Goal: Contribute content: Contribute content

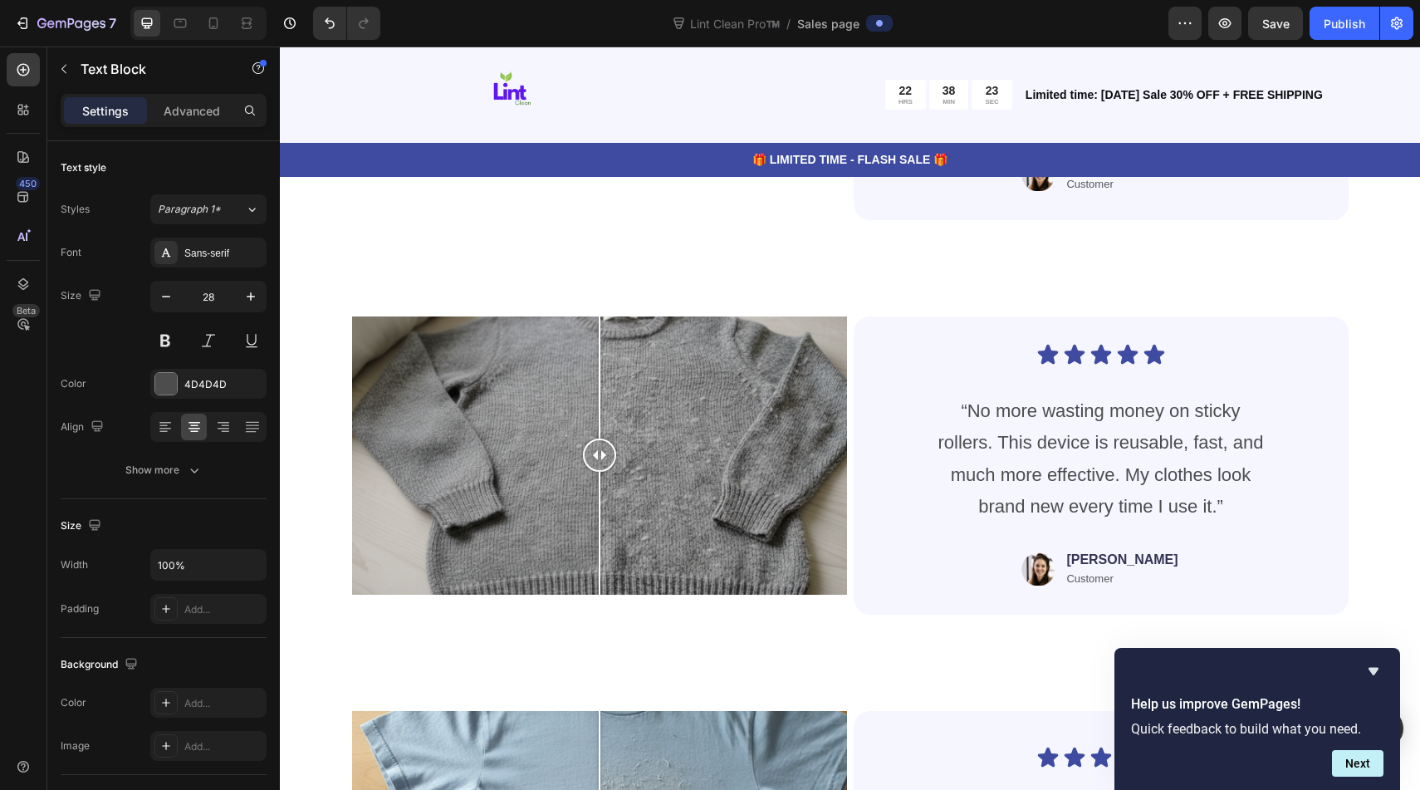
scroll to position [5244, 0]
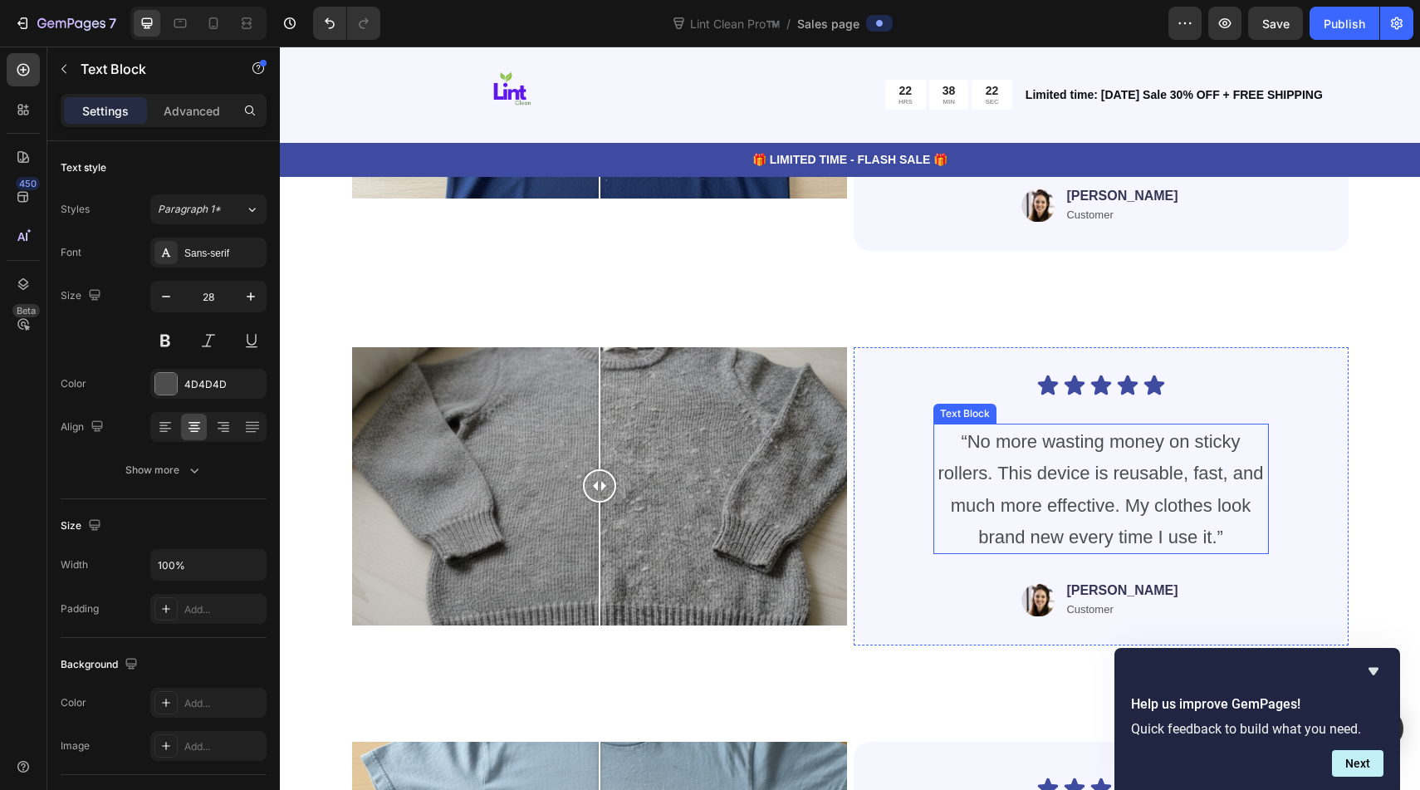
click at [1047, 488] on p "“No more wasting money on sticky rollers. This device is reusable, fast, and mu…" at bounding box center [1101, 489] width 332 height 128
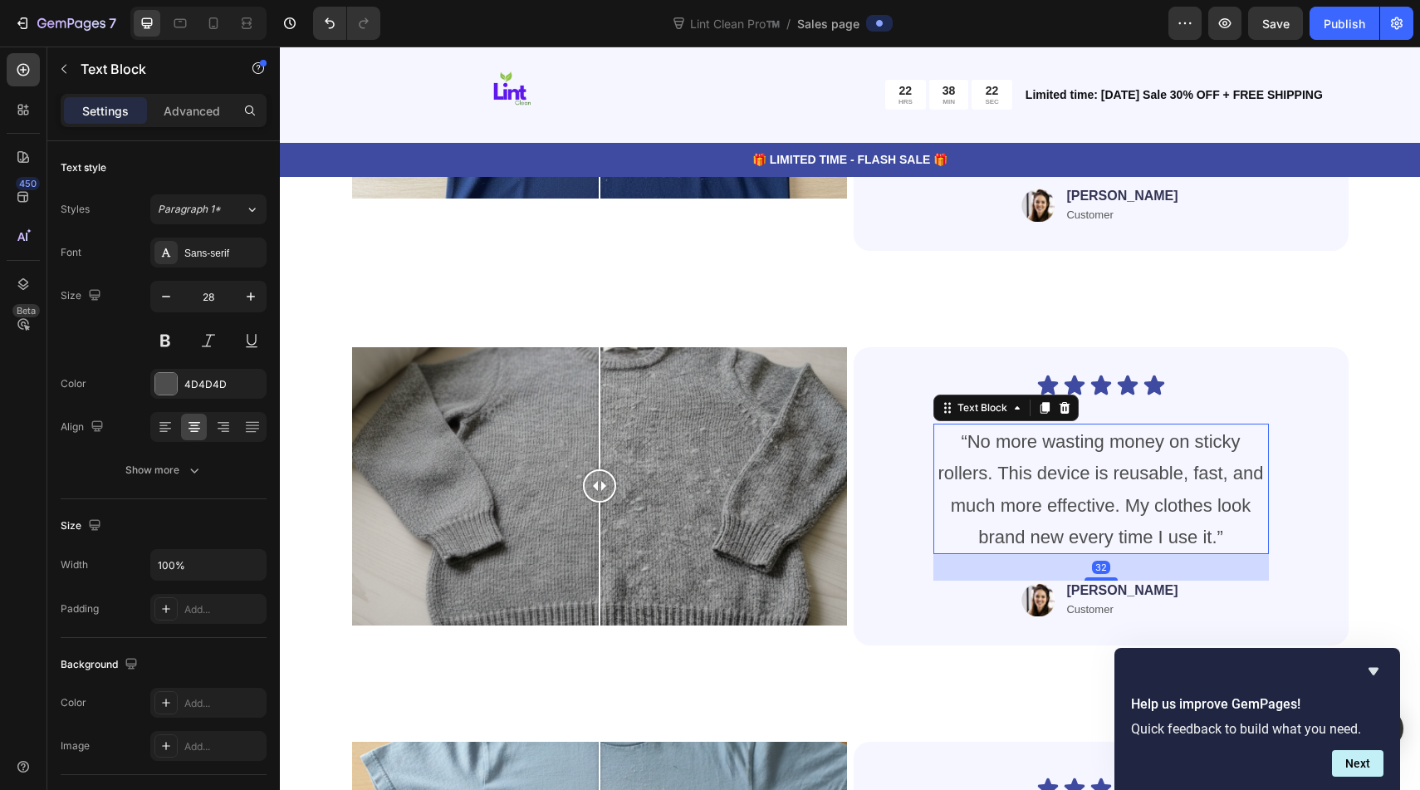
click at [1047, 488] on p "“No more wasting money on sticky rollers. This device is reusable, fast, and mu…" at bounding box center [1101, 489] width 332 height 128
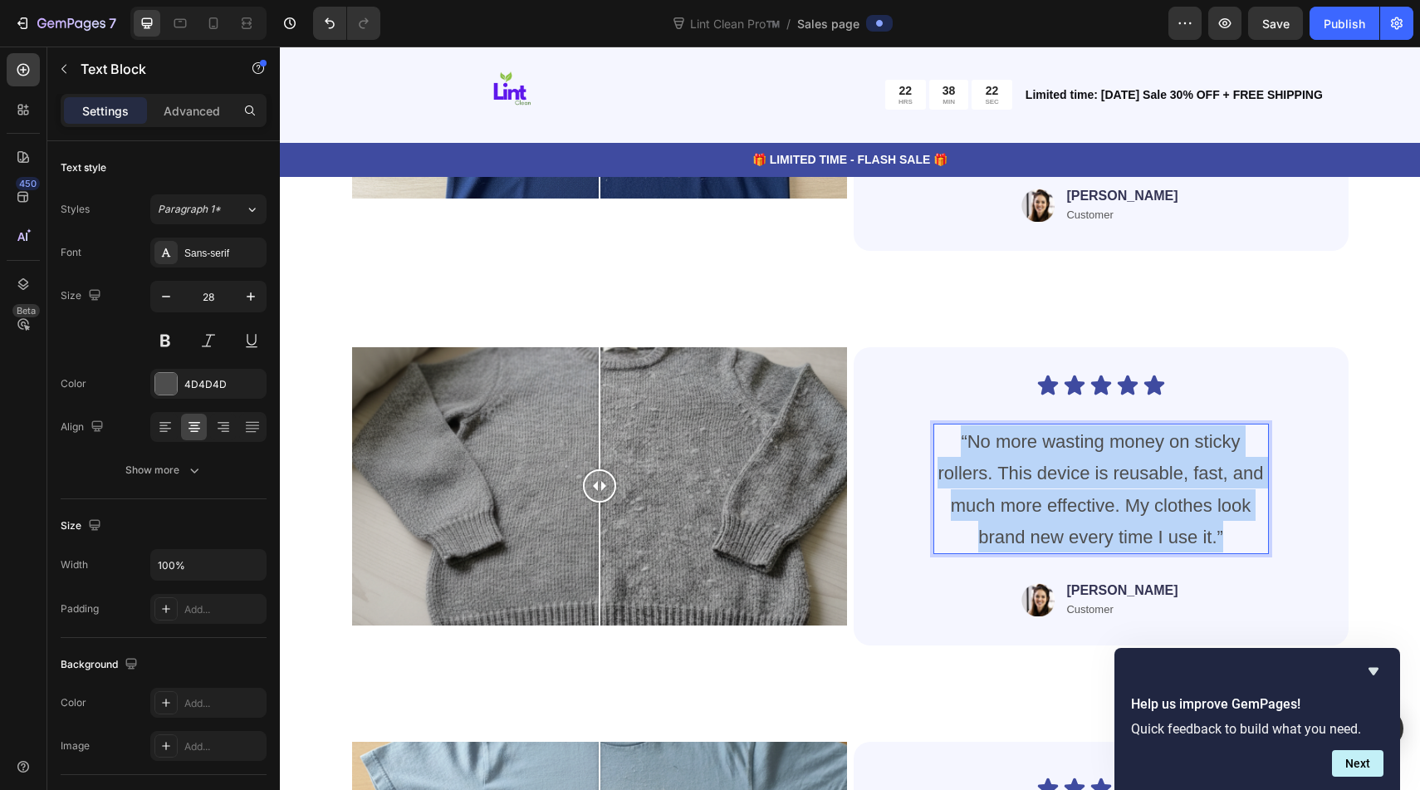
click at [1047, 488] on p "“No more wasting money on sticky rollers. This device is reusable, fast, and mu…" at bounding box center [1101, 489] width 332 height 128
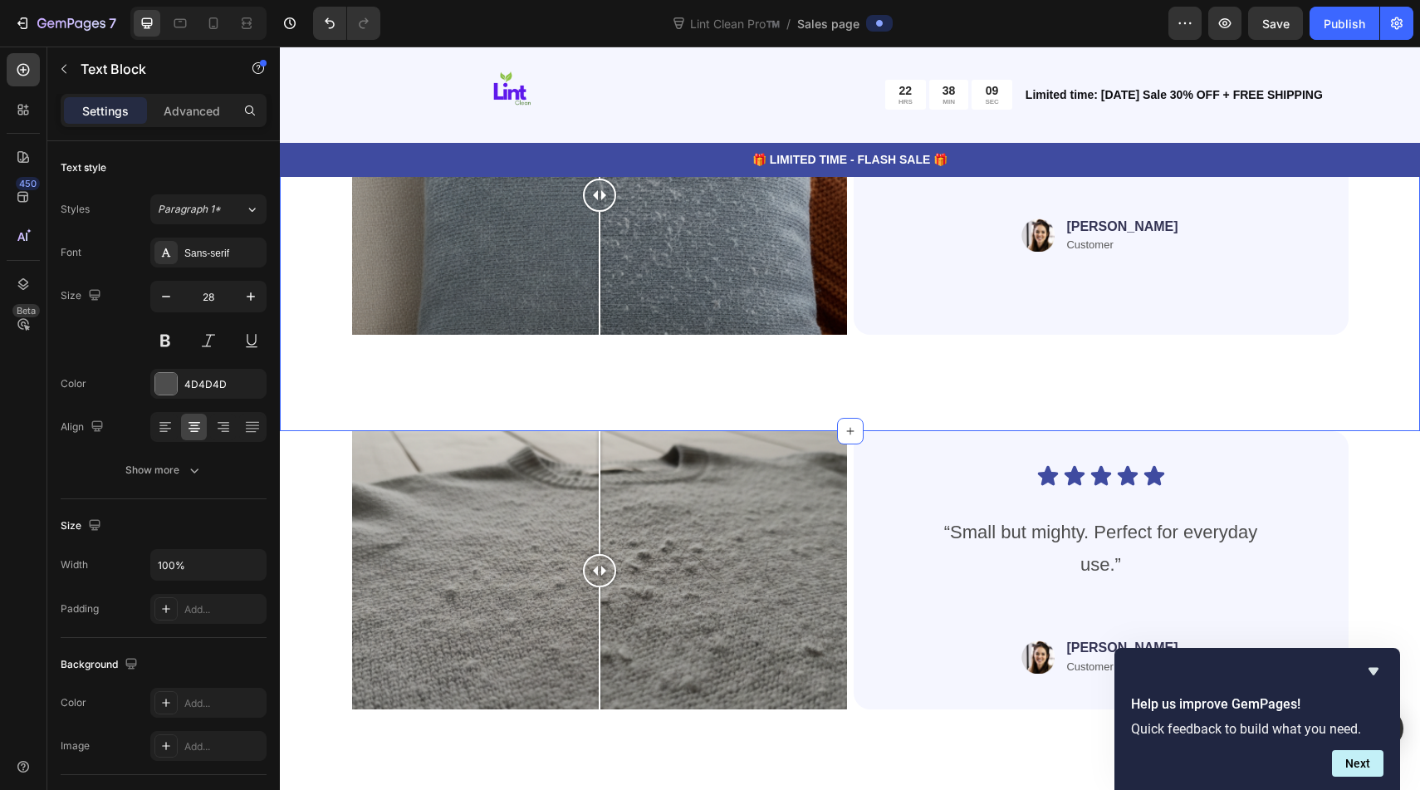
scroll to position [3966, 0]
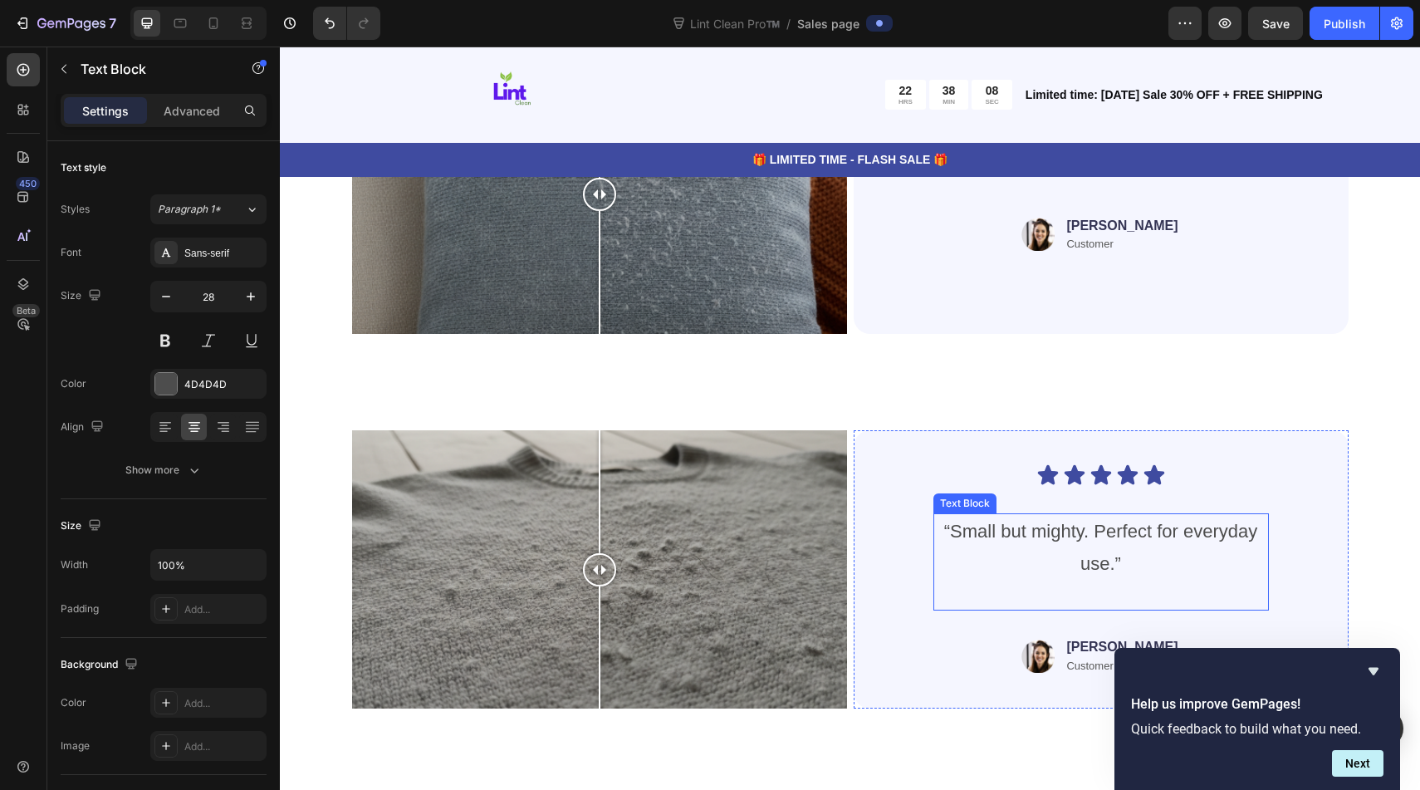
click at [1081, 533] on span "“Small but mighty. Perfect for everyday use.”" at bounding box center [1100, 547] width 313 height 52
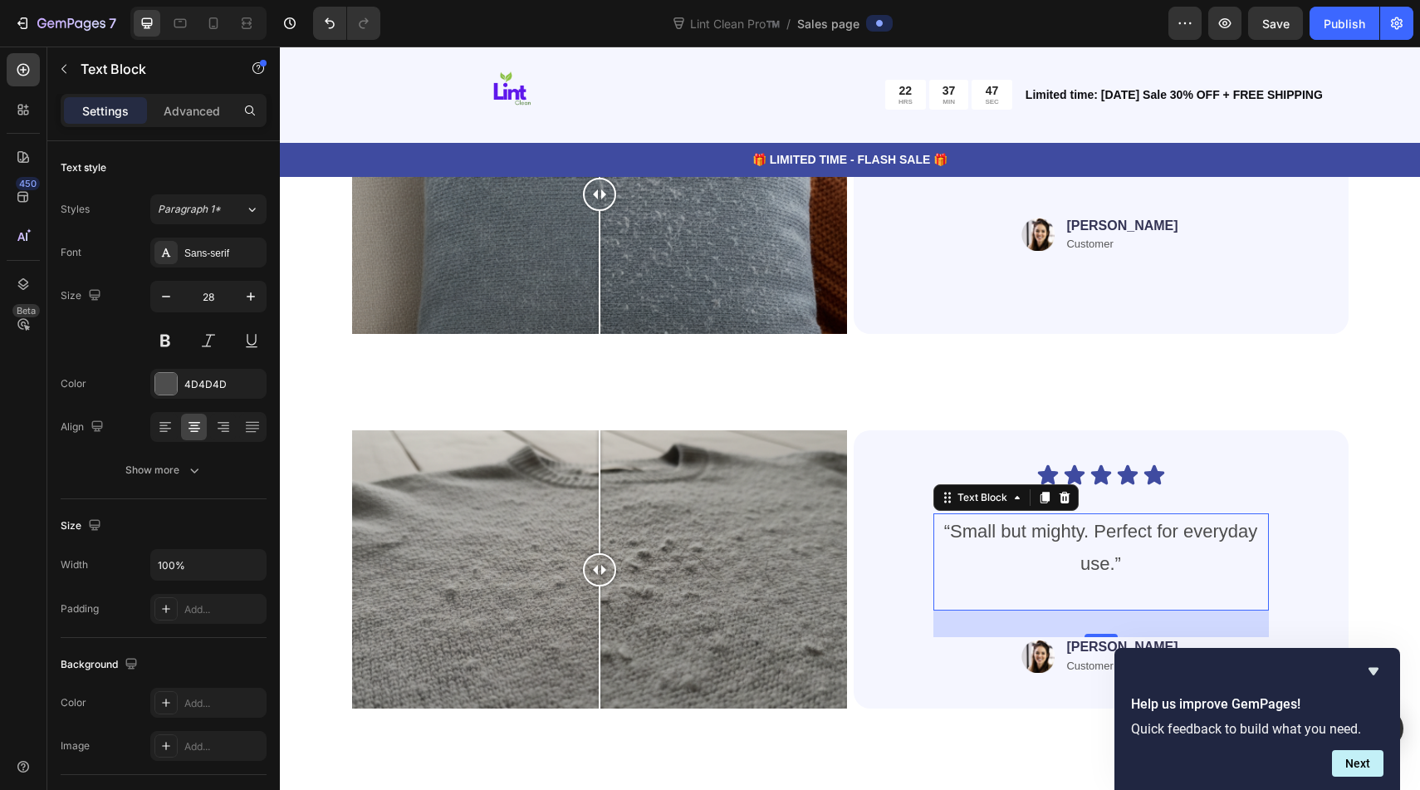
click at [1108, 521] on span "“Small but mighty. Perfect for everyday use.”" at bounding box center [1100, 547] width 313 height 52
click at [1112, 521] on span "“Small but mighty. Perfect for everyday use.”" at bounding box center [1100, 547] width 313 height 52
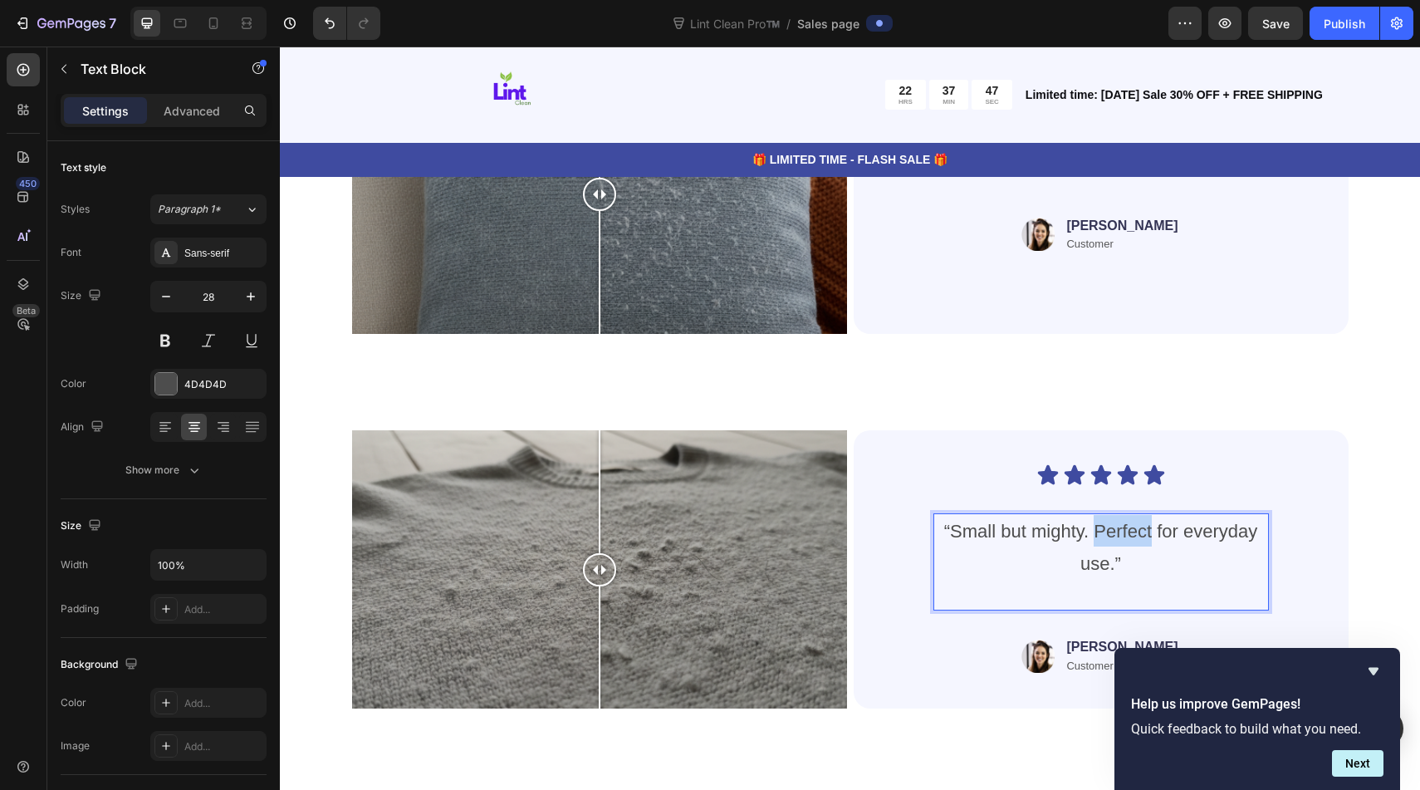
click at [1112, 521] on span "“Small but mighty. Perfect for everyday use.”" at bounding box center [1100, 547] width 313 height 52
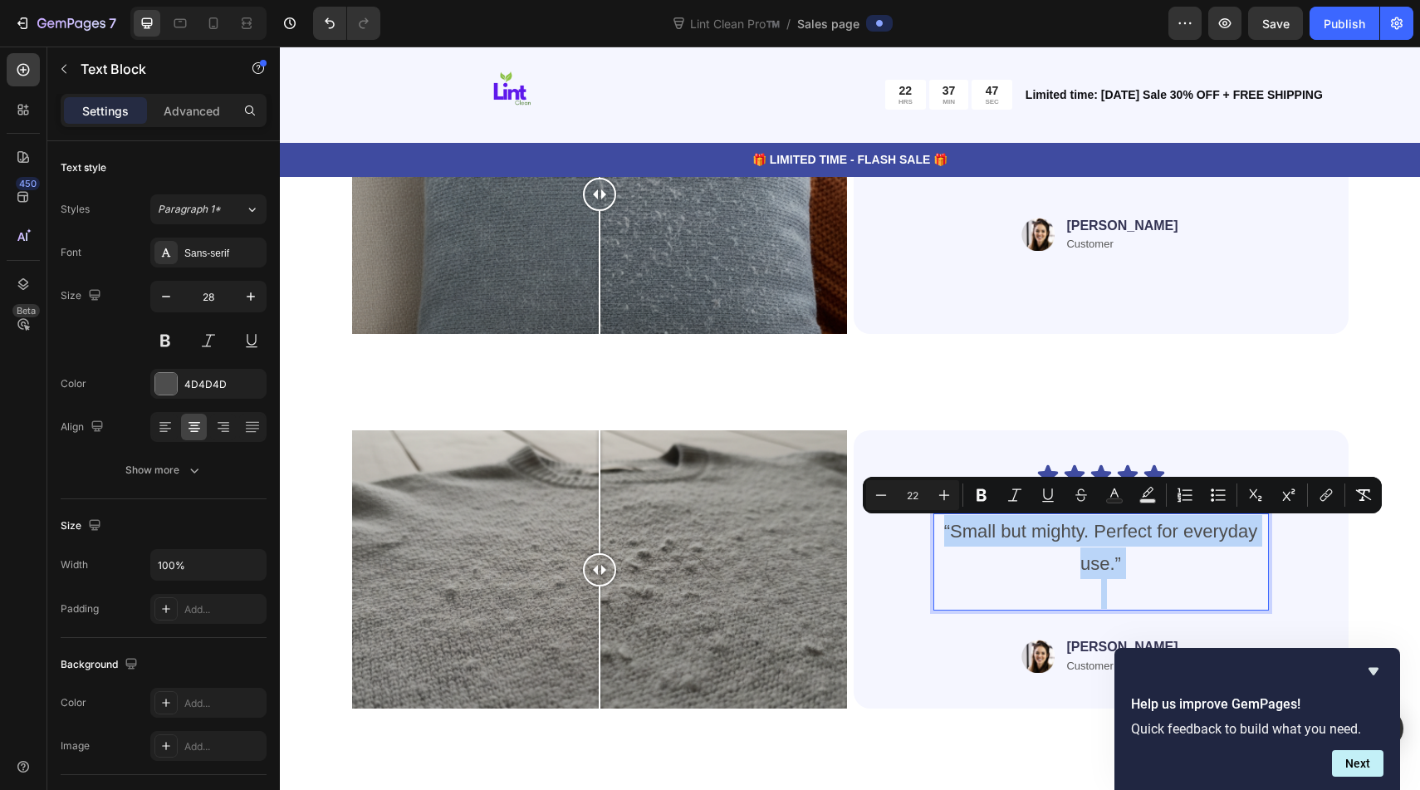
click at [1112, 521] on span "“Small but mighty. Perfect for everyday use.”" at bounding box center [1100, 547] width 313 height 52
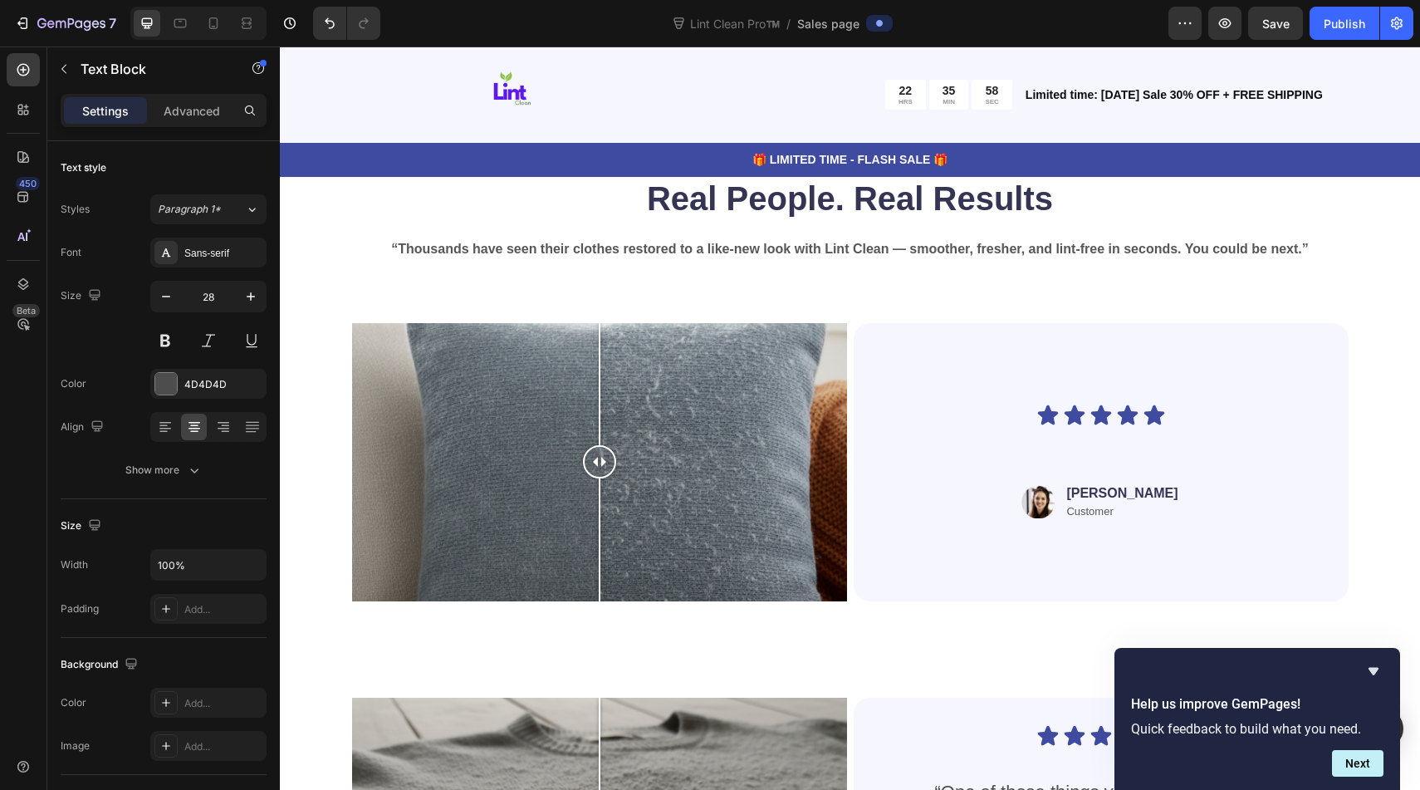
scroll to position [3703, 0]
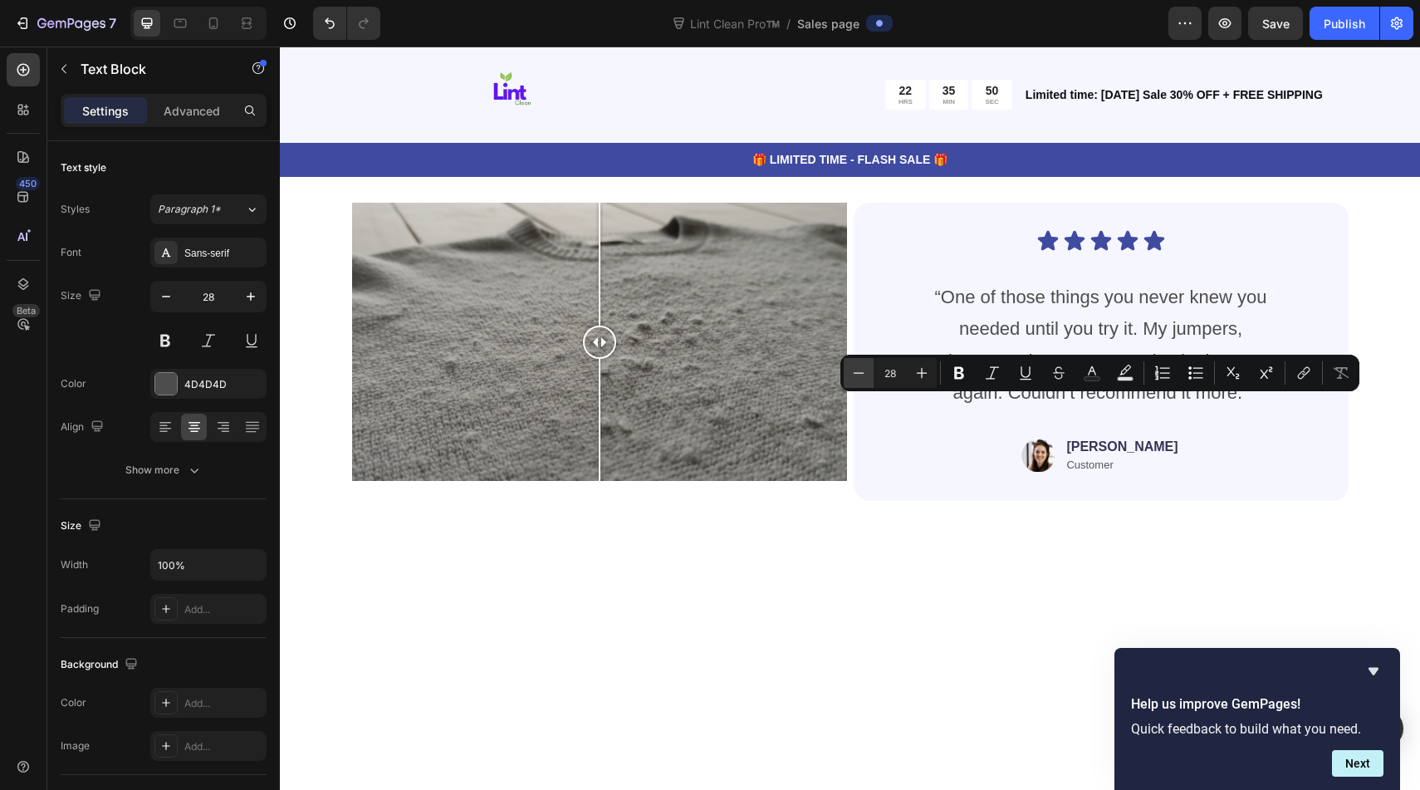
click at [854, 379] on icon "Editor contextual toolbar" at bounding box center [858, 372] width 17 height 17
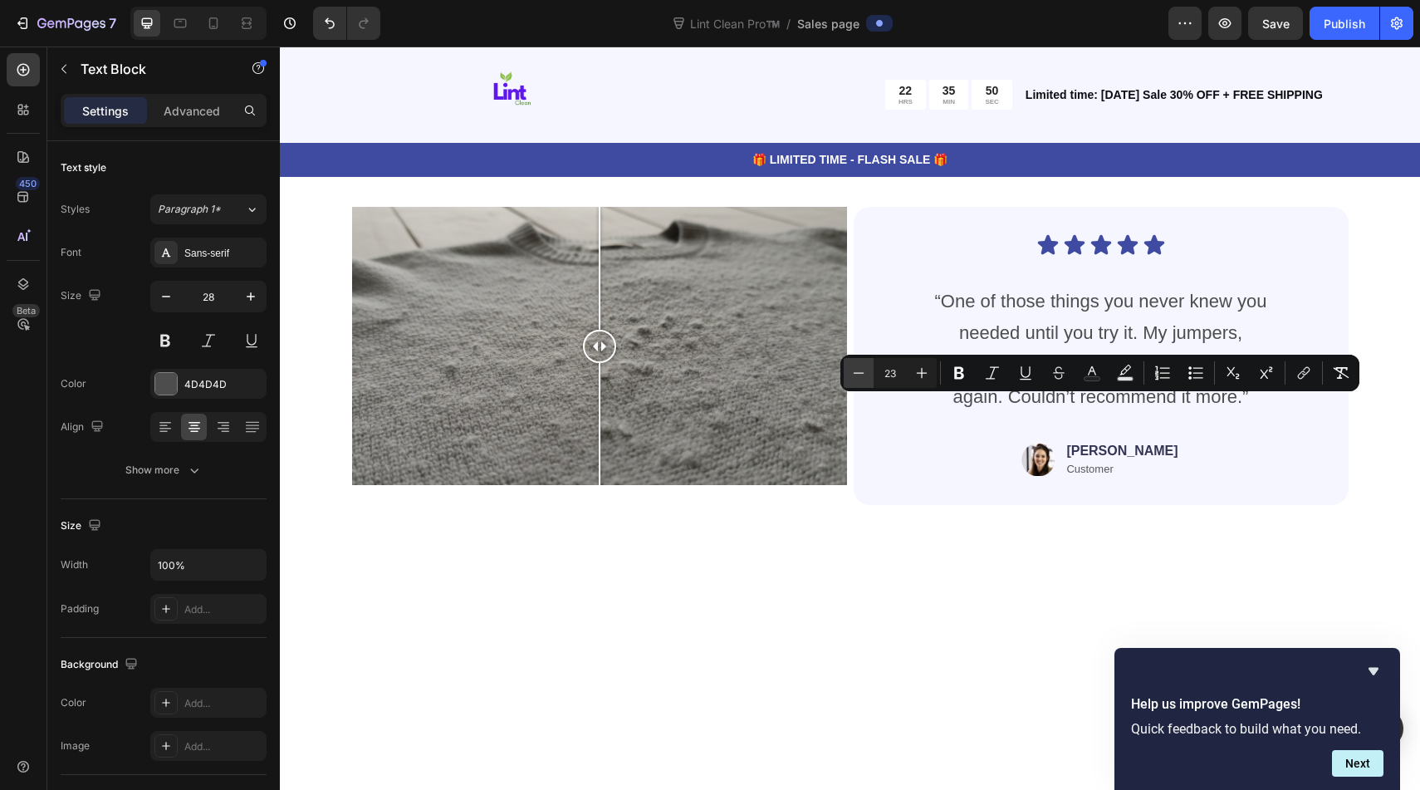
click at [854, 379] on icon "Editor contextual toolbar" at bounding box center [858, 372] width 17 height 17
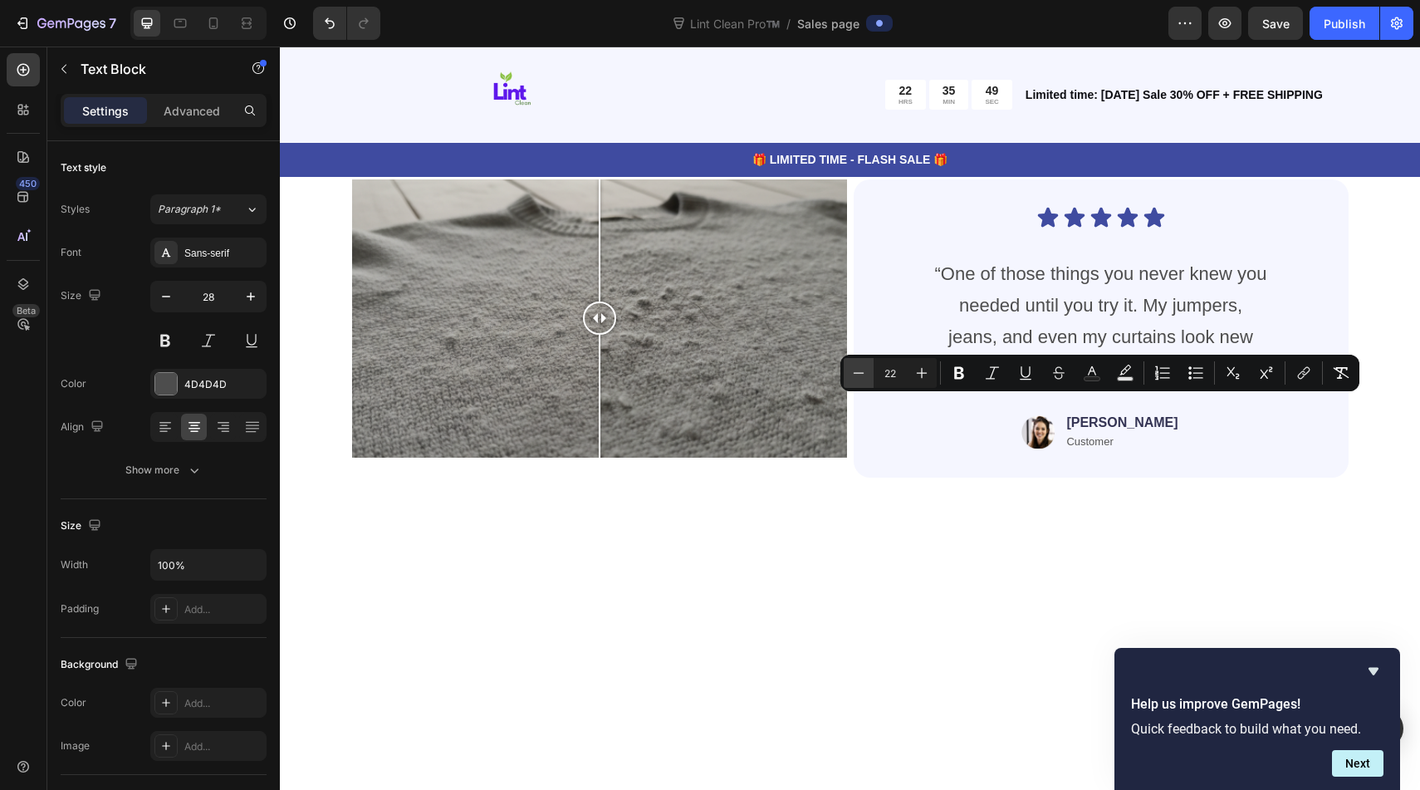
click at [853, 379] on icon "Editor contextual toolbar" at bounding box center [858, 372] width 17 height 17
click at [917, 370] on icon "Editor contextual toolbar" at bounding box center [921, 372] width 17 height 17
type input "22"
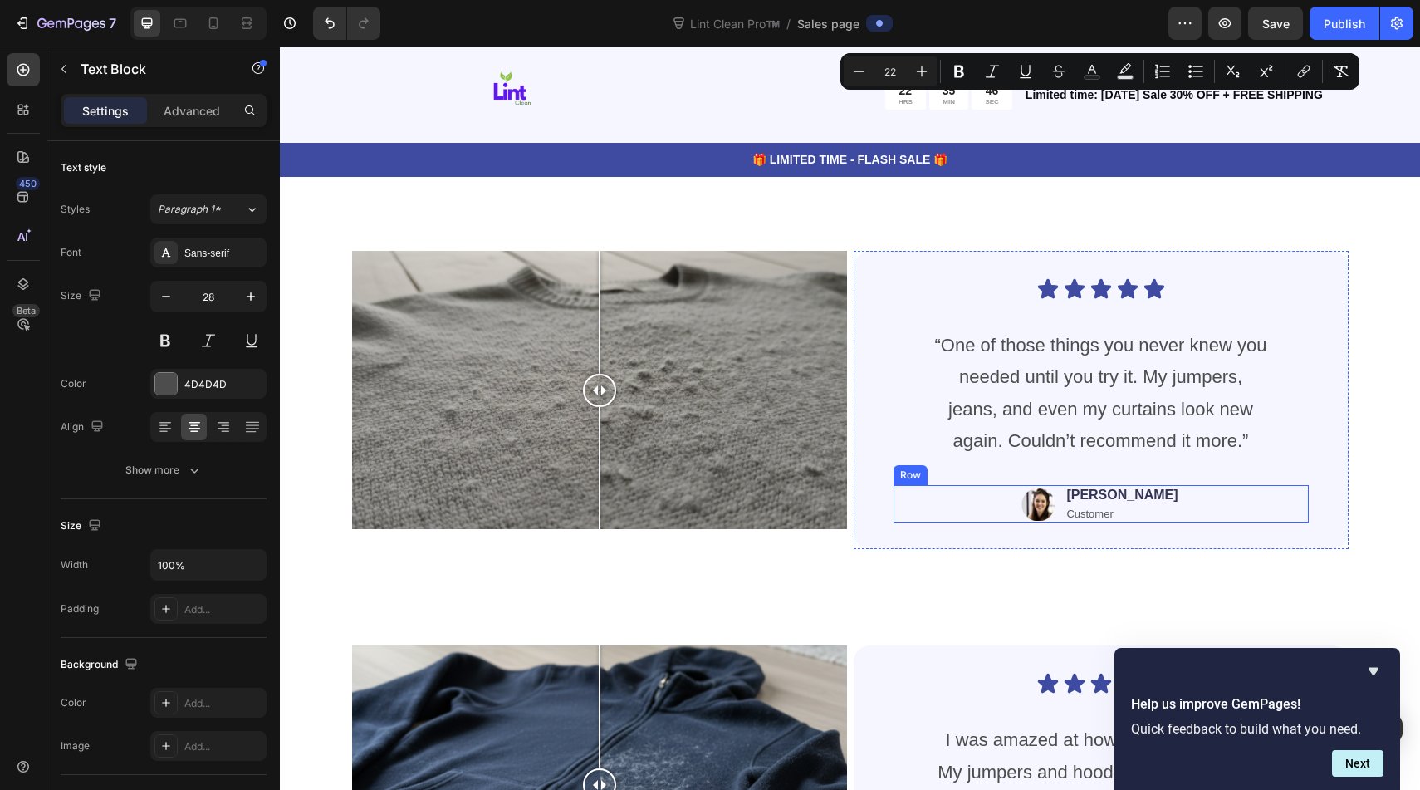
click at [1000, 422] on p "“One of those things you never knew you needed until you try it. My jumpers, je…" at bounding box center [1101, 393] width 332 height 128
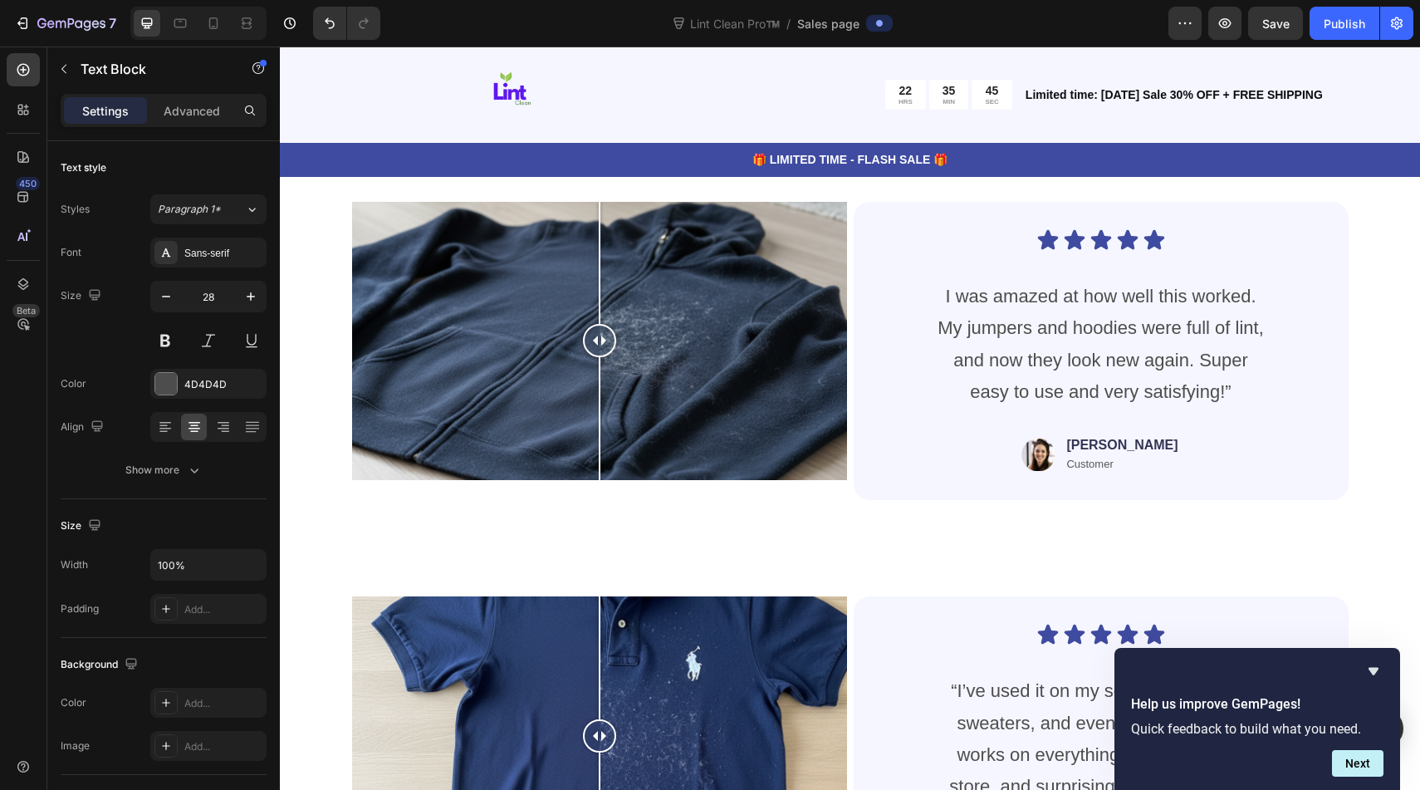
scroll to position [4611, 0]
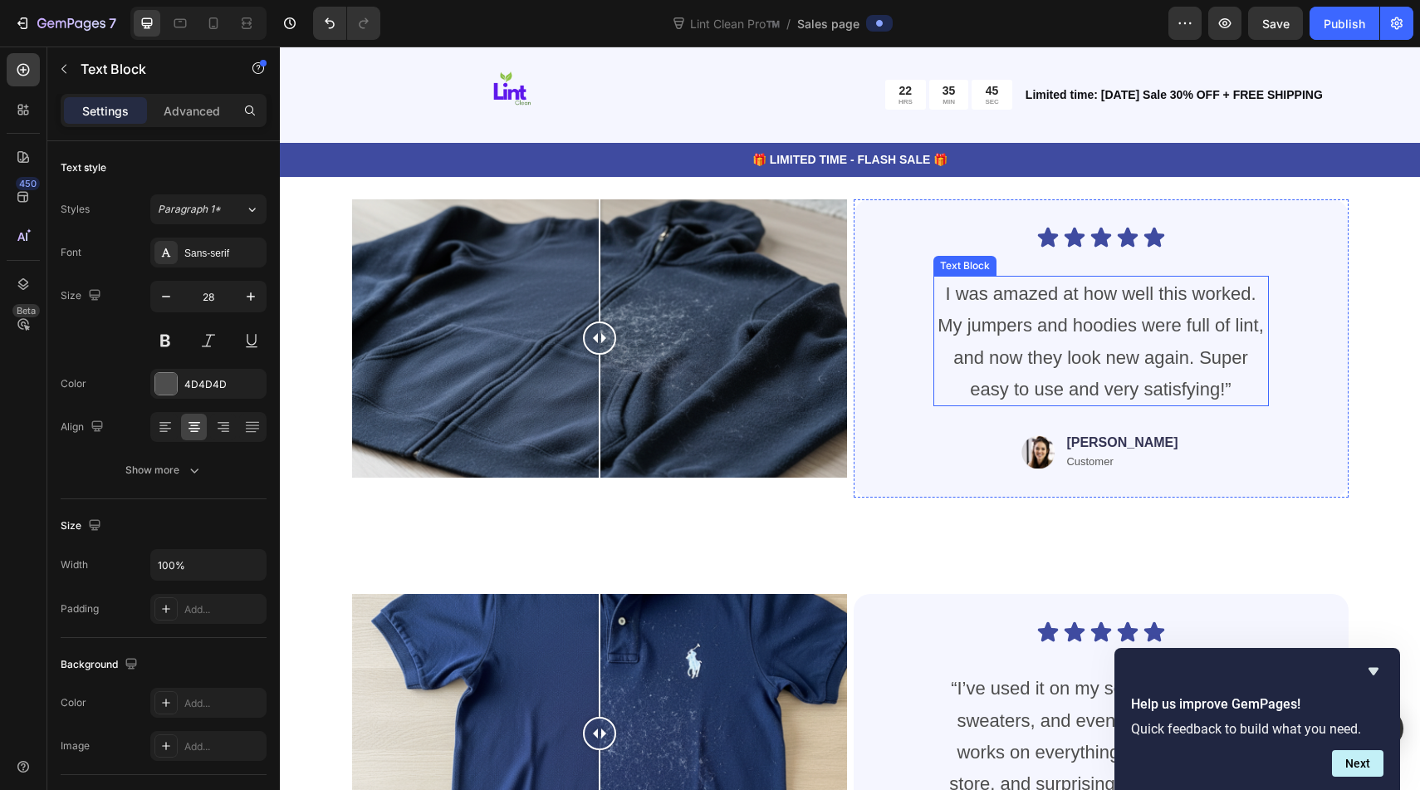
click at [1009, 384] on span "I was amazed at how well this worked. My jumpers and hoodies were full of lint,…" at bounding box center [1100, 341] width 326 height 116
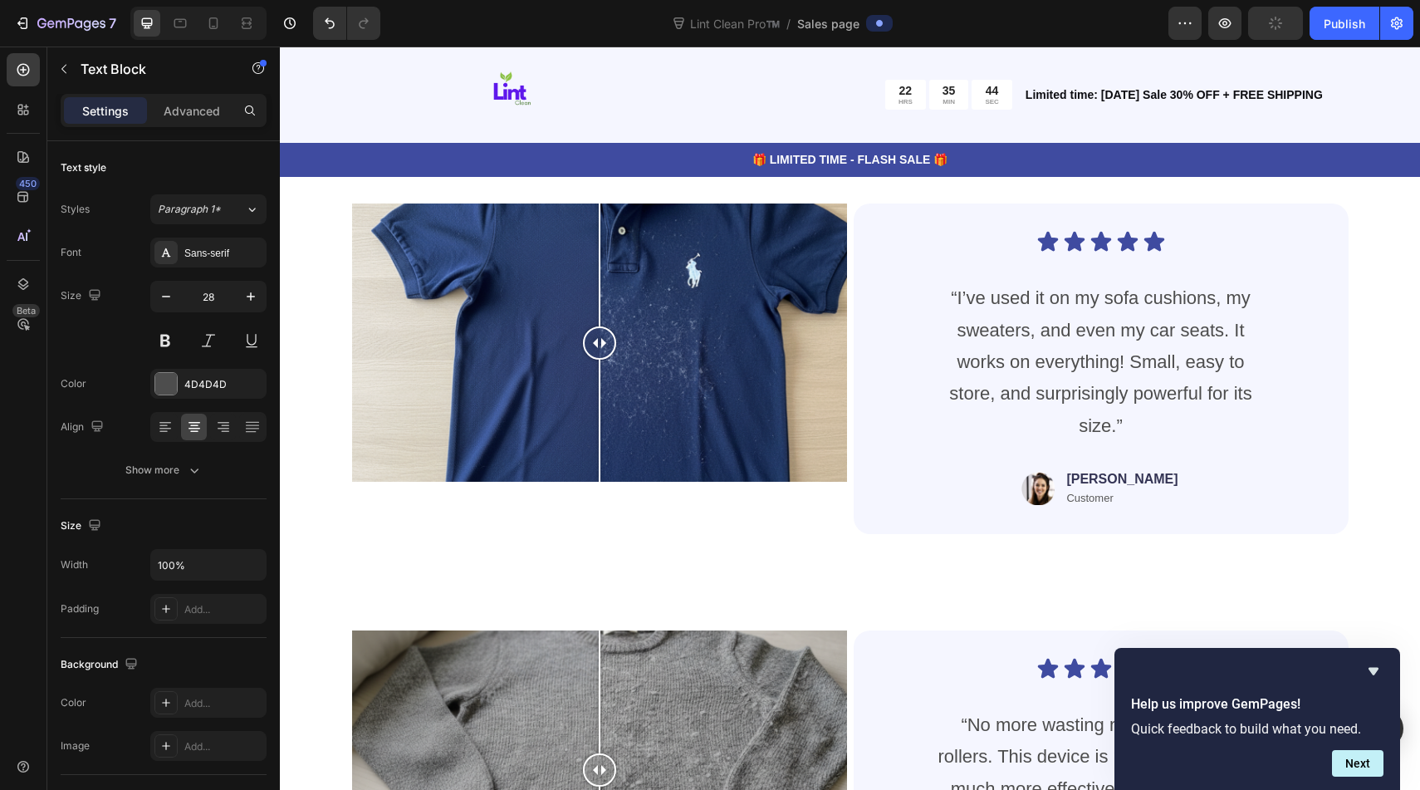
click at [1012, 369] on span "“I’ve used it on my sofa cushions, my sweaters, and even my car seats. It works…" at bounding box center [1100, 361] width 302 height 149
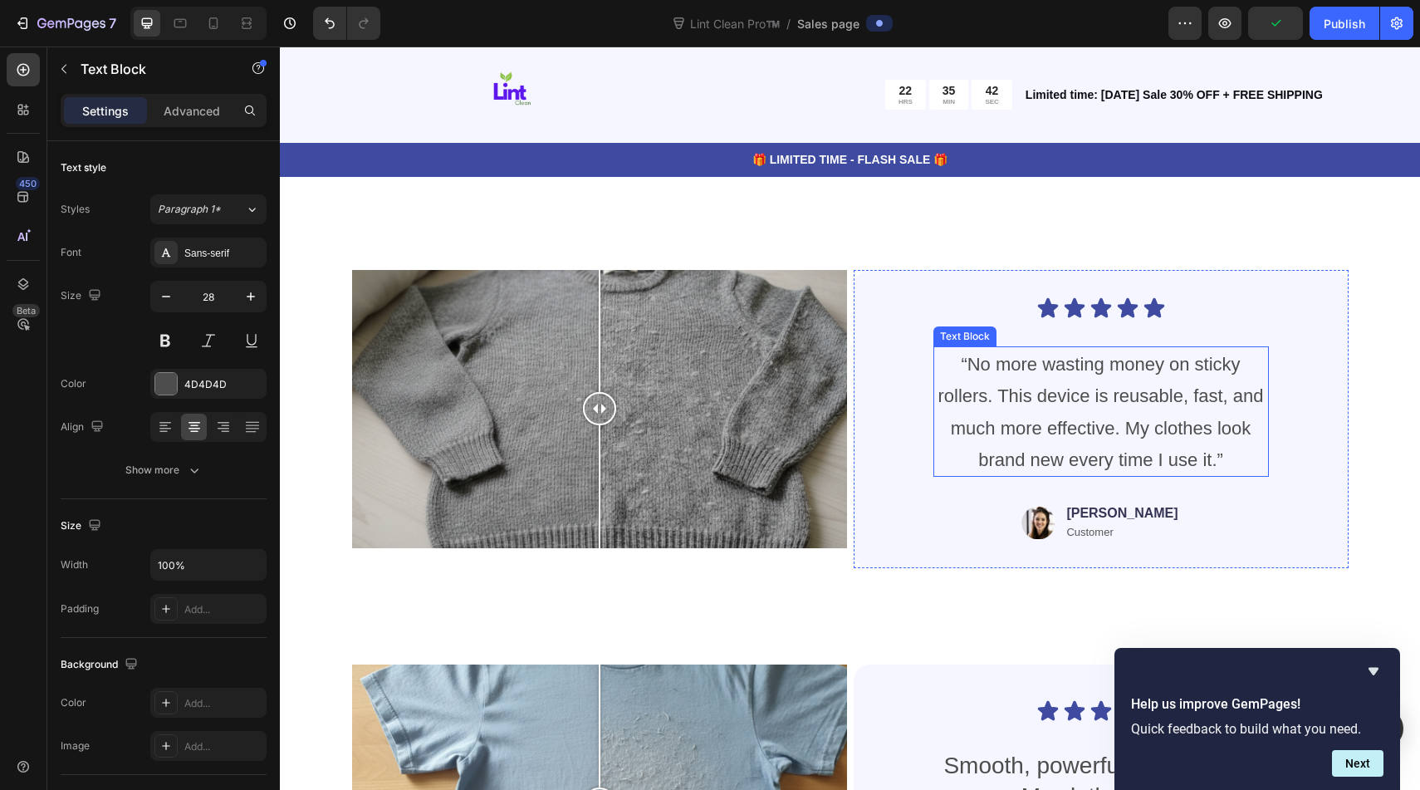
click at [1010, 392] on span "“No more wasting money on sticky rollers. This device is reusable, fast, and mu…" at bounding box center [1099, 412] width 325 height 116
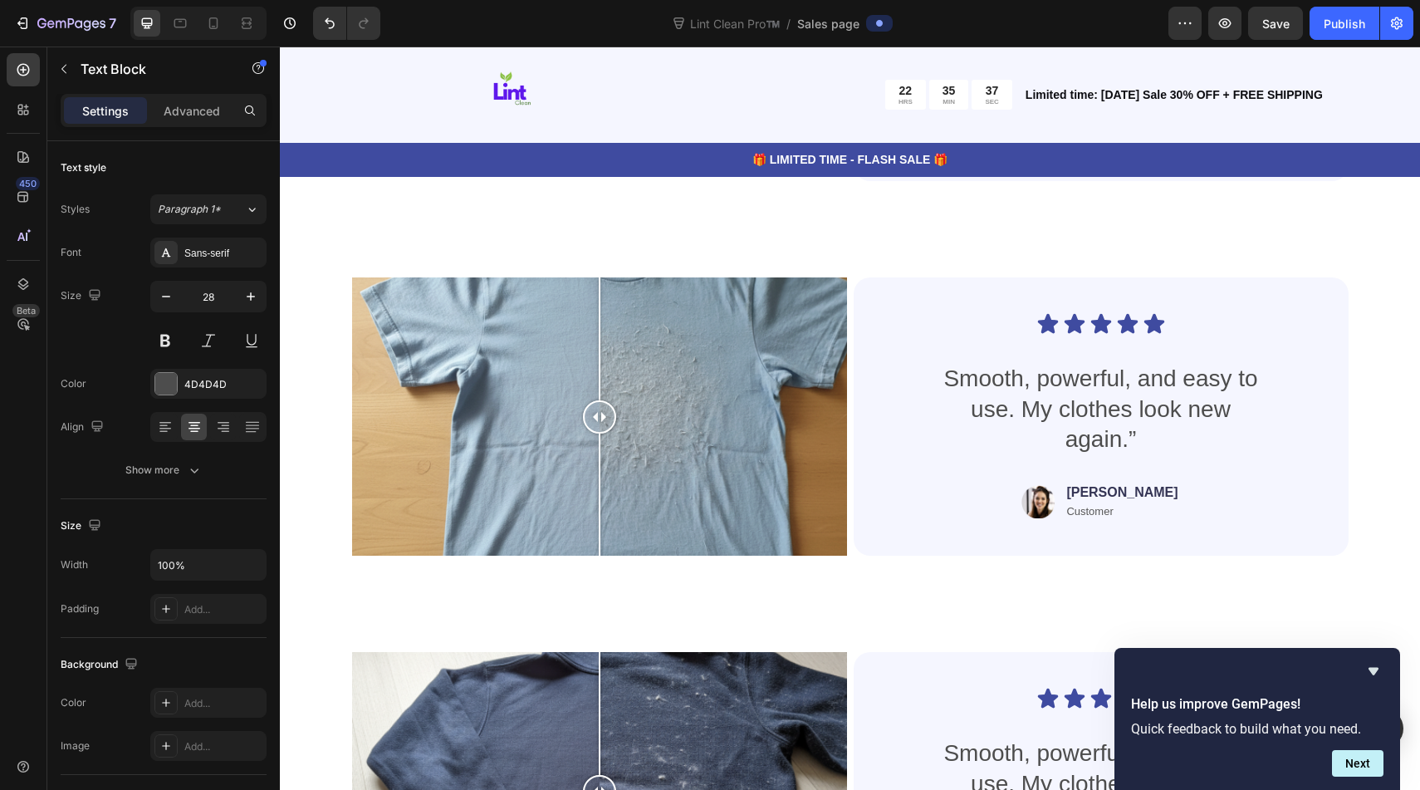
scroll to position [5740, 0]
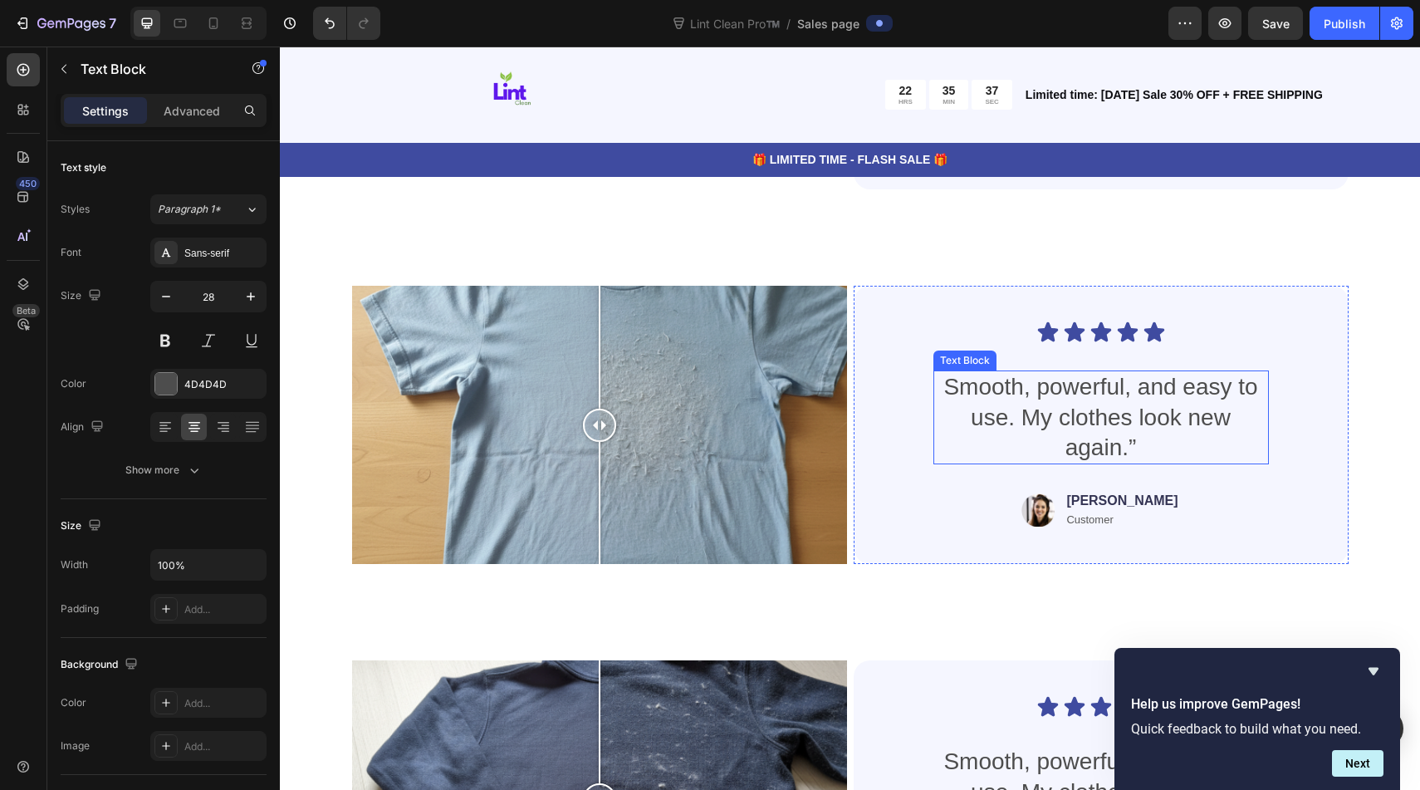
click at [1029, 406] on p "Smooth, powerful, and easy to use. My clothes look new again.”" at bounding box center [1101, 417] width 332 height 90
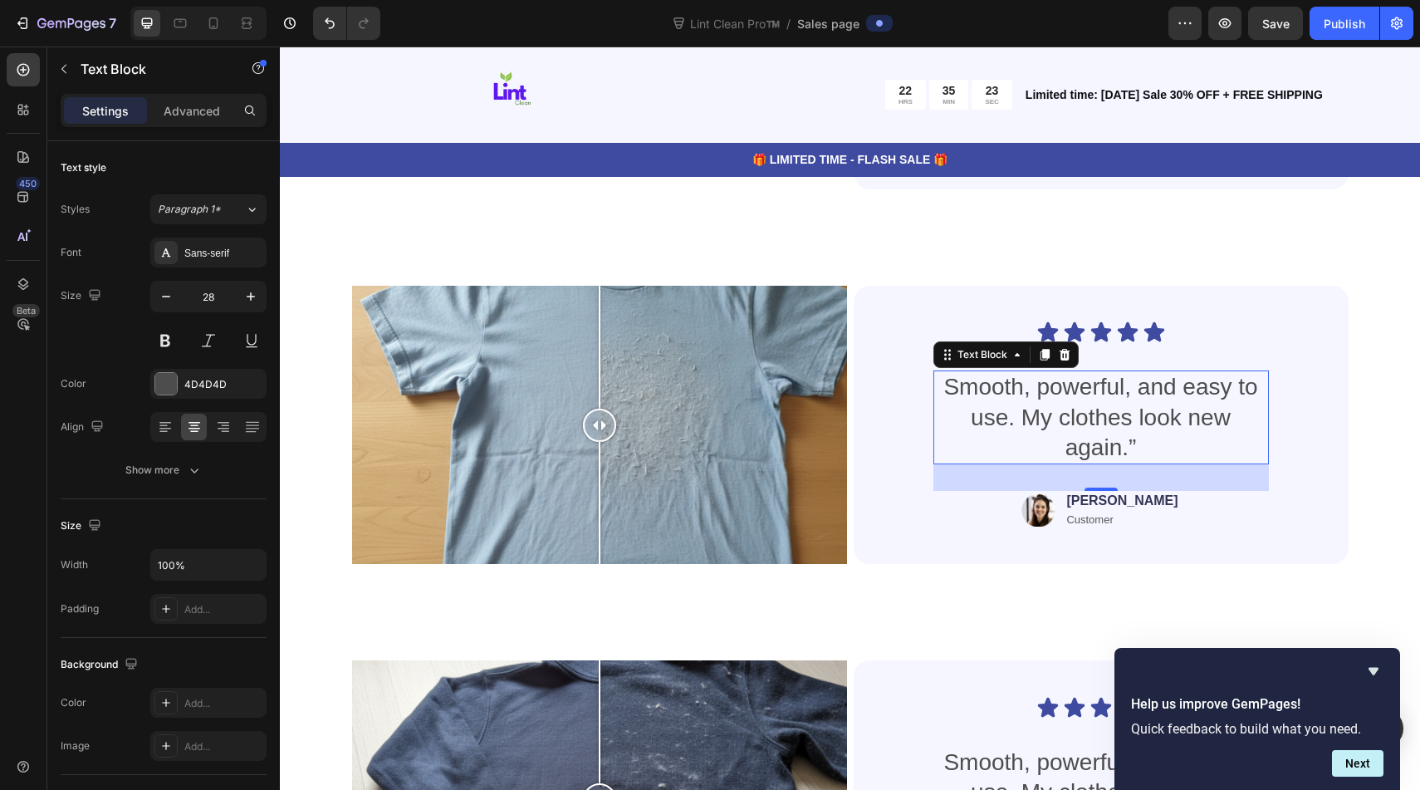
click at [1013, 427] on p "Smooth, powerful, and easy to use. My clothes look new again.”" at bounding box center [1101, 417] width 332 height 90
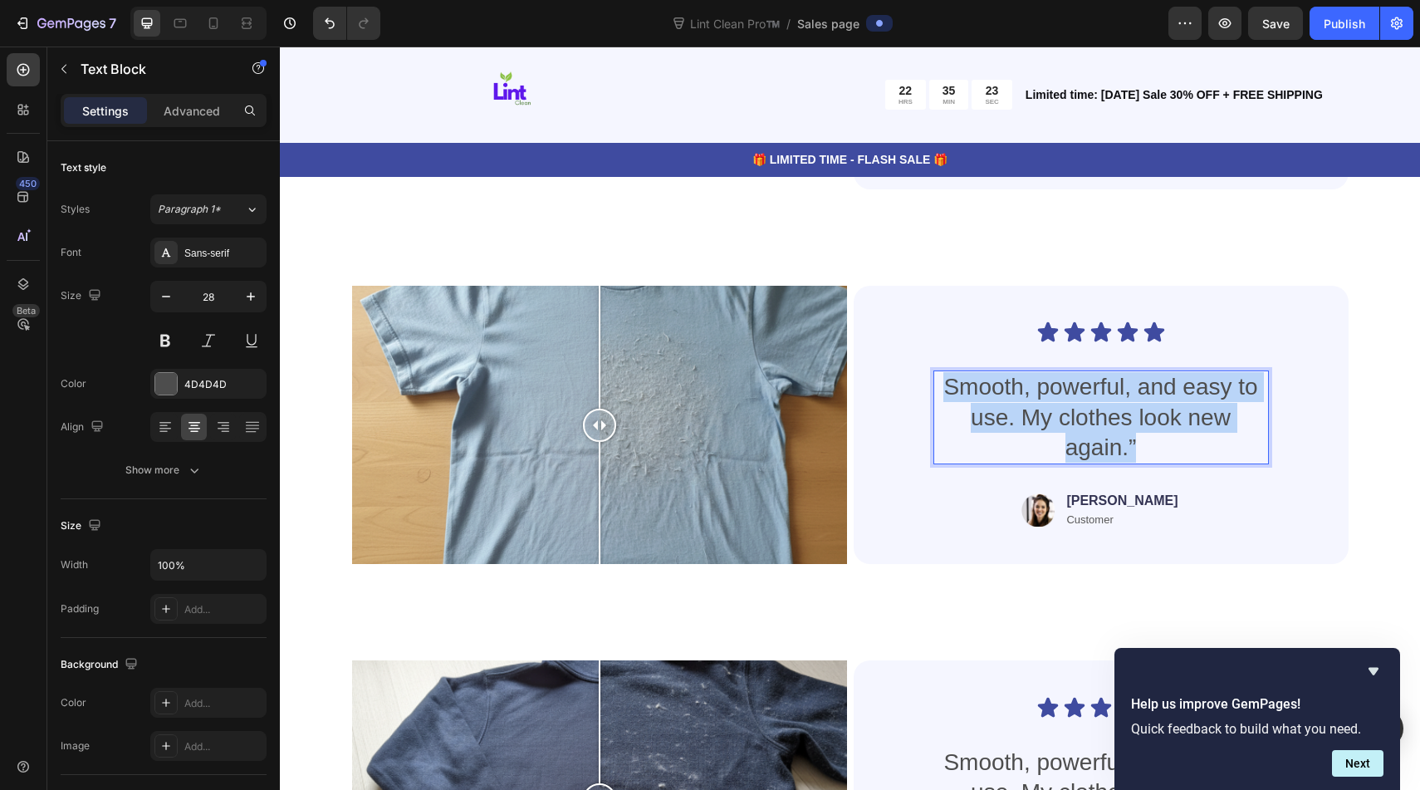
click at [1013, 427] on p "Smooth, powerful, and easy to use. My clothes look new again.”" at bounding box center [1101, 417] width 332 height 90
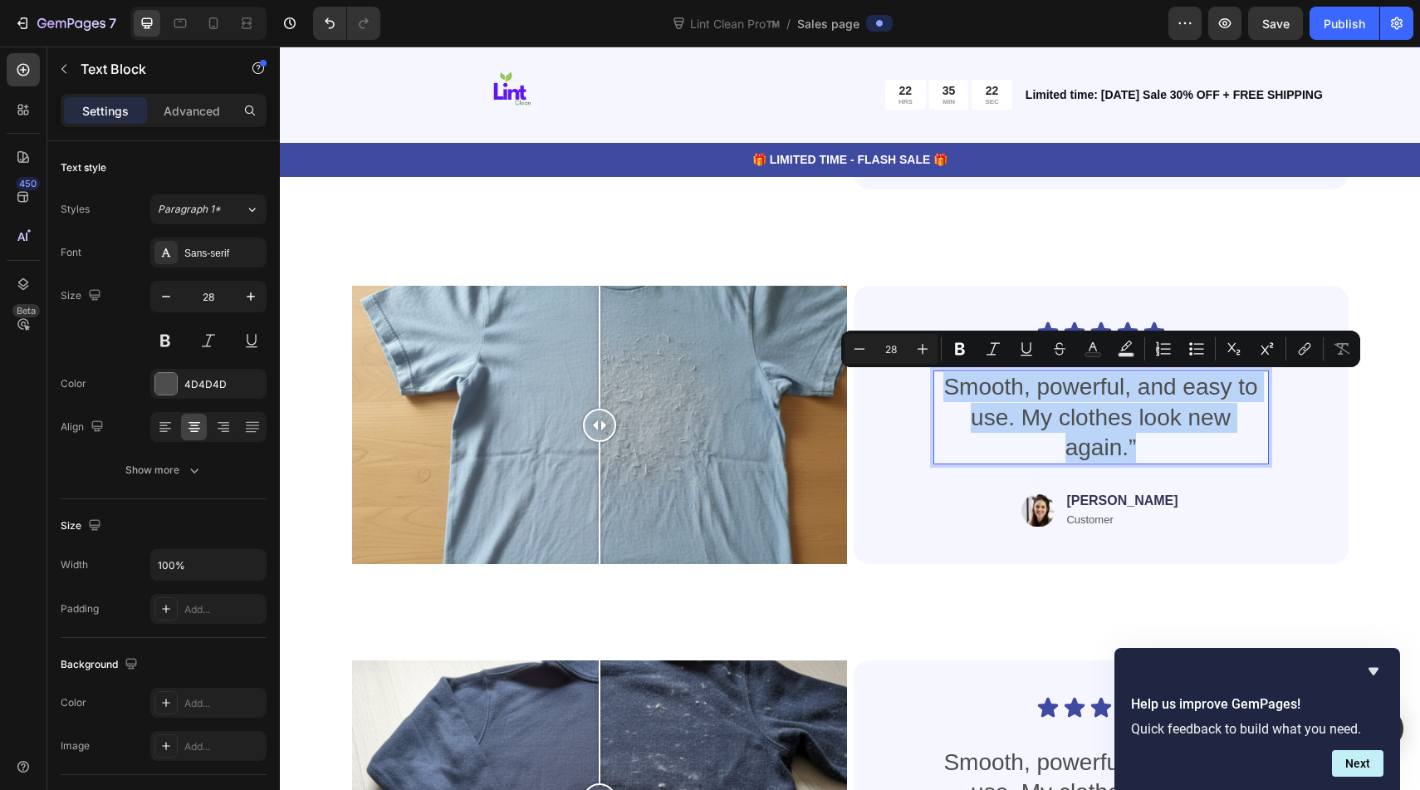
scroll to position [5731, 0]
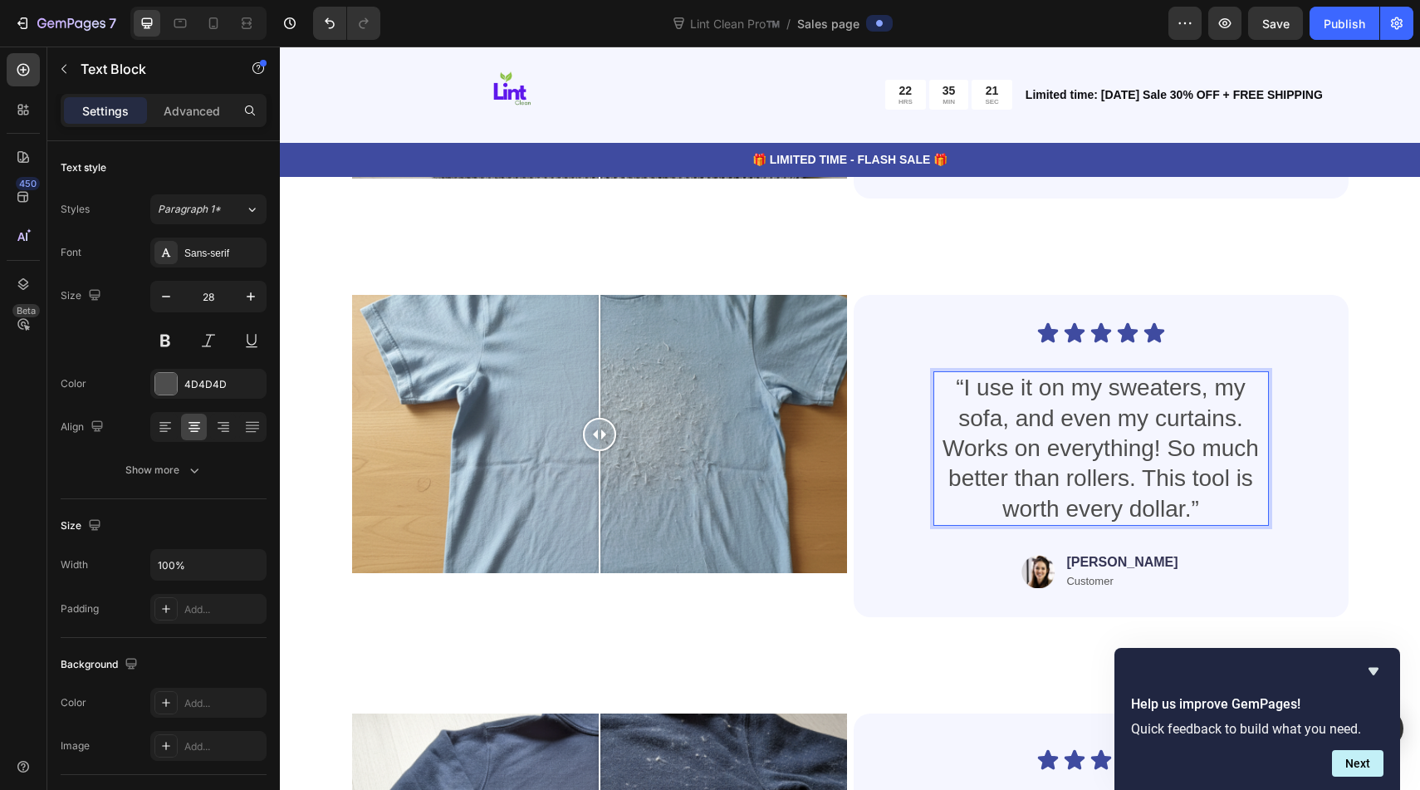
click at [1044, 451] on p "“I use it on my sweaters, my sofa, and even my curtains. Works on everything! S…" at bounding box center [1101, 448] width 332 height 151
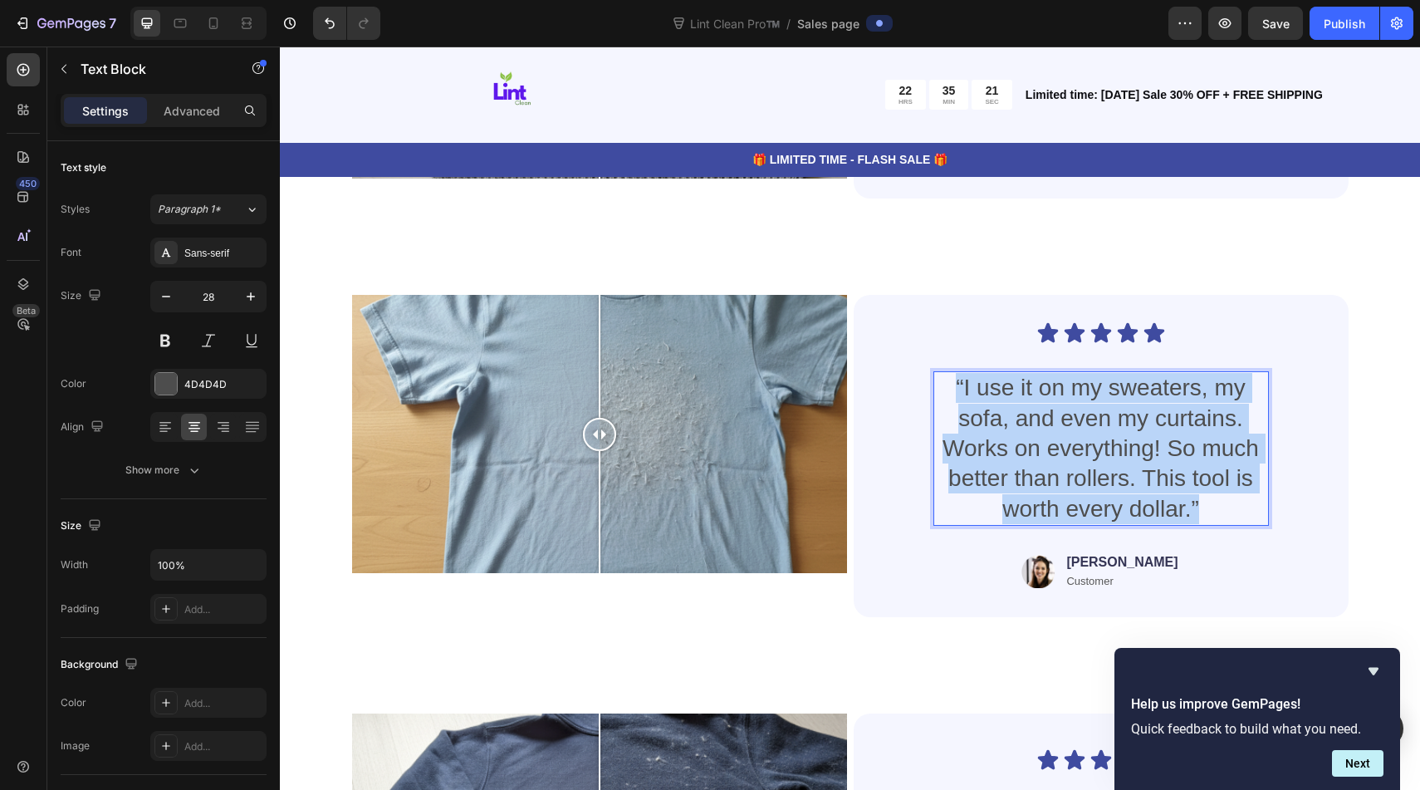
click at [1044, 451] on p "“I use it on my sweaters, my sofa, and even my curtains. Works on everything! S…" at bounding box center [1101, 448] width 332 height 151
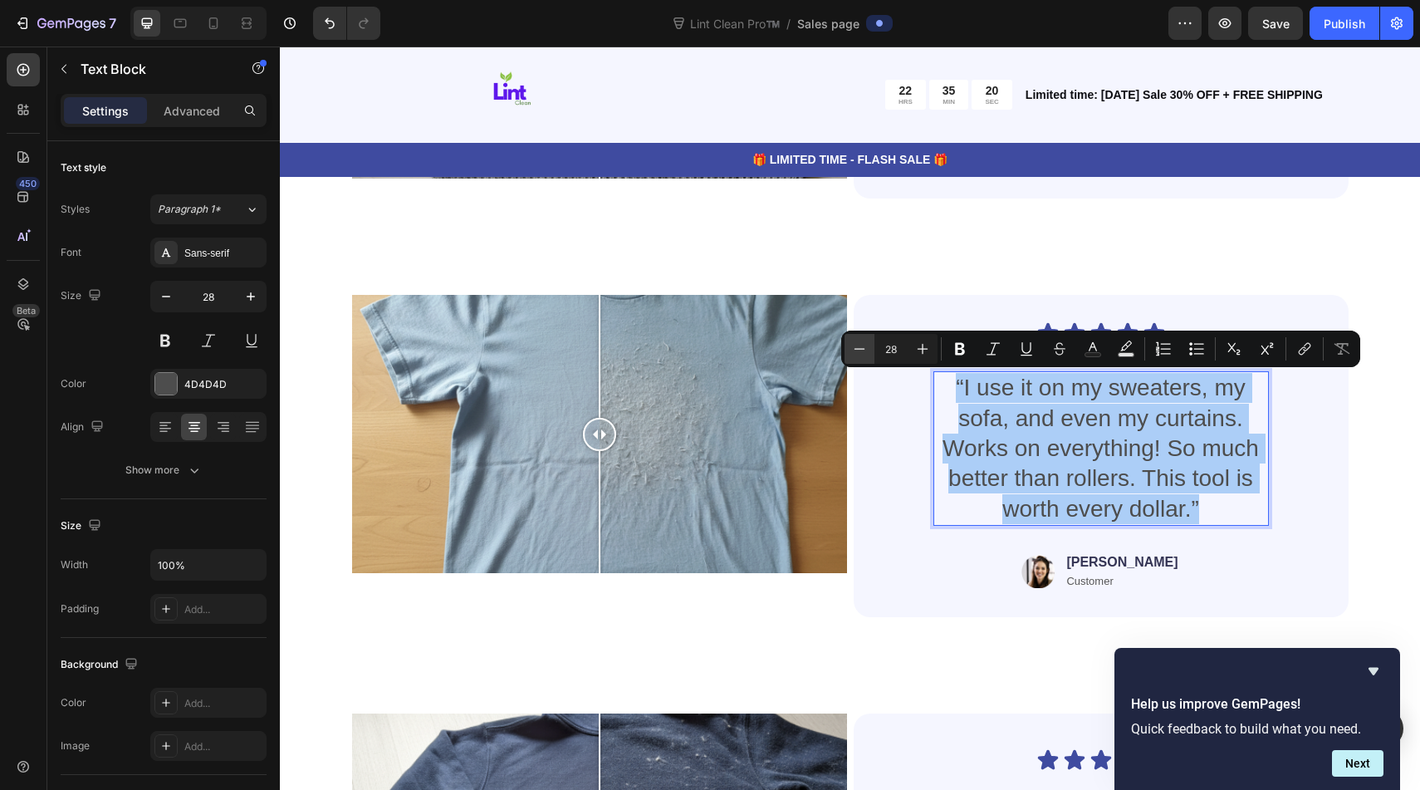
click at [870, 343] on button "Minus" at bounding box center [859, 349] width 30 height 30
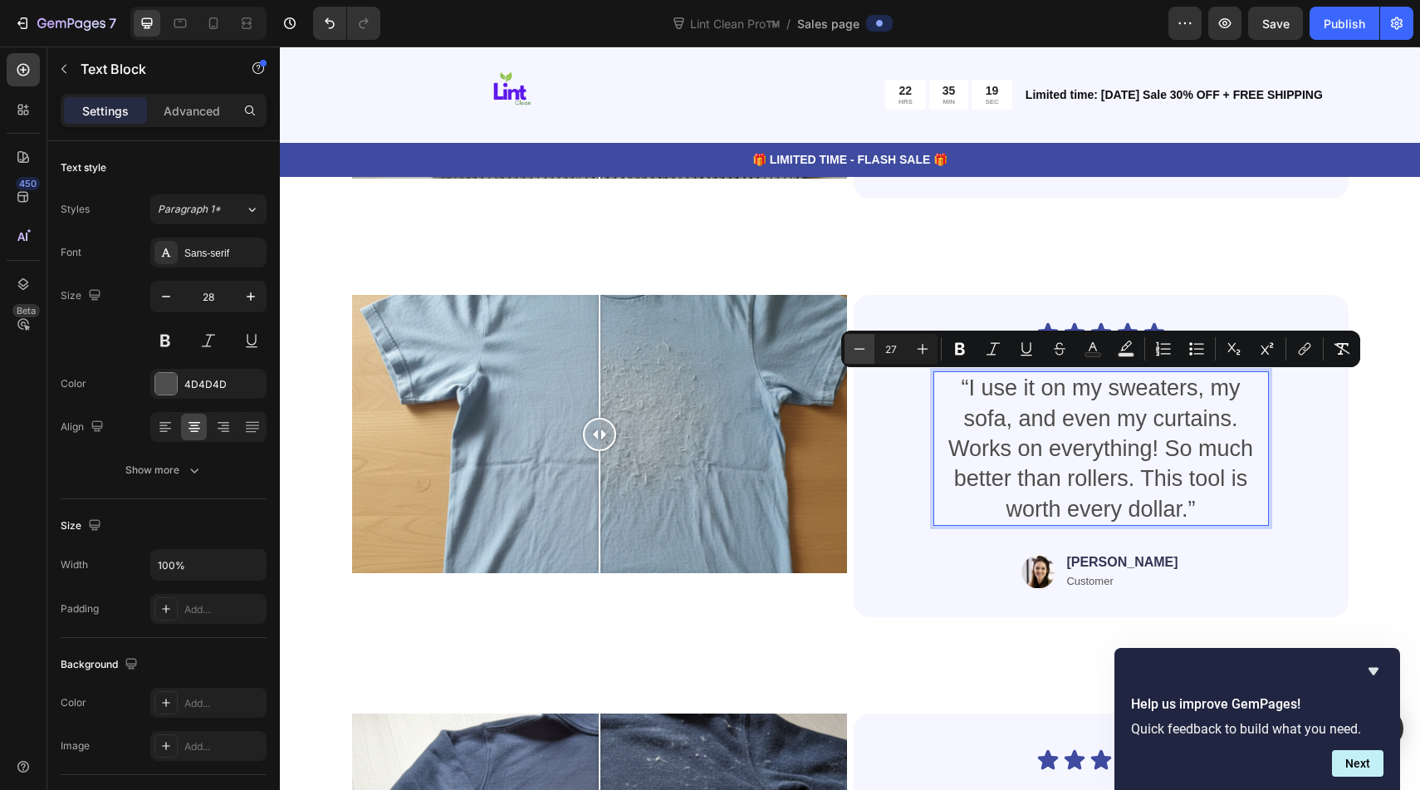
click at [870, 343] on button "Minus" at bounding box center [859, 349] width 30 height 30
click at [873, 343] on button "Minus" at bounding box center [859, 349] width 30 height 30
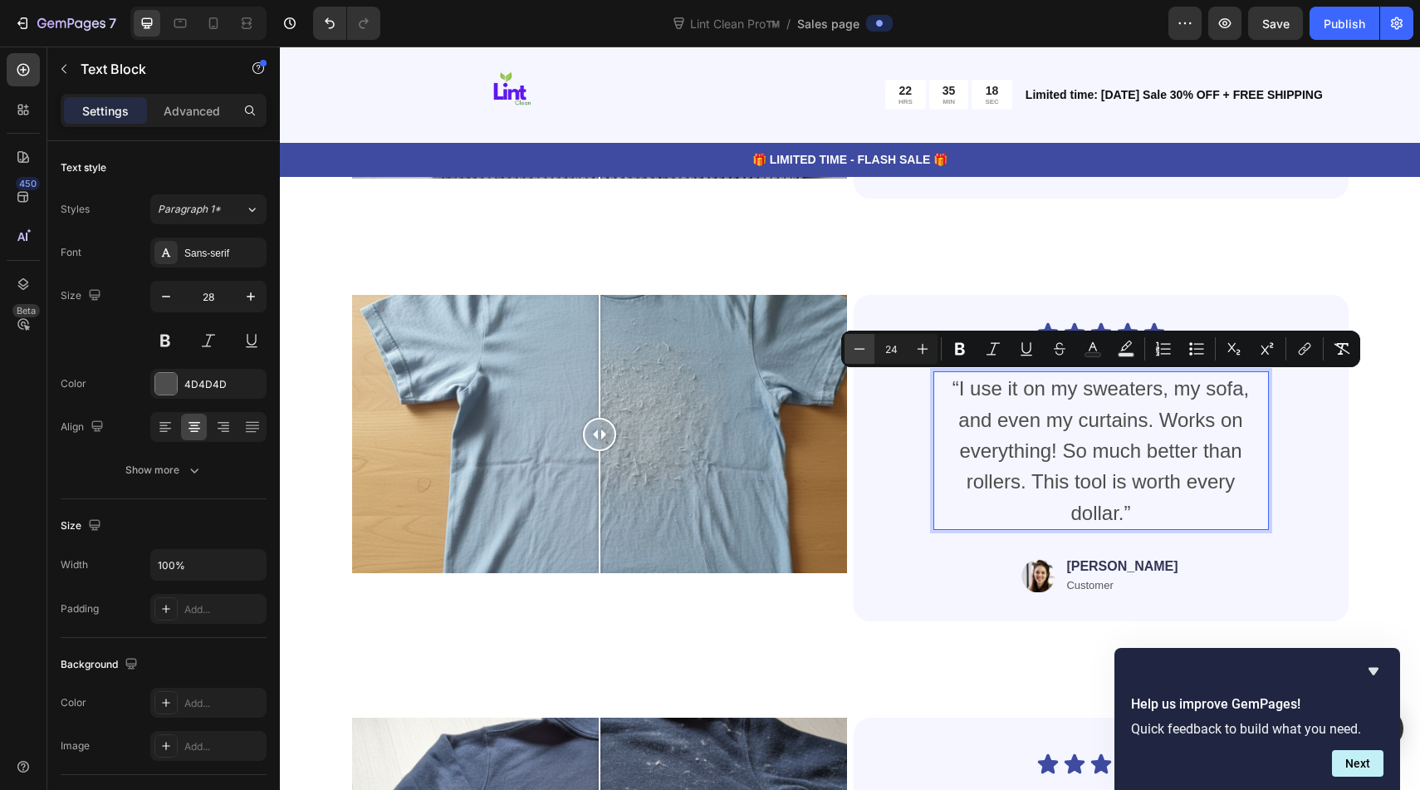
click at [863, 345] on icon "Editor contextual toolbar" at bounding box center [859, 348] width 17 height 17
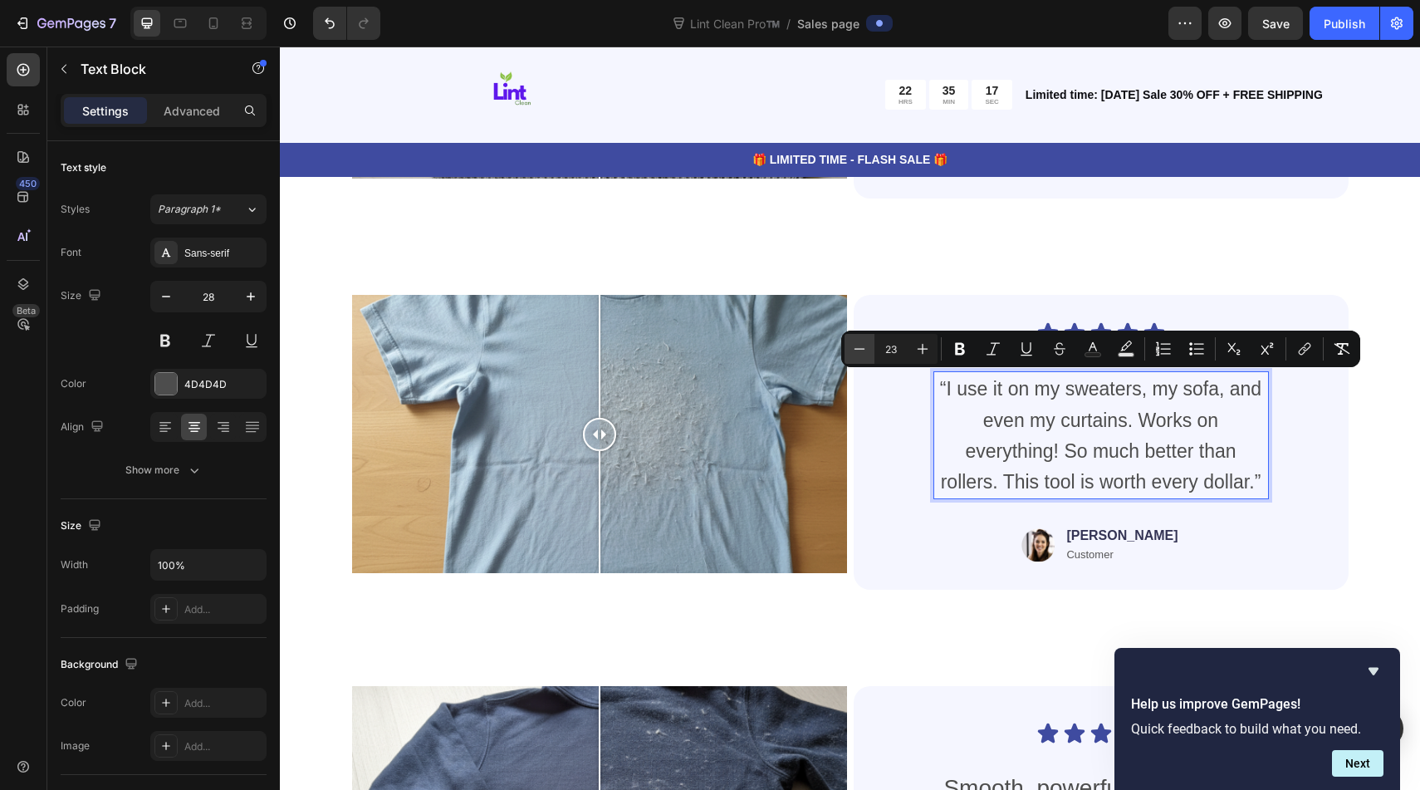
click at [863, 345] on icon "Editor contextual toolbar" at bounding box center [859, 348] width 17 height 17
type input "22"
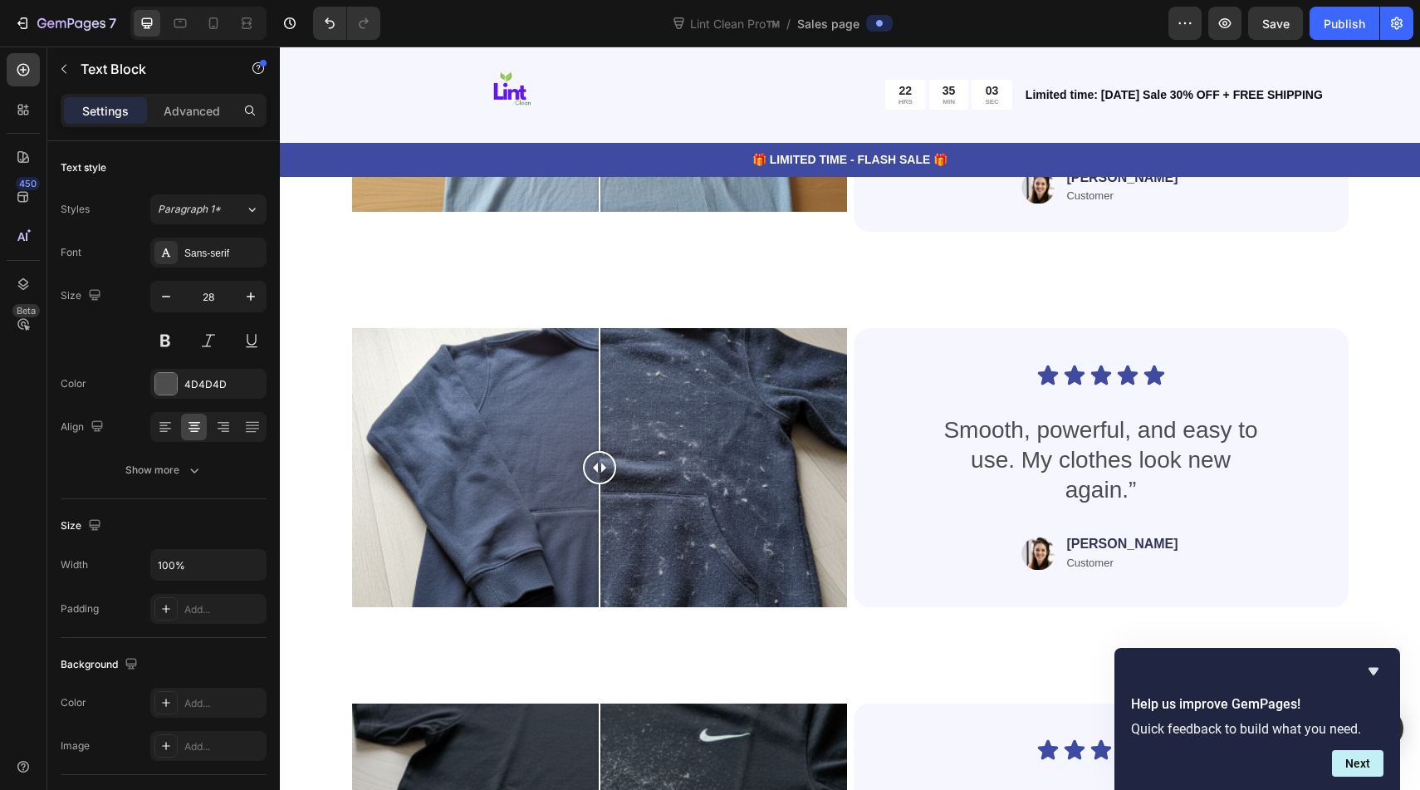
scroll to position [6162, 0]
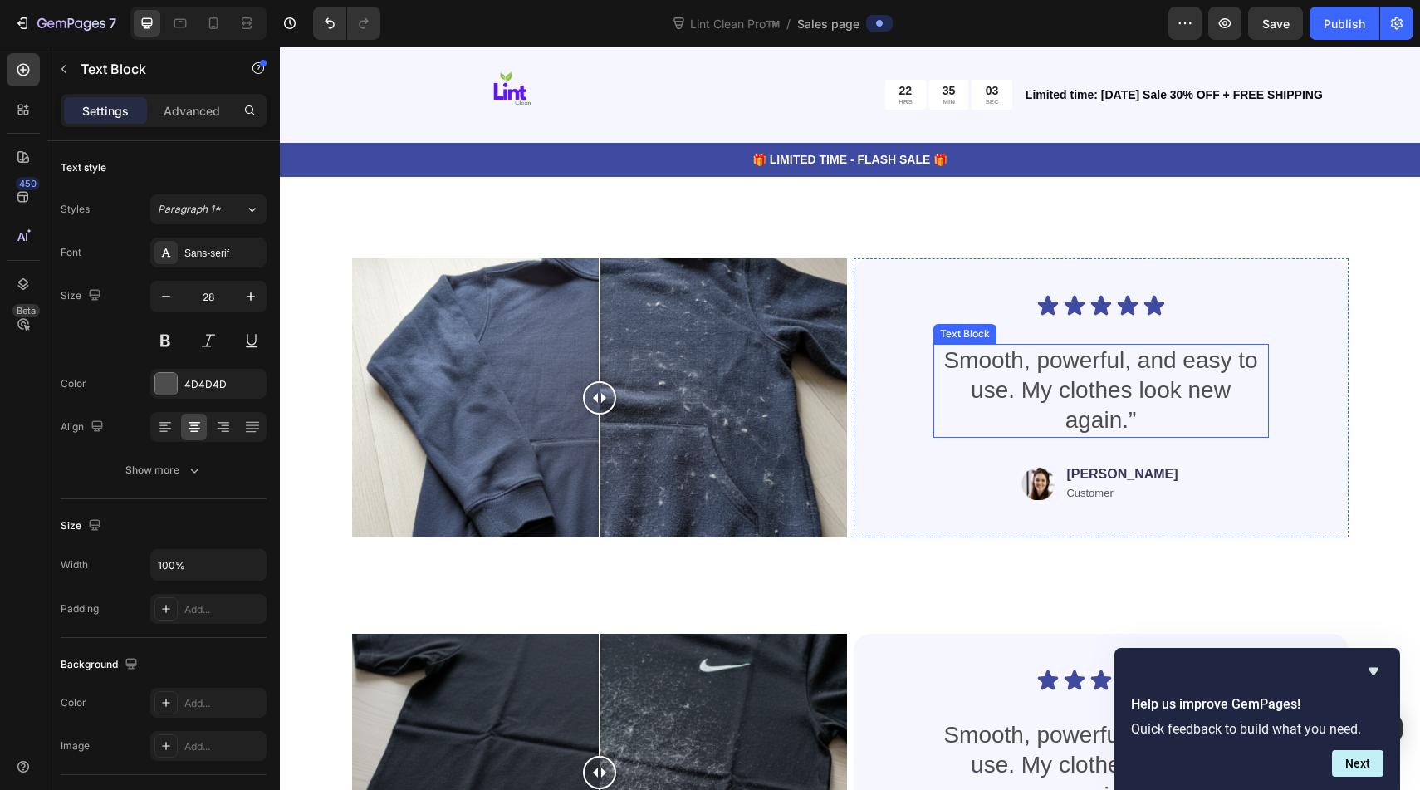
click at [1054, 378] on p "Smooth, powerful, and easy to use. My clothes look new again.”" at bounding box center [1101, 390] width 332 height 90
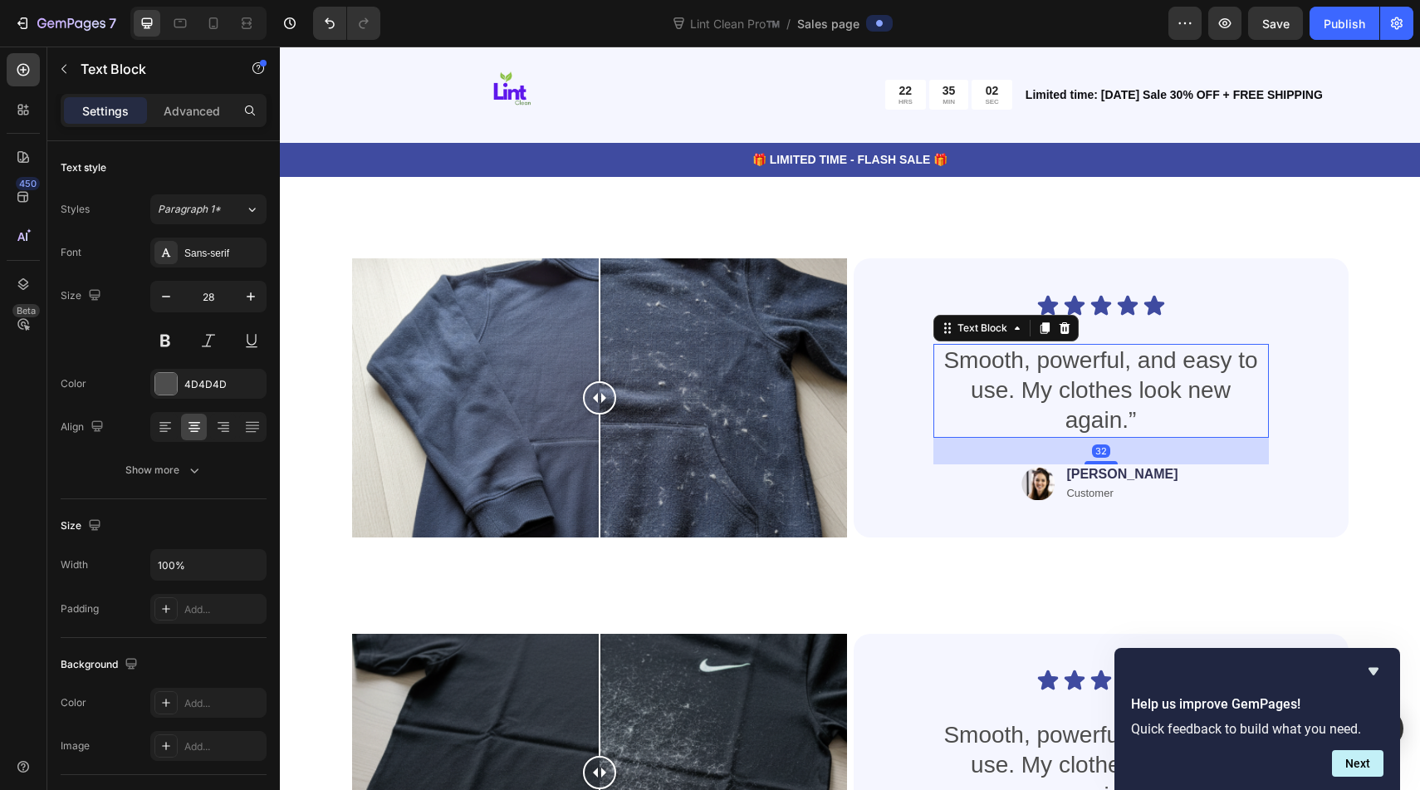
click at [1054, 378] on p "Smooth, powerful, and easy to use. My clothes look new again.”" at bounding box center [1101, 390] width 332 height 90
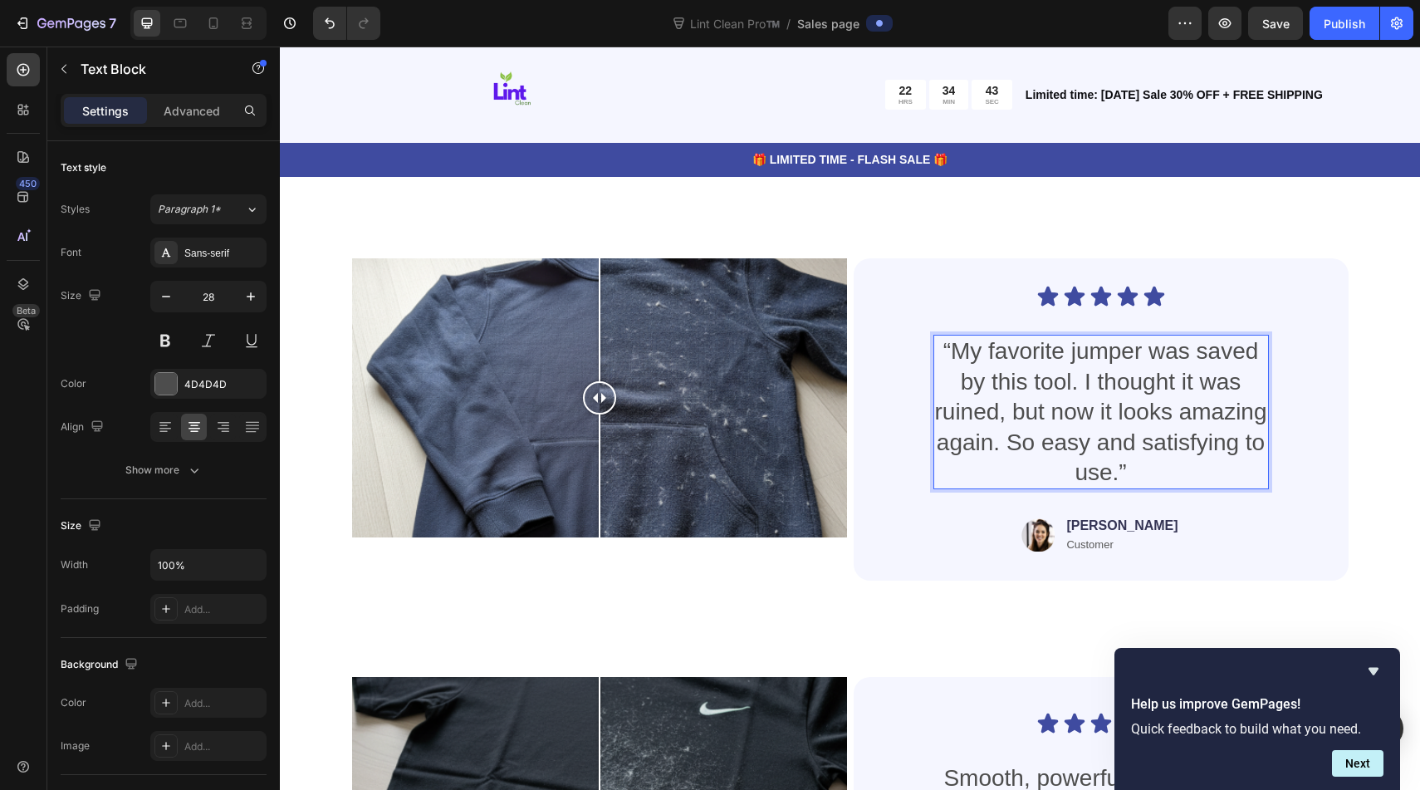
click at [1057, 423] on p "“My favorite jumper was saved by this tool. I thought it was ruined, but now it…" at bounding box center [1101, 411] width 332 height 151
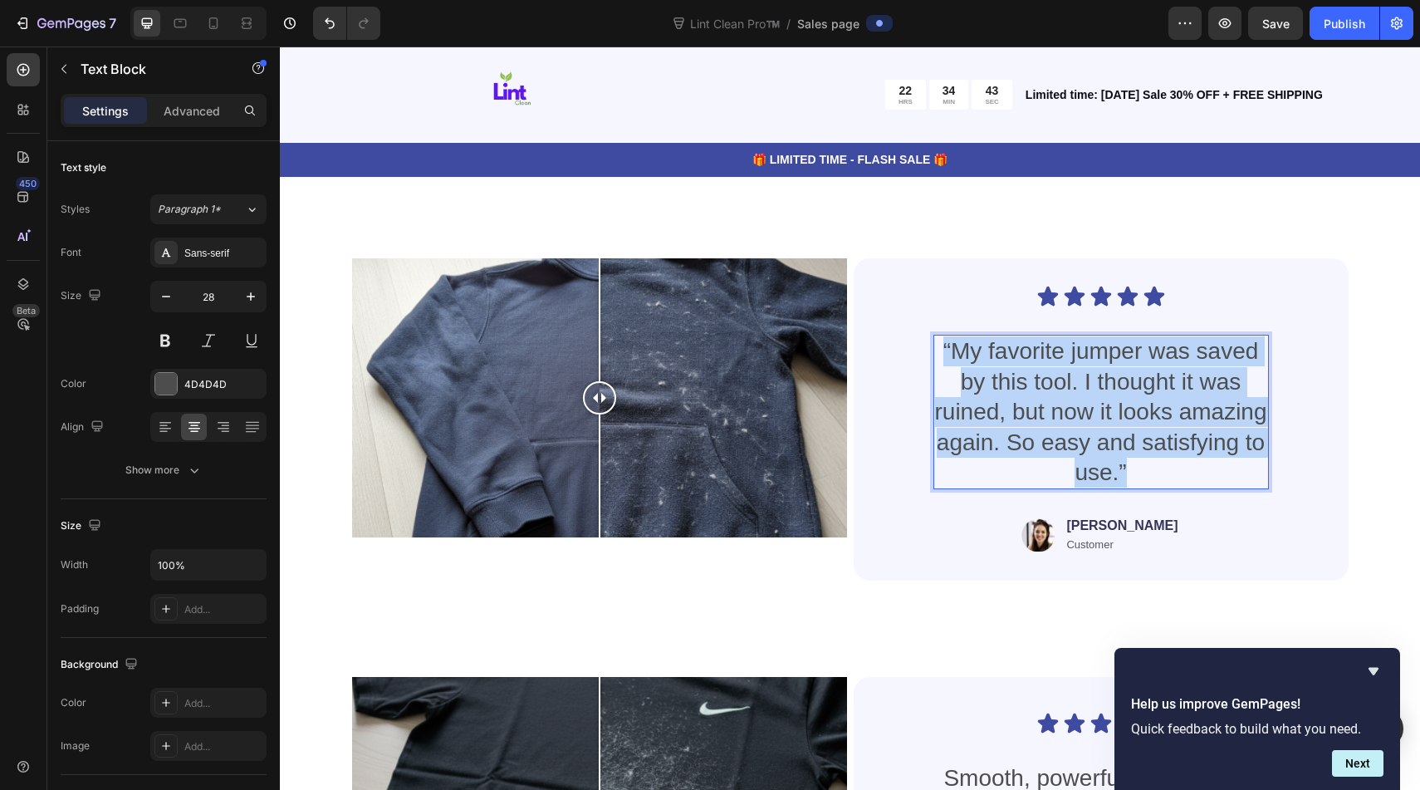
click at [1057, 423] on p "“My favorite jumper was saved by this tool. I thought it was ruined, but now it…" at bounding box center [1101, 411] width 332 height 151
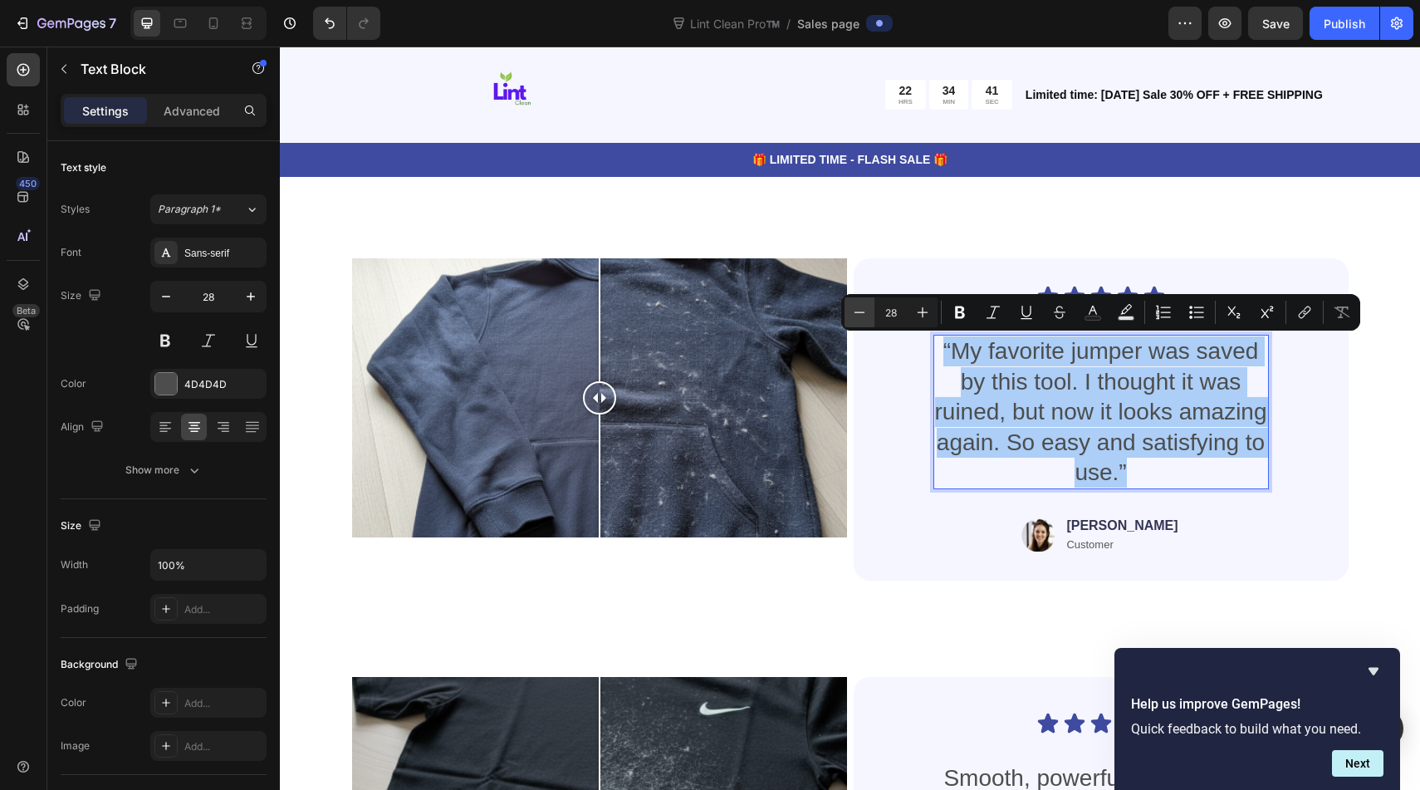
click at [852, 304] on icon "Editor contextual toolbar" at bounding box center [859, 312] width 17 height 17
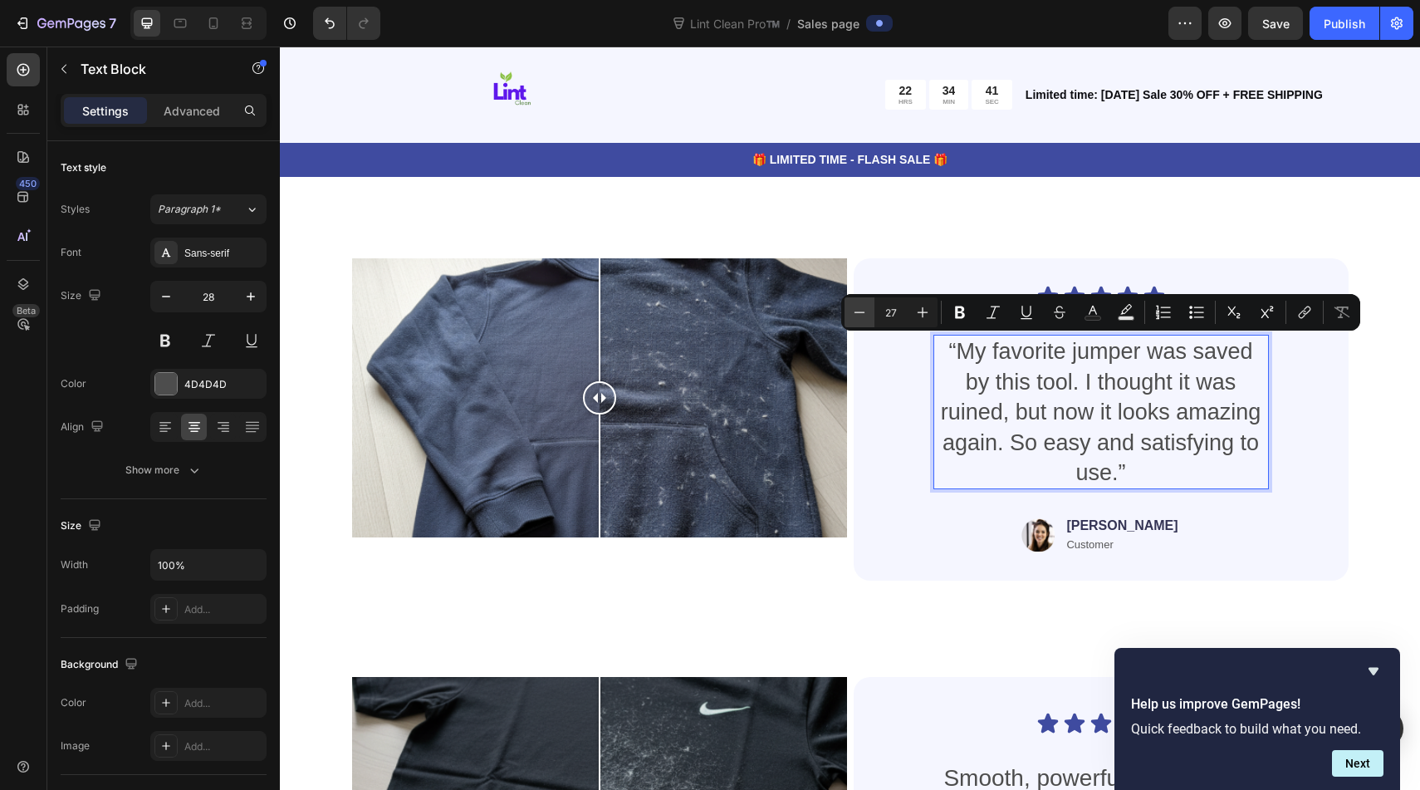
click at [852, 304] on icon "Editor contextual toolbar" at bounding box center [859, 312] width 17 height 17
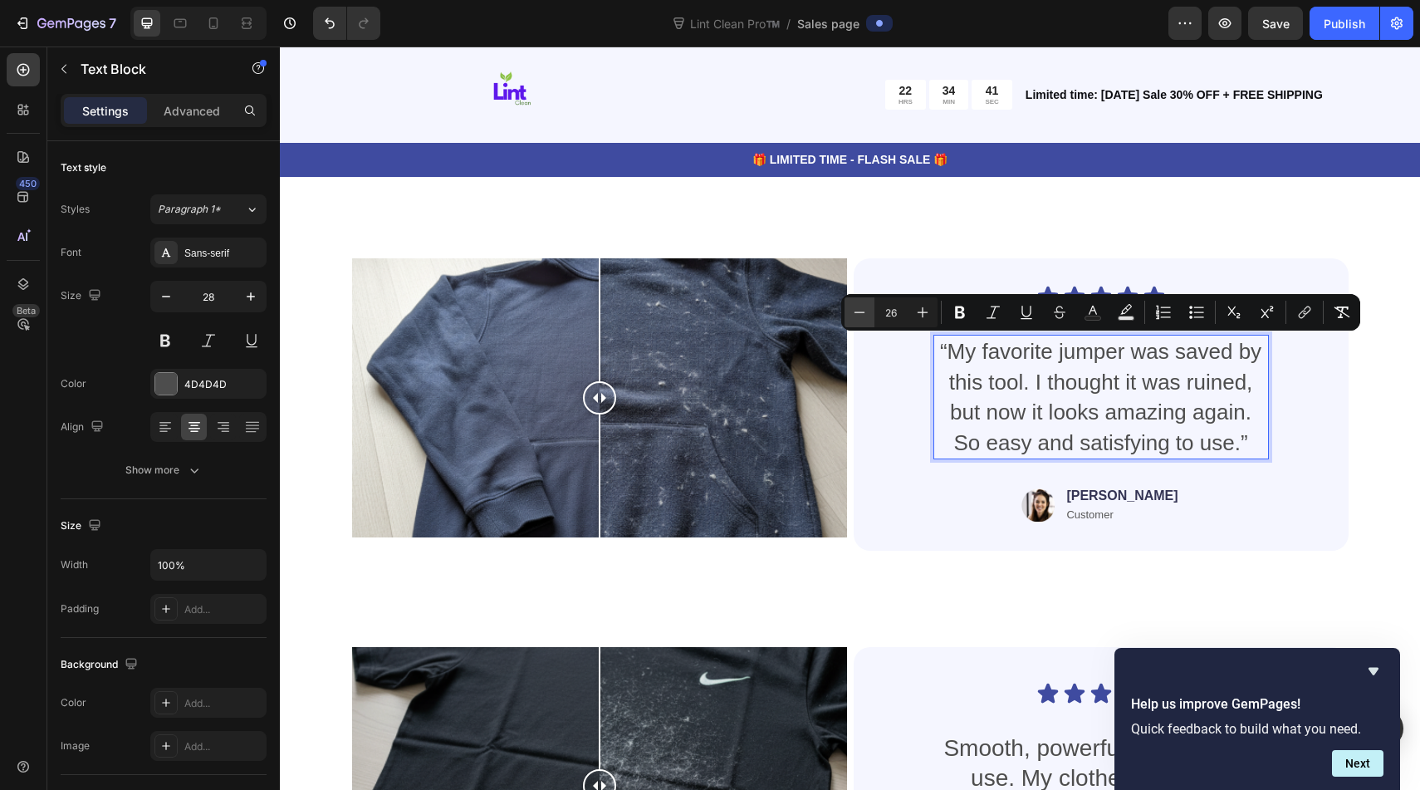
click at [852, 304] on icon "Editor contextual toolbar" at bounding box center [859, 312] width 17 height 17
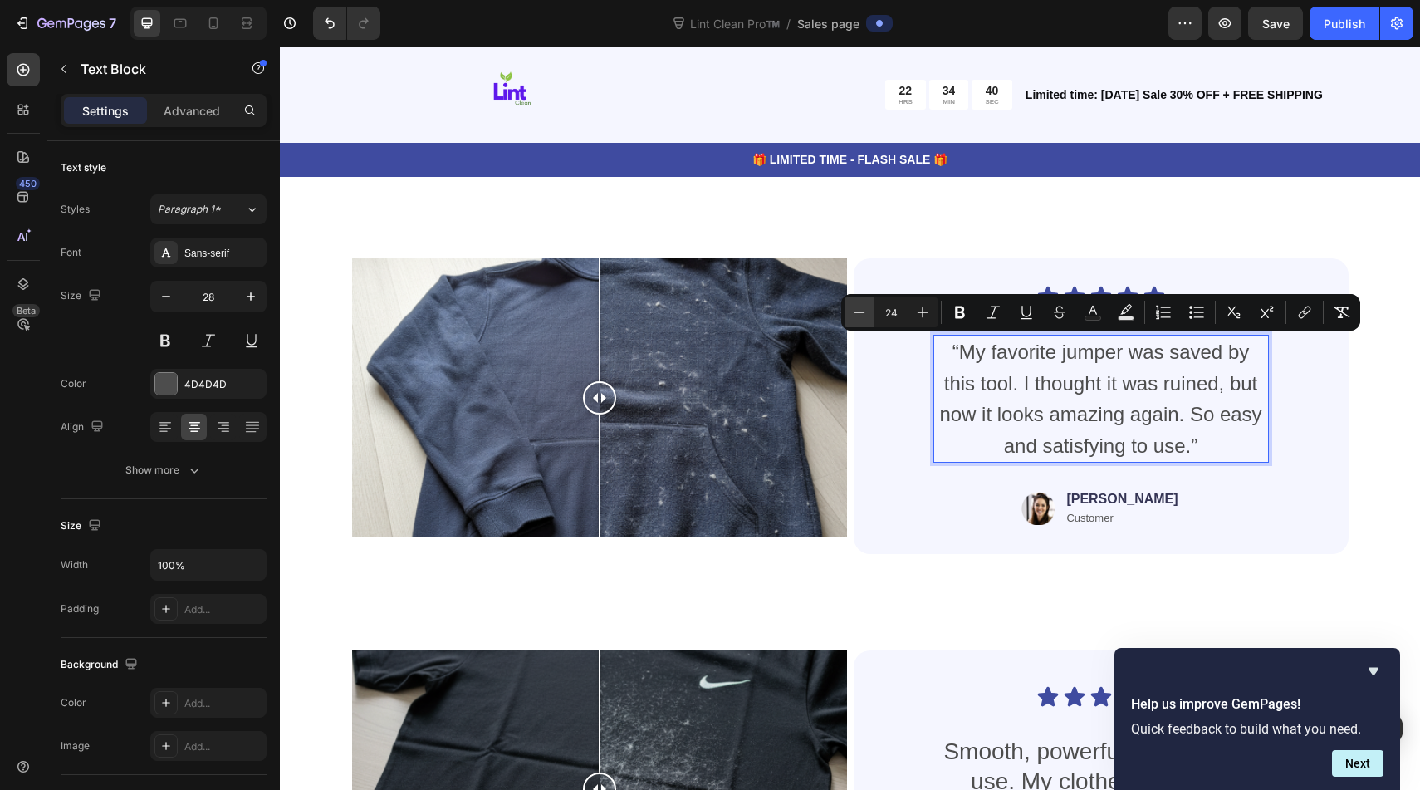
click at [852, 304] on icon "Editor contextual toolbar" at bounding box center [859, 312] width 17 height 17
type input "22"
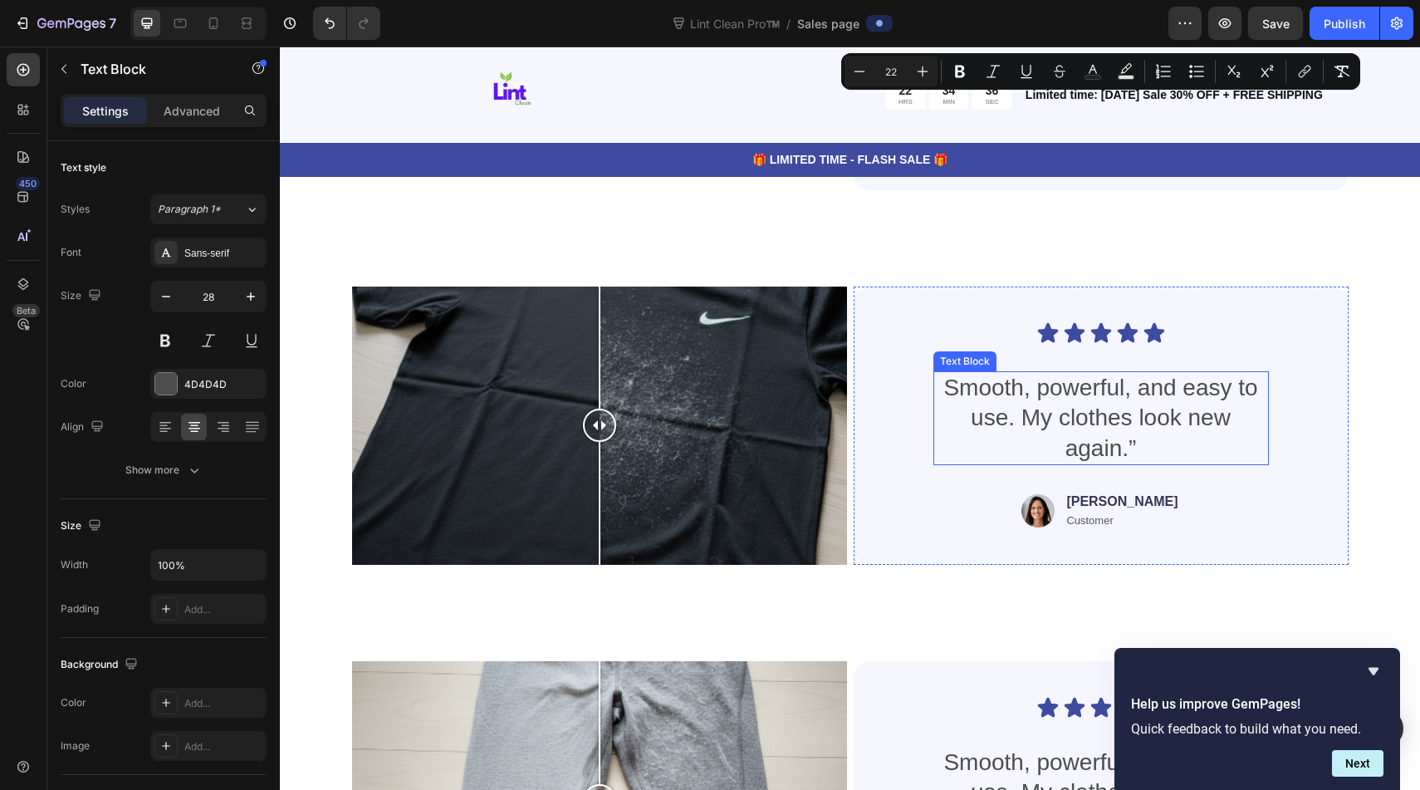
scroll to position [6539, 0]
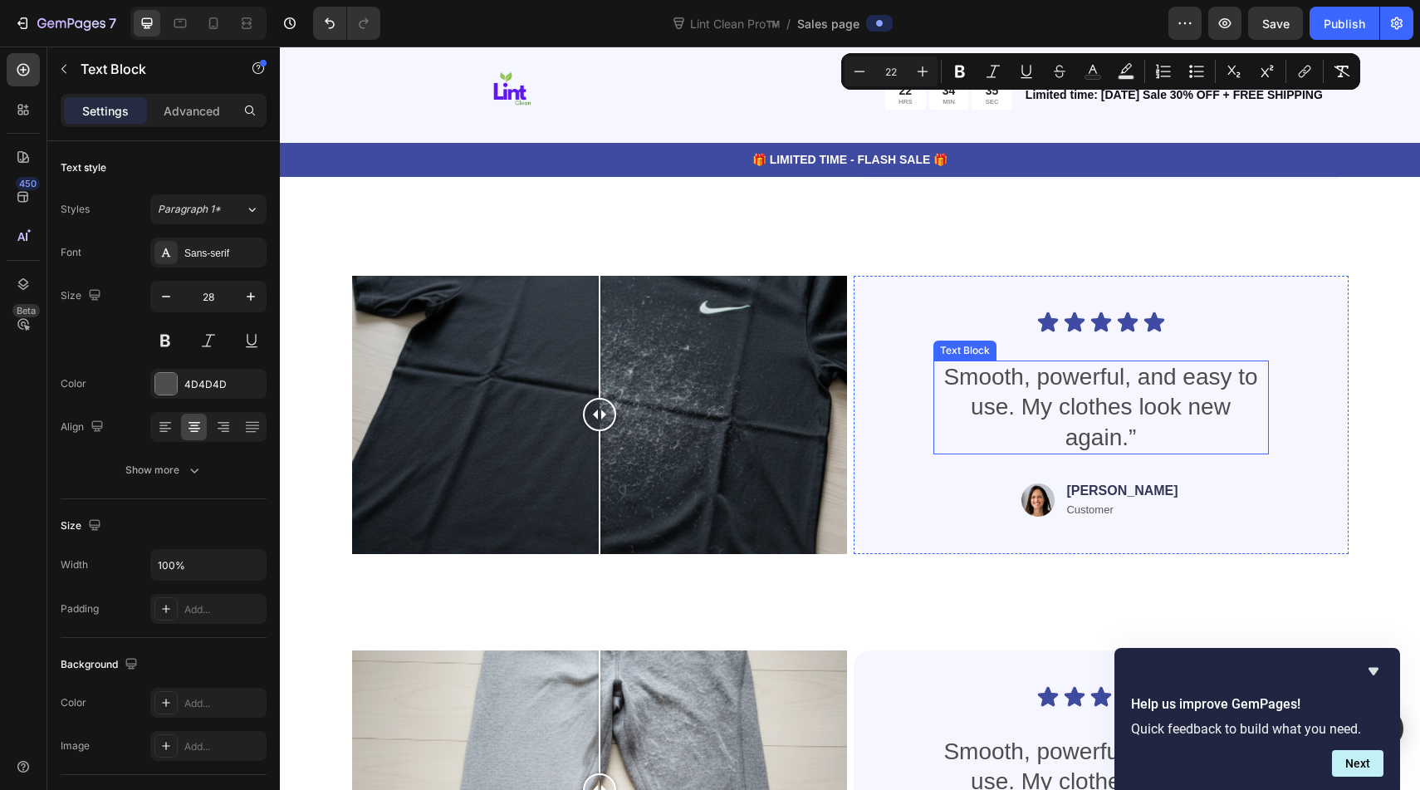
click at [1042, 383] on p "Smooth, powerful, and easy to use. My clothes look new again.”" at bounding box center [1101, 407] width 332 height 90
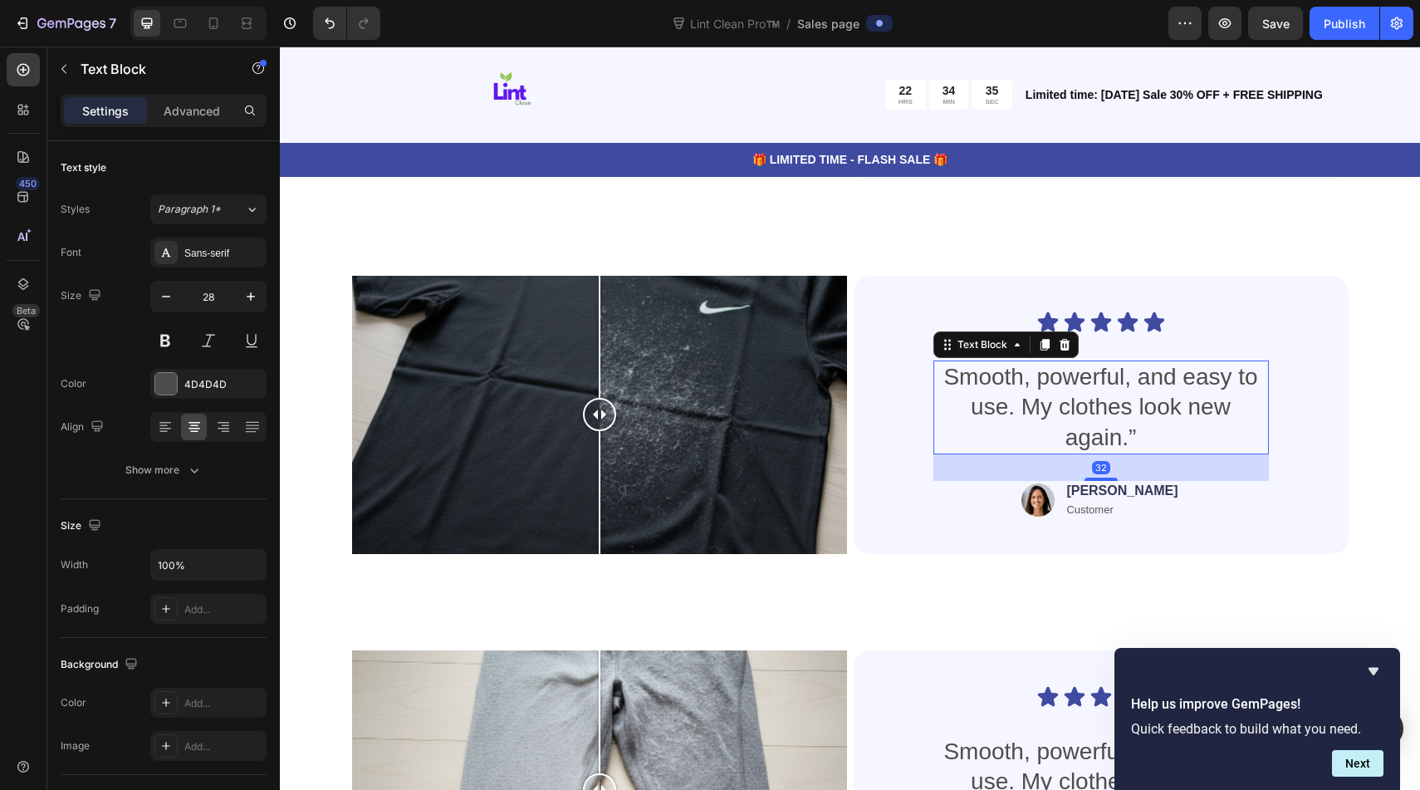
click at [1042, 383] on p "Smooth, powerful, and easy to use. My clothes look new again.”" at bounding box center [1101, 407] width 332 height 90
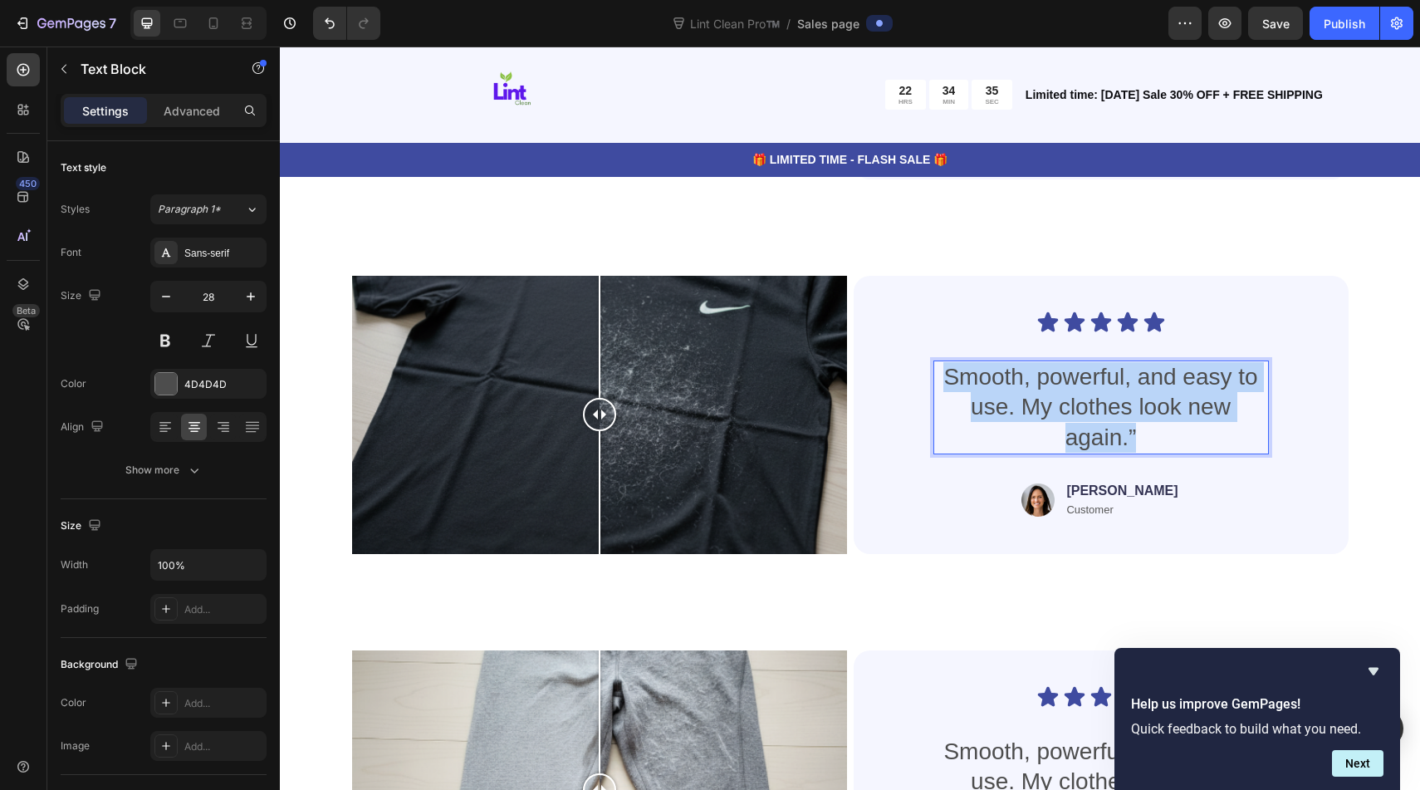
click at [1042, 383] on p "Smooth, powerful, and easy to use. My clothes look new again.”" at bounding box center [1101, 407] width 332 height 90
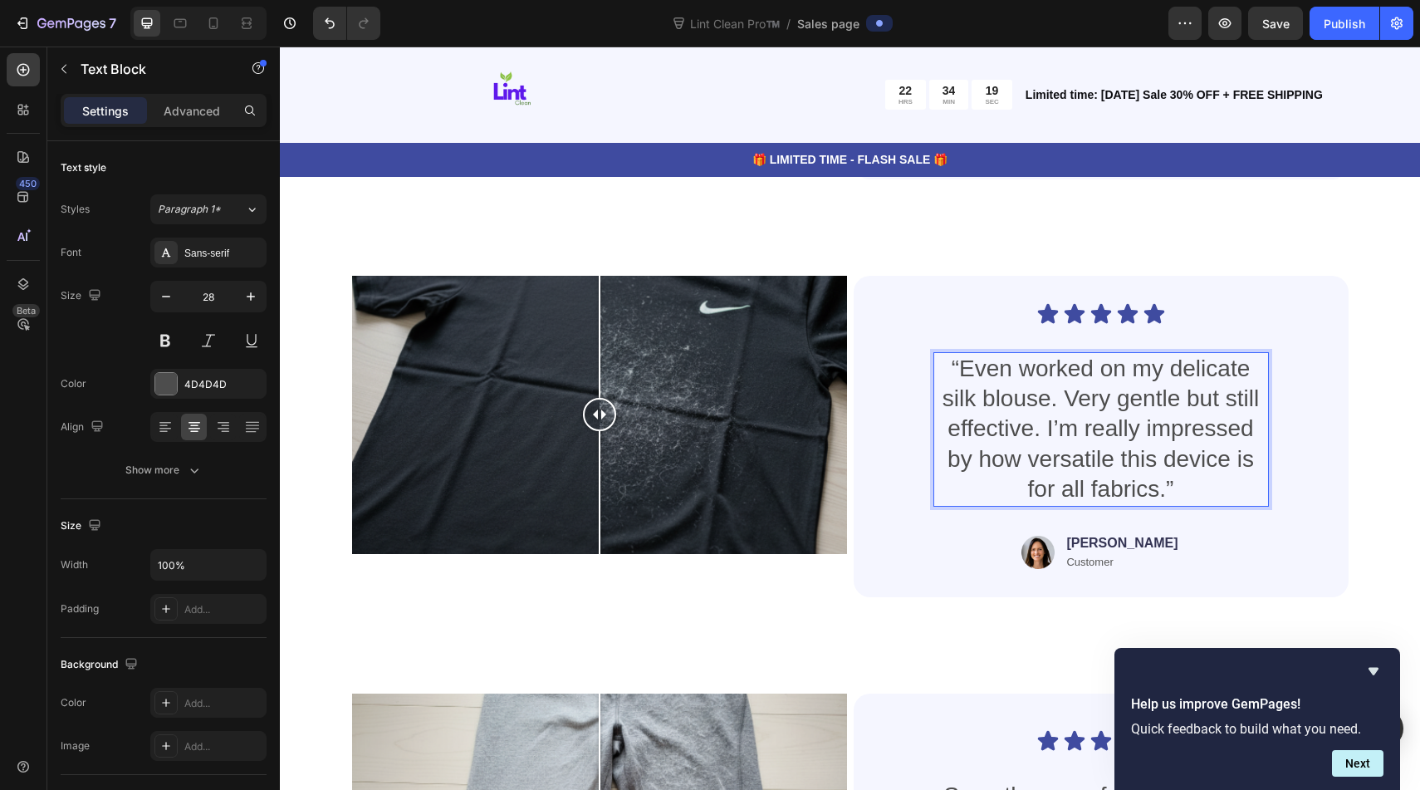
click at [1025, 427] on p "“Even worked on my delicate silk blouse. Very gentle but still effective. I’m r…" at bounding box center [1101, 429] width 332 height 151
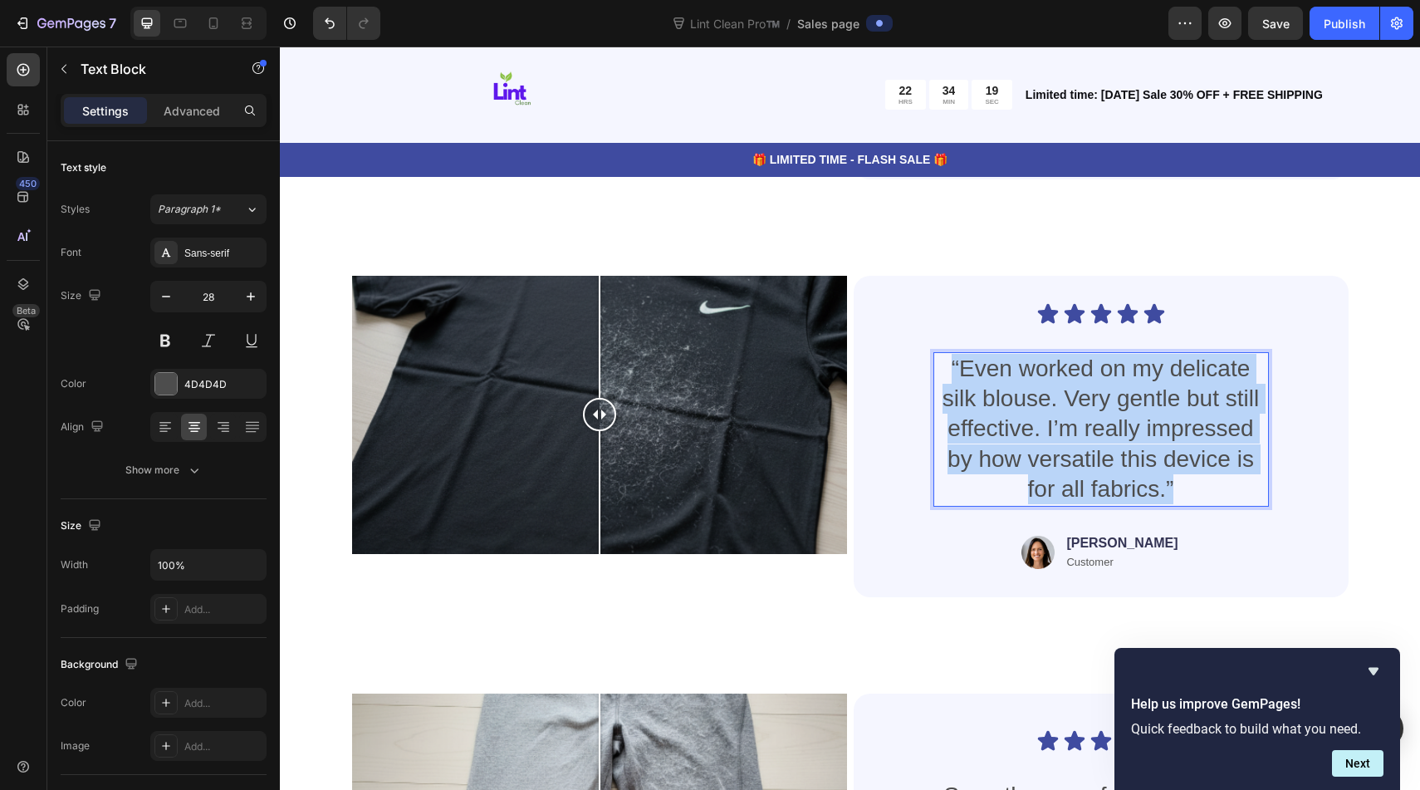
click at [1025, 427] on p "“Even worked on my delicate silk blouse. Very gentle but still effective. I’m r…" at bounding box center [1101, 429] width 332 height 151
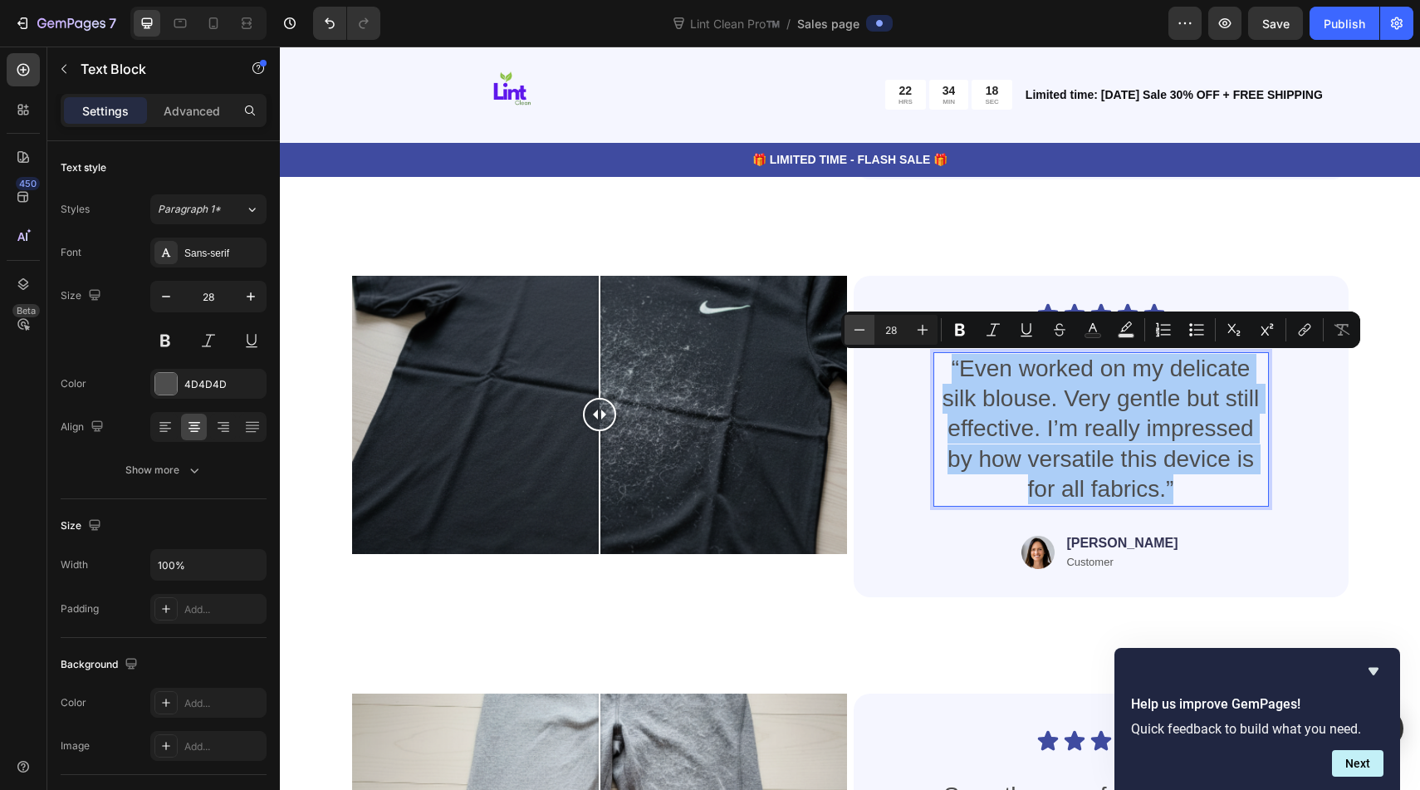
click at [864, 327] on icon "Editor contextual toolbar" at bounding box center [859, 329] width 17 height 17
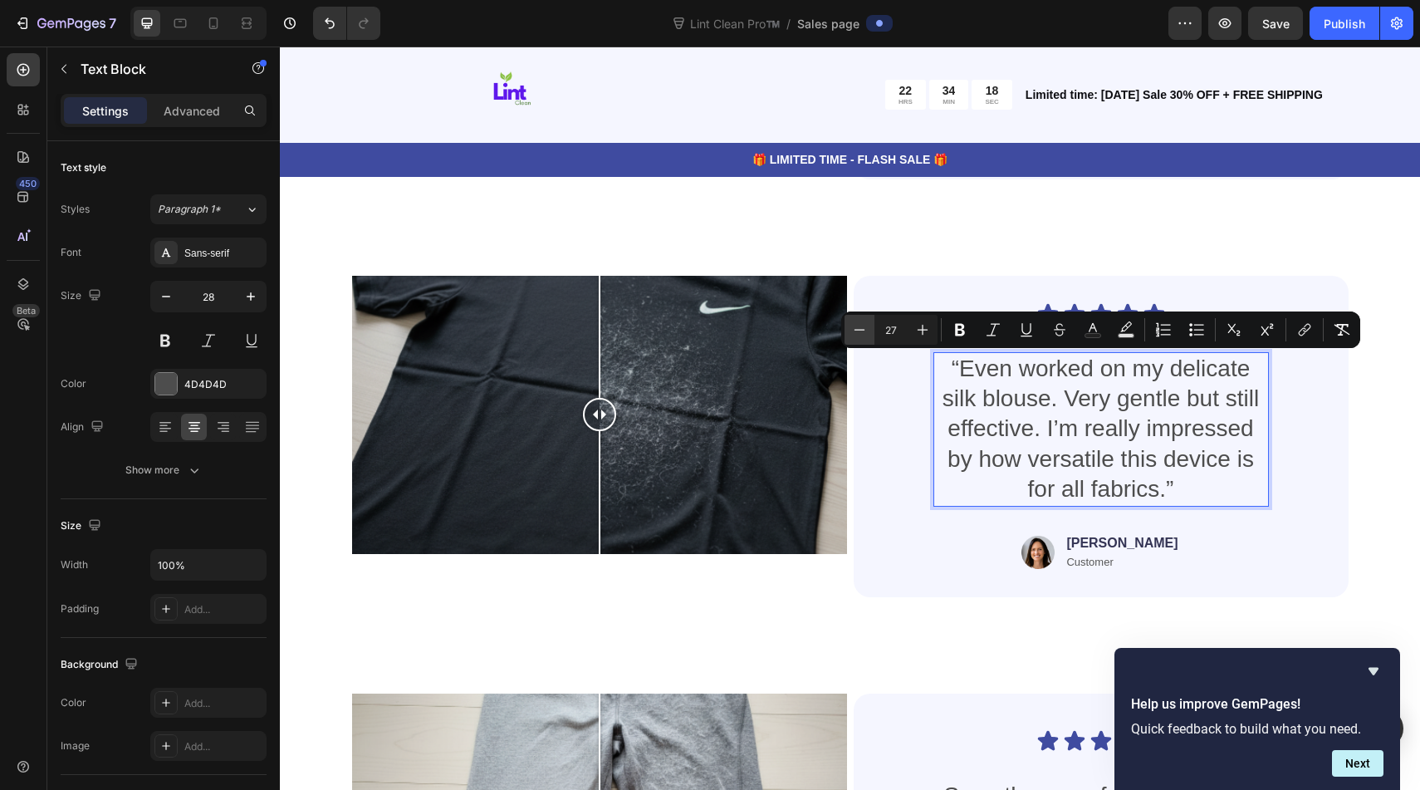
click at [864, 327] on icon "Editor contextual toolbar" at bounding box center [859, 329] width 17 height 17
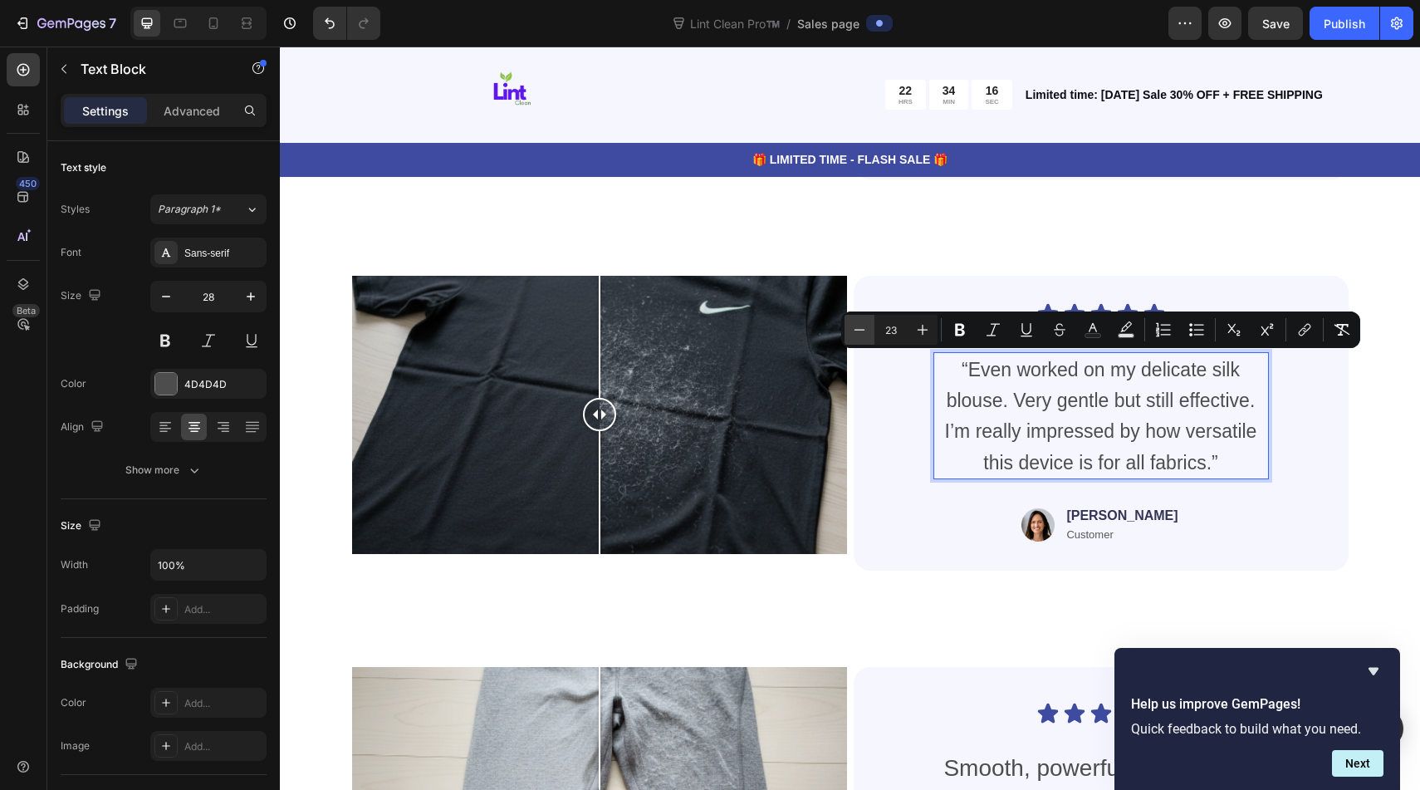
click at [864, 327] on icon "Editor contextual toolbar" at bounding box center [859, 329] width 17 height 17
type input "22"
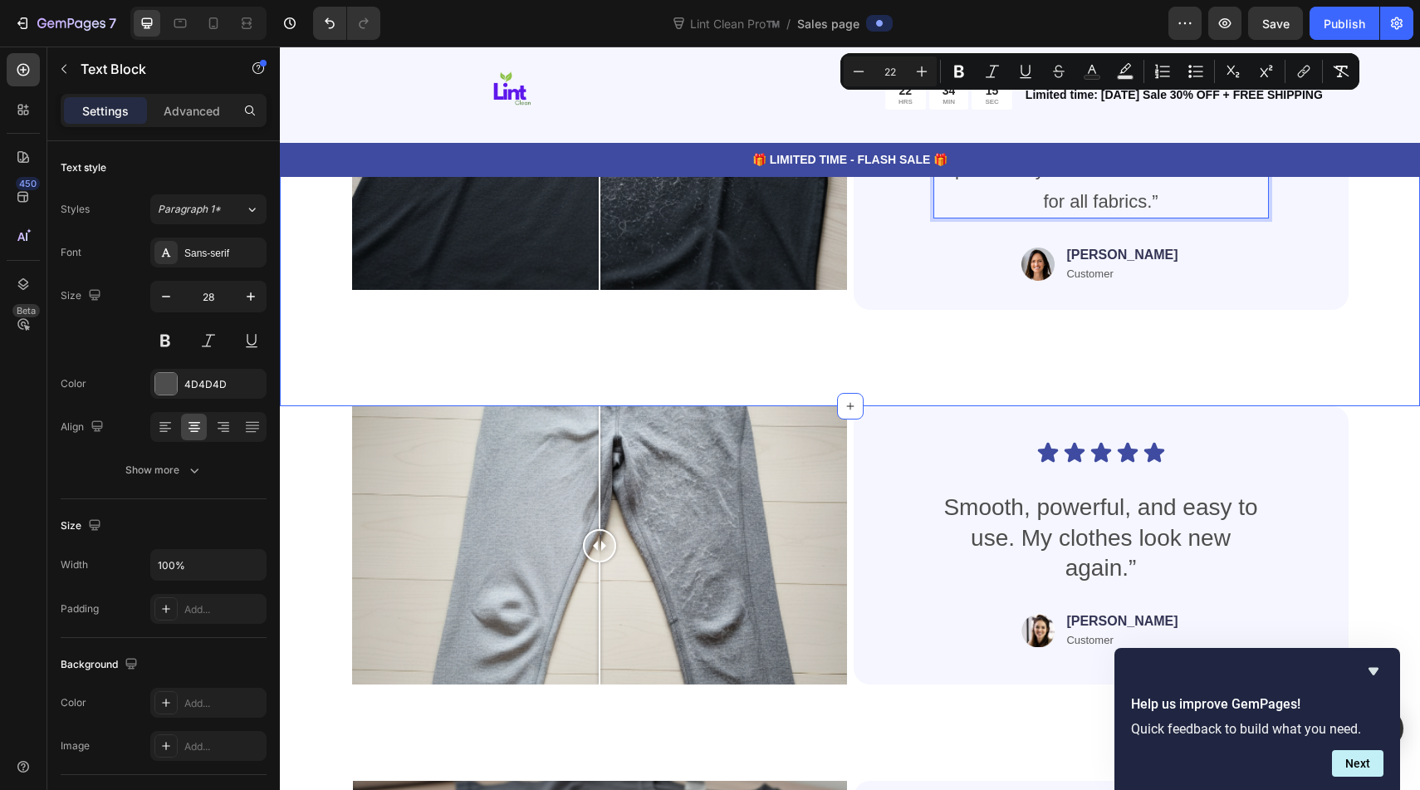
scroll to position [6936, 0]
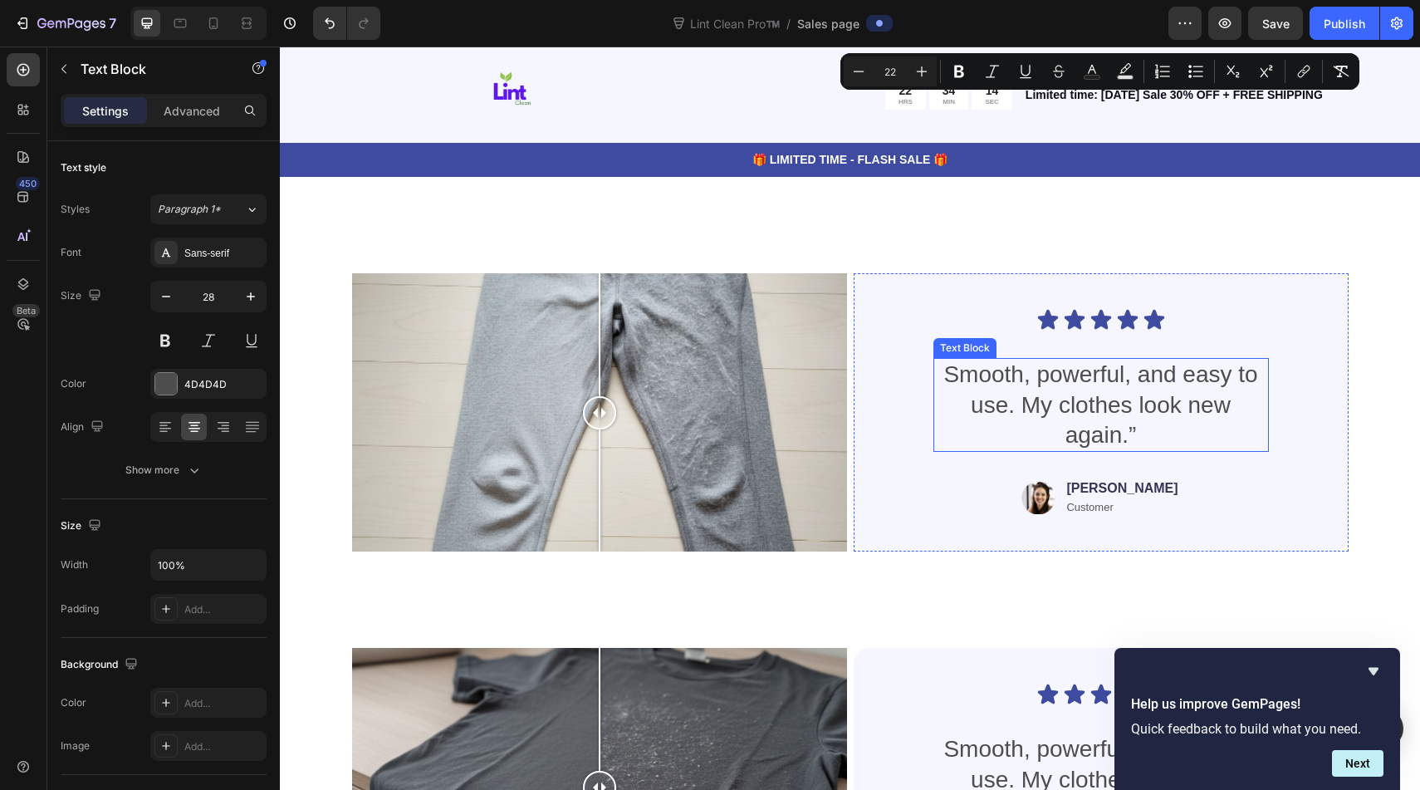
click at [1073, 361] on p "Smooth, powerful, and easy to use. My clothes look new again.”" at bounding box center [1101, 404] width 332 height 90
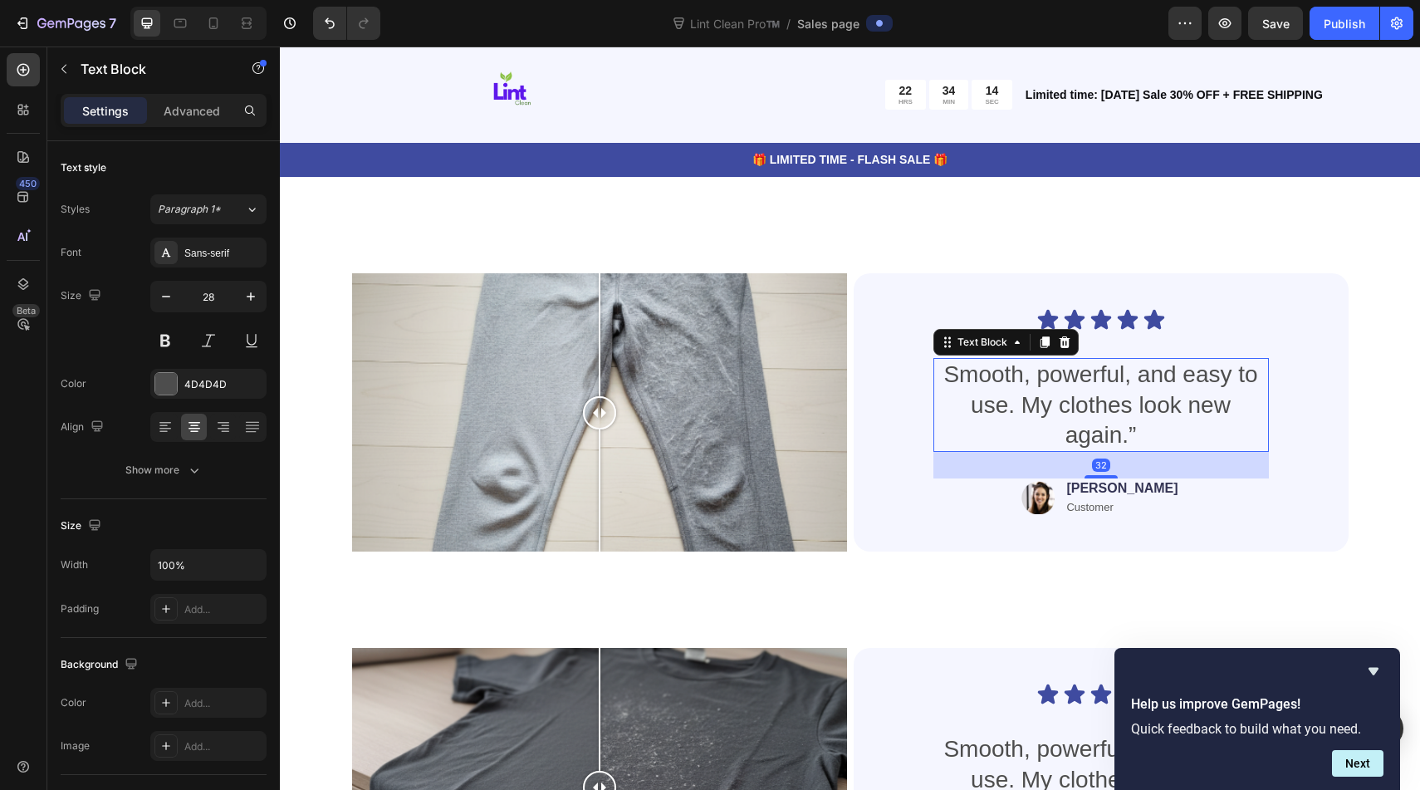
click at [1073, 362] on p "Smooth, powerful, and easy to use. My clothes look new again.”" at bounding box center [1101, 404] width 332 height 90
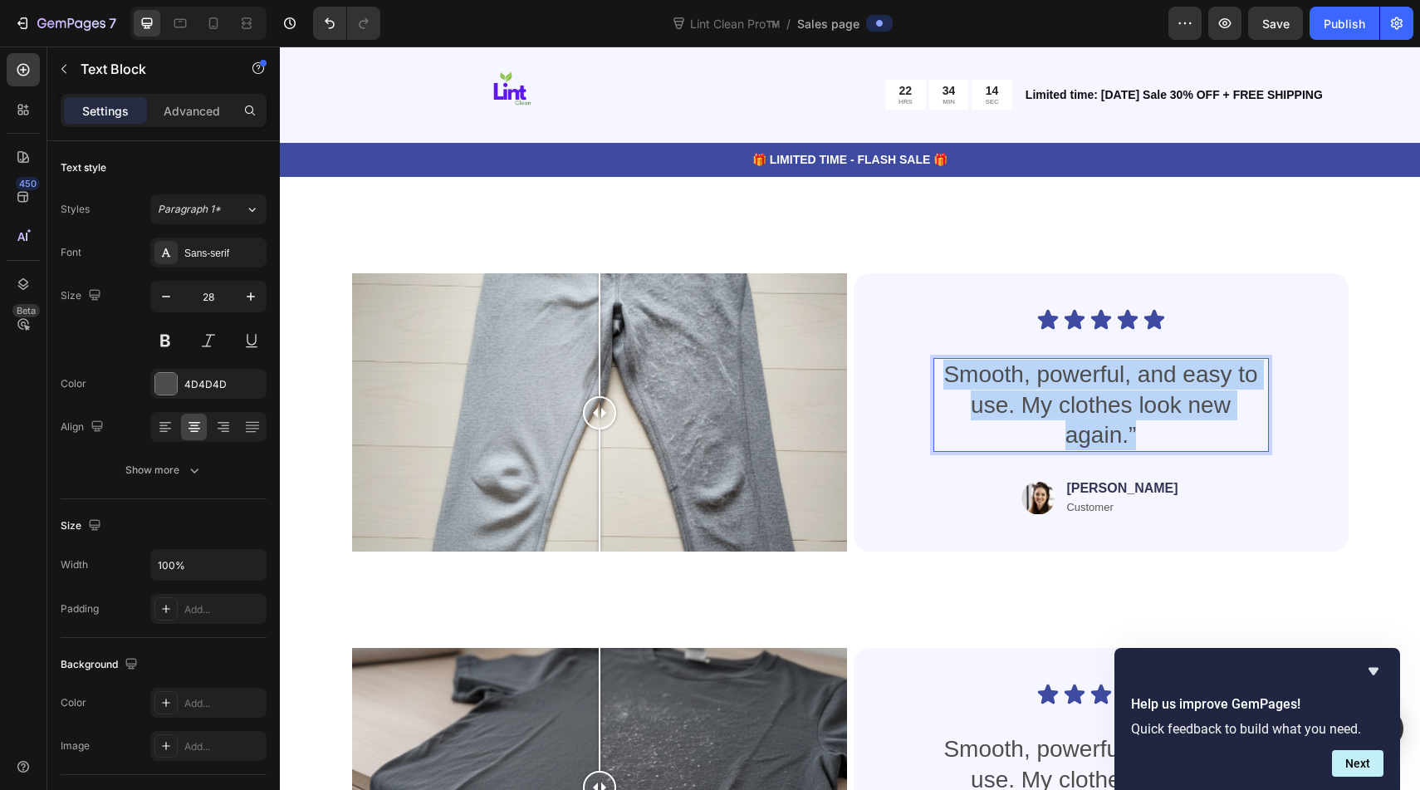
click at [1073, 362] on p "Smooth, powerful, and easy to use. My clothes look new again.”" at bounding box center [1101, 404] width 332 height 90
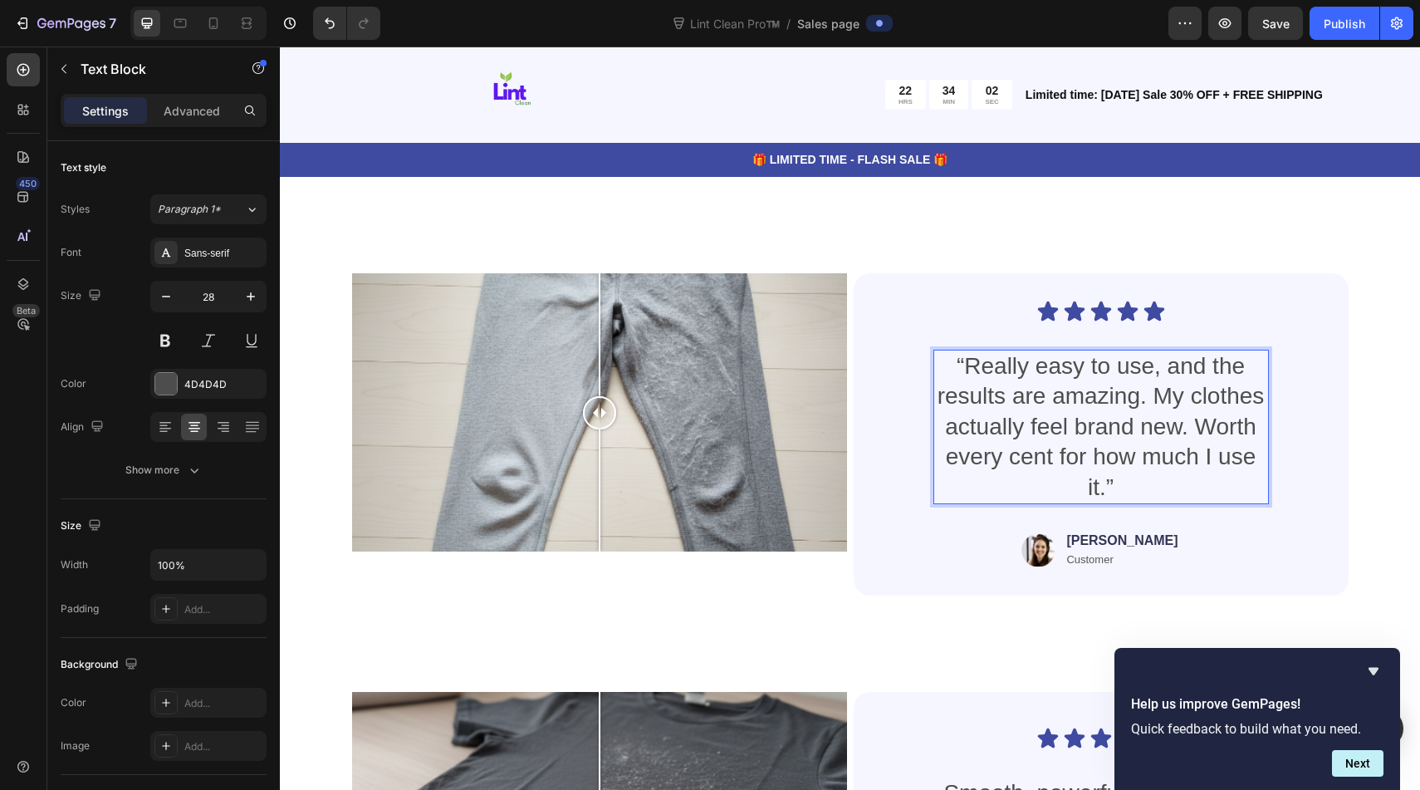
click at [1029, 422] on p "“Really easy to use, and the results are amazing. My clothes actually feel bran…" at bounding box center [1101, 426] width 332 height 151
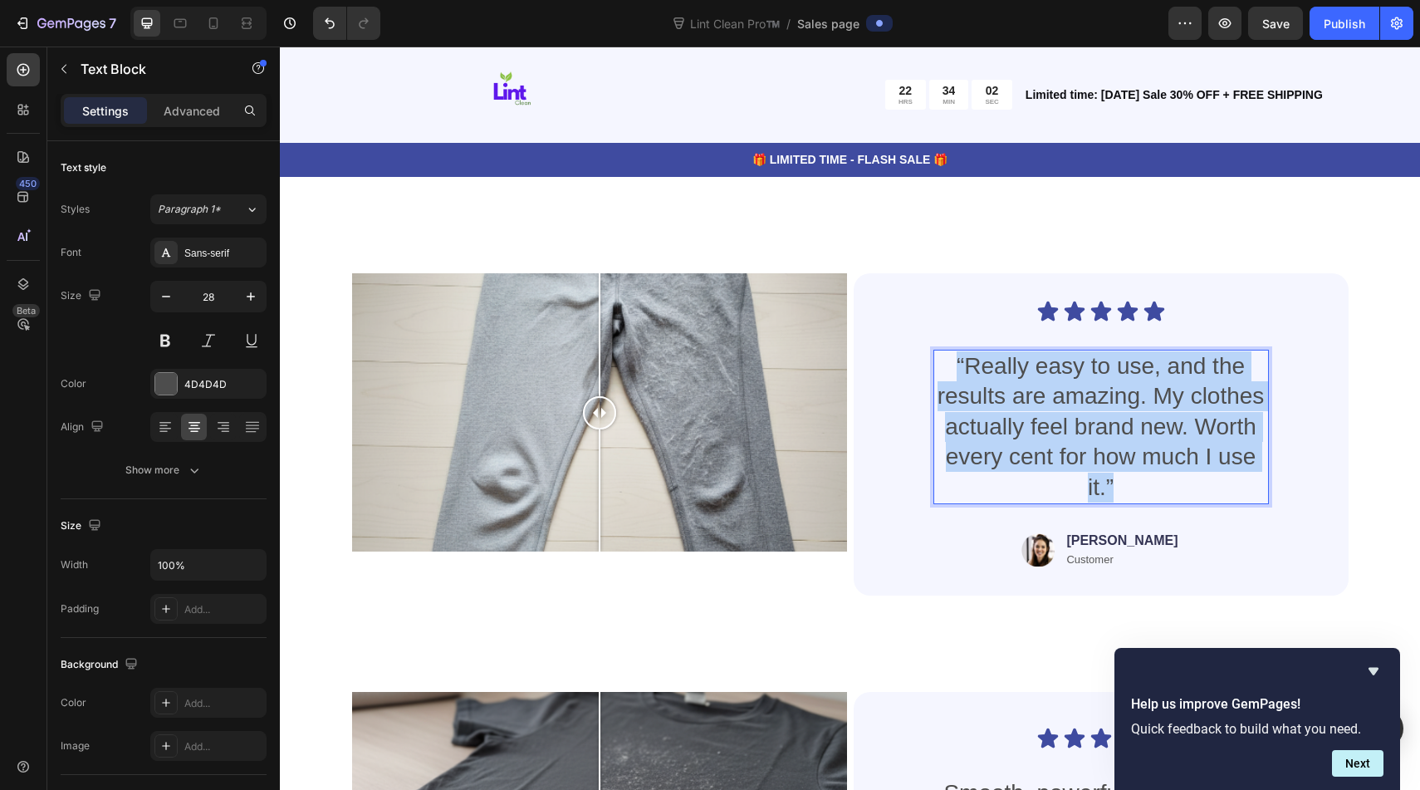
click at [1029, 422] on p "“Really easy to use, and the results are amazing. My clothes actually feel bran…" at bounding box center [1101, 426] width 332 height 151
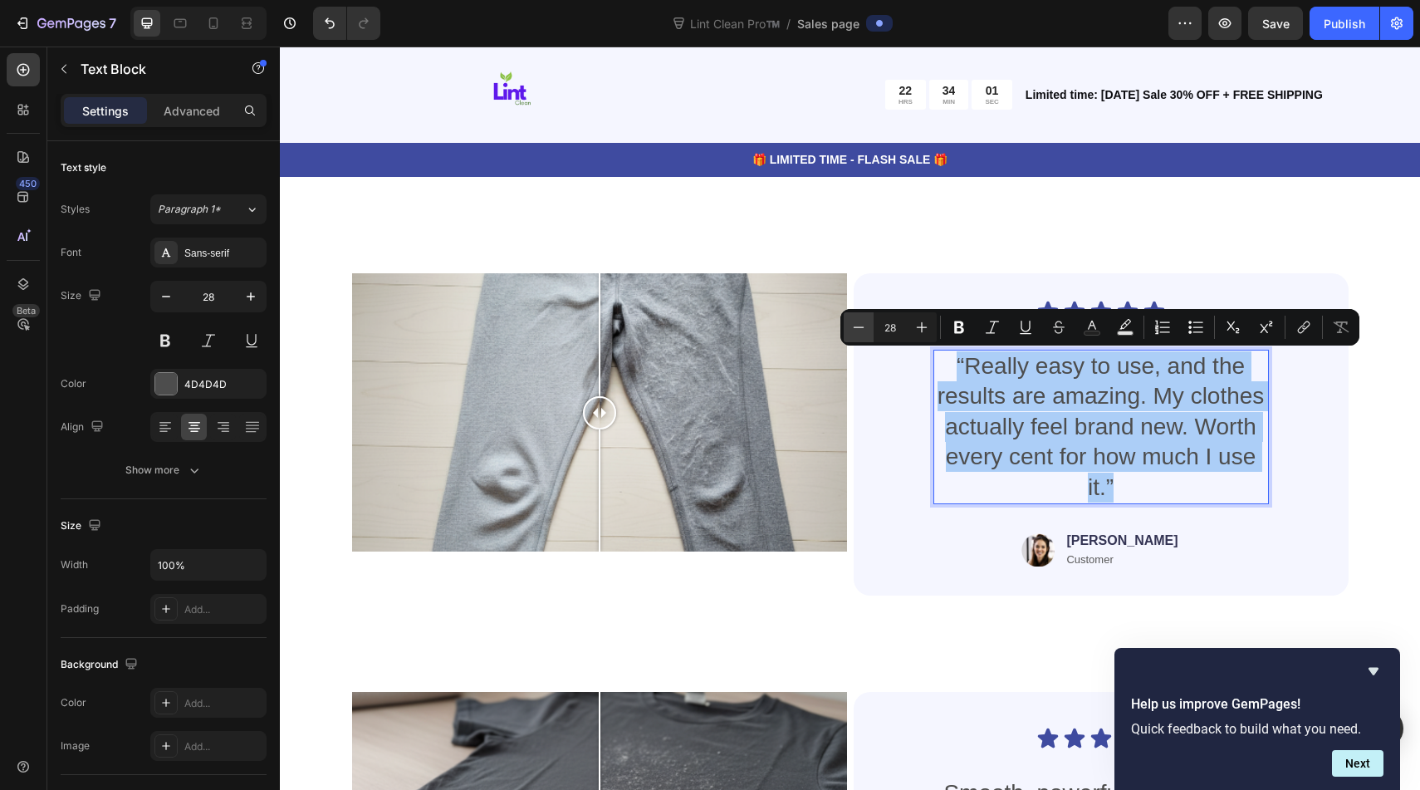
click at [859, 326] on icon "Editor contextual toolbar" at bounding box center [858, 326] width 11 height 1
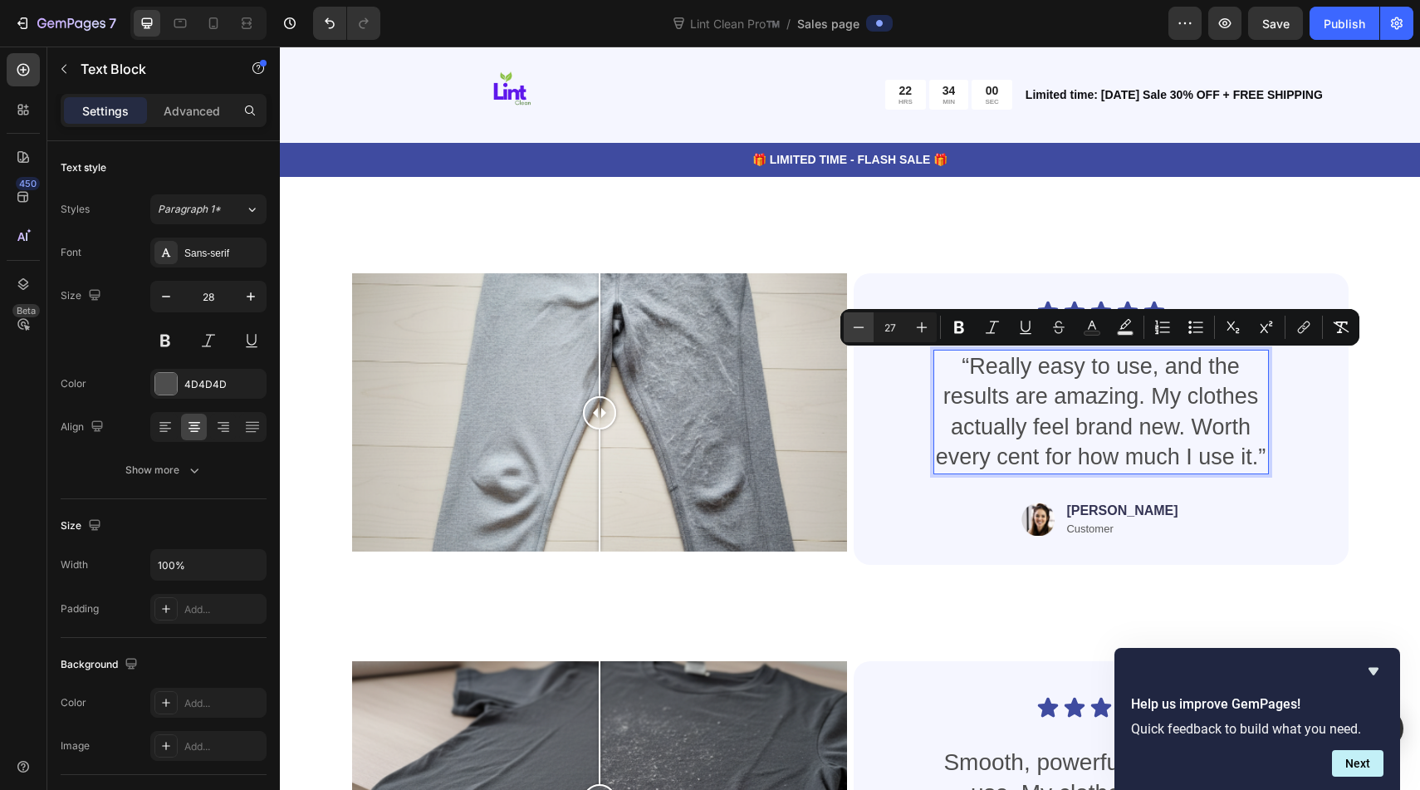
click at [859, 326] on icon "Editor contextual toolbar" at bounding box center [858, 326] width 11 height 1
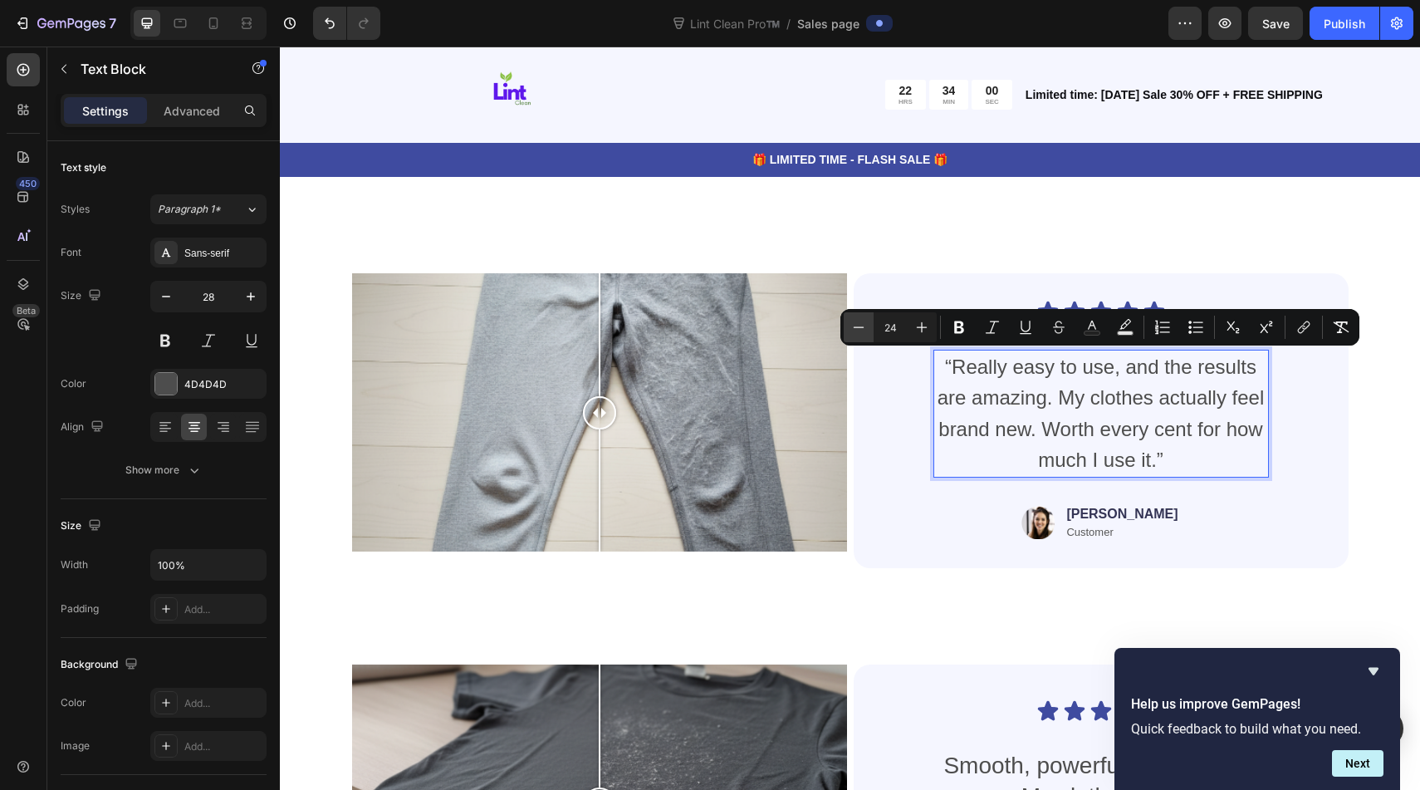
click at [859, 326] on icon "Editor contextual toolbar" at bounding box center [858, 326] width 11 height 1
click at [859, 328] on icon "Editor contextual toolbar" at bounding box center [858, 327] width 17 height 17
type input "22"
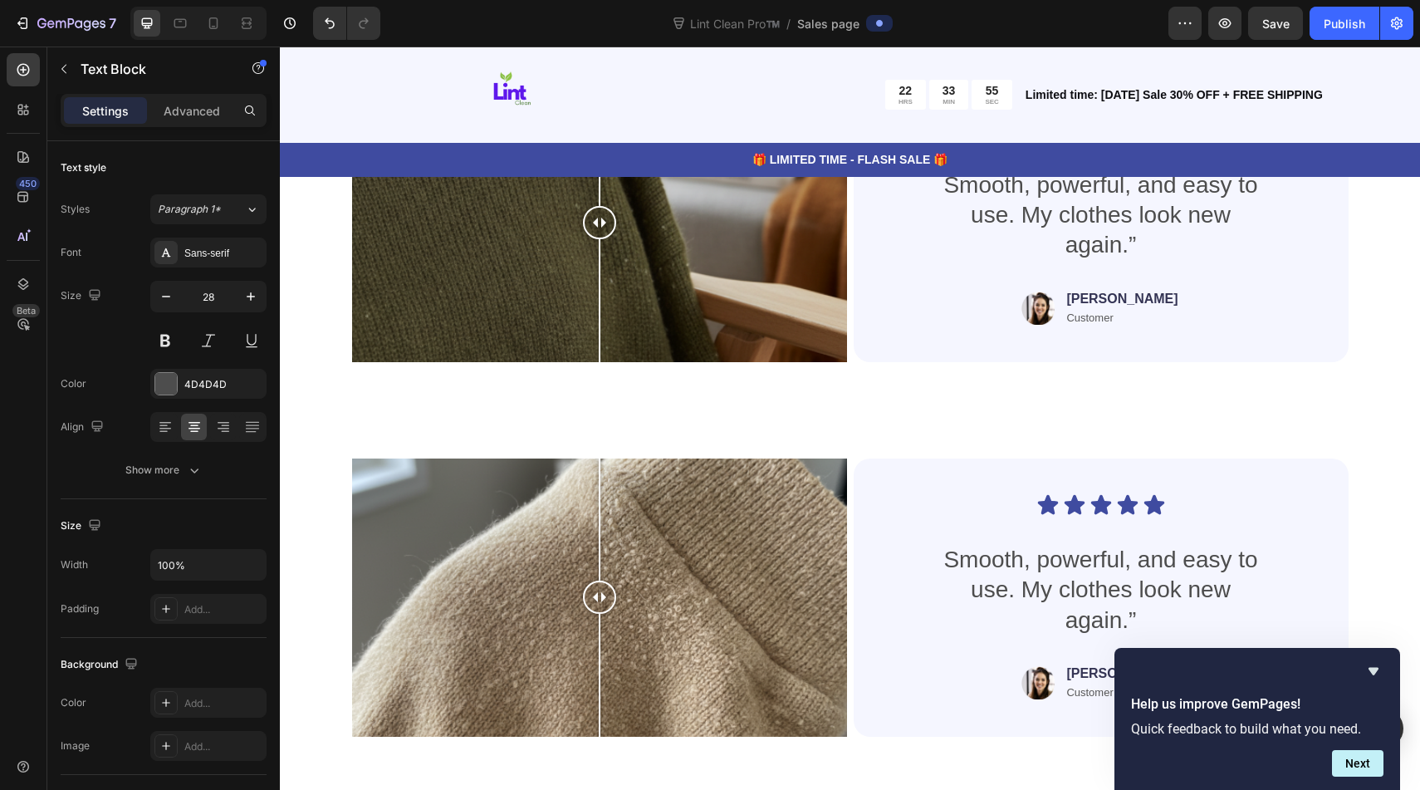
scroll to position [7883, 0]
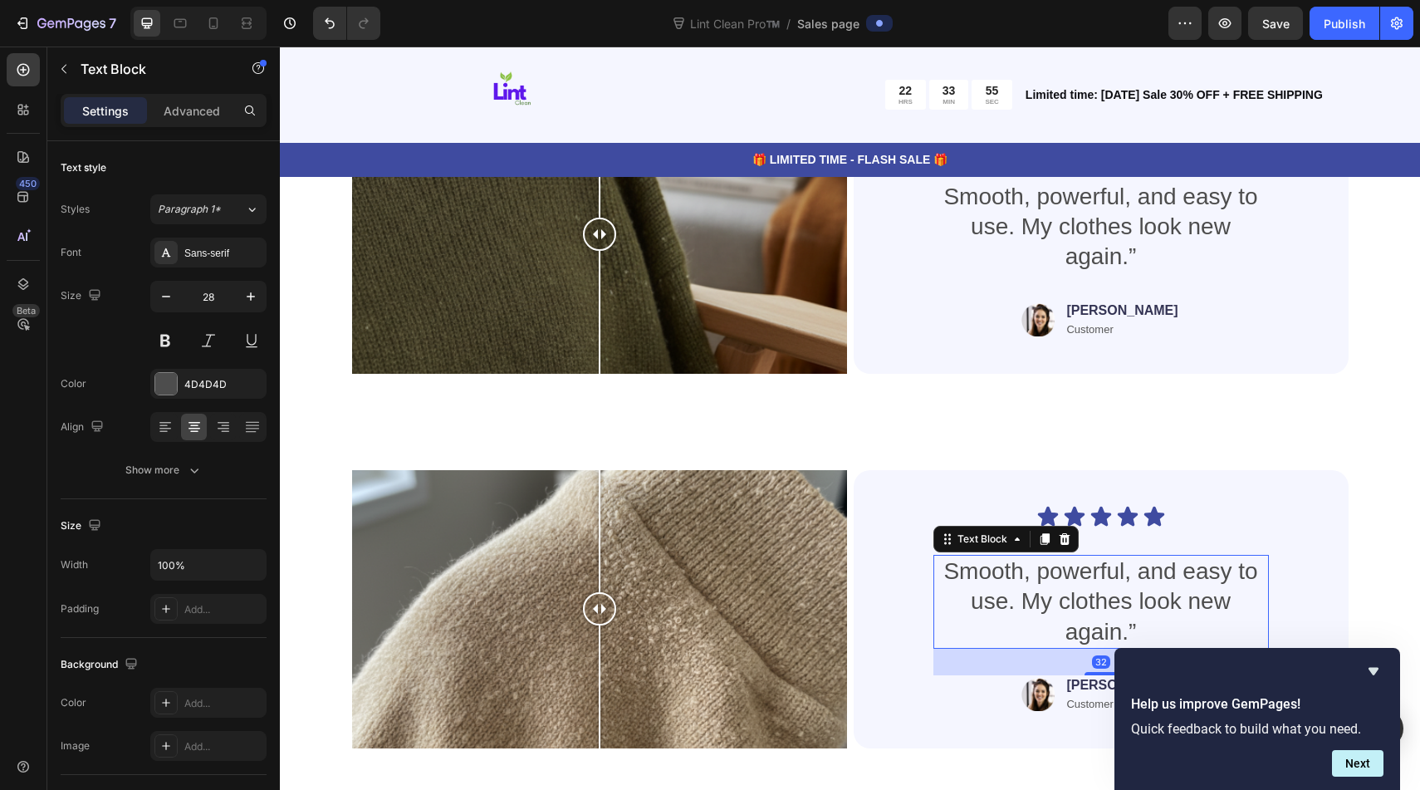
click at [1025, 604] on p "Smooth, powerful, and easy to use. My clothes look new again.”" at bounding box center [1101, 601] width 332 height 90
click at [1025, 605] on p "Smooth, powerful, and easy to use. My clothes look new again.”" at bounding box center [1101, 601] width 332 height 90
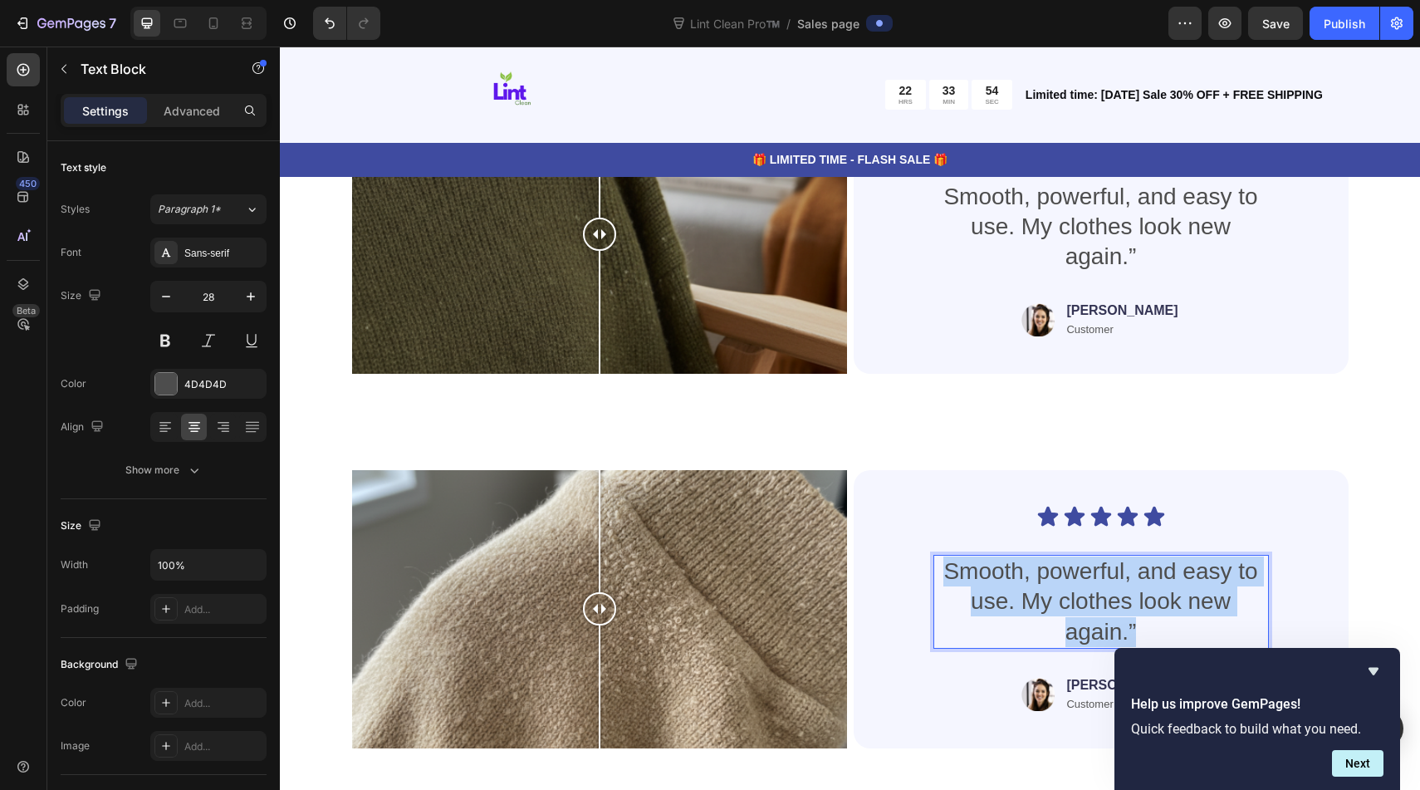
click at [1025, 605] on p "Smooth, powerful, and easy to use. My clothes look new again.”" at bounding box center [1101, 601] width 332 height 90
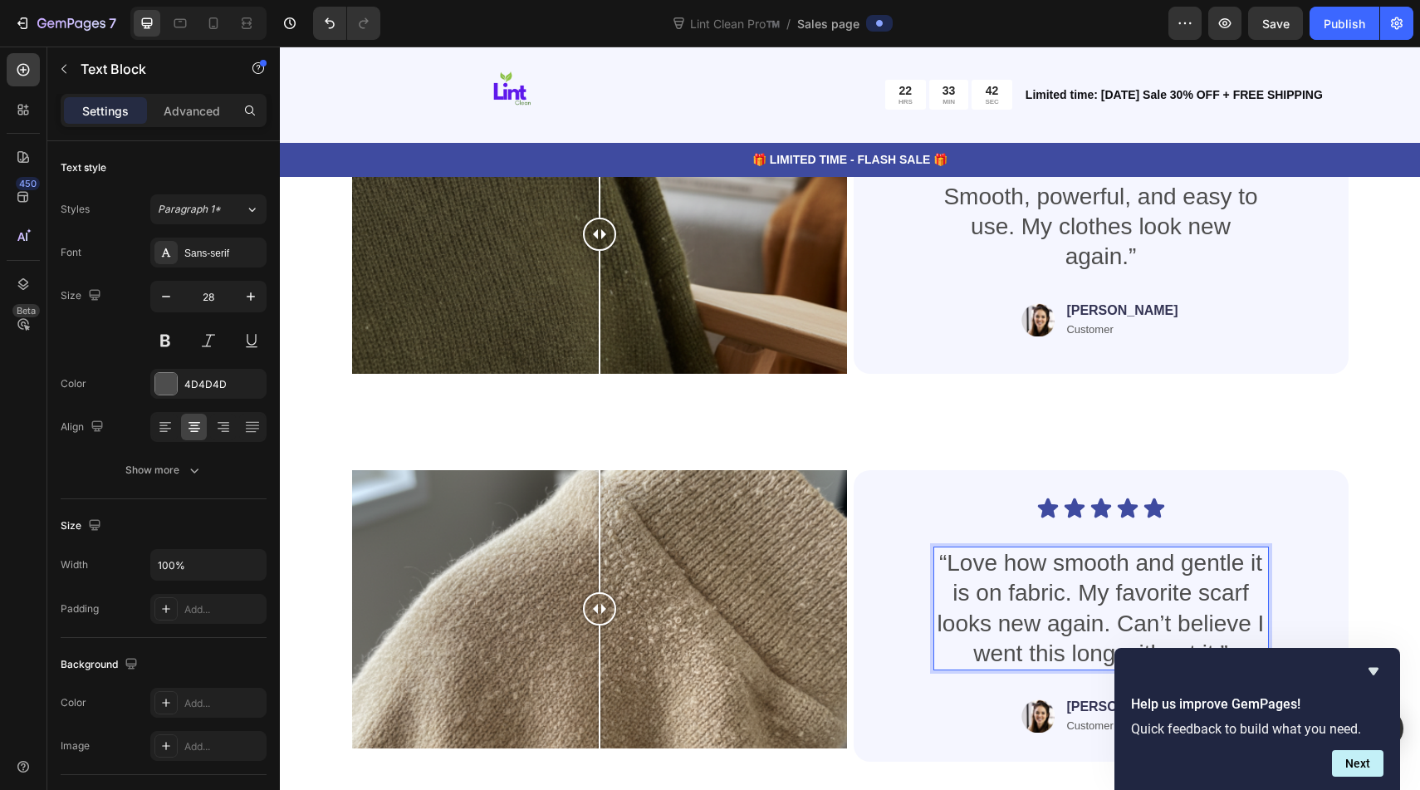
click at [1029, 628] on p "“Love how smooth and gentle it is on fabric. My favorite scarf looks new again.…" at bounding box center [1101, 608] width 332 height 121
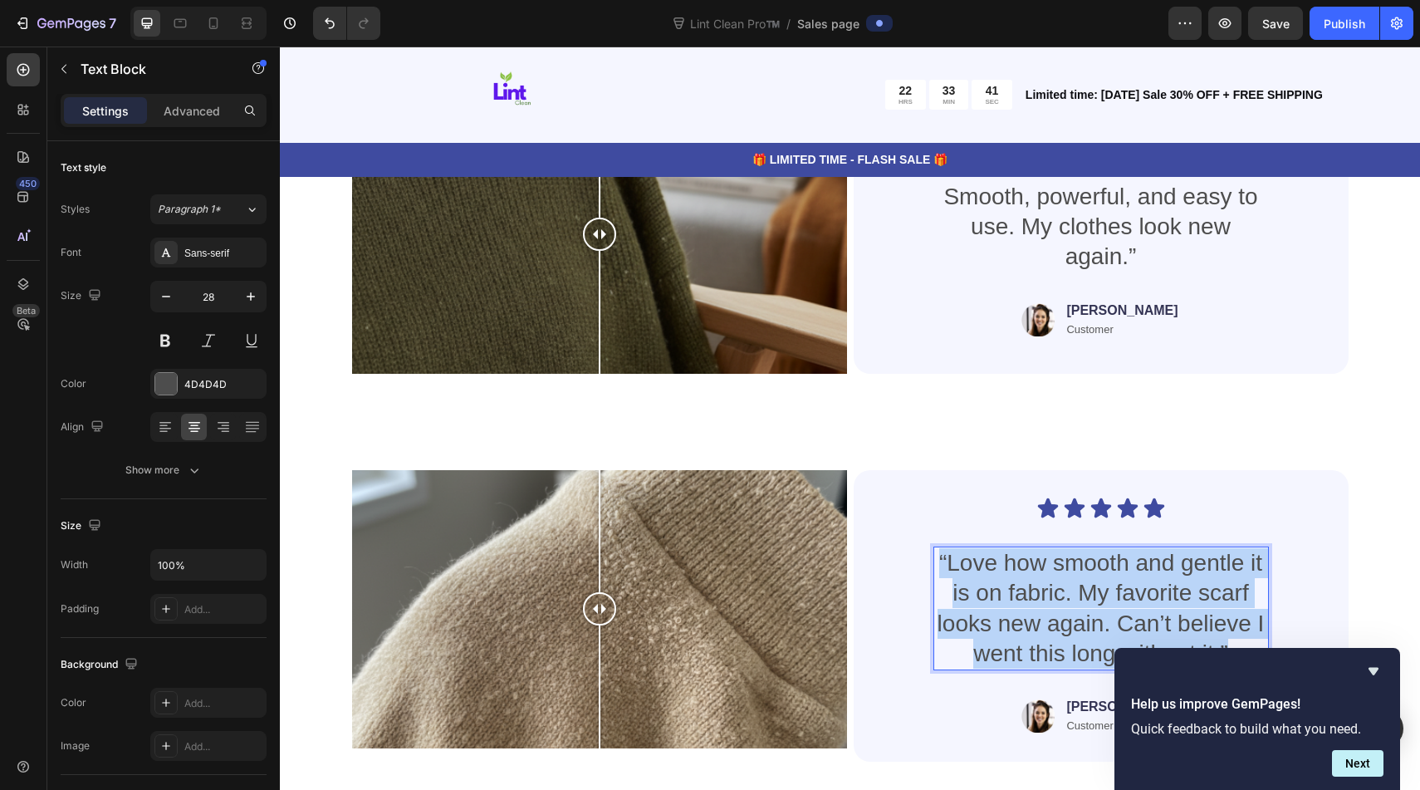
click at [1029, 628] on p "“Love how smooth and gentle it is on fabric. My favorite scarf looks new again.…" at bounding box center [1101, 608] width 332 height 121
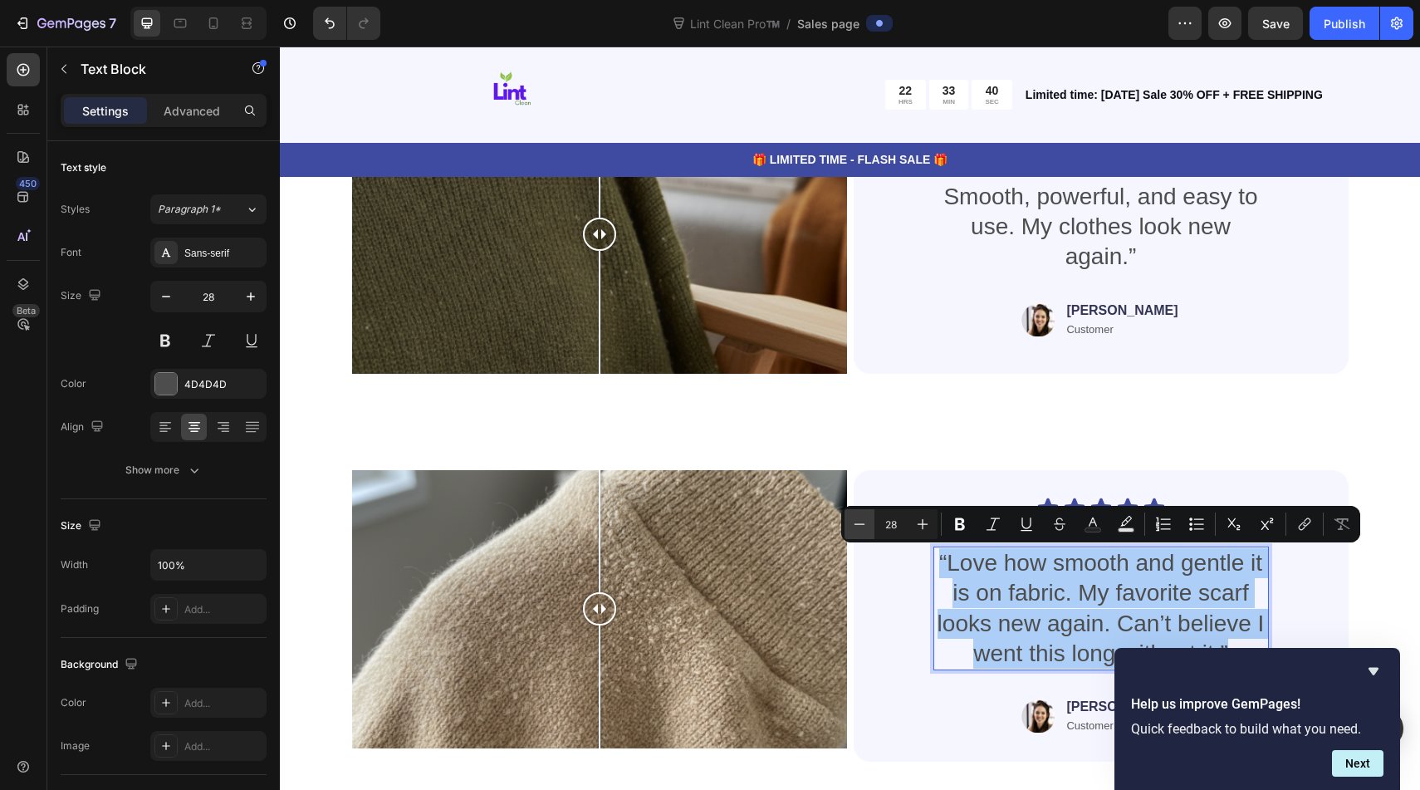
click at [867, 532] on button "Minus" at bounding box center [859, 524] width 30 height 30
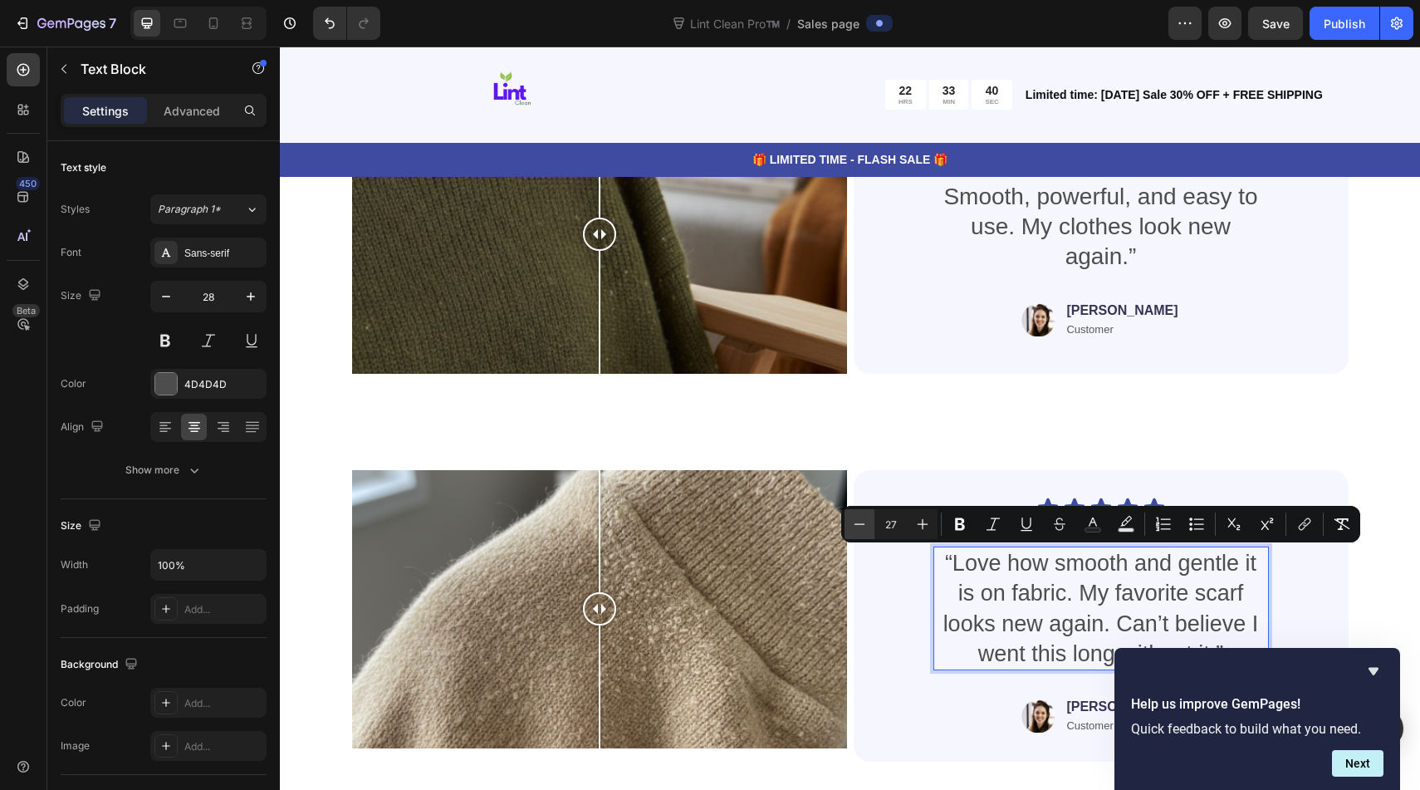
click at [867, 532] on button "Minus" at bounding box center [859, 524] width 30 height 30
click at [859, 524] on icon "Editor contextual toolbar" at bounding box center [859, 523] width 11 height 1
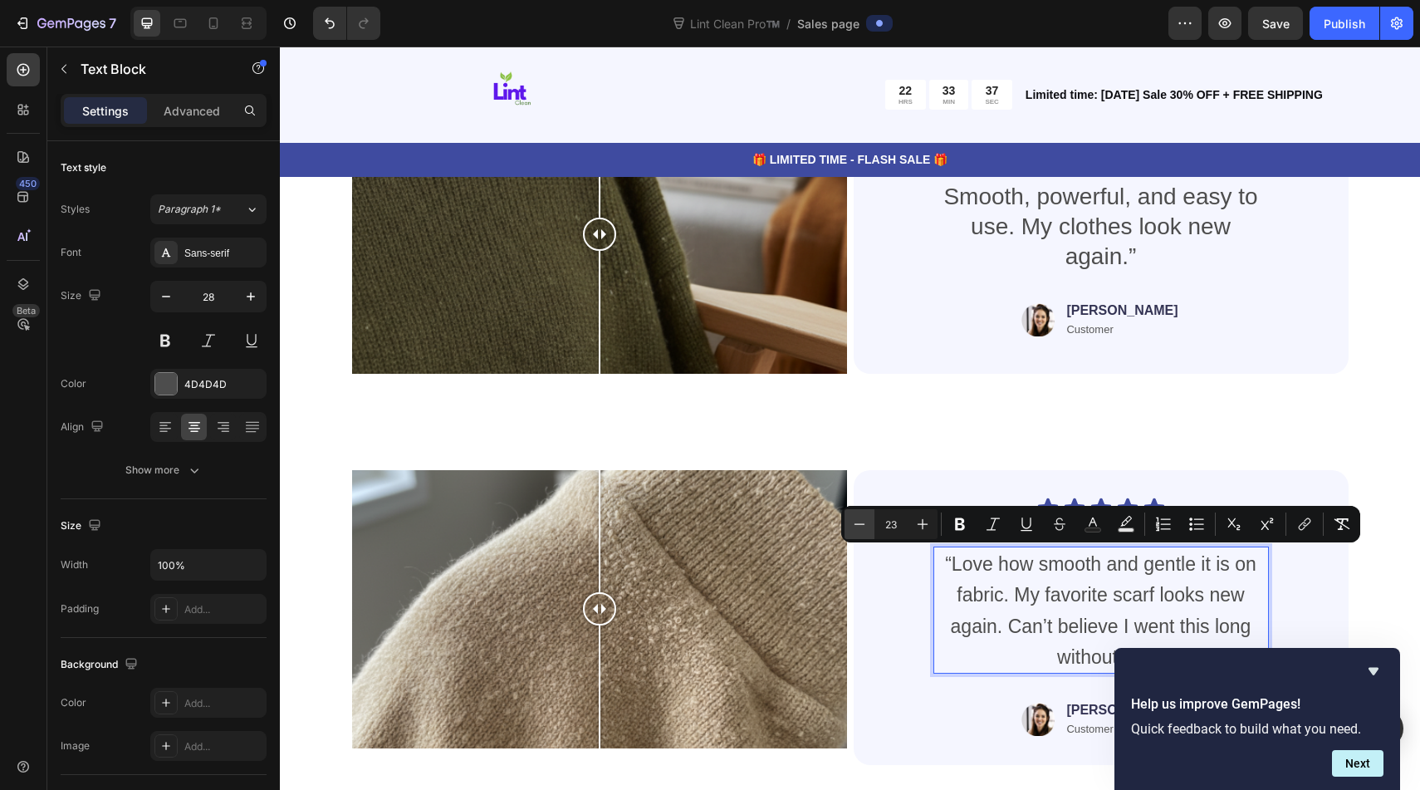
type input "22"
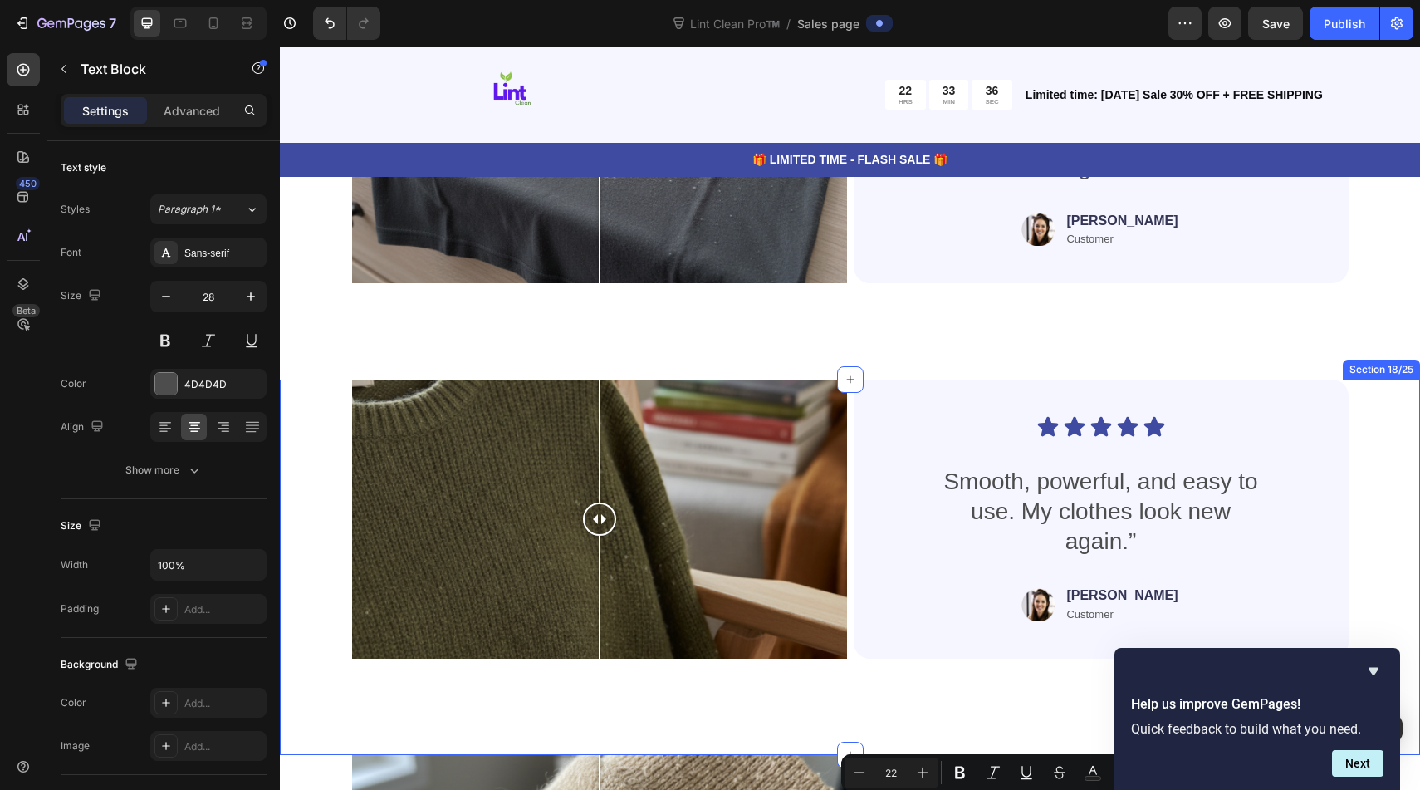
scroll to position [7590, 0]
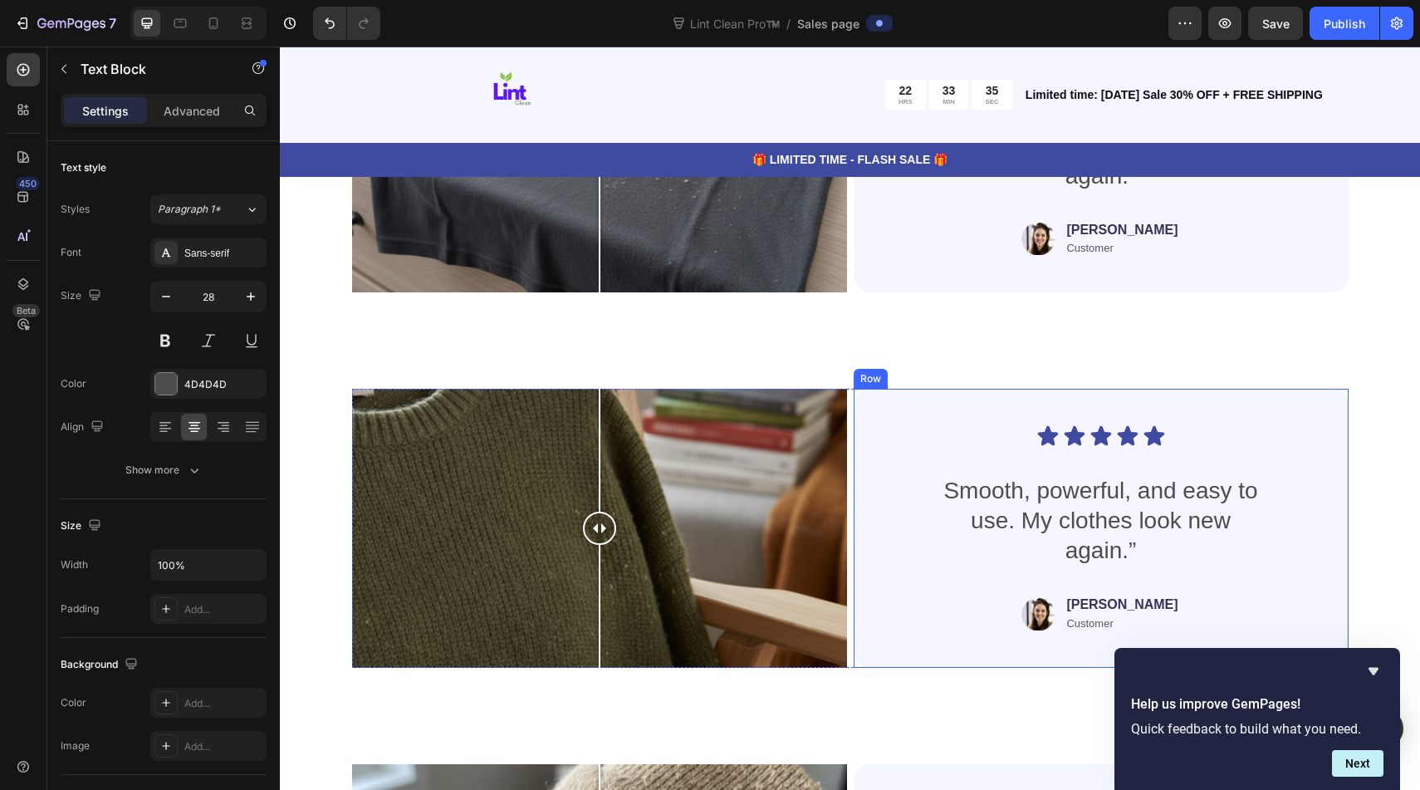
click at [989, 472] on div "Icon Icon Icon Icon Icon Icon List Smooth, powerful, and easy to use. My clothe…" at bounding box center [1100, 527] width 415 height 225
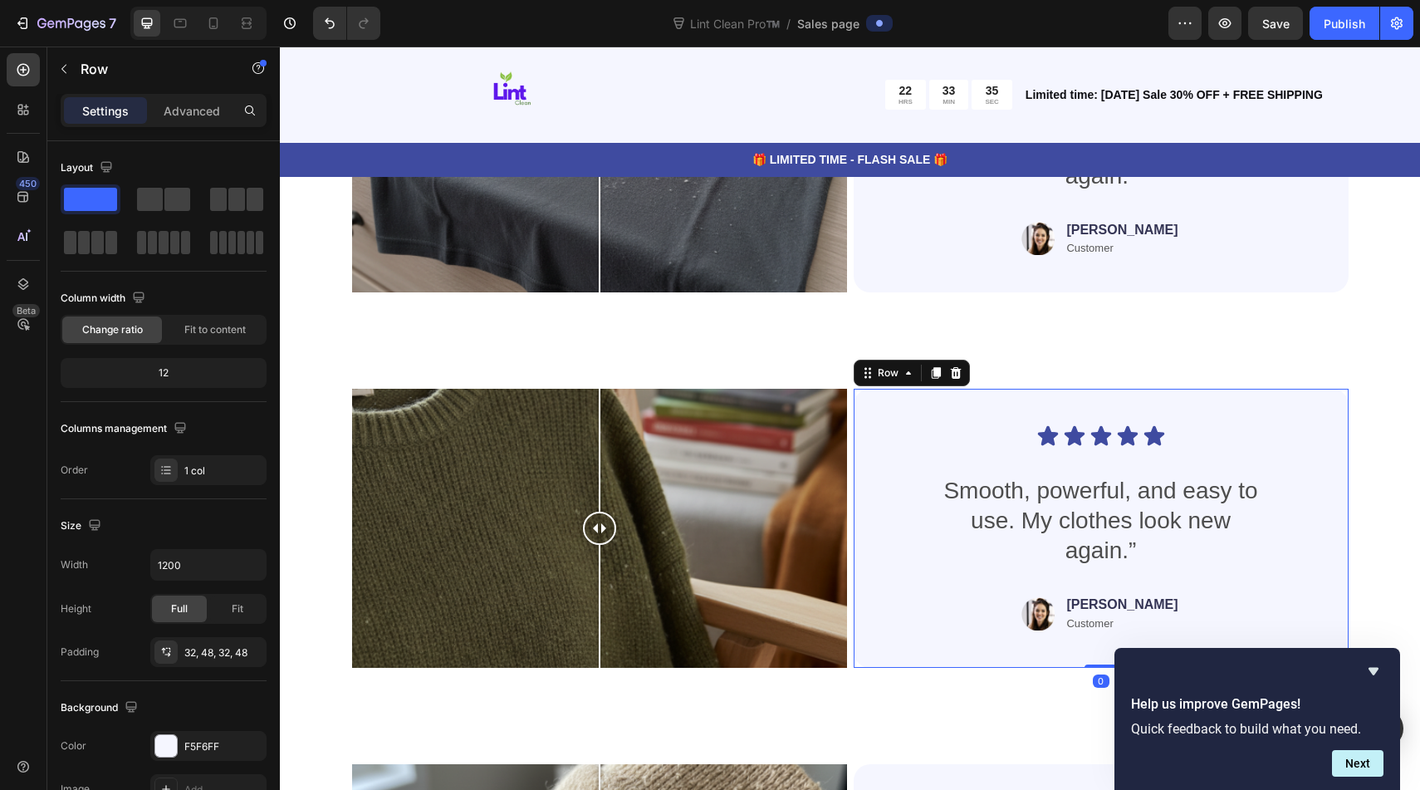
click at [989, 472] on div "Icon Icon Icon Icon Icon Icon List Smooth, powerful, and easy to use. My clothe…" at bounding box center [1100, 527] width 415 height 225
click at [989, 478] on p "Smooth, powerful, and easy to use. My clothes look new again.”" at bounding box center [1101, 521] width 332 height 90
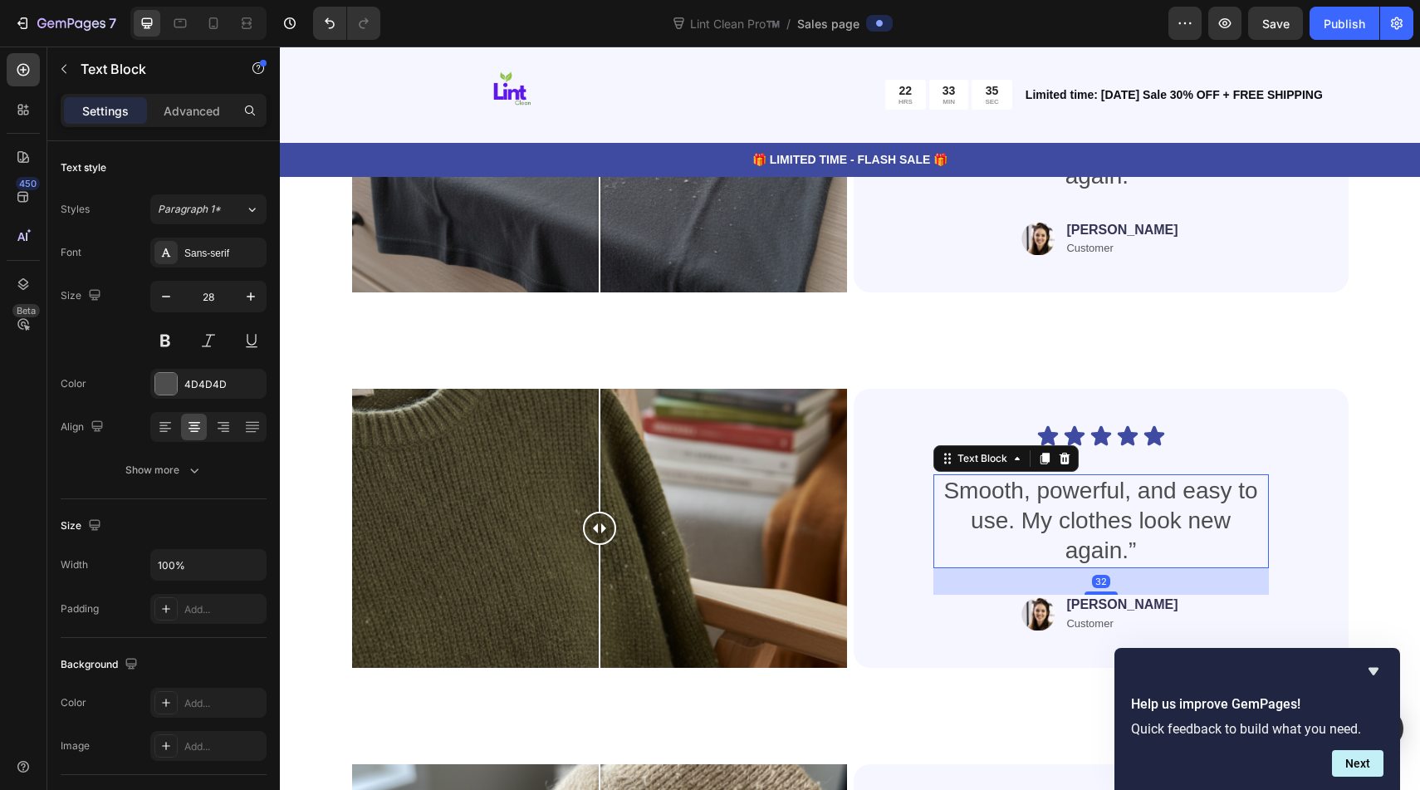
click at [989, 492] on p "Smooth, powerful, and easy to use. My clothes look new again.”" at bounding box center [1101, 521] width 332 height 90
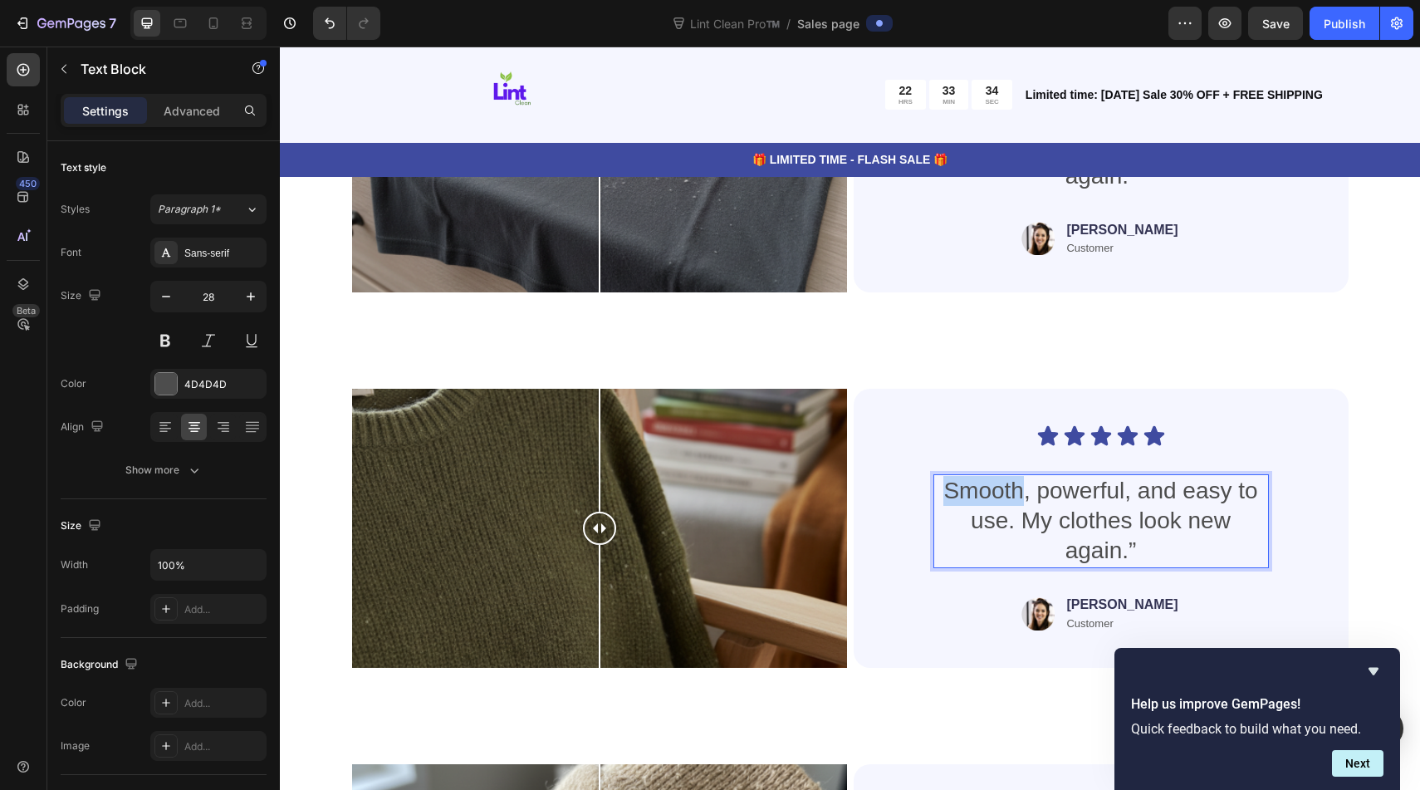
click at [989, 492] on p "Smooth, powerful, and easy to use. My clothes look new again.”" at bounding box center [1101, 521] width 332 height 90
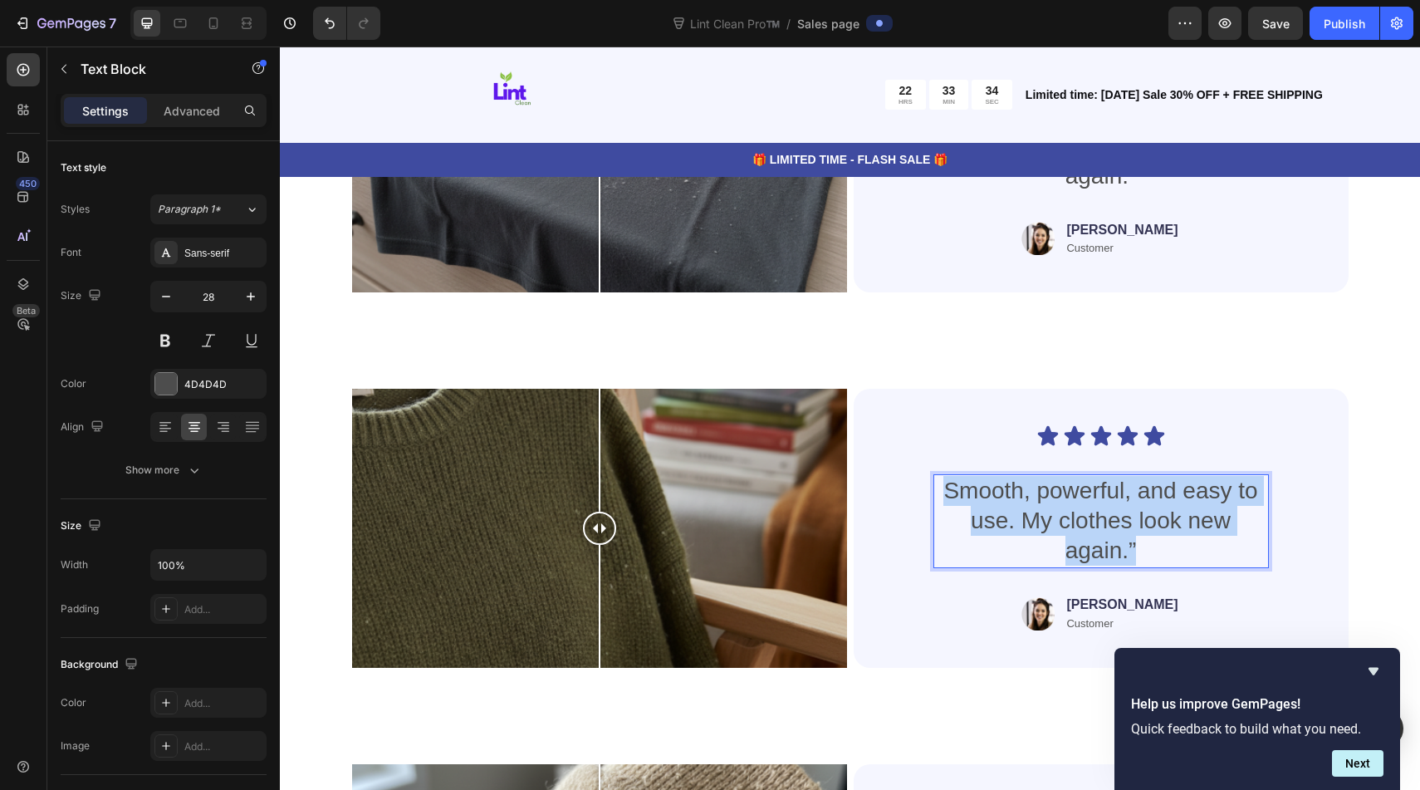
click at [989, 492] on p "Smooth, powerful, and easy to use. My clothes look new again.”" at bounding box center [1101, 521] width 332 height 90
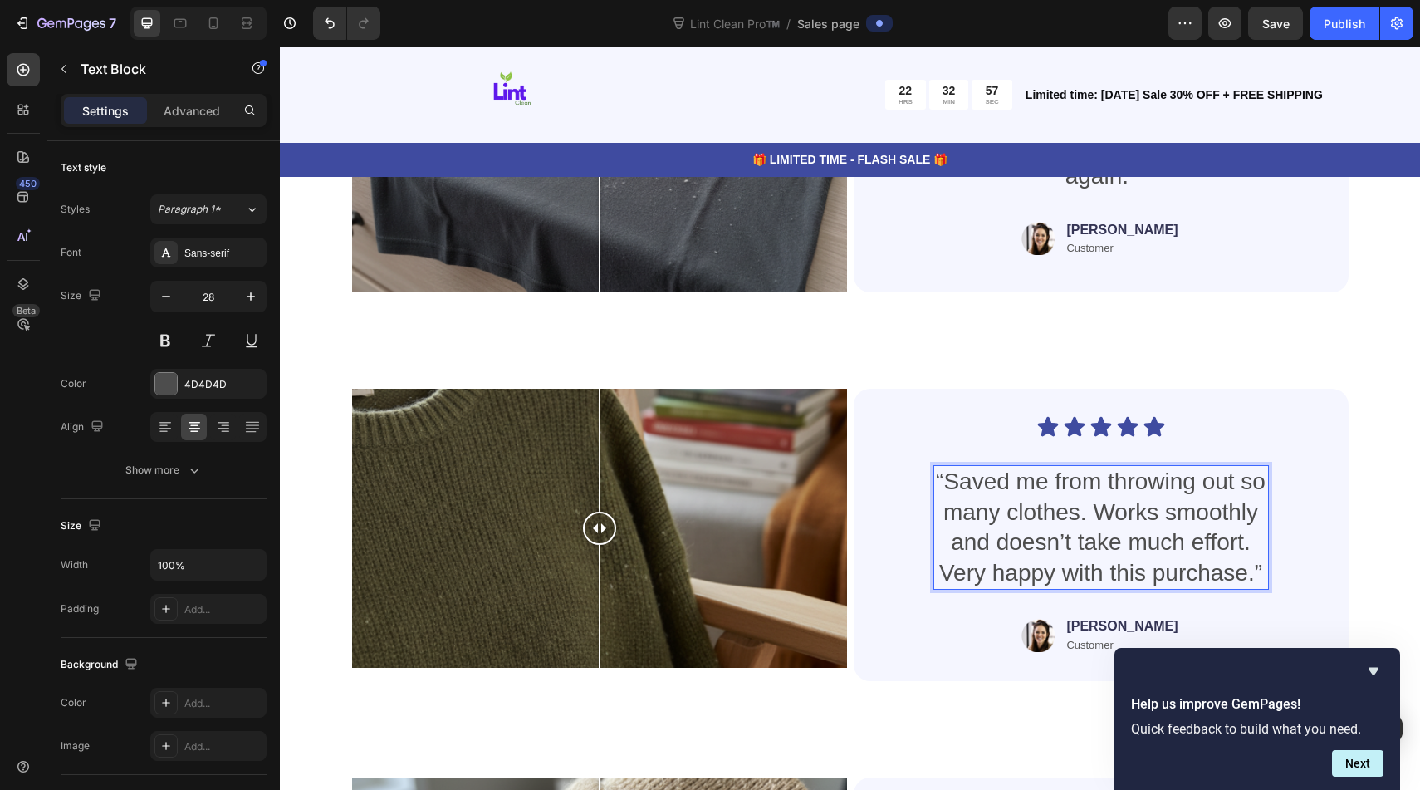
click at [1060, 563] on p "“Saved me from throwing out so many clothes. Works smoothly and doesn’t take mu…" at bounding box center [1101, 527] width 332 height 121
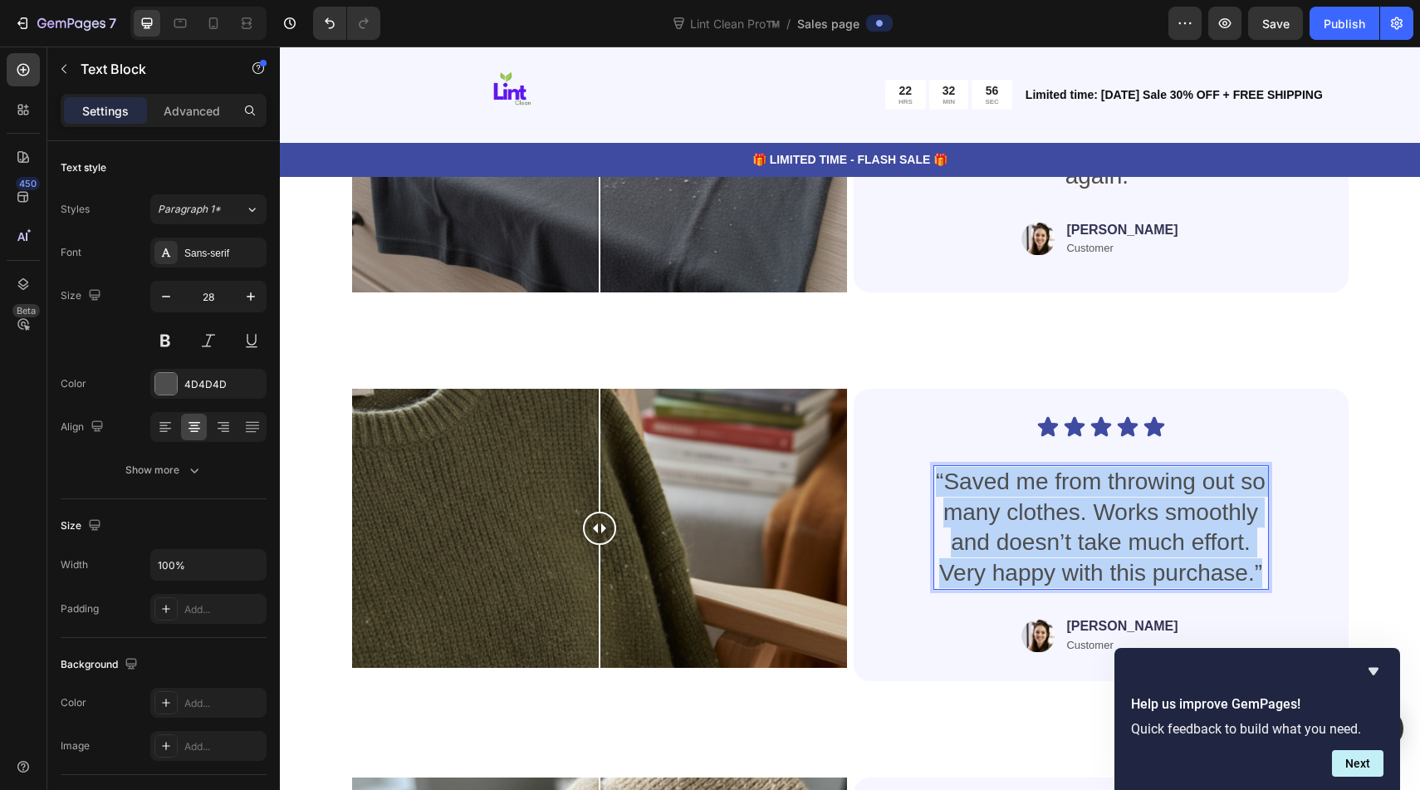
click at [1060, 563] on p "“Saved me from throwing out so many clothes. Works smoothly and doesn’t take mu…" at bounding box center [1101, 527] width 332 height 121
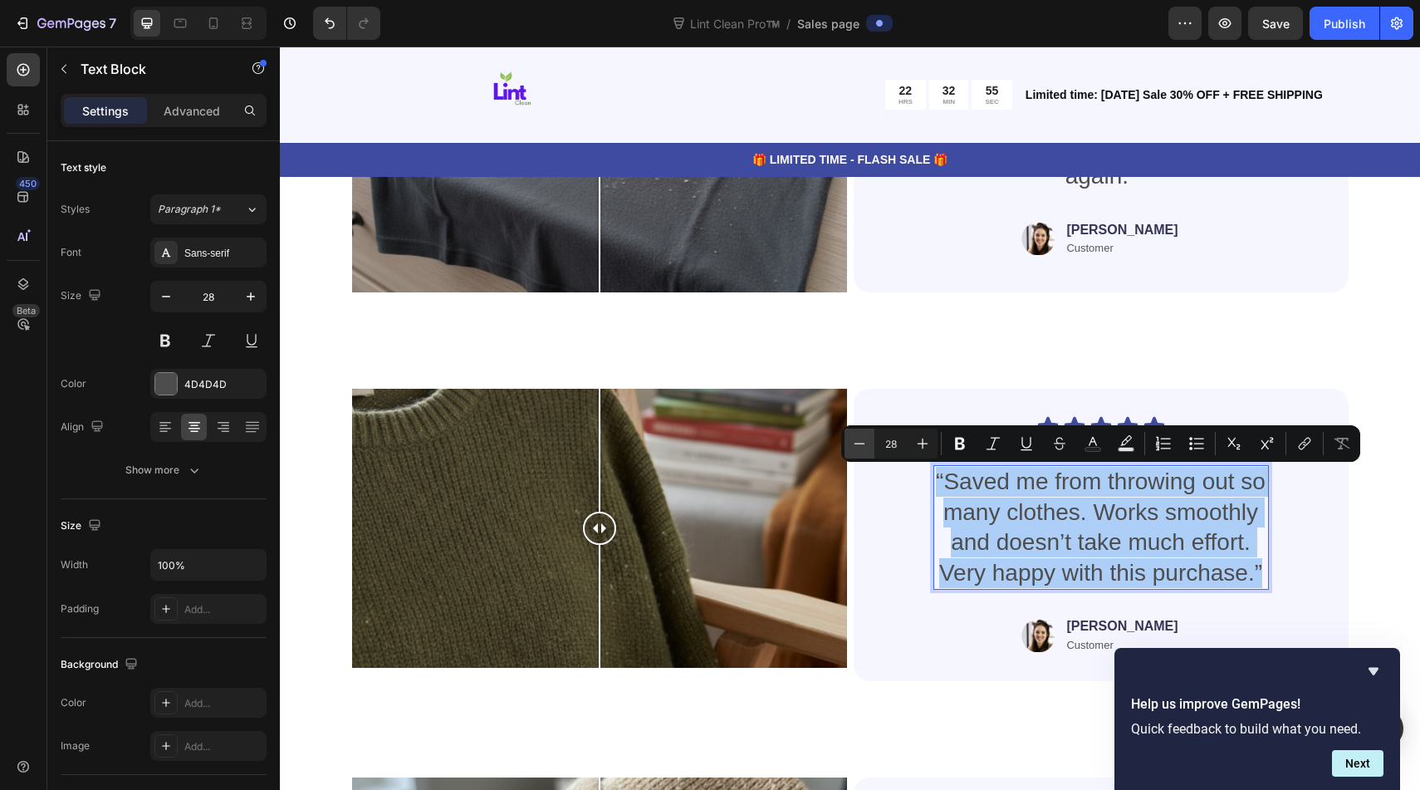
click at [855, 439] on icon "Editor contextual toolbar" at bounding box center [859, 443] width 17 height 17
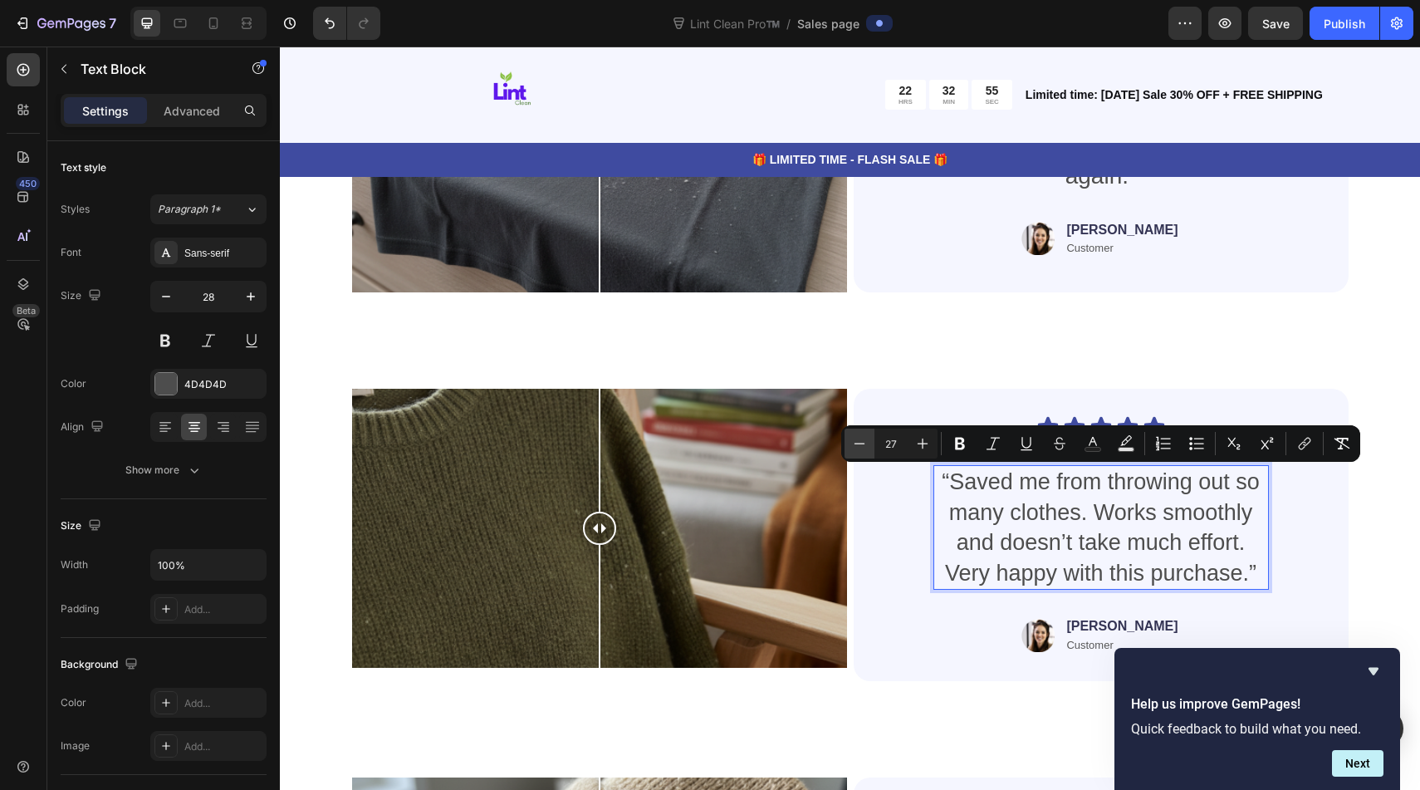
click at [855, 439] on icon "Editor contextual toolbar" at bounding box center [859, 443] width 17 height 17
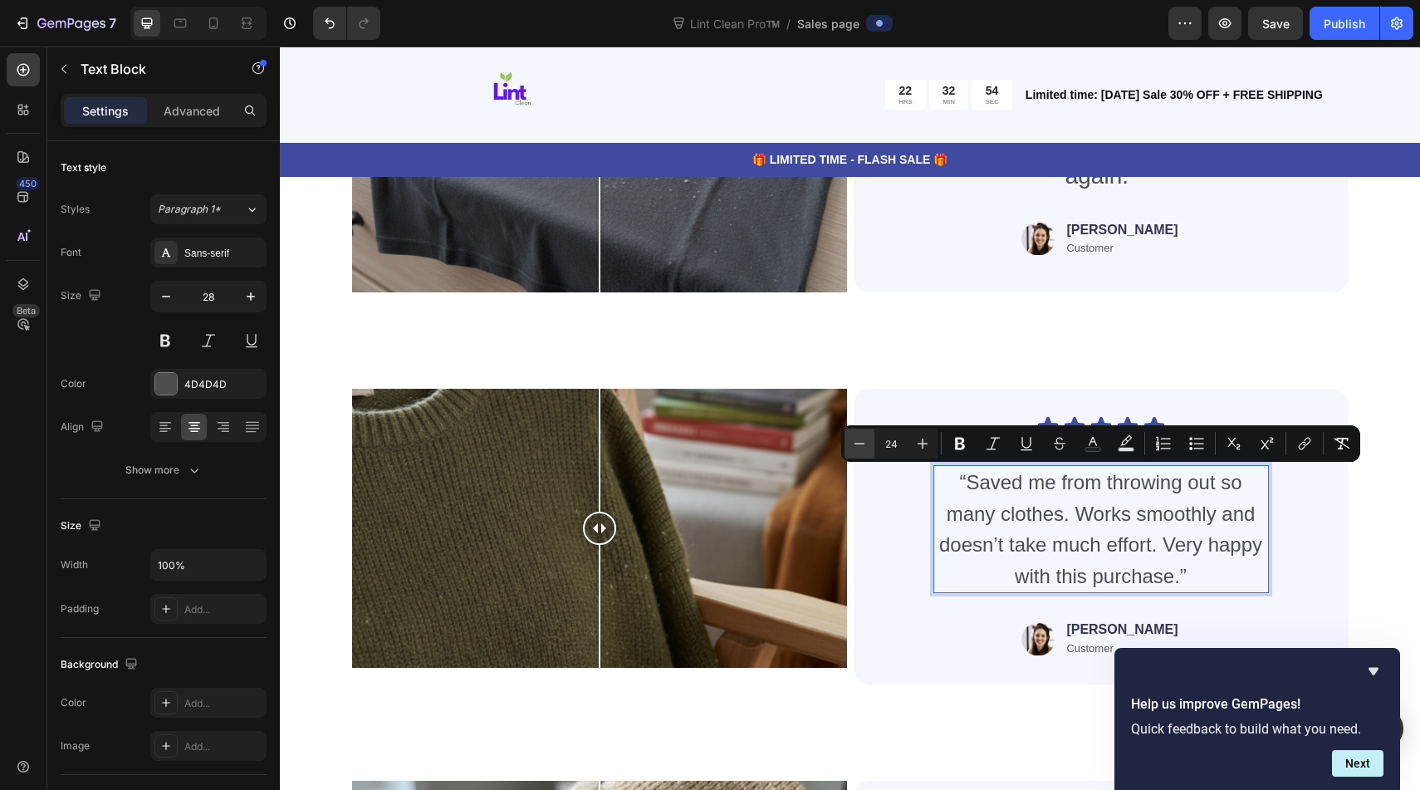
click at [855, 439] on icon "Editor contextual toolbar" at bounding box center [859, 443] width 17 height 17
type input "22"
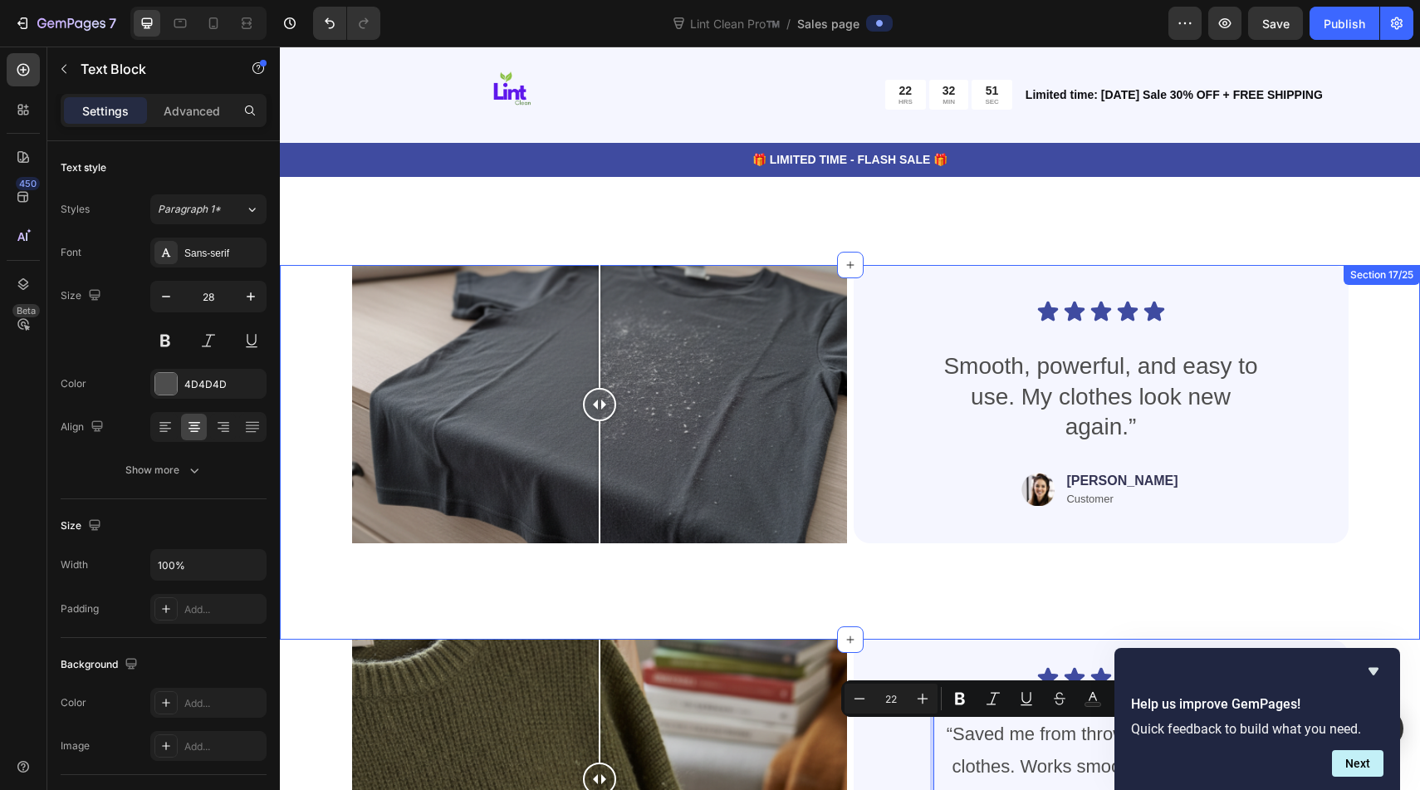
scroll to position [7299, 0]
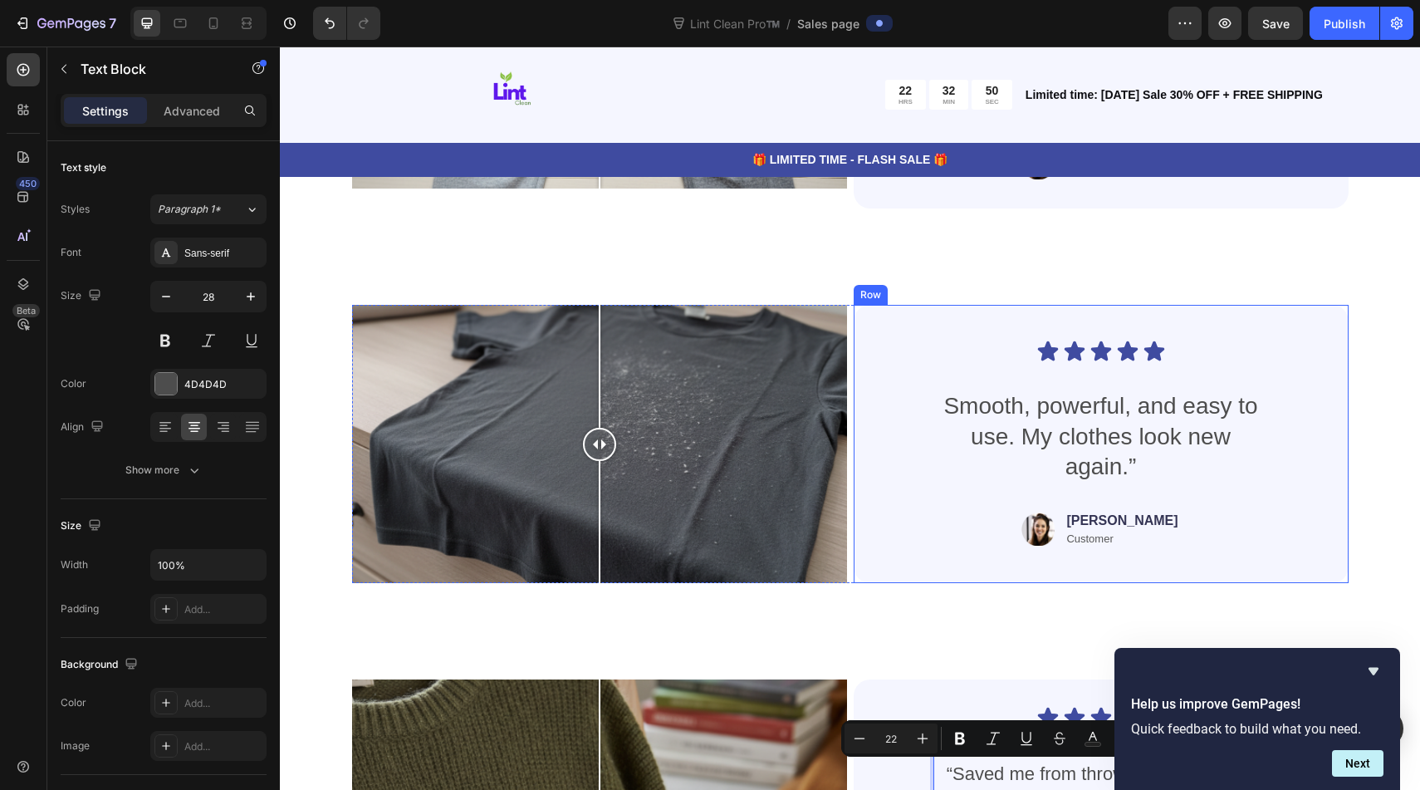
click at [1024, 407] on p "Smooth, powerful, and easy to use. My clothes look new again.”" at bounding box center [1101, 436] width 332 height 90
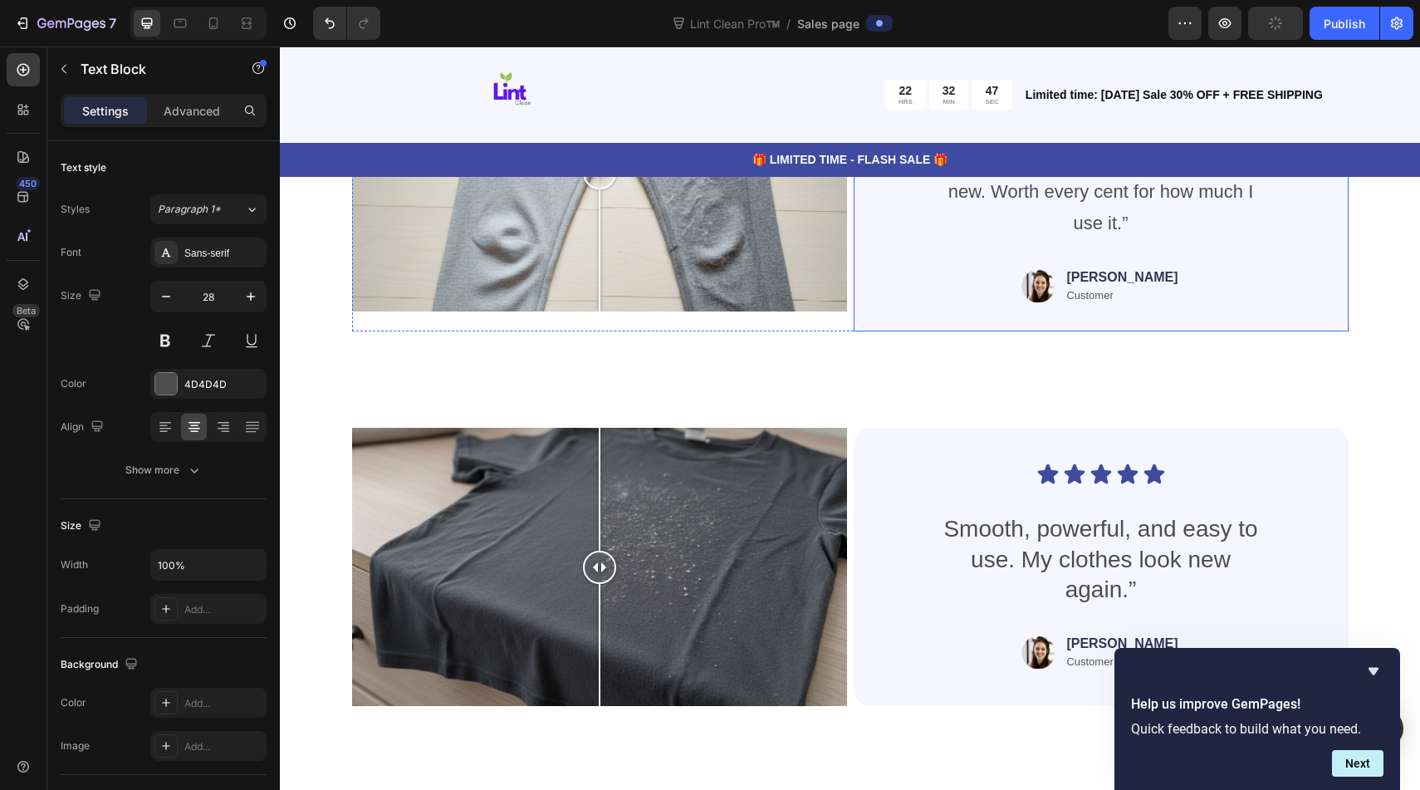
scroll to position [7267, 0]
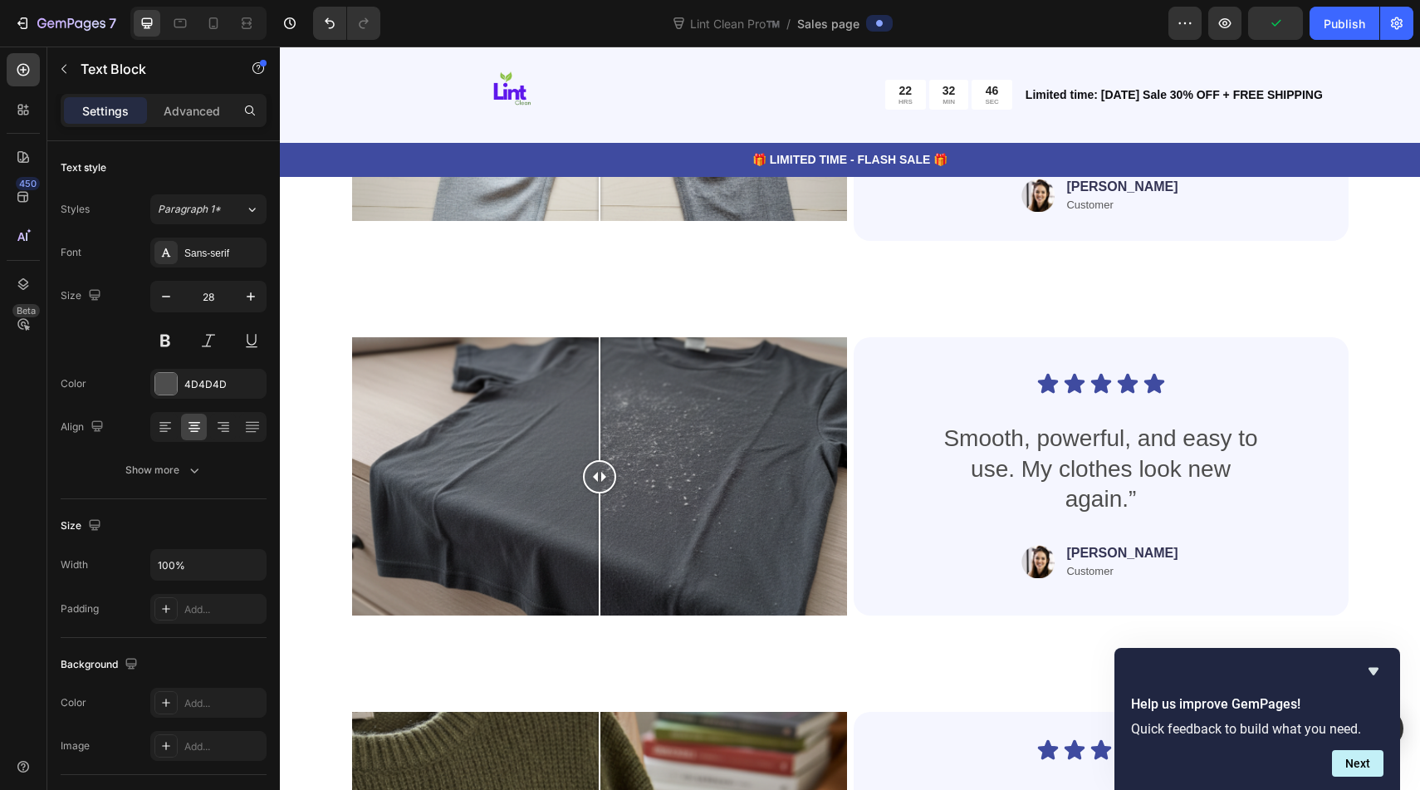
click at [1033, 477] on p "Smooth, powerful, and easy to use. My clothes look new again.”" at bounding box center [1101, 468] width 332 height 90
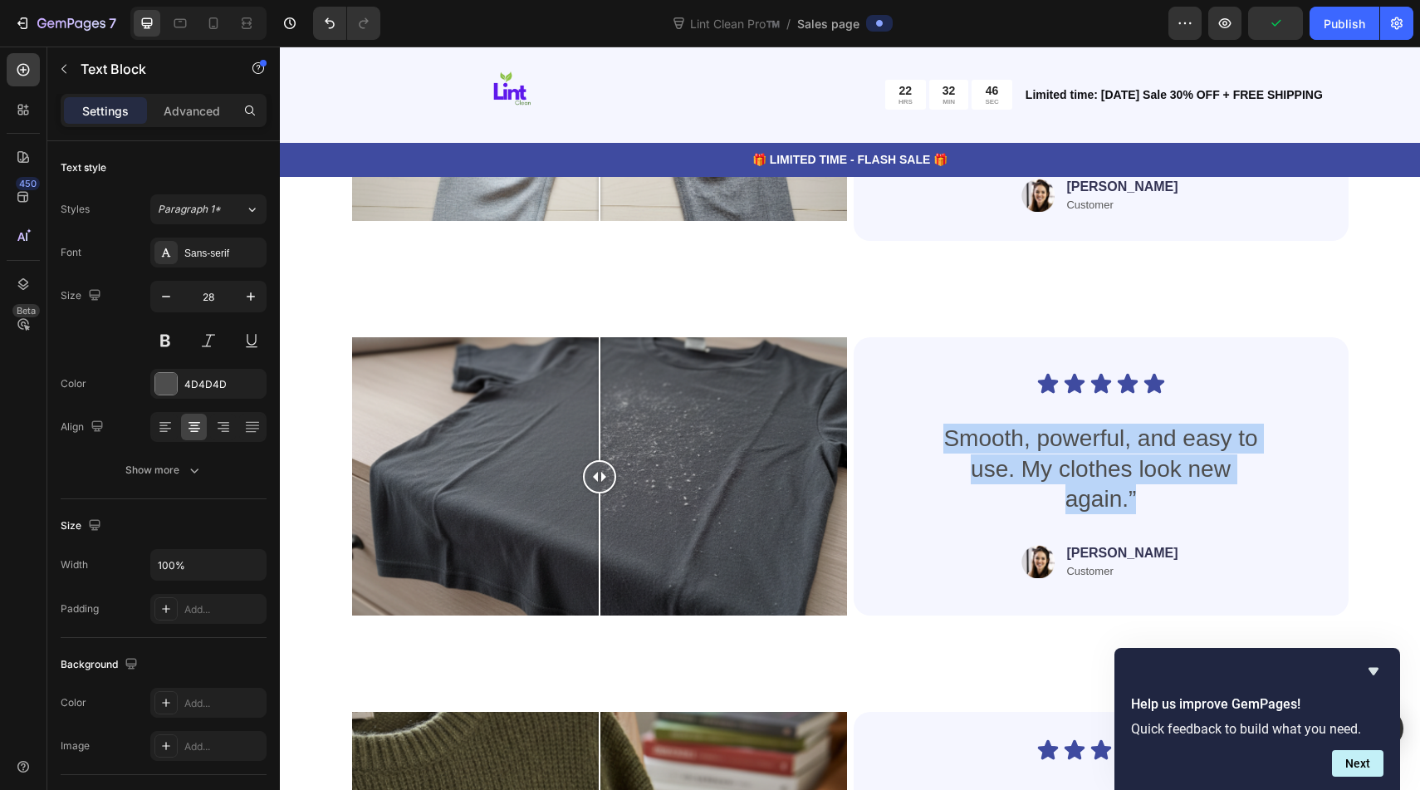
click at [1033, 477] on p "Smooth, powerful, and easy to use. My clothes look new again.”" at bounding box center [1101, 468] width 332 height 90
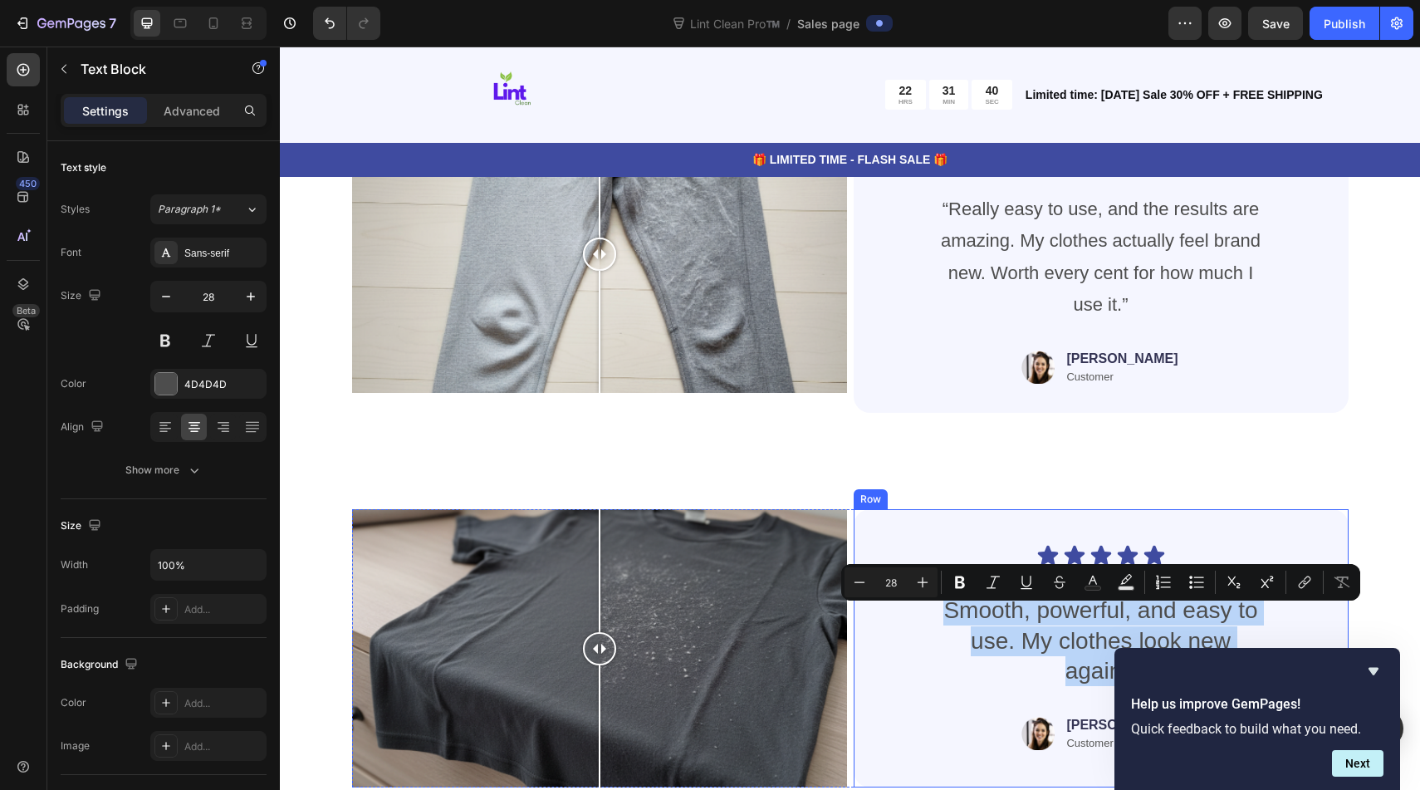
scroll to position [7084, 0]
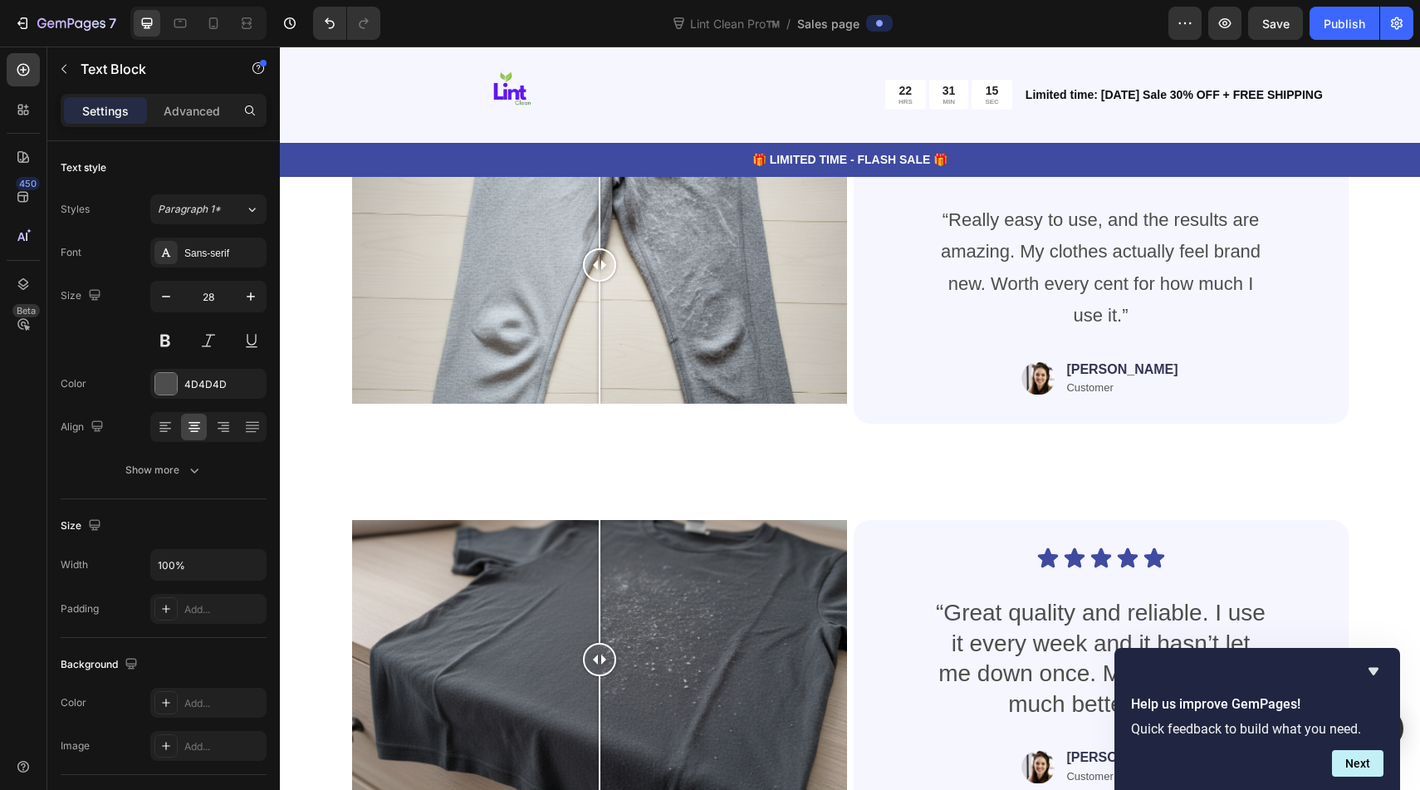
click at [1042, 676] on p "“Great quality and reliable. I use it every week and it hasn’t let me down once…" at bounding box center [1101, 658] width 332 height 121
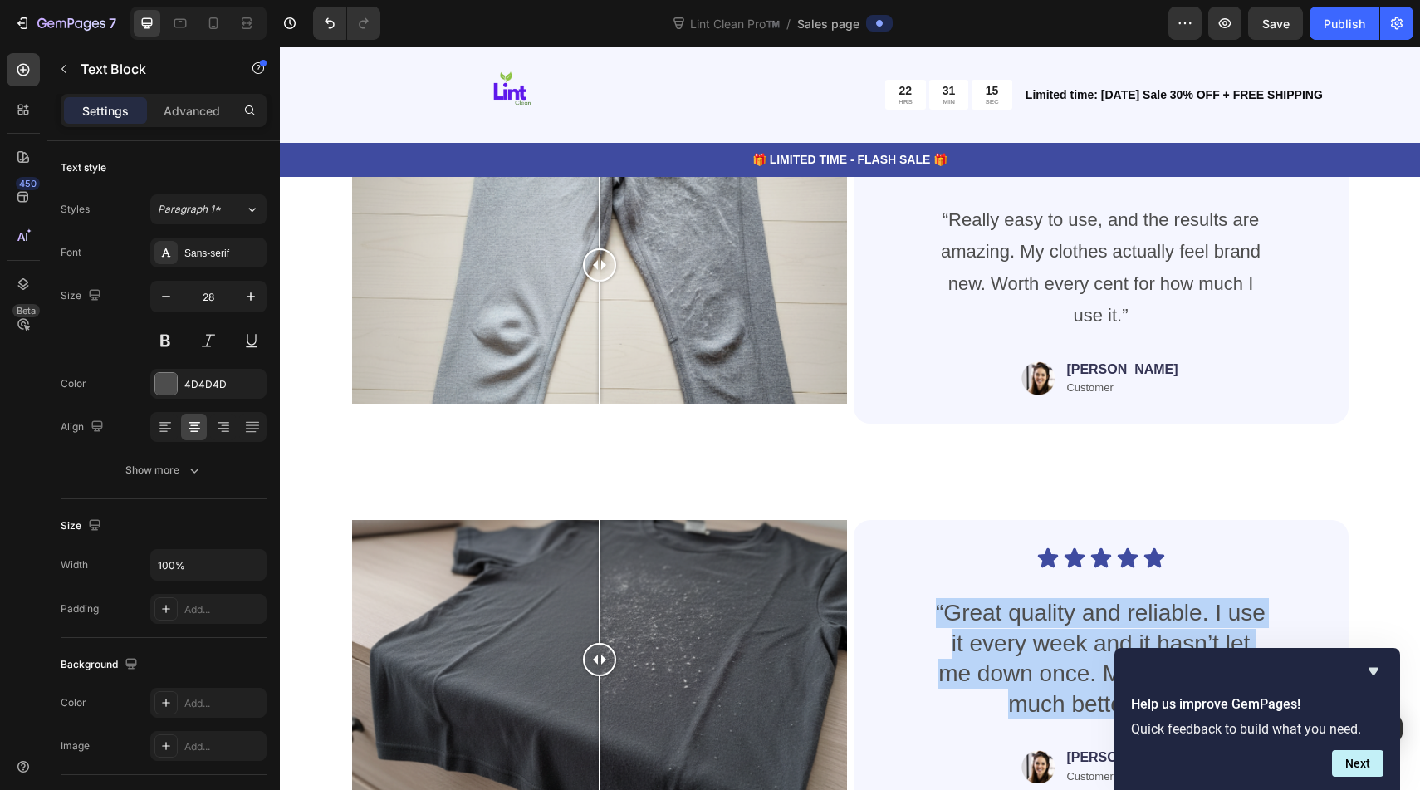
click at [1042, 676] on p "“Great quality and reliable. I use it every week and it hasn’t let me down once…" at bounding box center [1101, 658] width 332 height 121
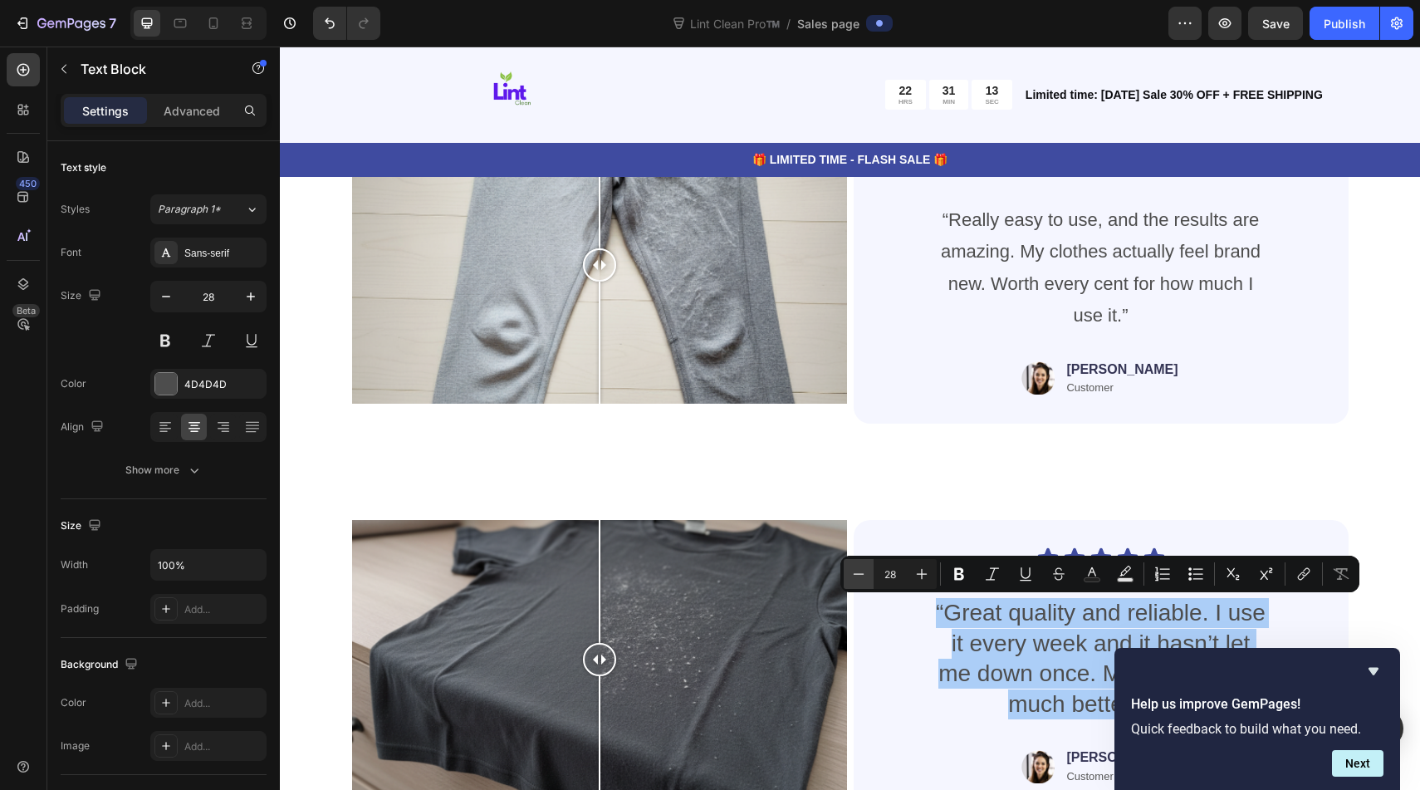
click at [853, 570] on icon "Editor contextual toolbar" at bounding box center [858, 573] width 17 height 17
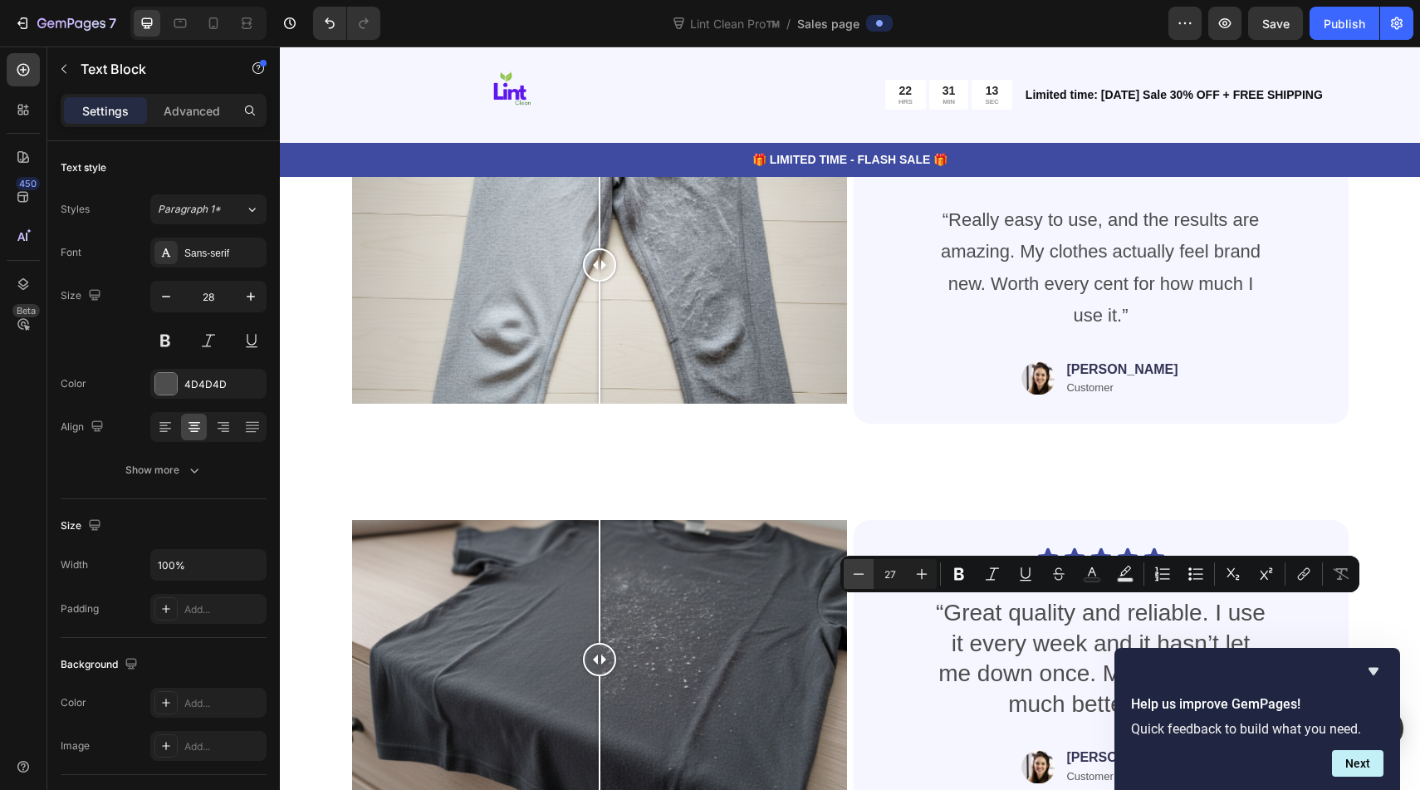
click at [853, 570] on icon "Editor contextual toolbar" at bounding box center [858, 573] width 17 height 17
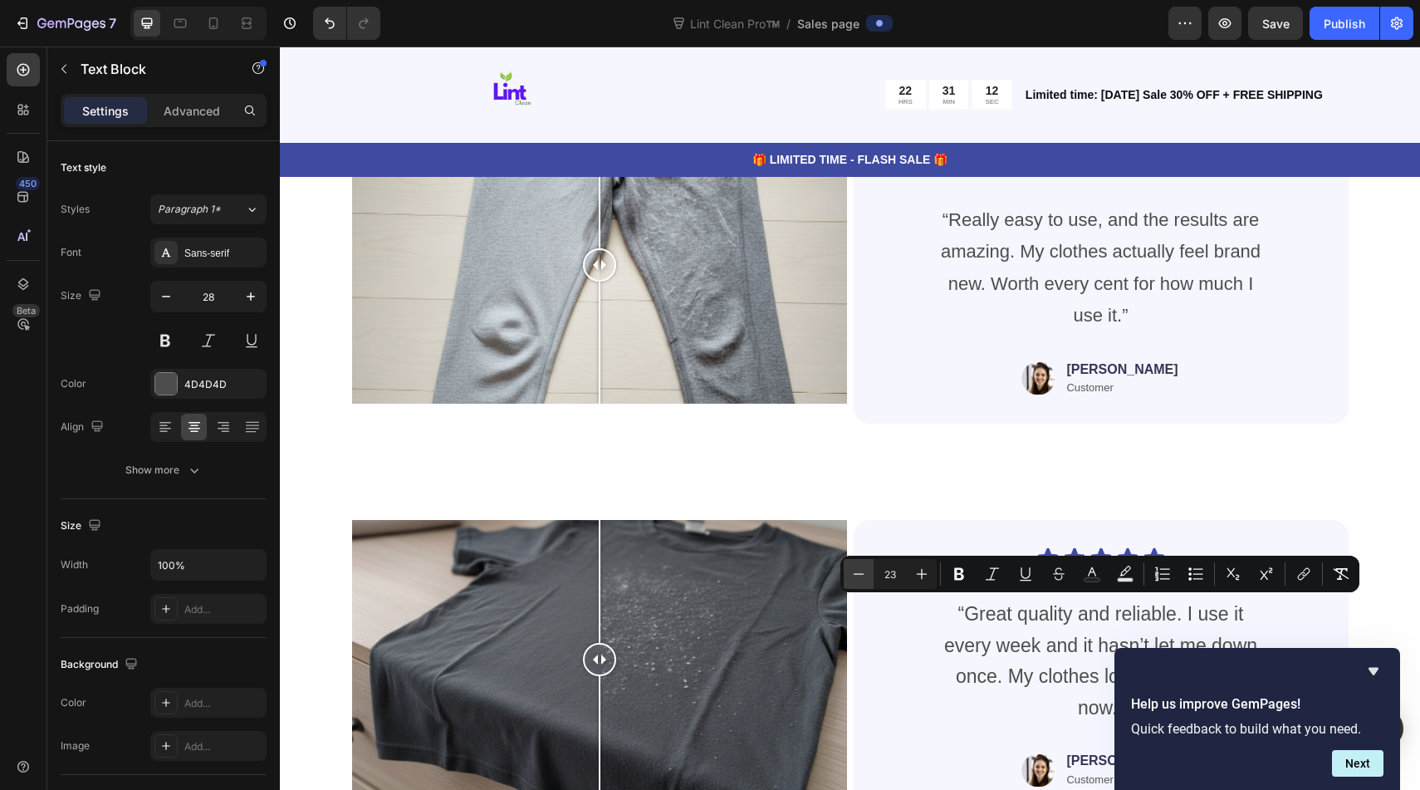
type input "22"
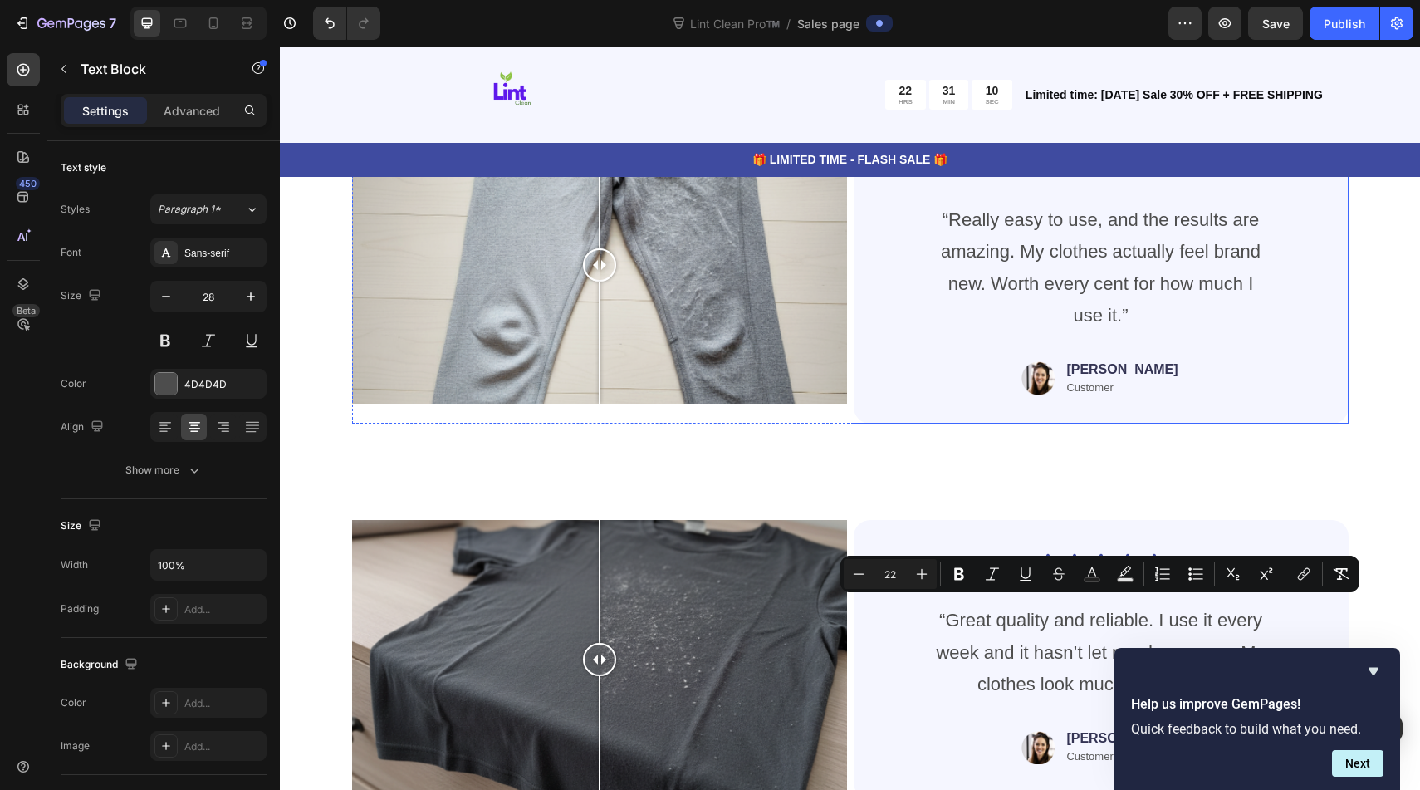
click at [1255, 420] on div "Icon Icon Icon Icon Icon Icon List “Really easy to use, and the results are ama…" at bounding box center [1100, 274] width 495 height 298
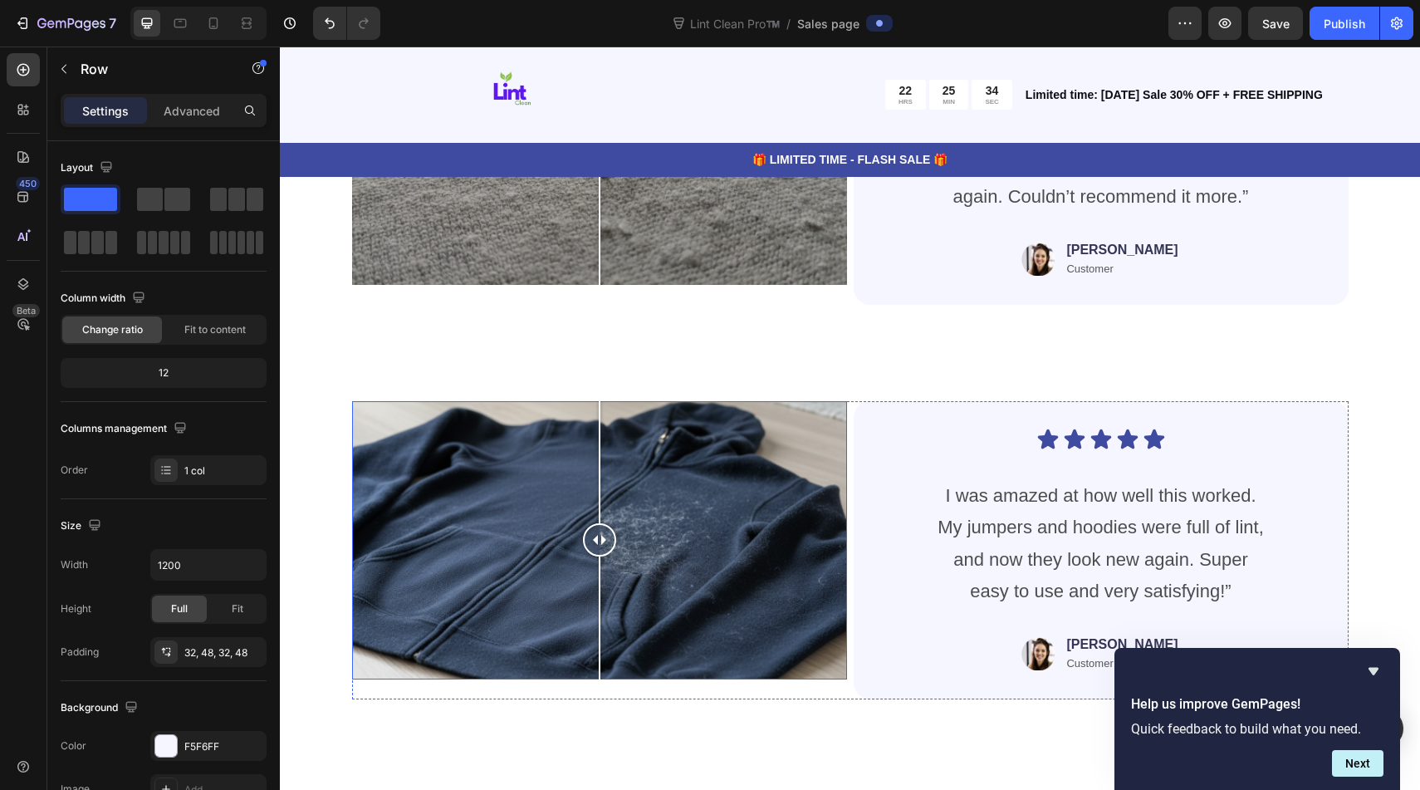
scroll to position [4599, 0]
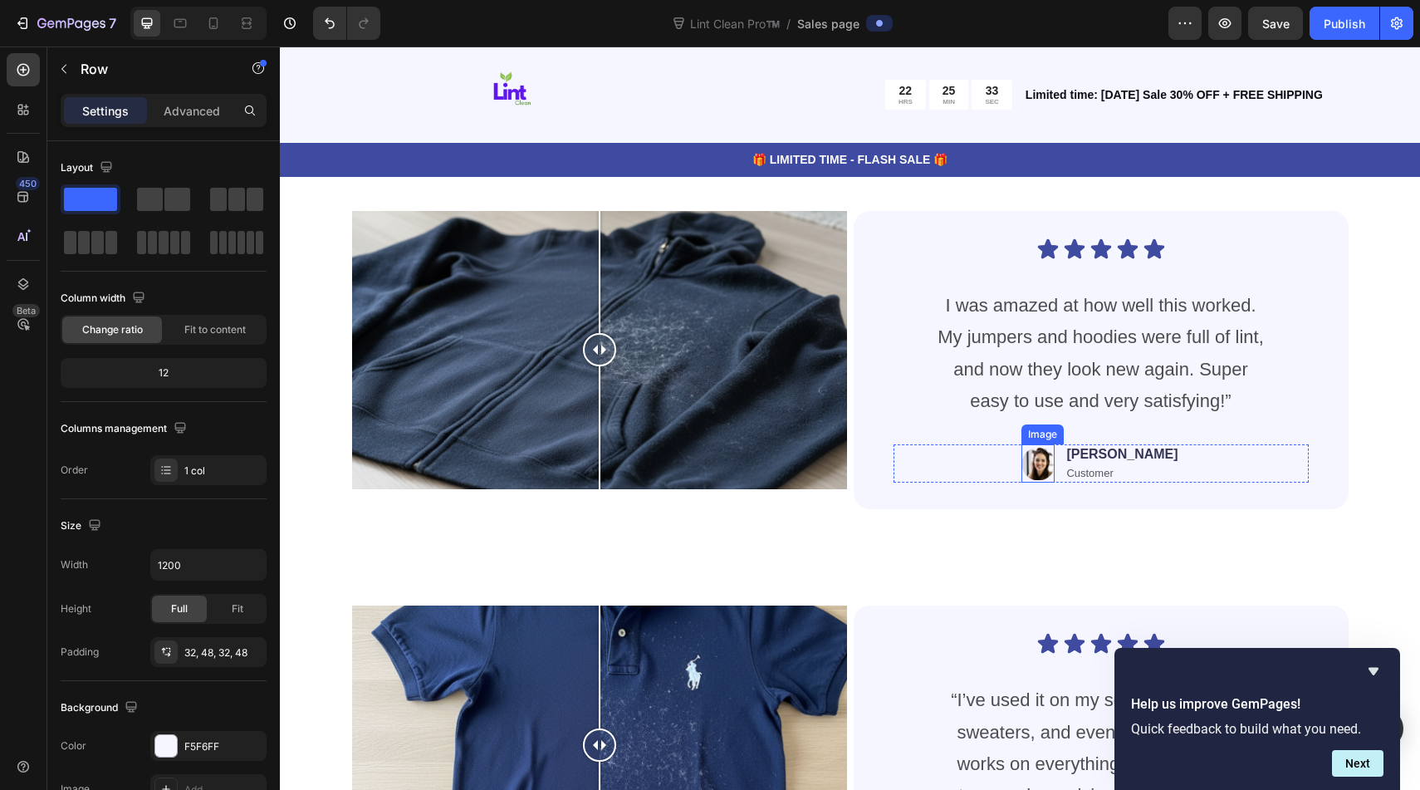
click at [1054, 470] on img at bounding box center [1037, 463] width 33 height 38
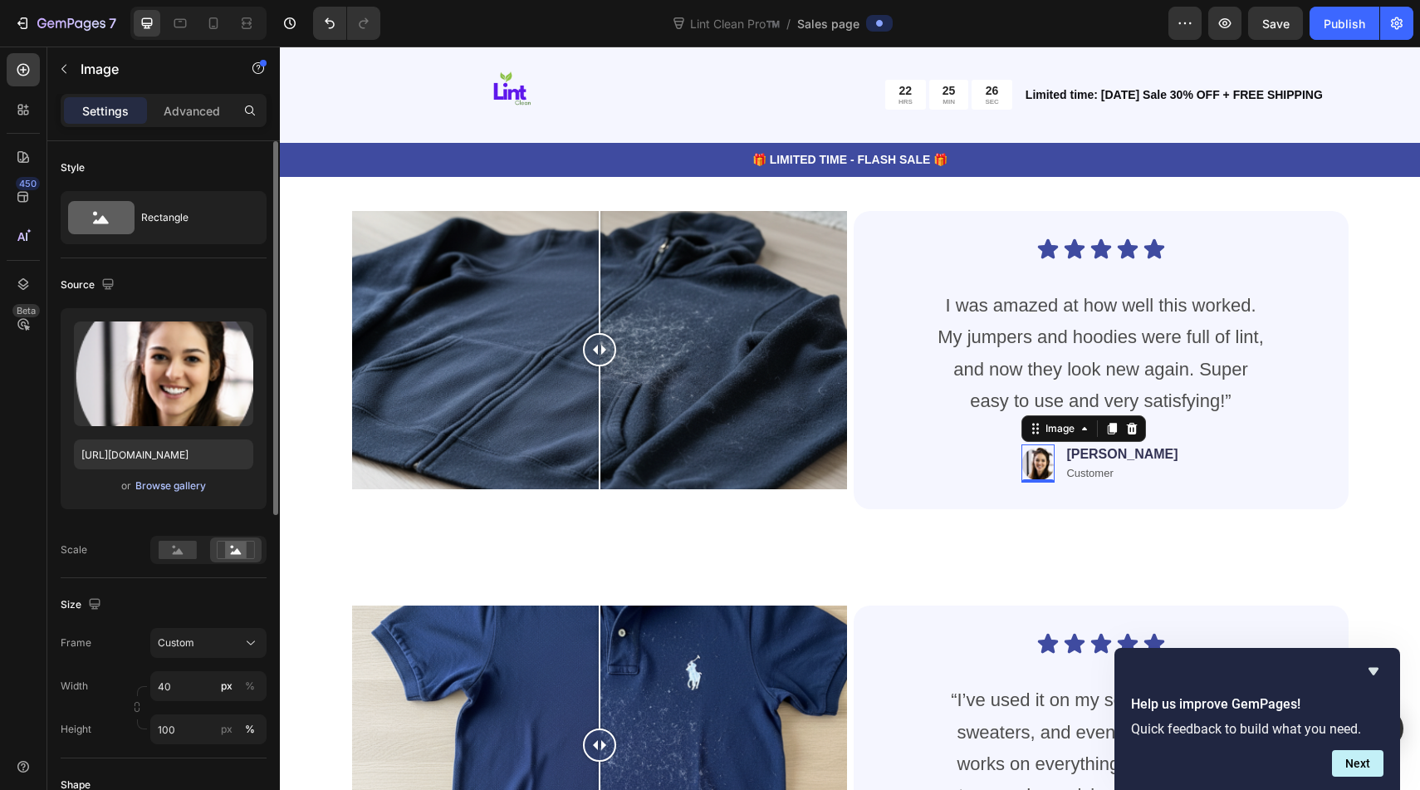
click at [174, 489] on div "Browse gallery" at bounding box center [170, 485] width 71 height 15
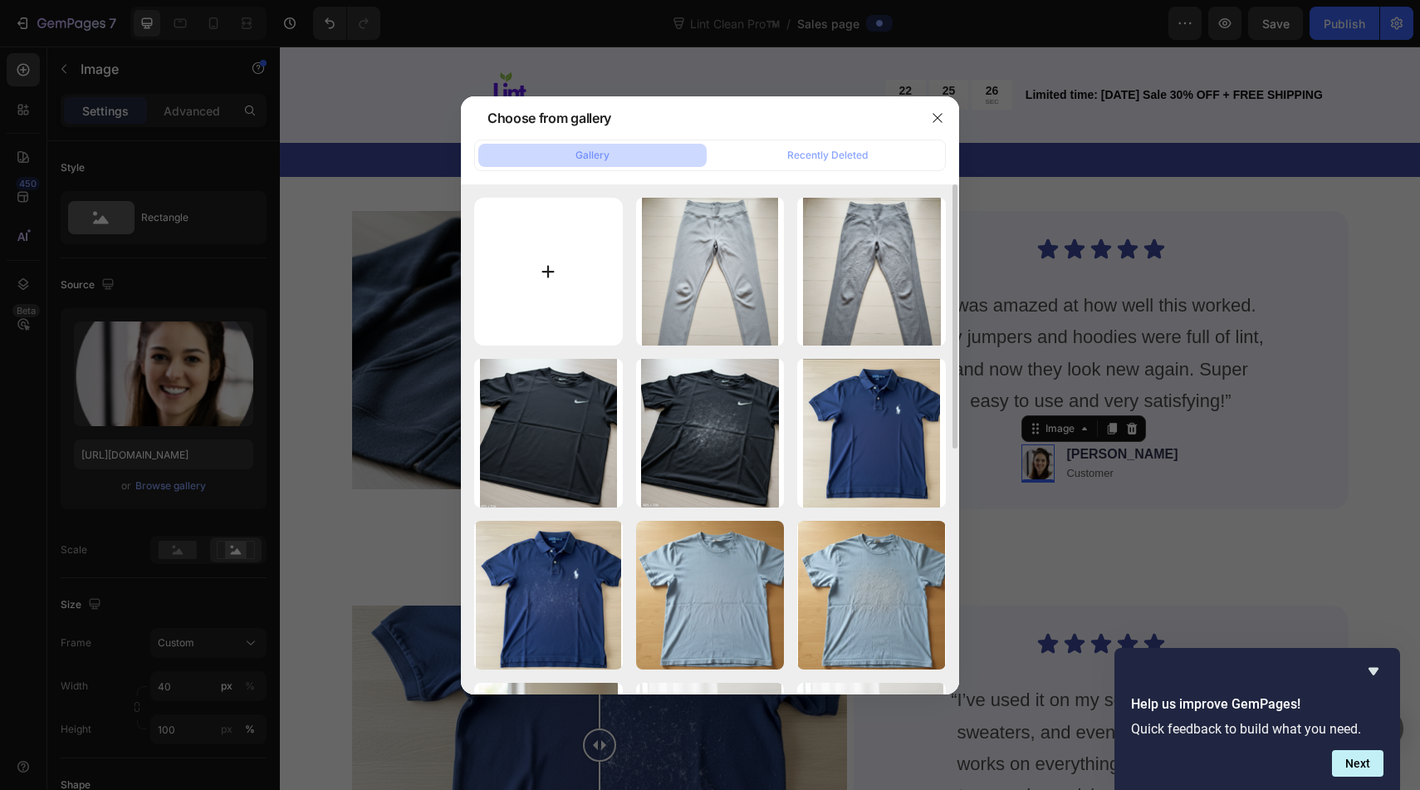
click at [576, 315] on input "file" at bounding box center [548, 272] width 149 height 149
type input "C:\fakepath\Screenshot [DATE] 1.03.46 pm.png"
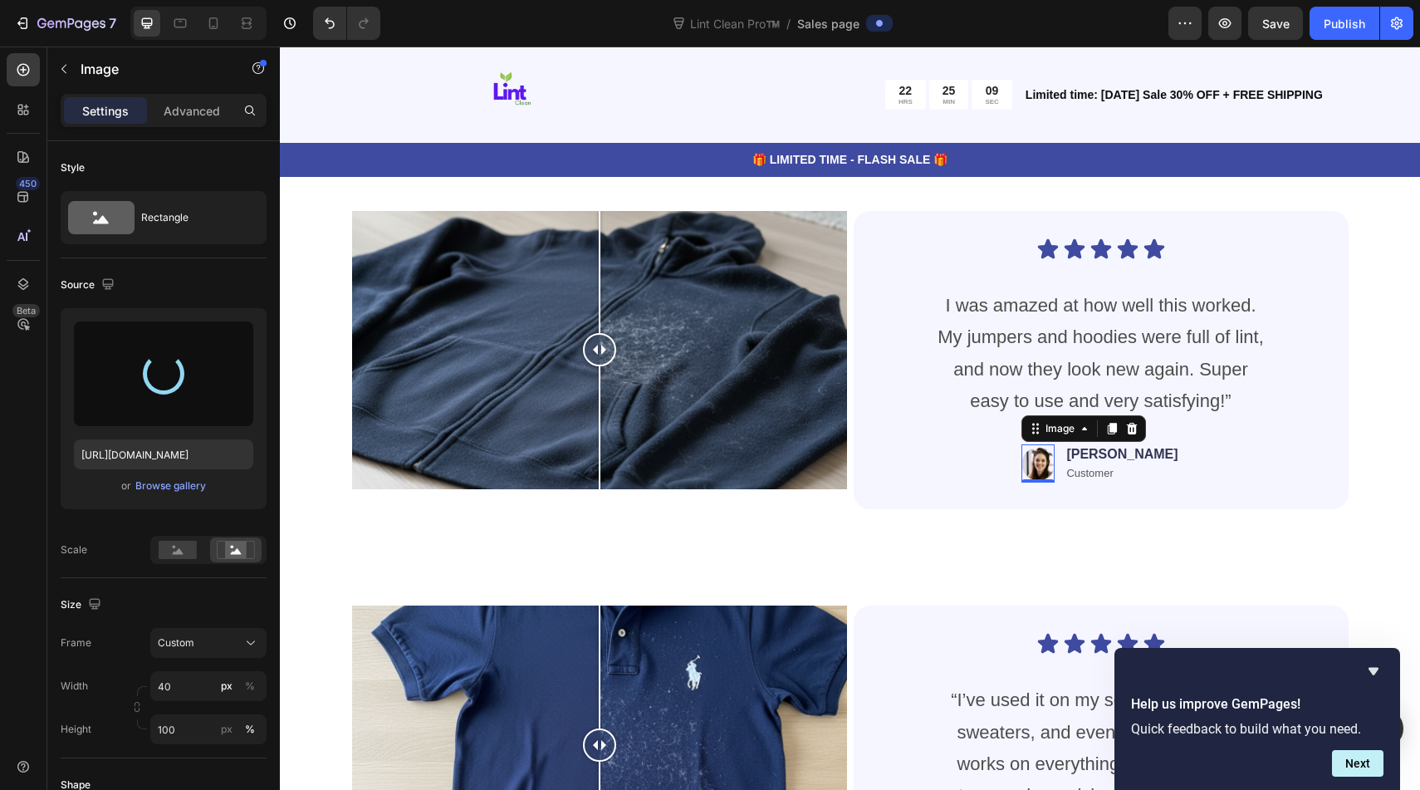
type input "[URL][DOMAIN_NAME]"
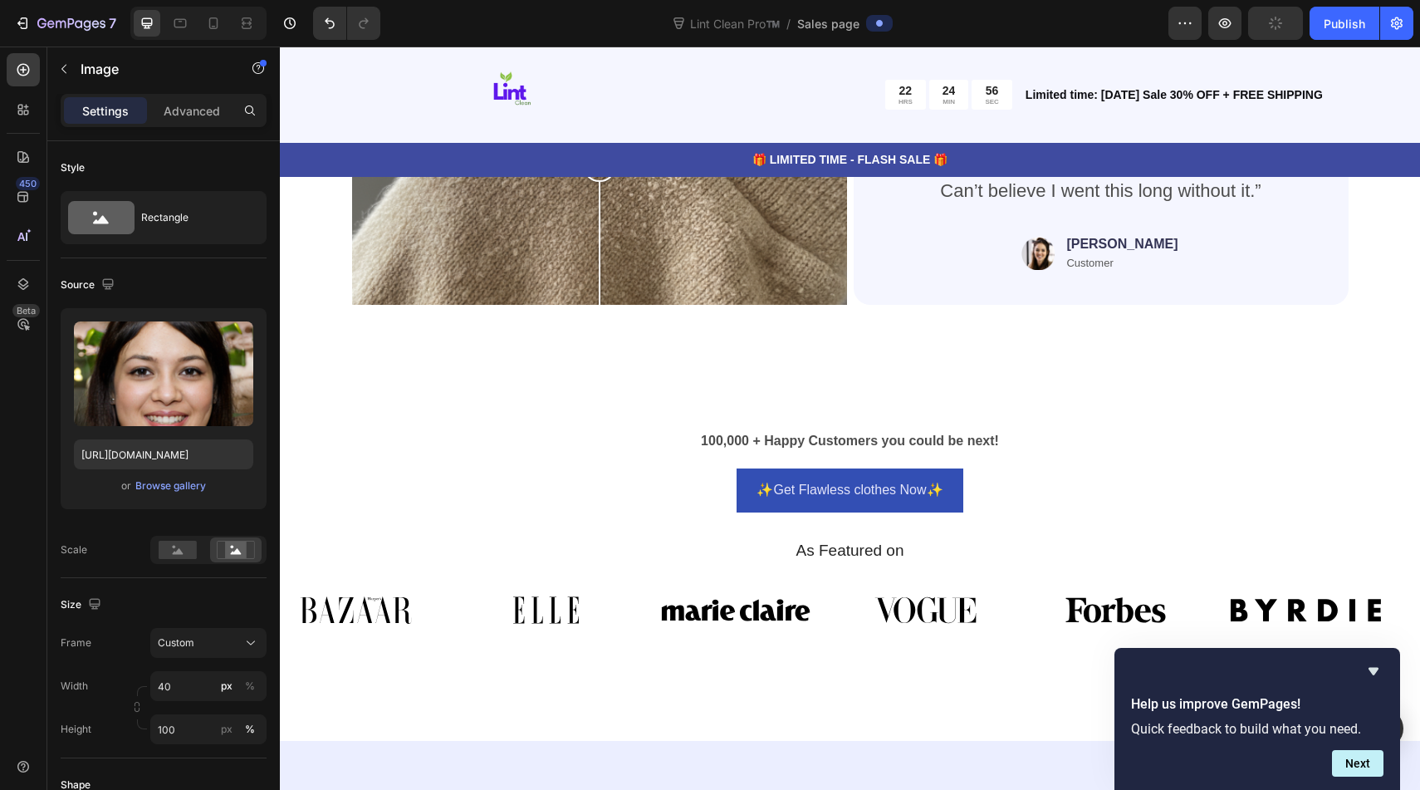
scroll to position [8206, 0]
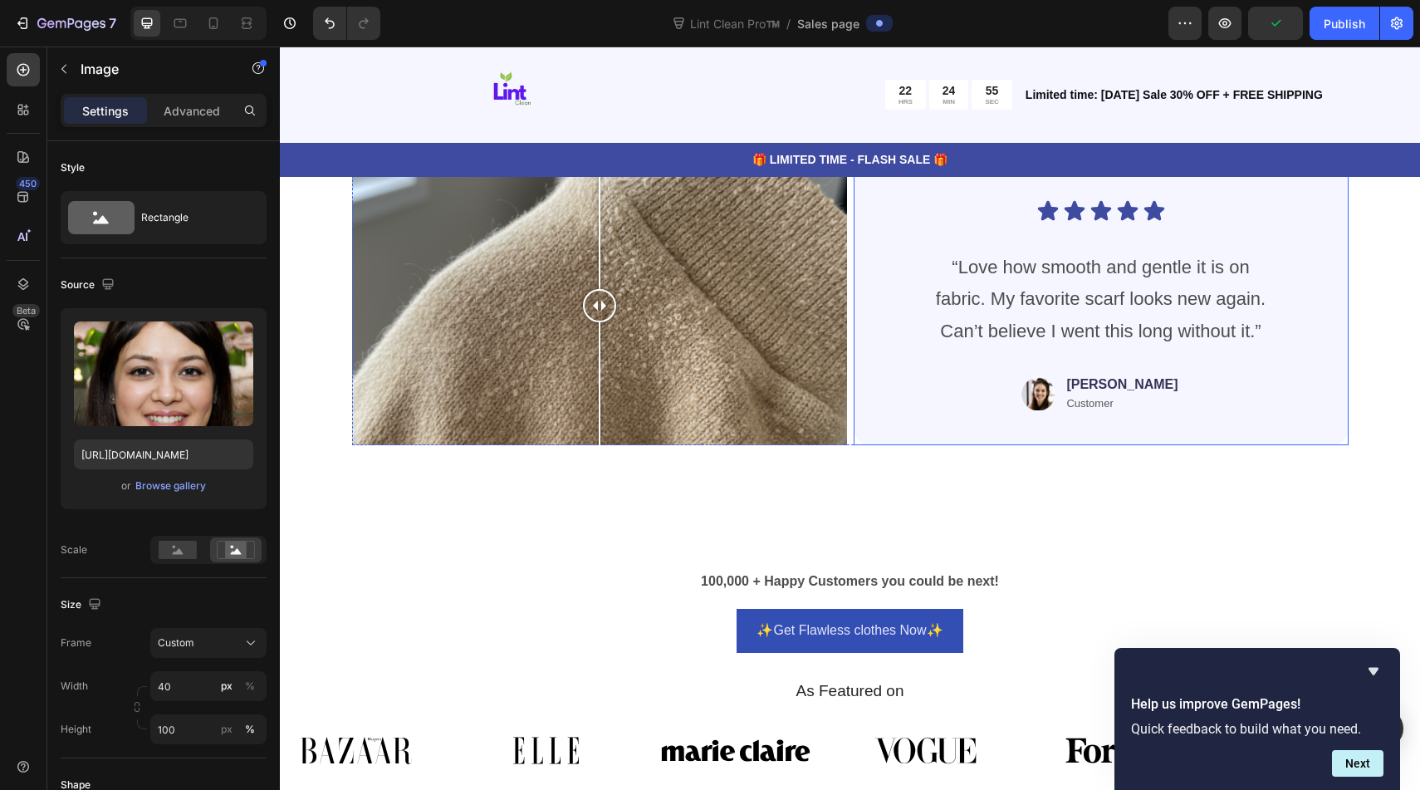
click at [1054, 407] on img at bounding box center [1037, 393] width 33 height 38
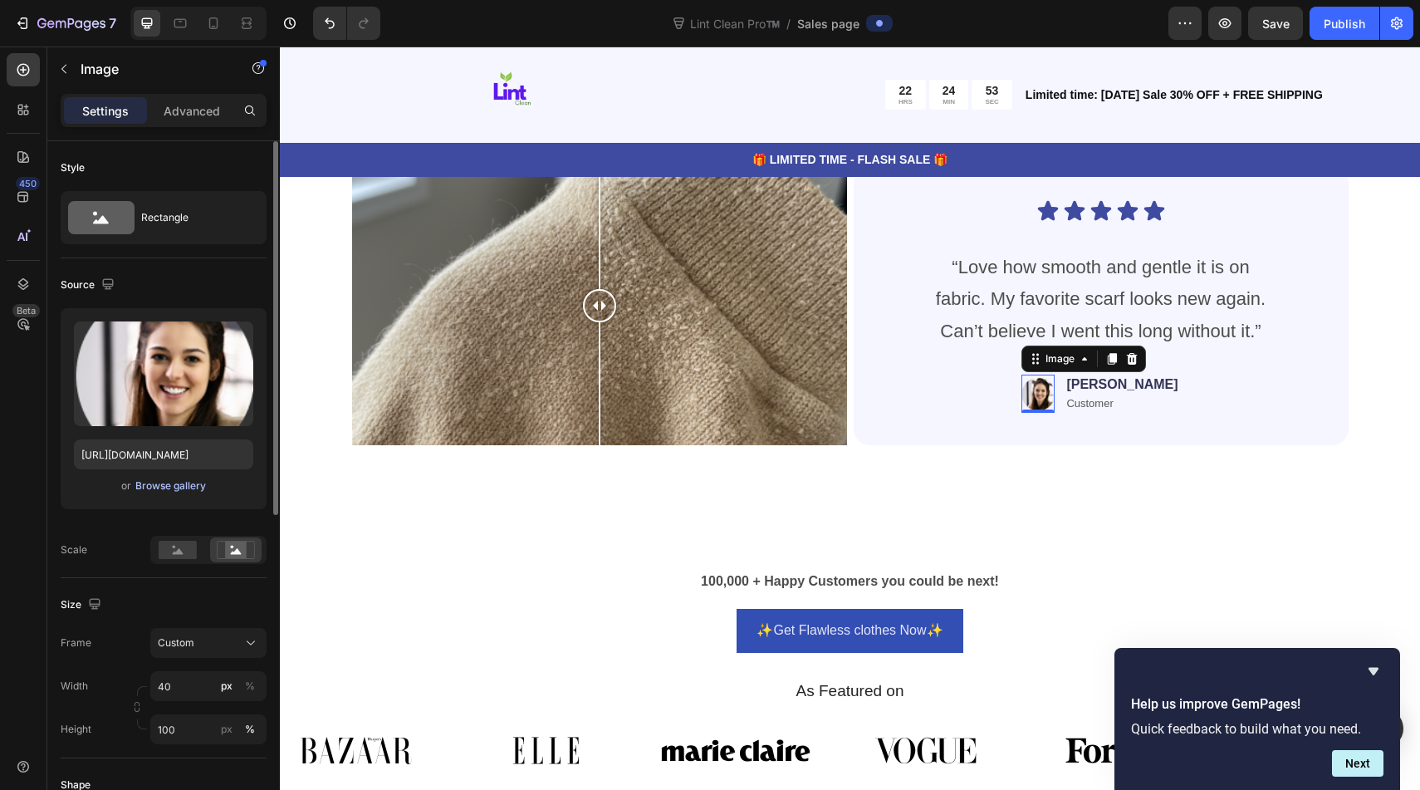
click at [152, 493] on button "Browse gallery" at bounding box center [170, 485] width 72 height 17
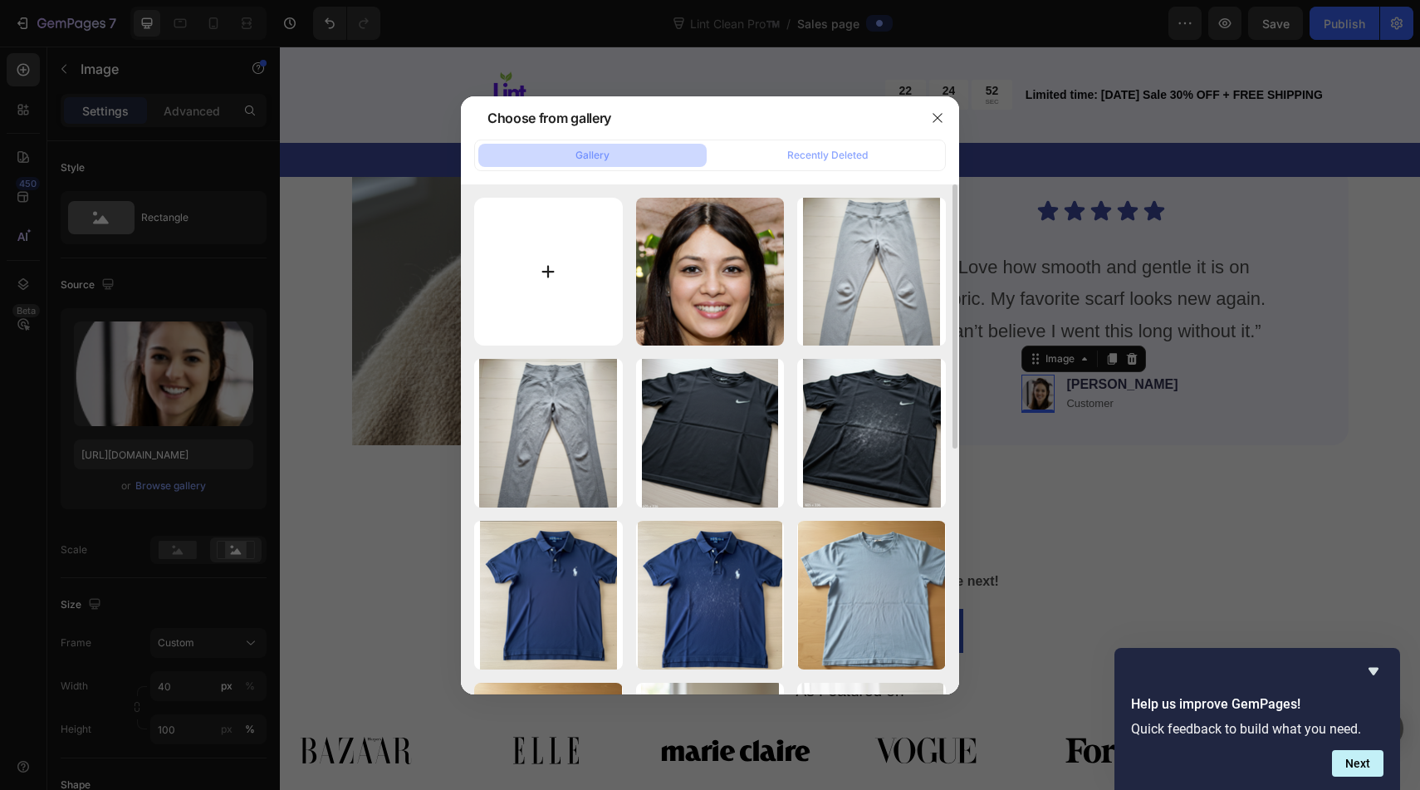
click at [561, 263] on input "file" at bounding box center [548, 272] width 149 height 149
type input "C:\fakepath\Screenshot [DATE] 1.01.36 pm.png"
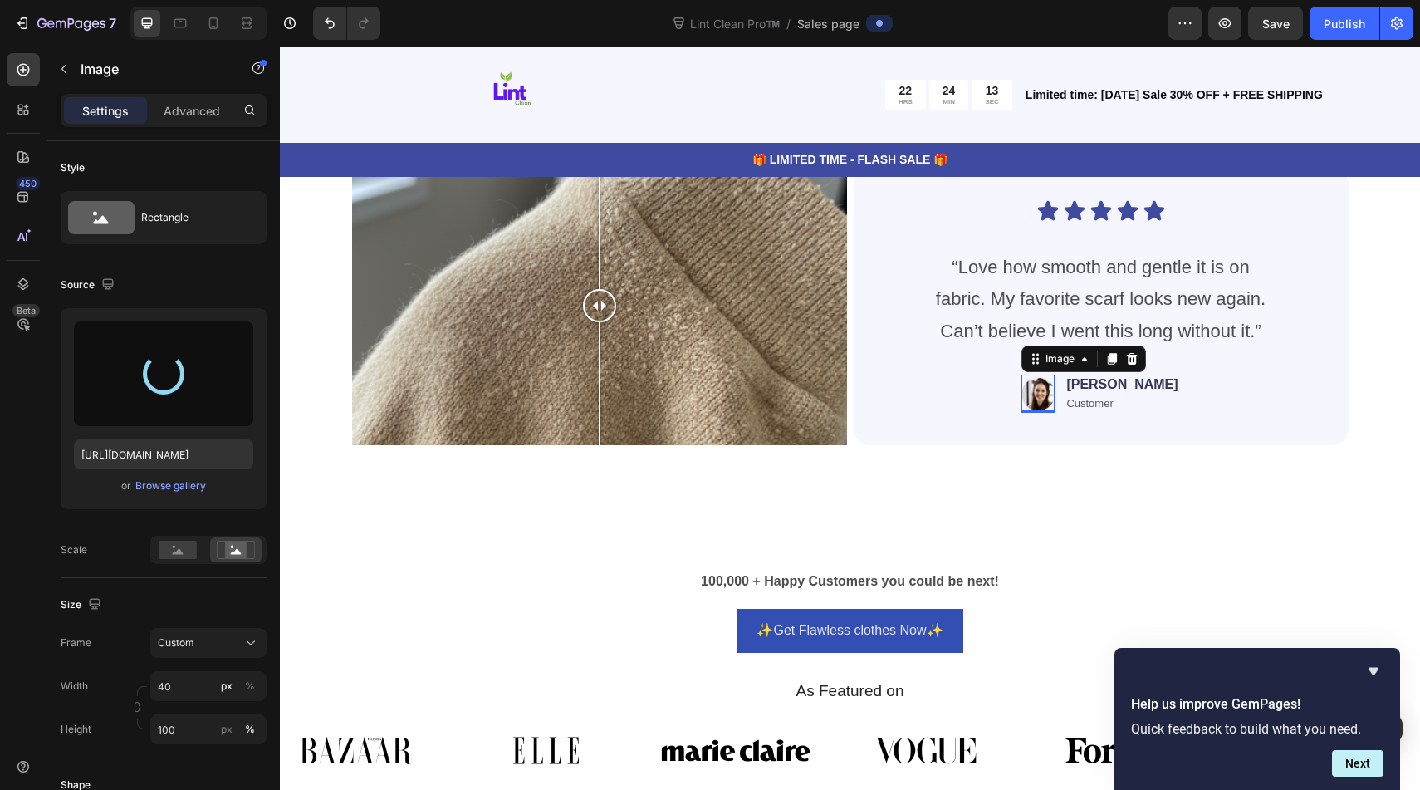
type input "[URL][DOMAIN_NAME]"
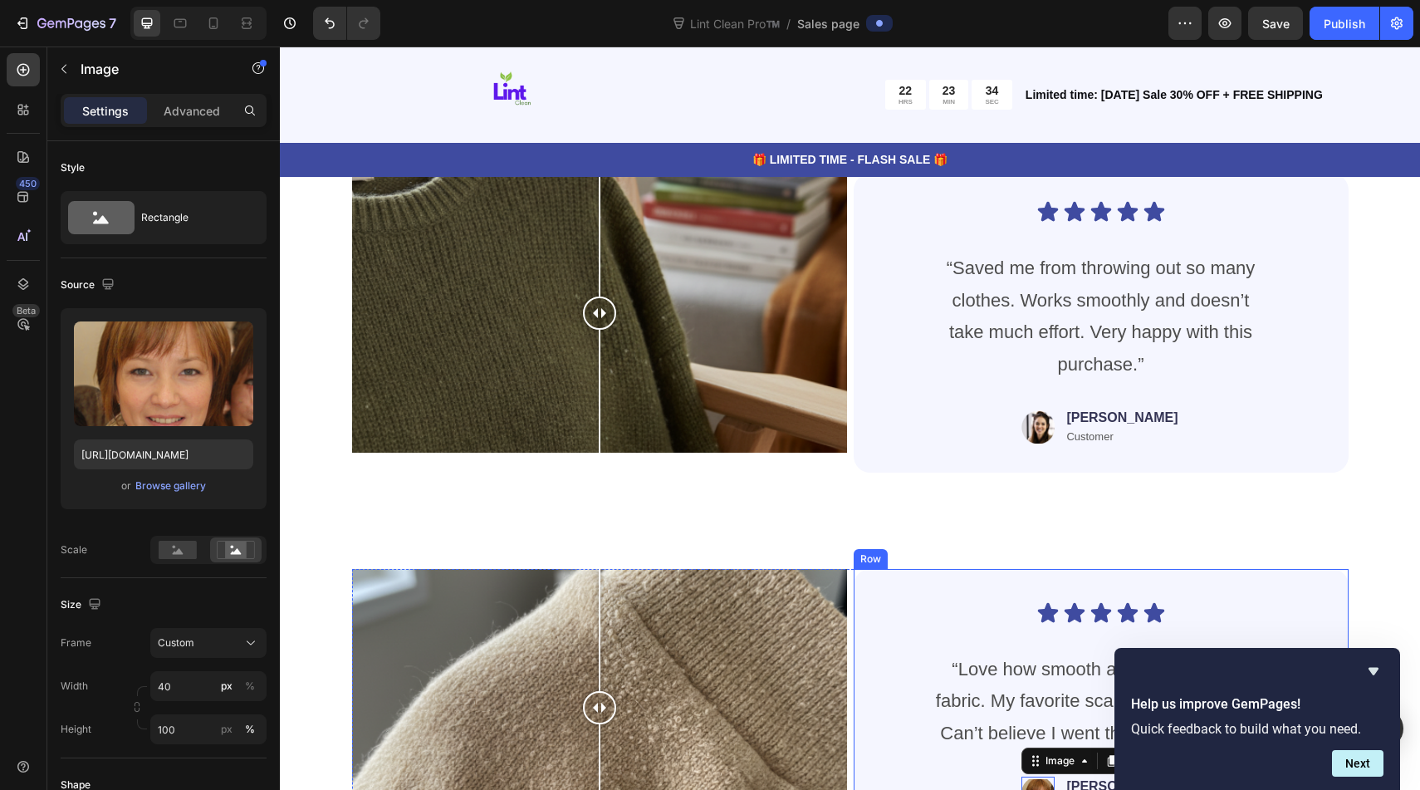
scroll to position [7800, 0]
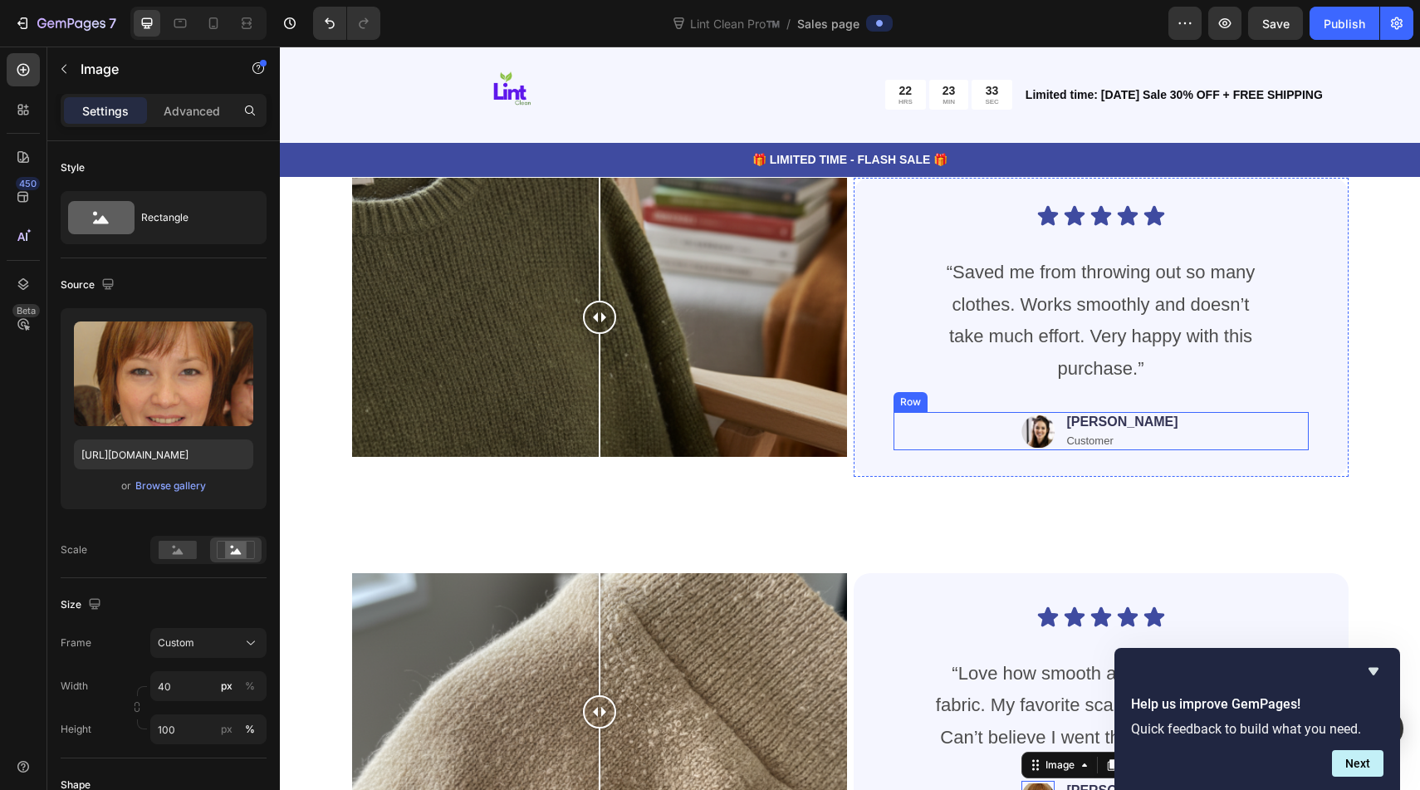
click at [1054, 434] on img at bounding box center [1037, 431] width 33 height 38
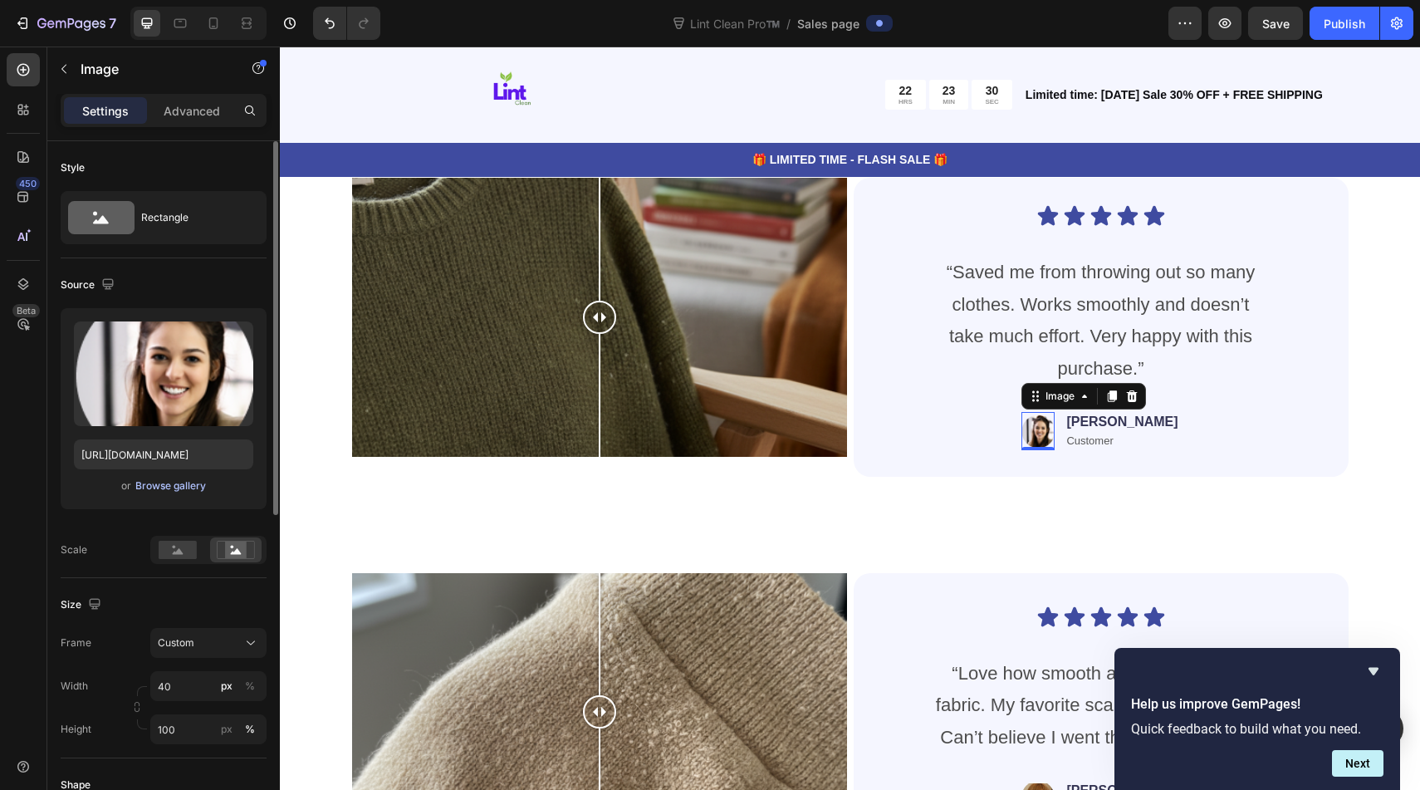
click at [173, 483] on div "Browse gallery" at bounding box center [170, 485] width 71 height 15
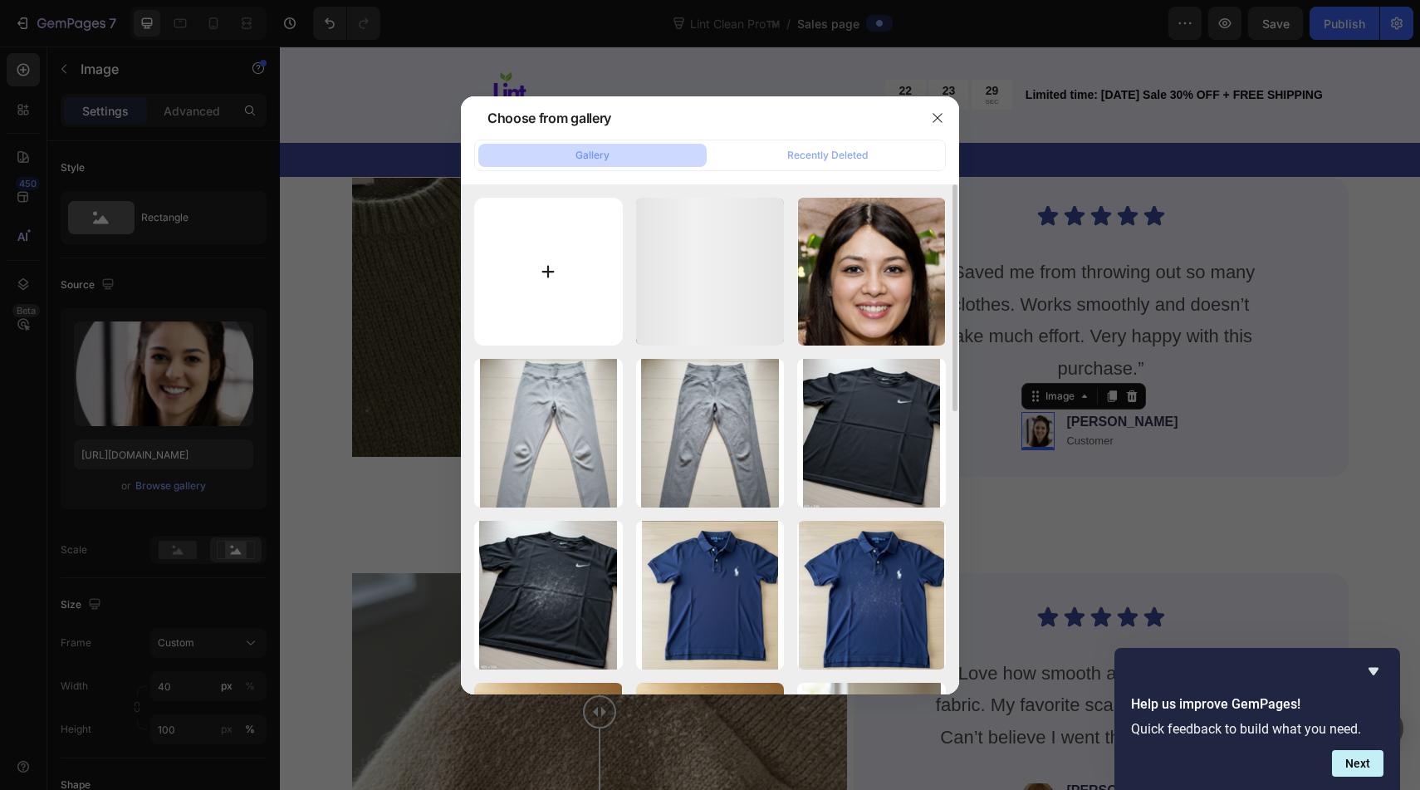
click at [512, 255] on input "file" at bounding box center [548, 272] width 149 height 149
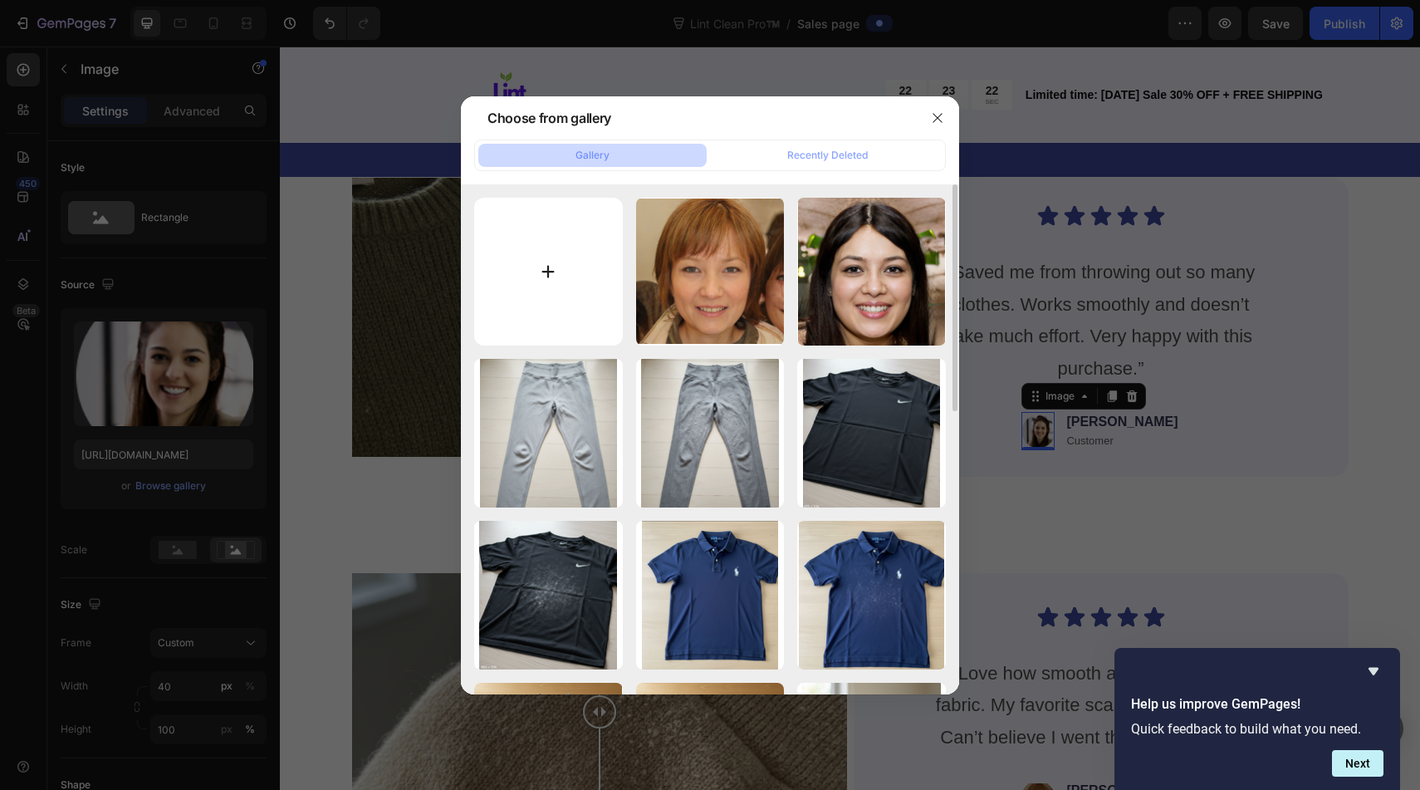
type input "C:\fakepath\Screenshot [DATE] 1.00.39 pm.png"
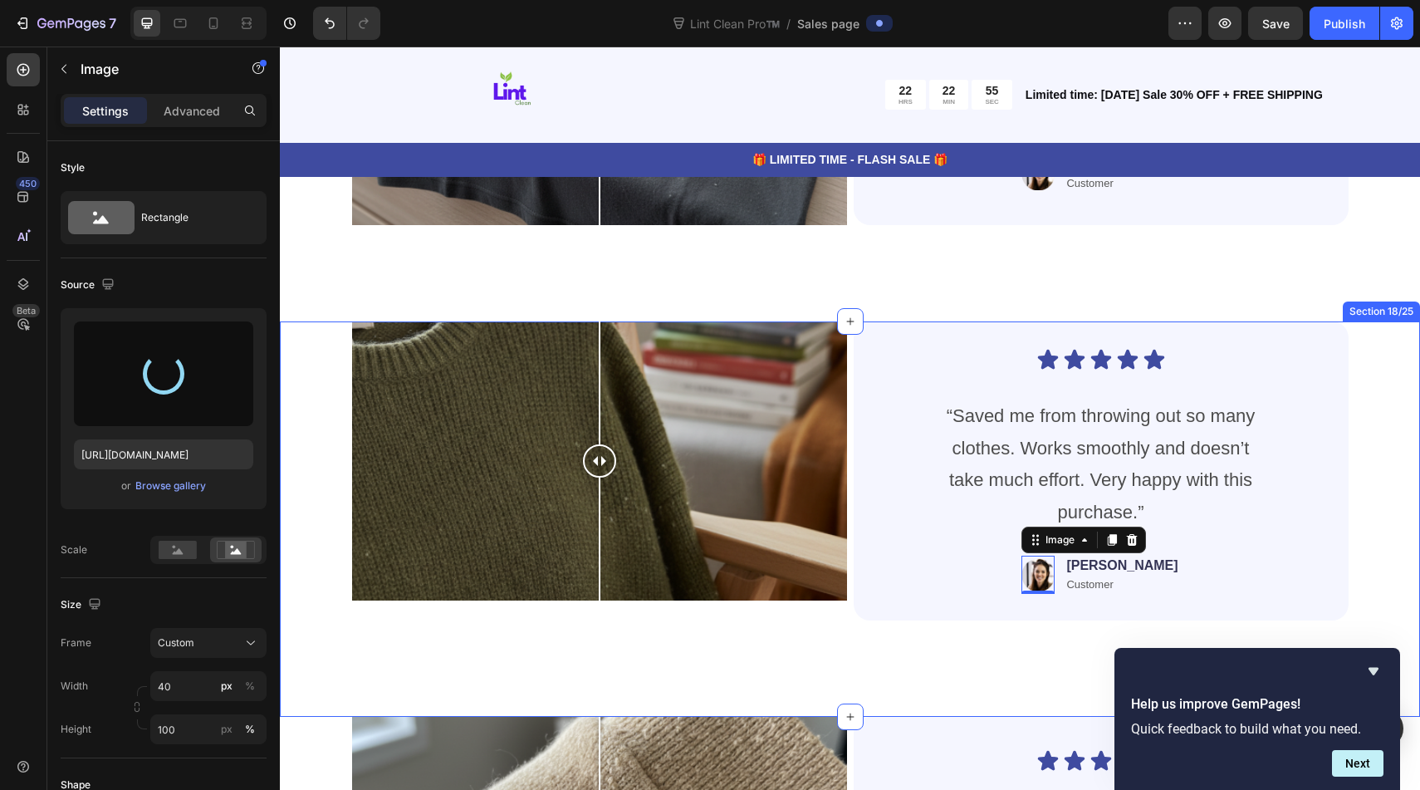
scroll to position [7601, 0]
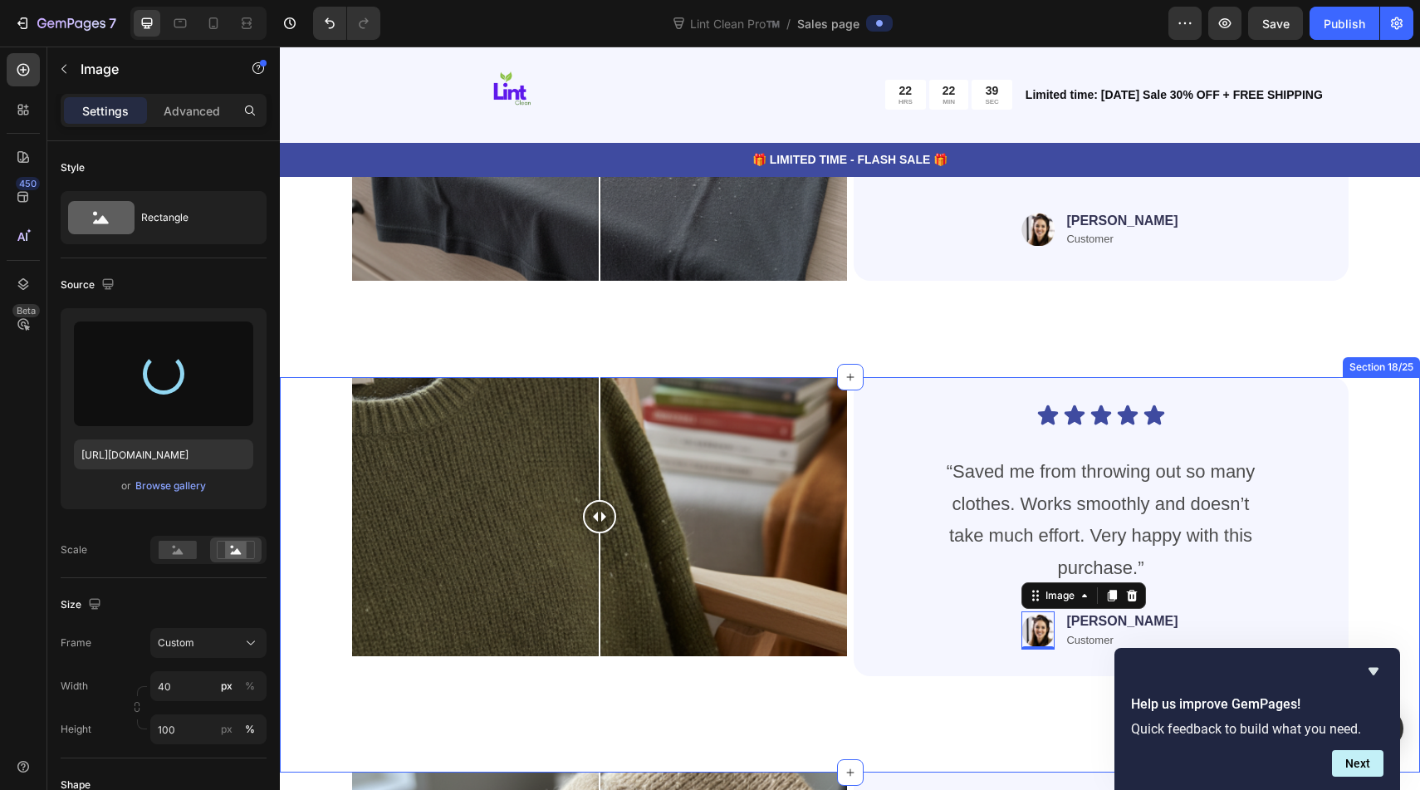
type input "[URL][DOMAIN_NAME]"
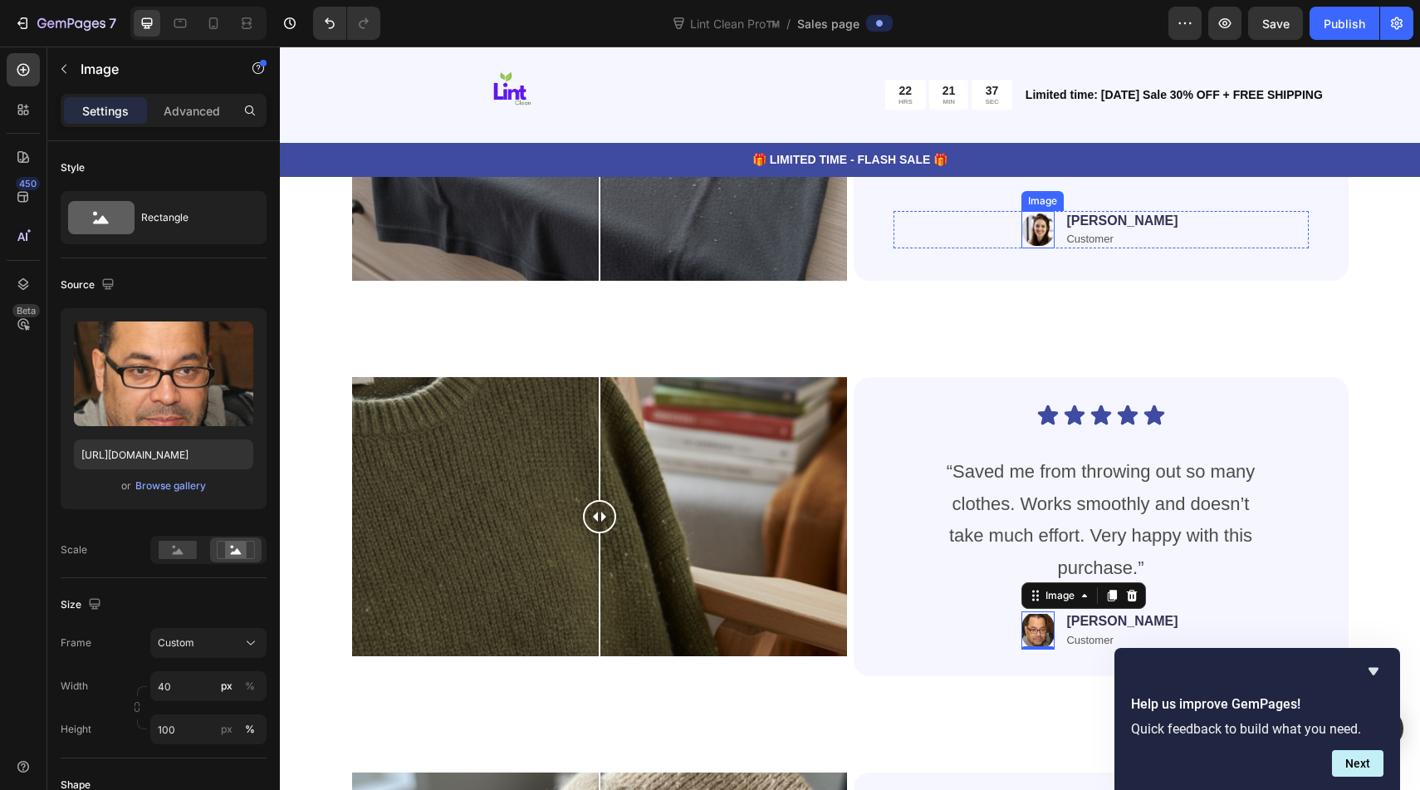
click at [1054, 222] on img at bounding box center [1037, 230] width 33 height 38
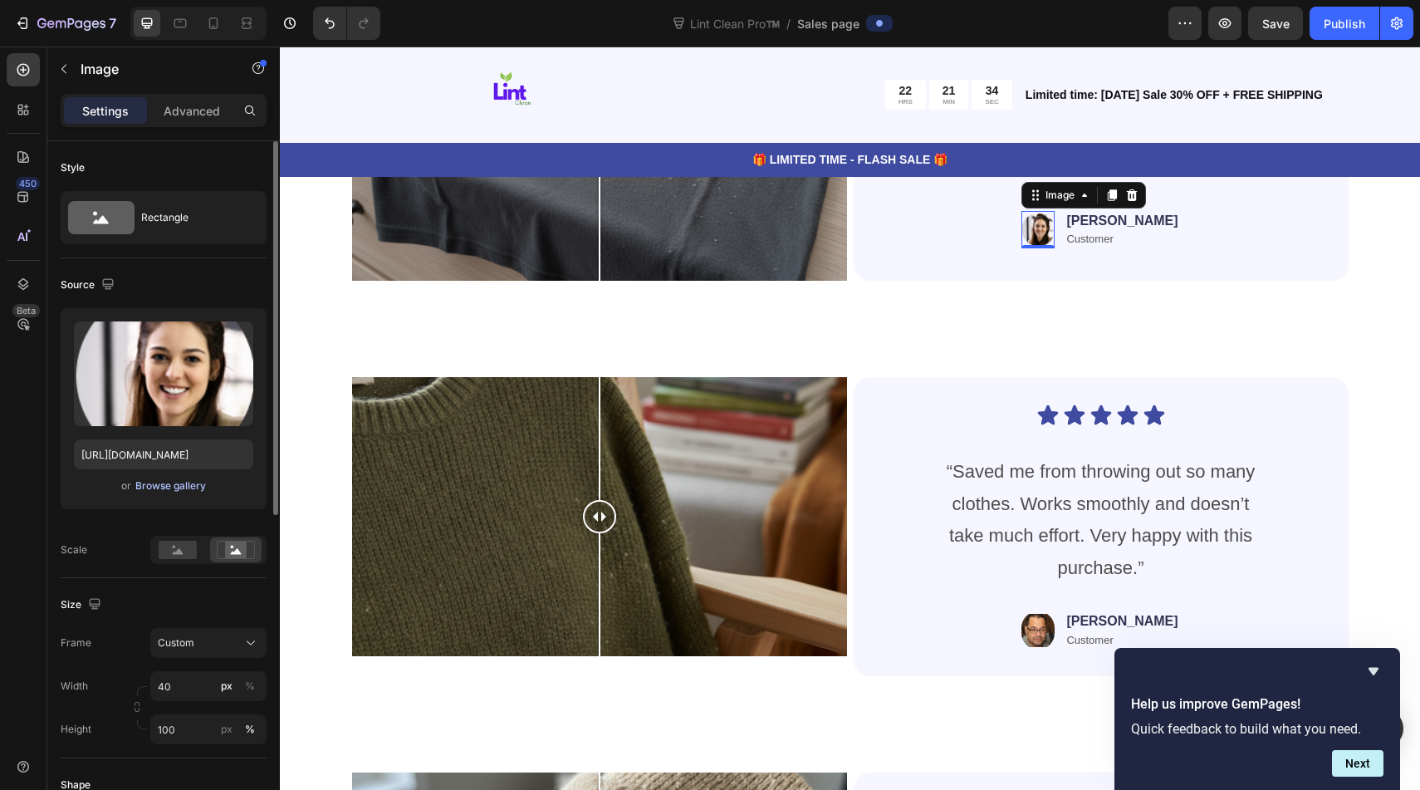
click at [176, 486] on div "Browse gallery" at bounding box center [170, 485] width 71 height 15
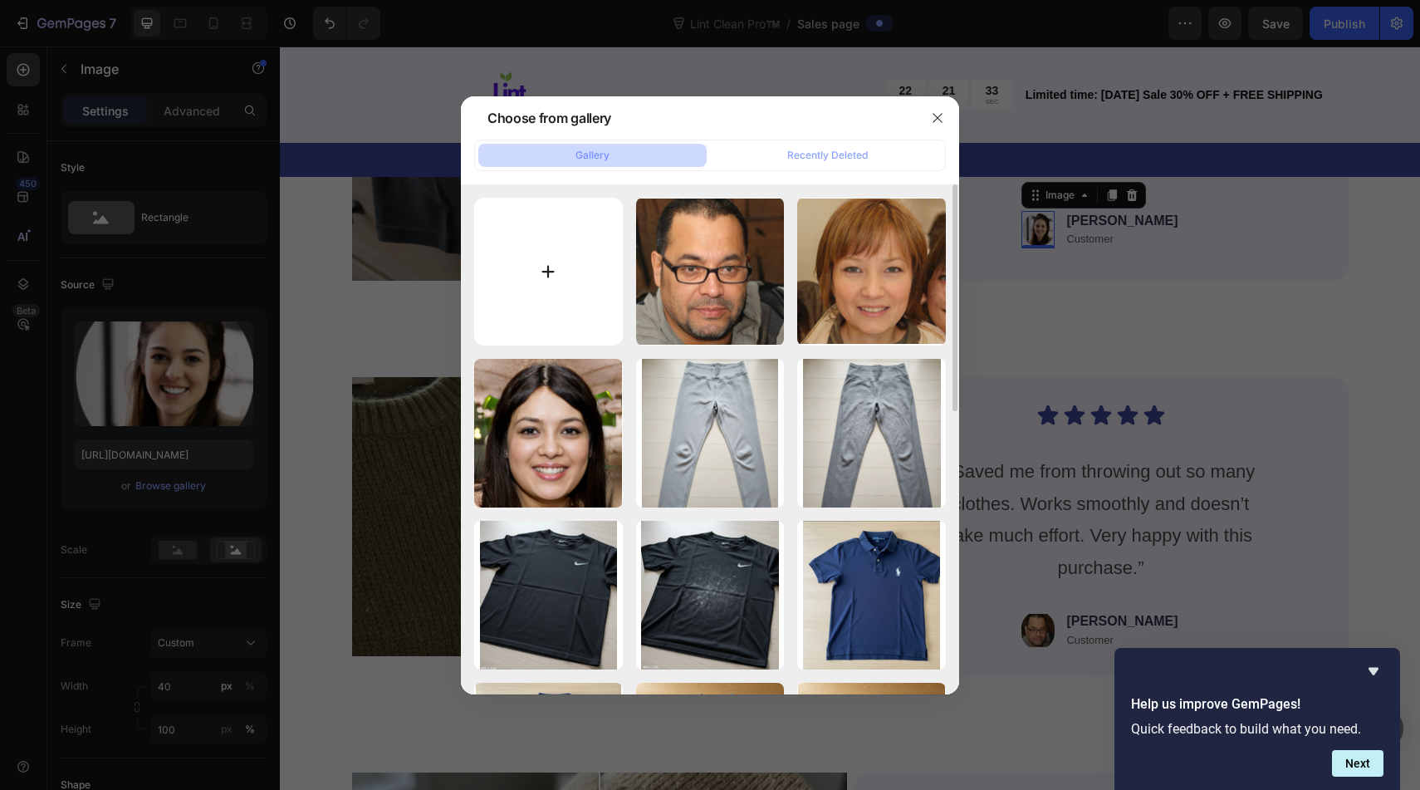
click at [574, 301] on input "file" at bounding box center [548, 272] width 149 height 149
type input "C:\fakepath\Screenshot [DATE] 1.01.02 pm.png"
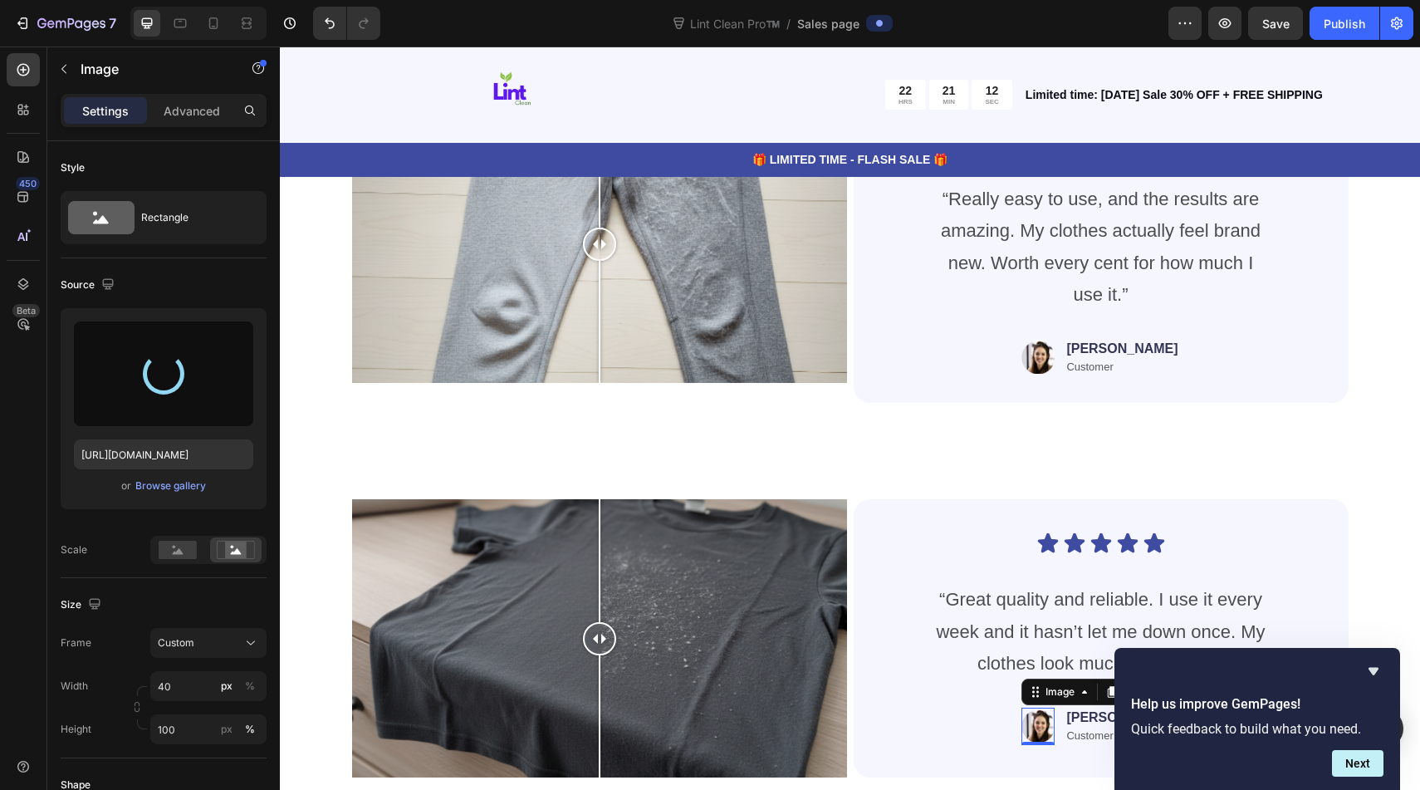
type input "[URL][DOMAIN_NAME]"
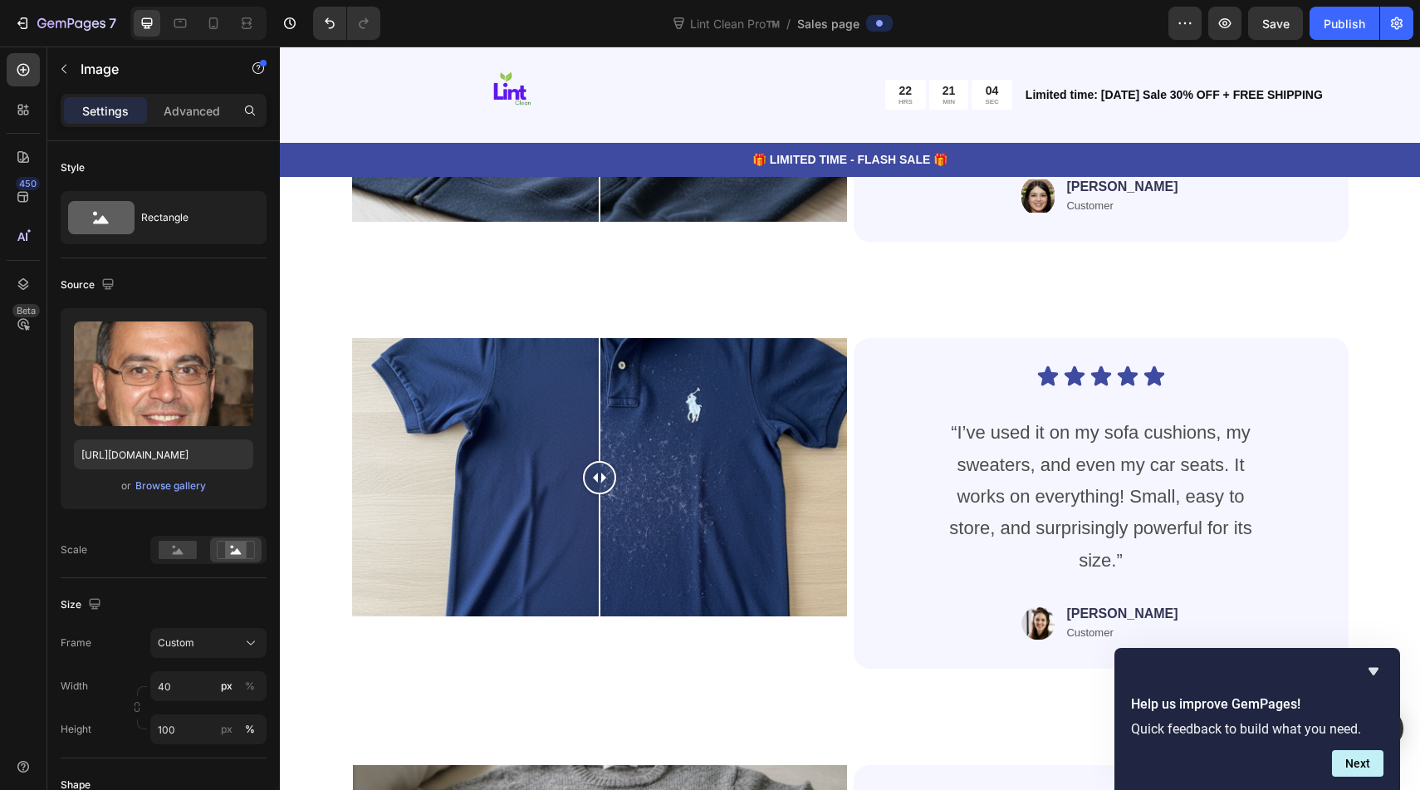
scroll to position [4958, 0]
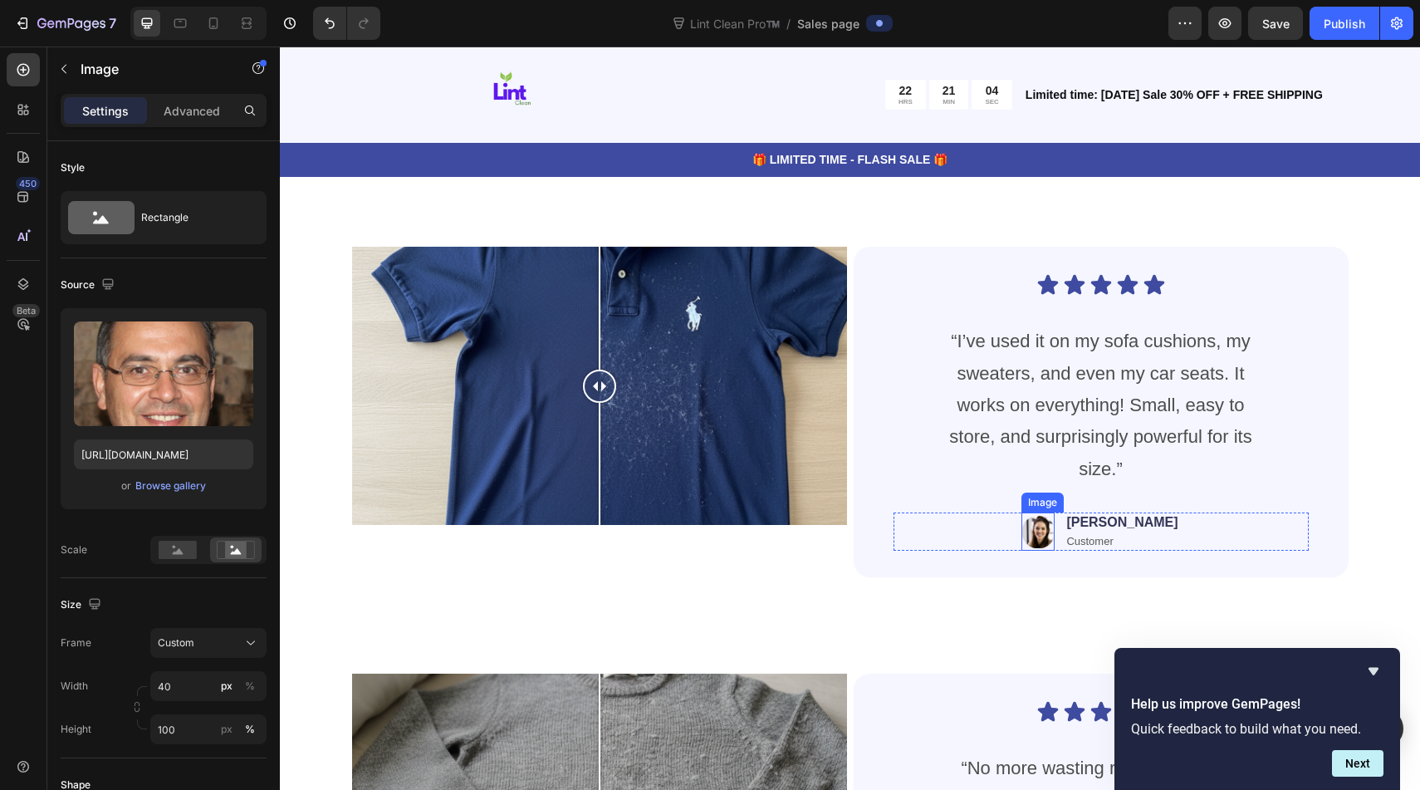
click at [1054, 530] on img at bounding box center [1037, 531] width 33 height 38
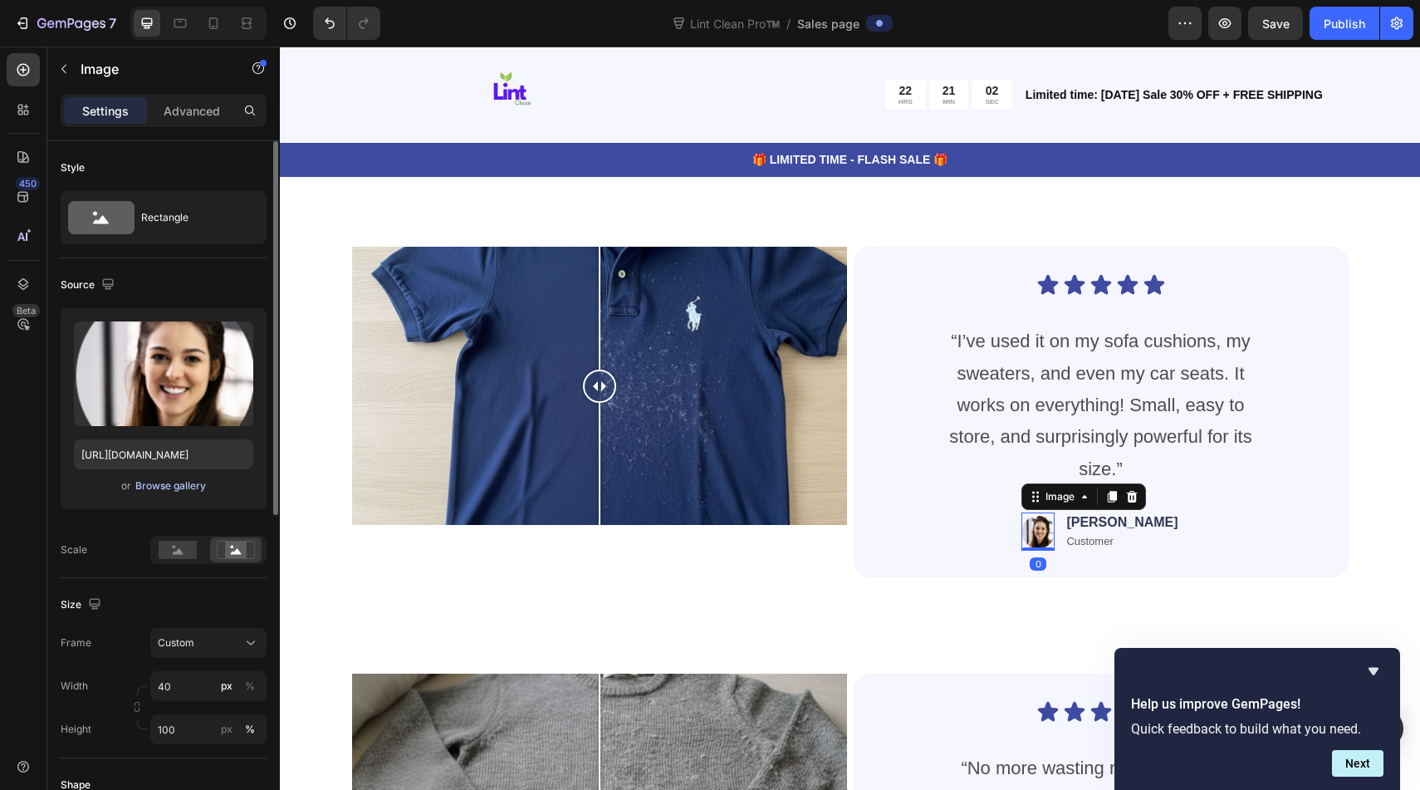
click at [193, 487] on div "Browse gallery" at bounding box center [170, 485] width 71 height 15
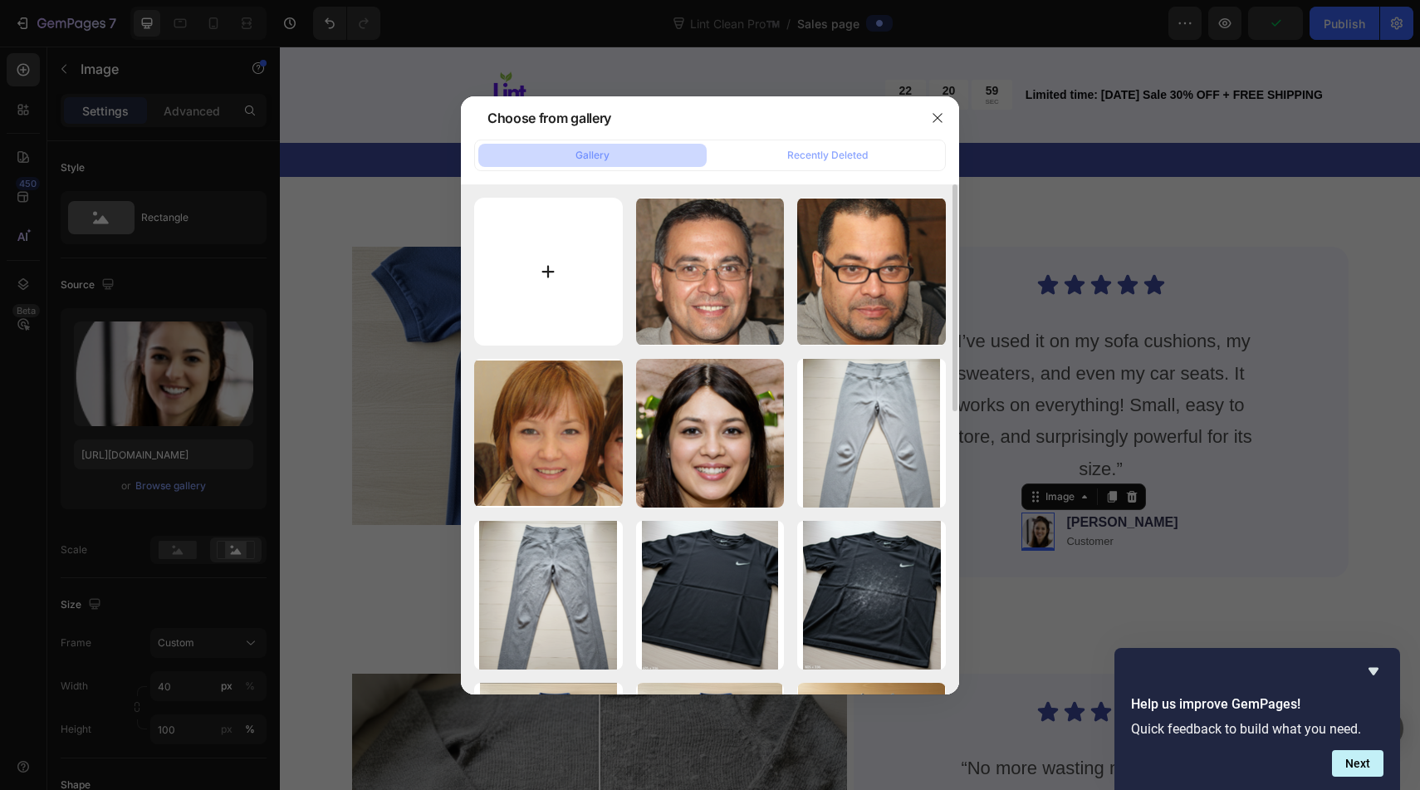
click at [581, 307] on input "file" at bounding box center [548, 272] width 149 height 149
type input "C:\fakepath\Screenshot [DATE] 1.01.26 pm.png"
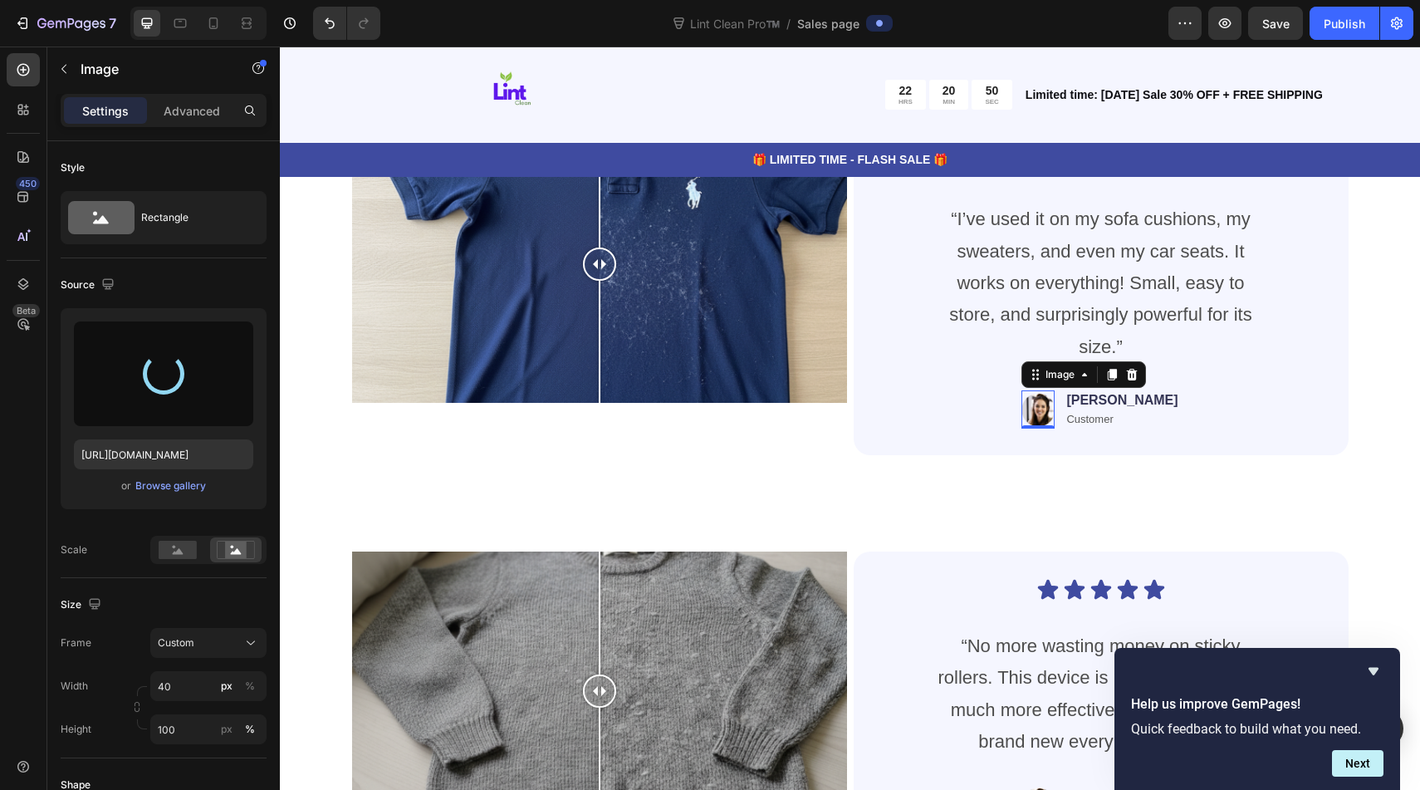
scroll to position [5081, 0]
type input "[URL][DOMAIN_NAME]"
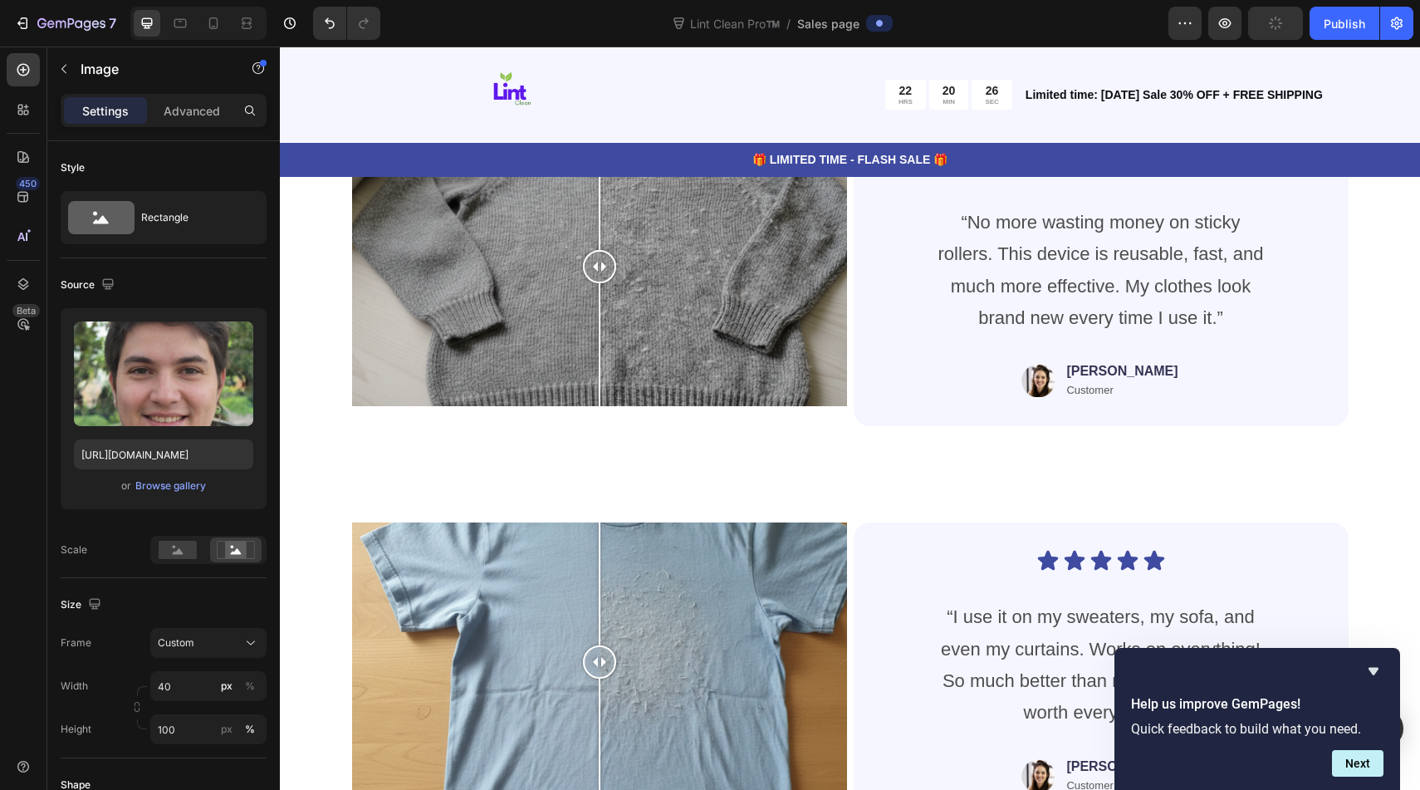
scroll to position [5507, 0]
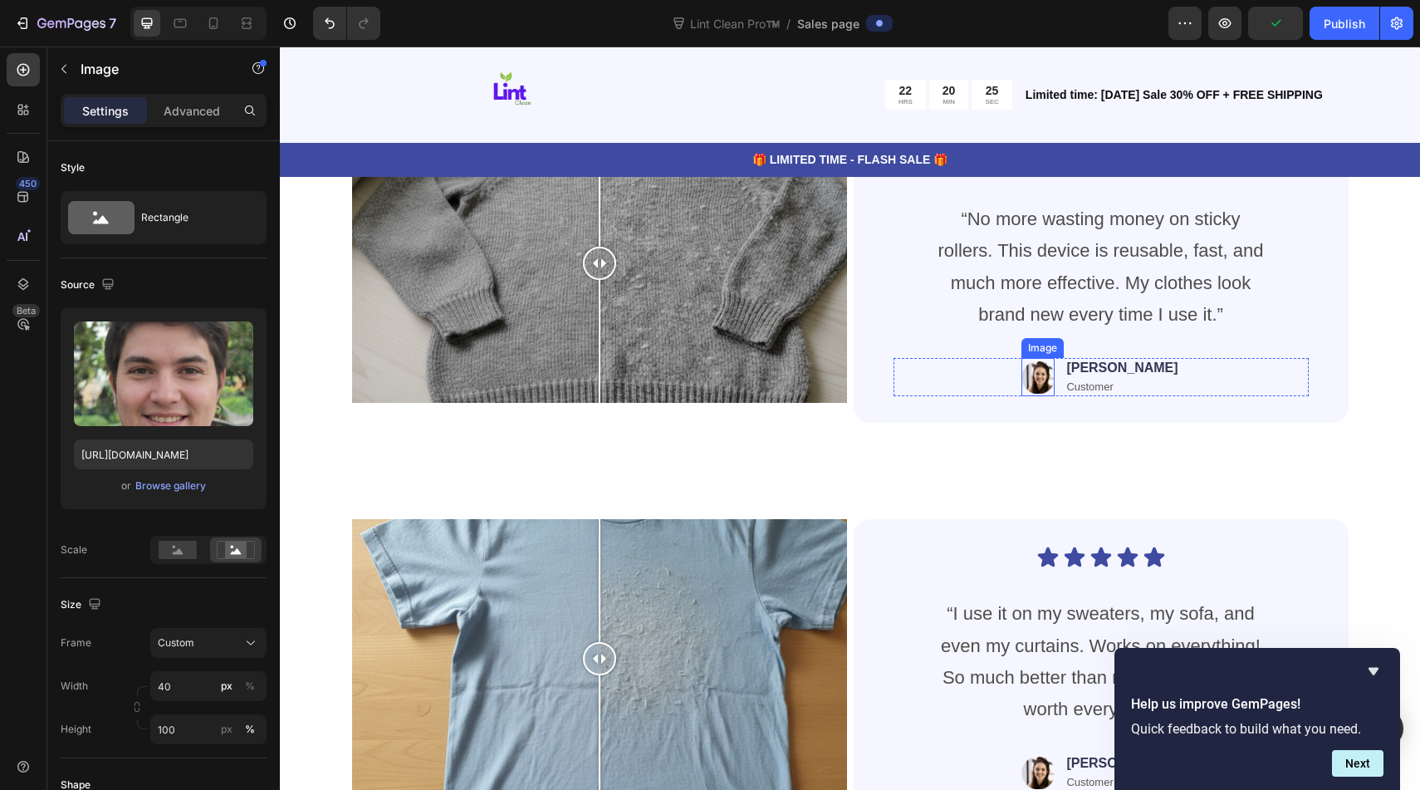
click at [1054, 374] on img at bounding box center [1037, 377] width 33 height 38
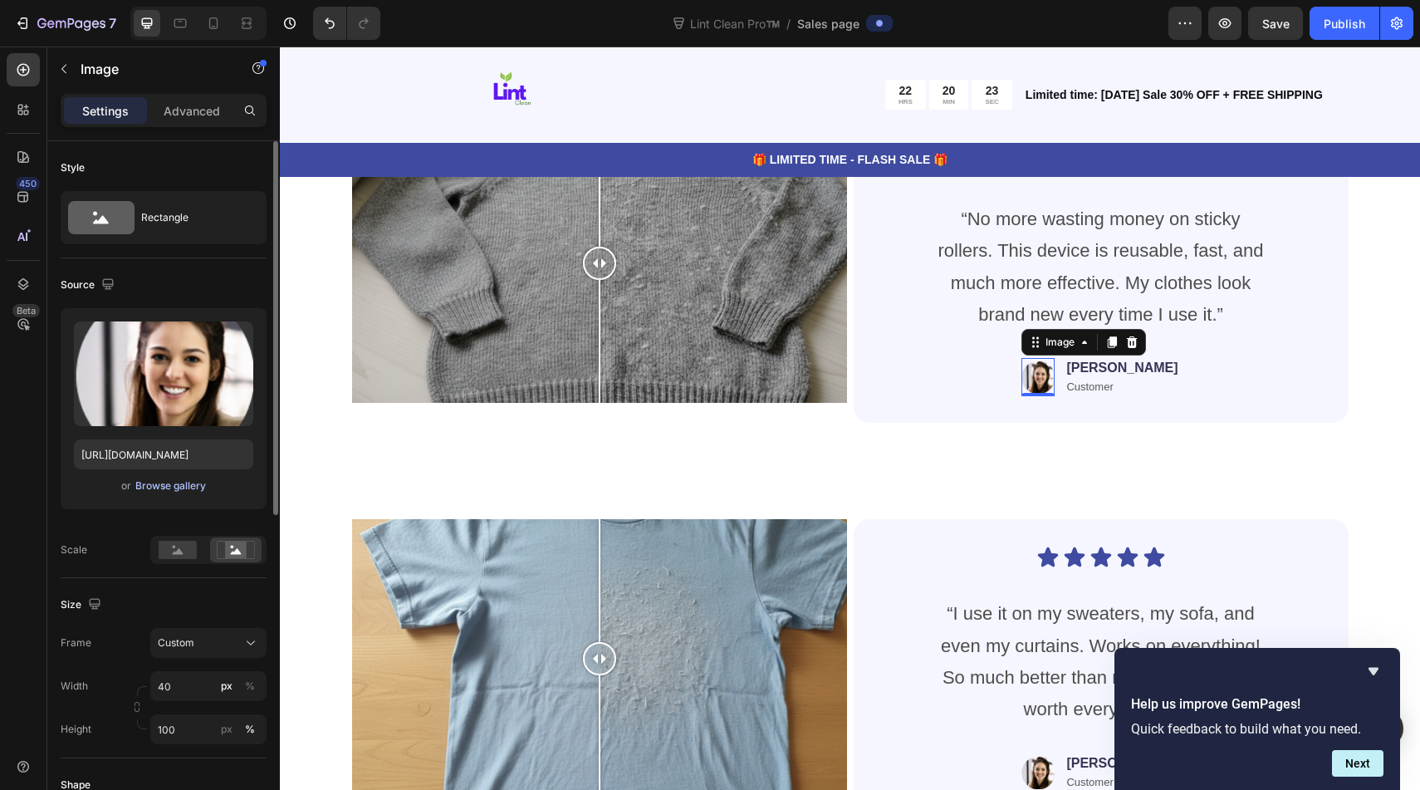
click at [152, 485] on div "Browse gallery" at bounding box center [170, 485] width 71 height 15
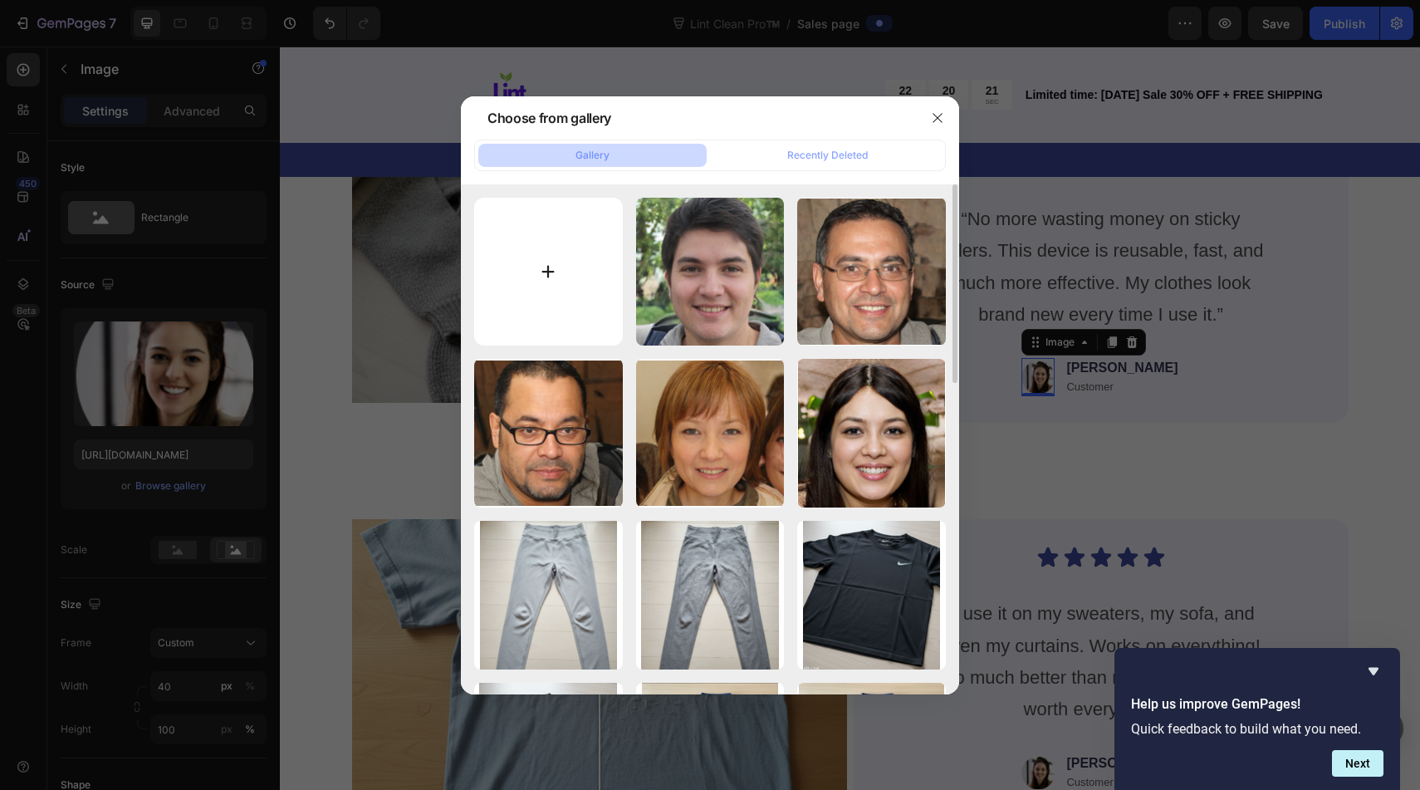
click at [550, 301] on input "file" at bounding box center [548, 272] width 149 height 149
type input "C:\fakepath\Screenshot [DATE] 1.01.36 pm.png"
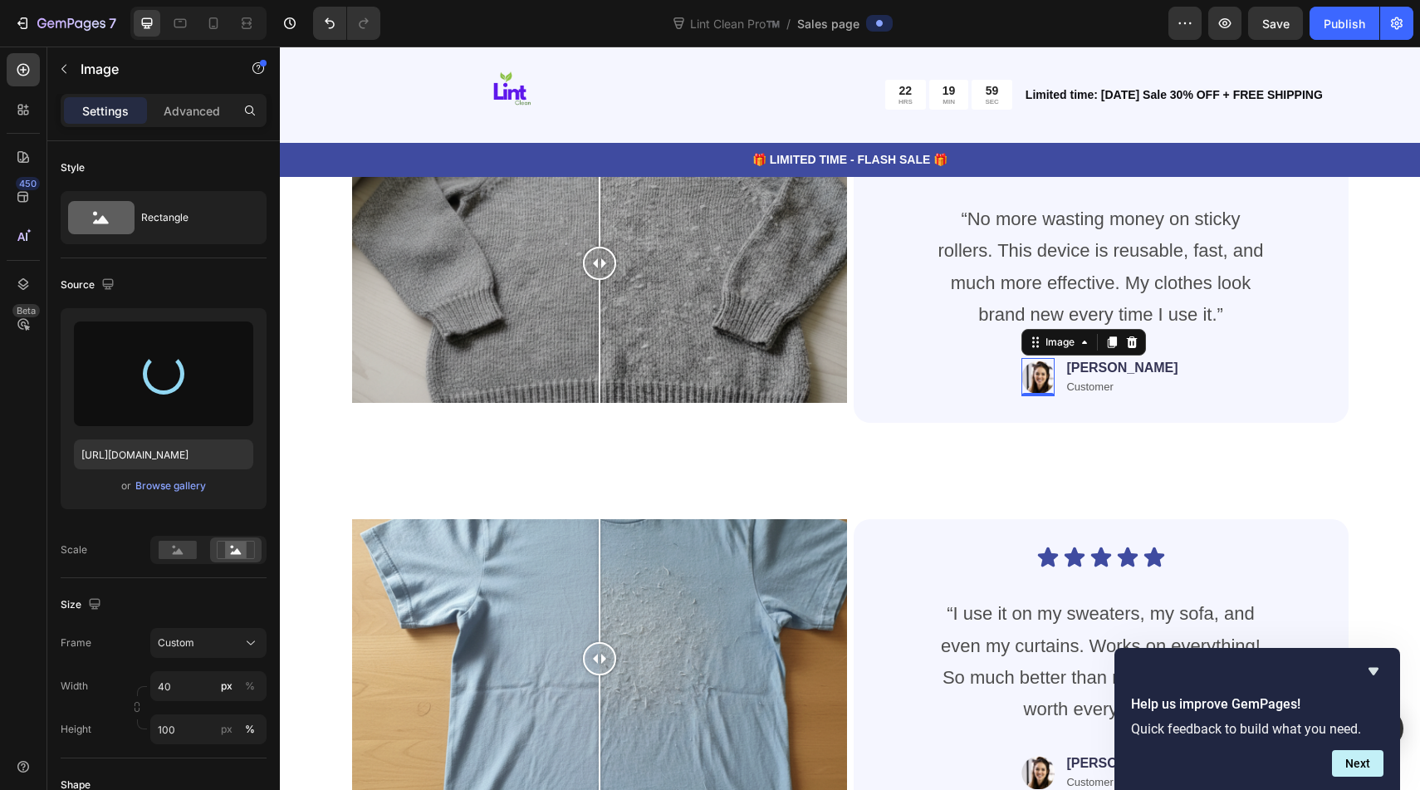
type input "[URL][DOMAIN_NAME]"
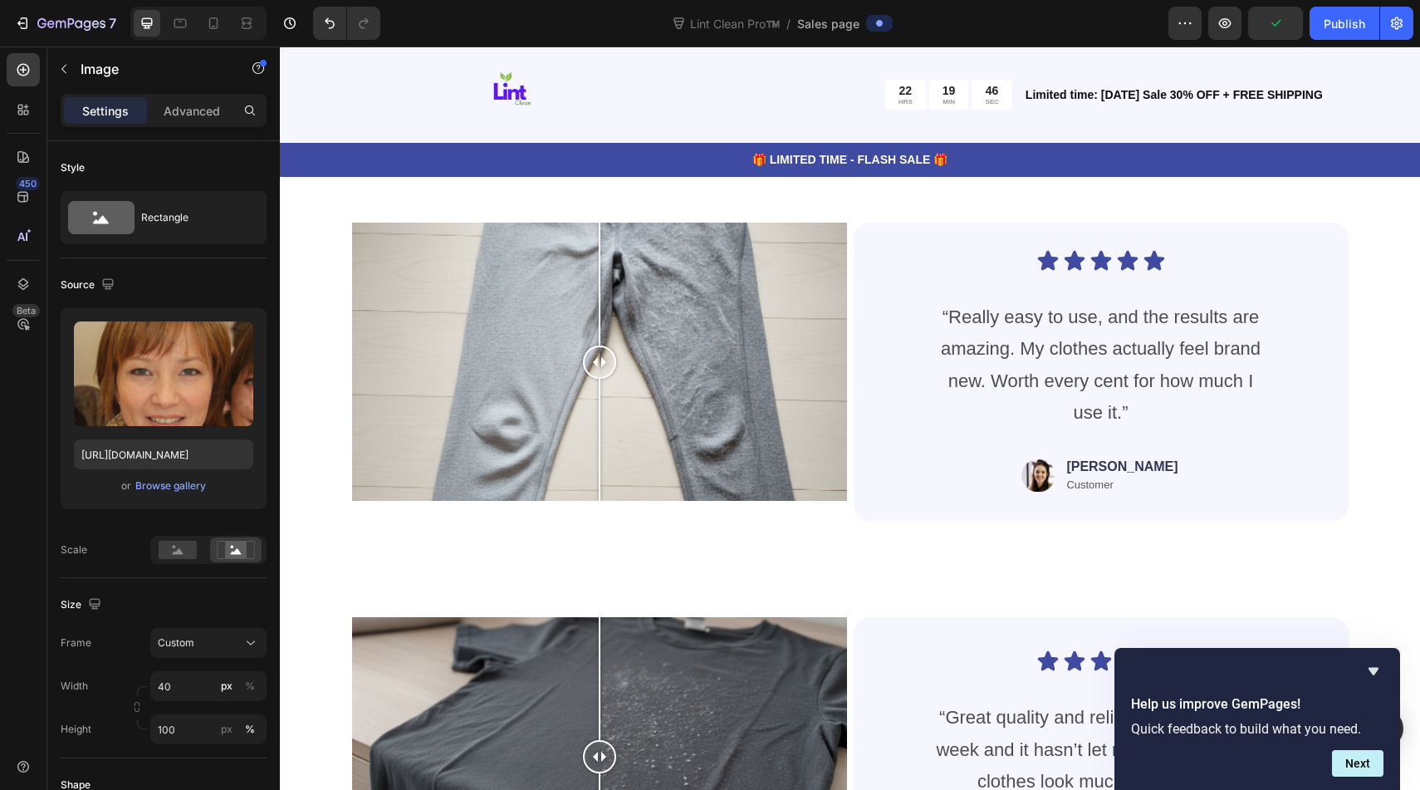
scroll to position [6984, 0]
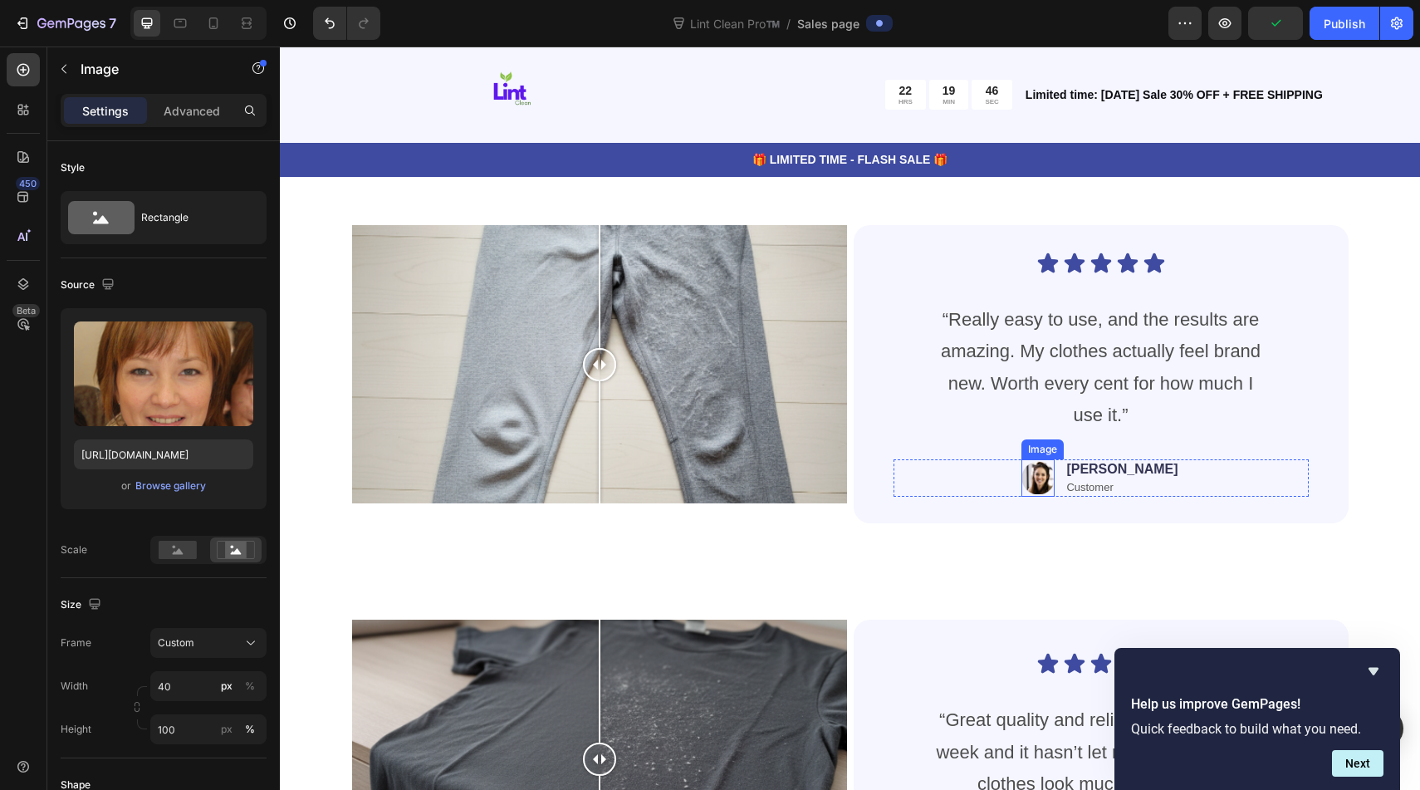
click at [1054, 477] on img at bounding box center [1037, 478] width 33 height 38
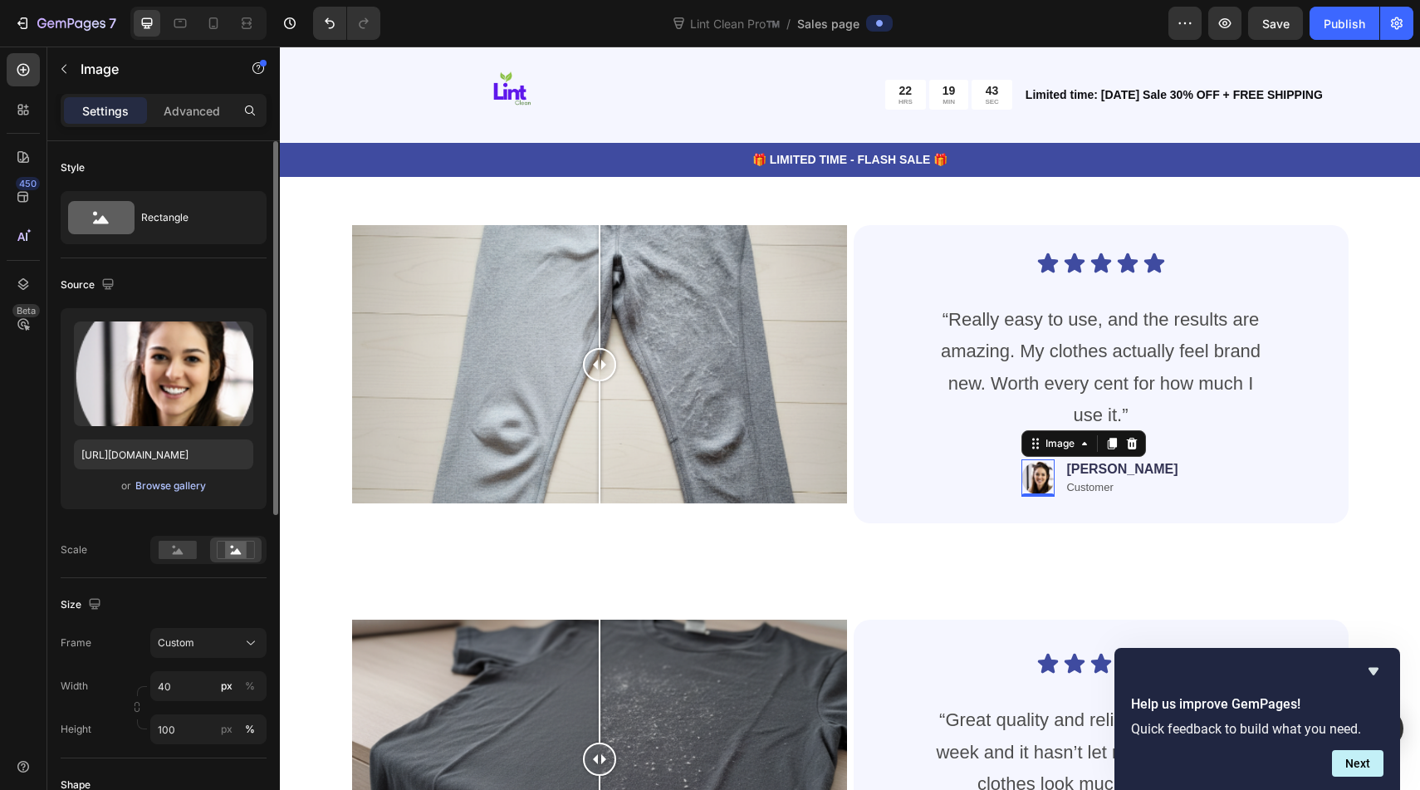
click at [174, 479] on div "Browse gallery" at bounding box center [170, 485] width 71 height 15
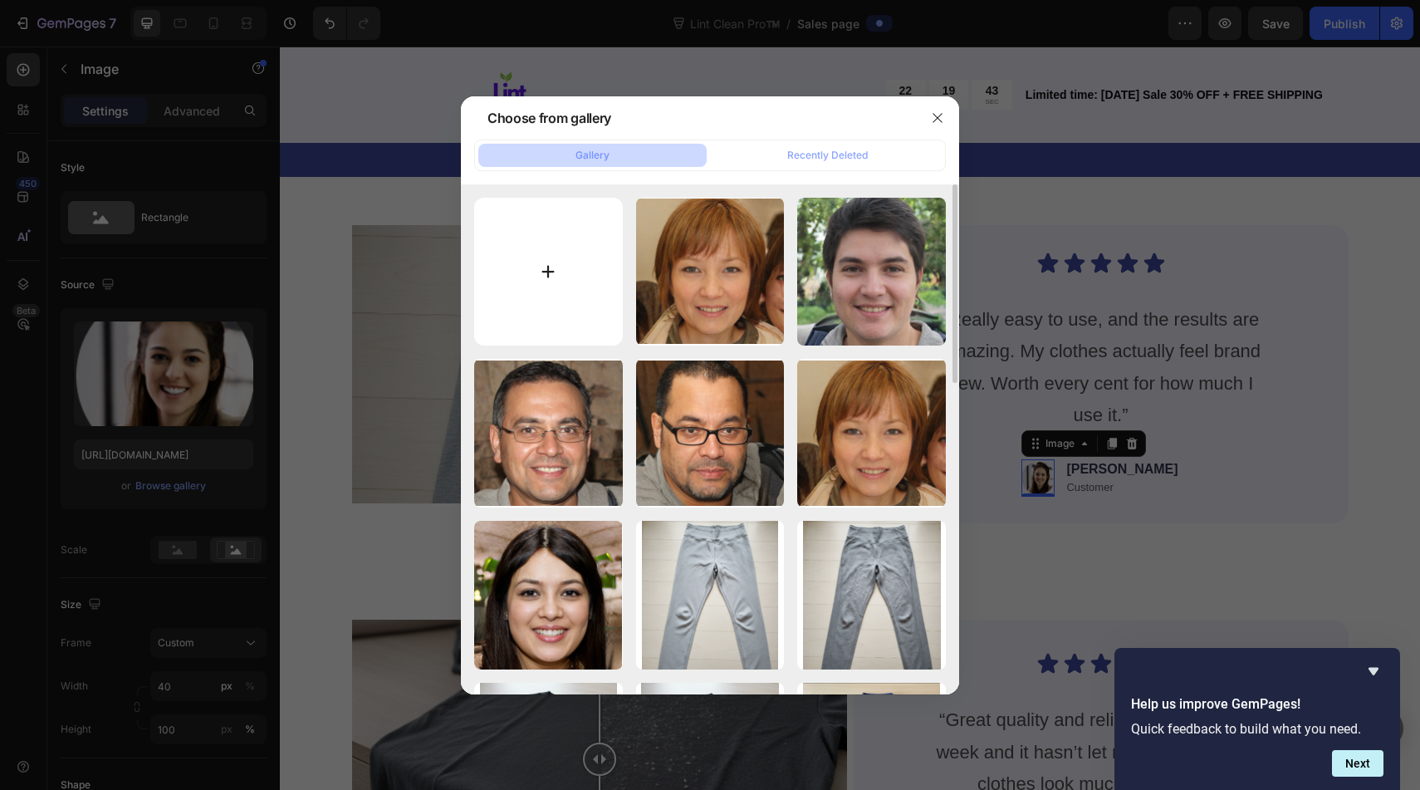
click at [561, 266] on input "file" at bounding box center [548, 272] width 149 height 149
type input "C:\fakepath\Screenshot [DATE] 1.01.47 pm.png"
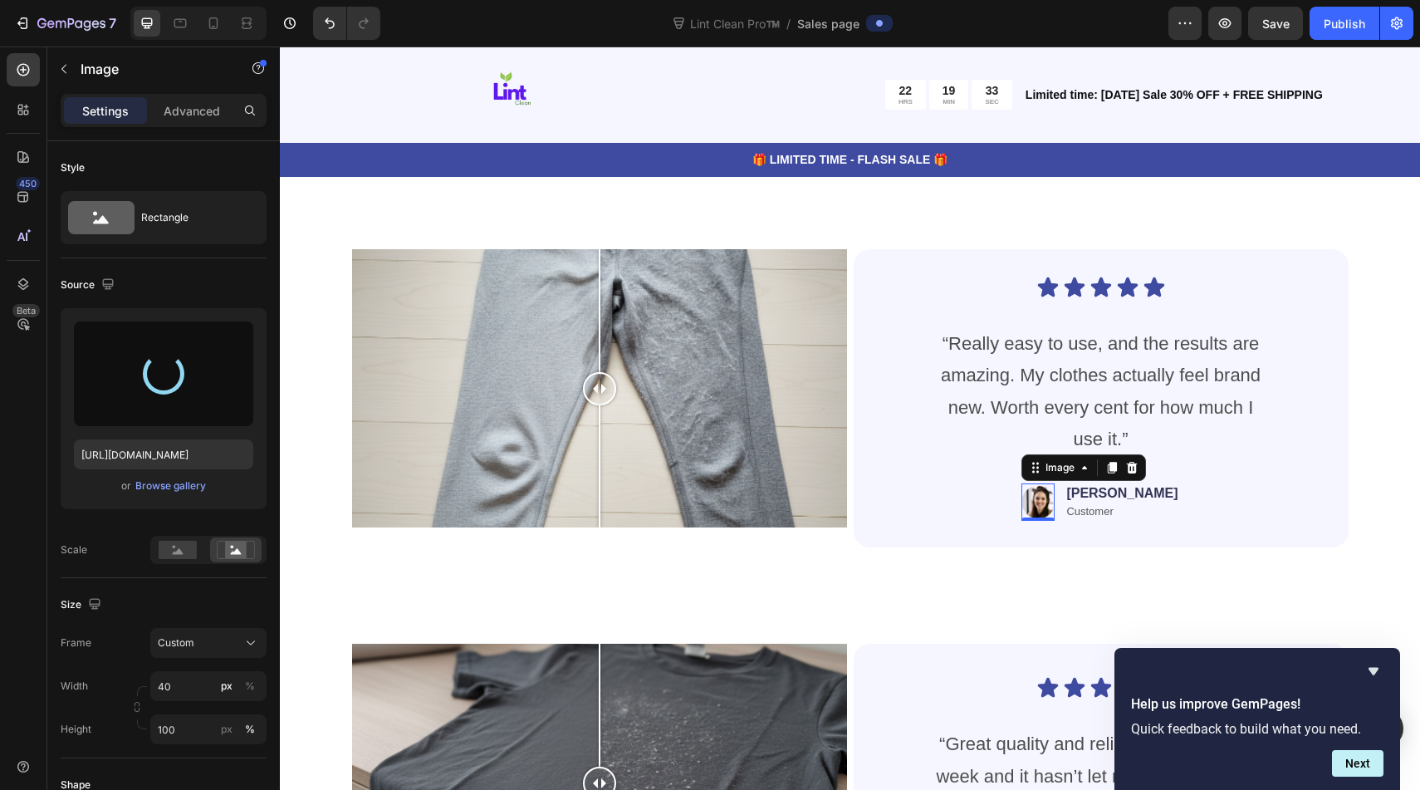
scroll to position [6952, 0]
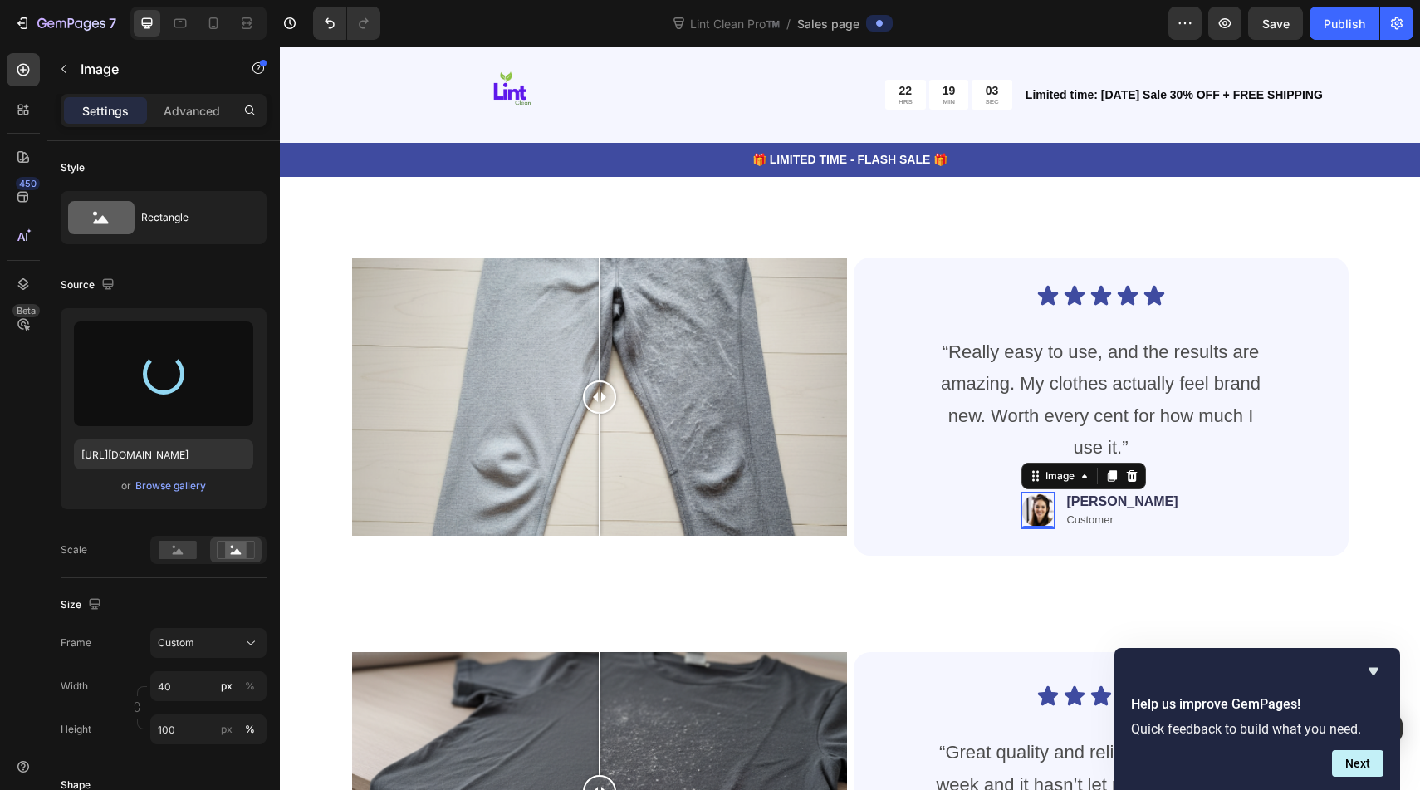
type input "[URL][DOMAIN_NAME]"
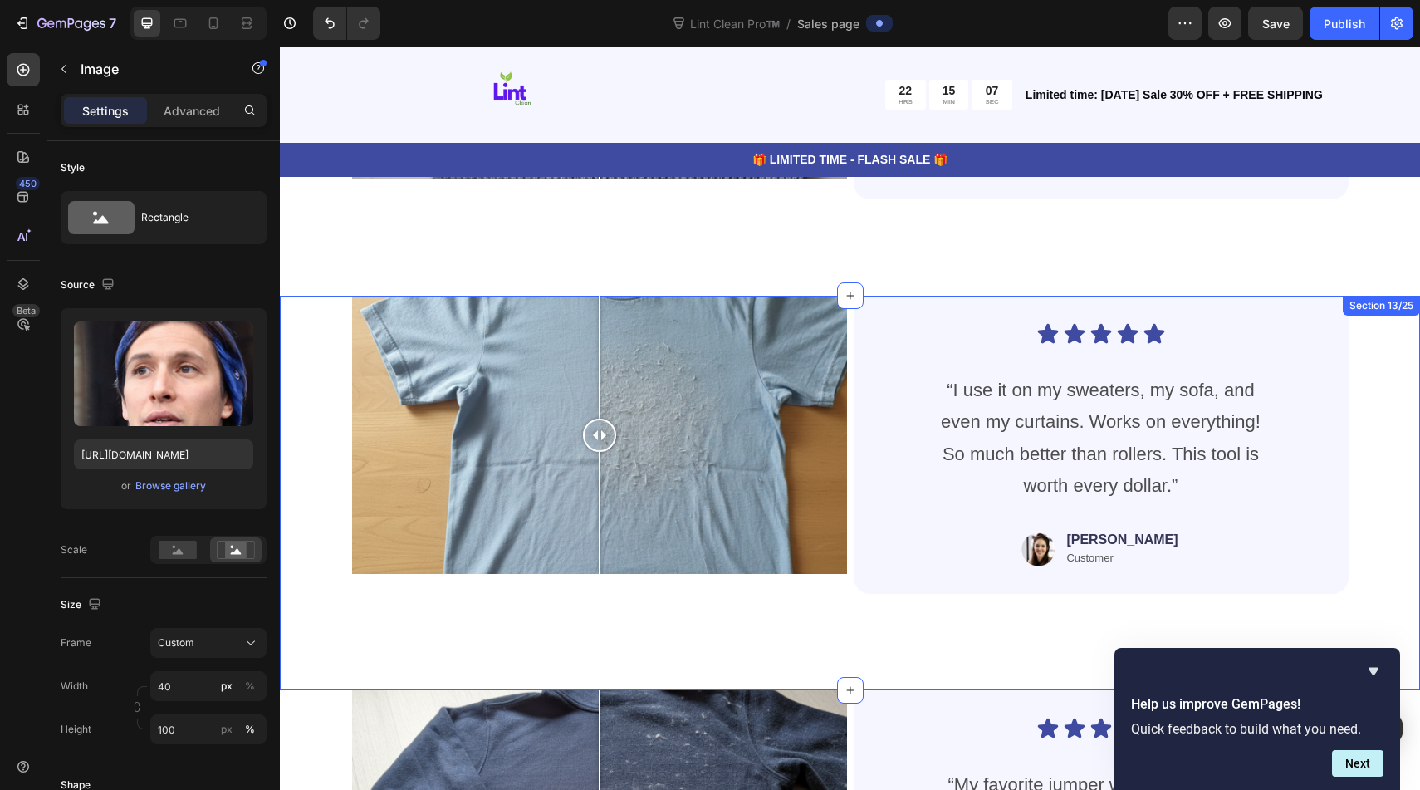
scroll to position [5721, 0]
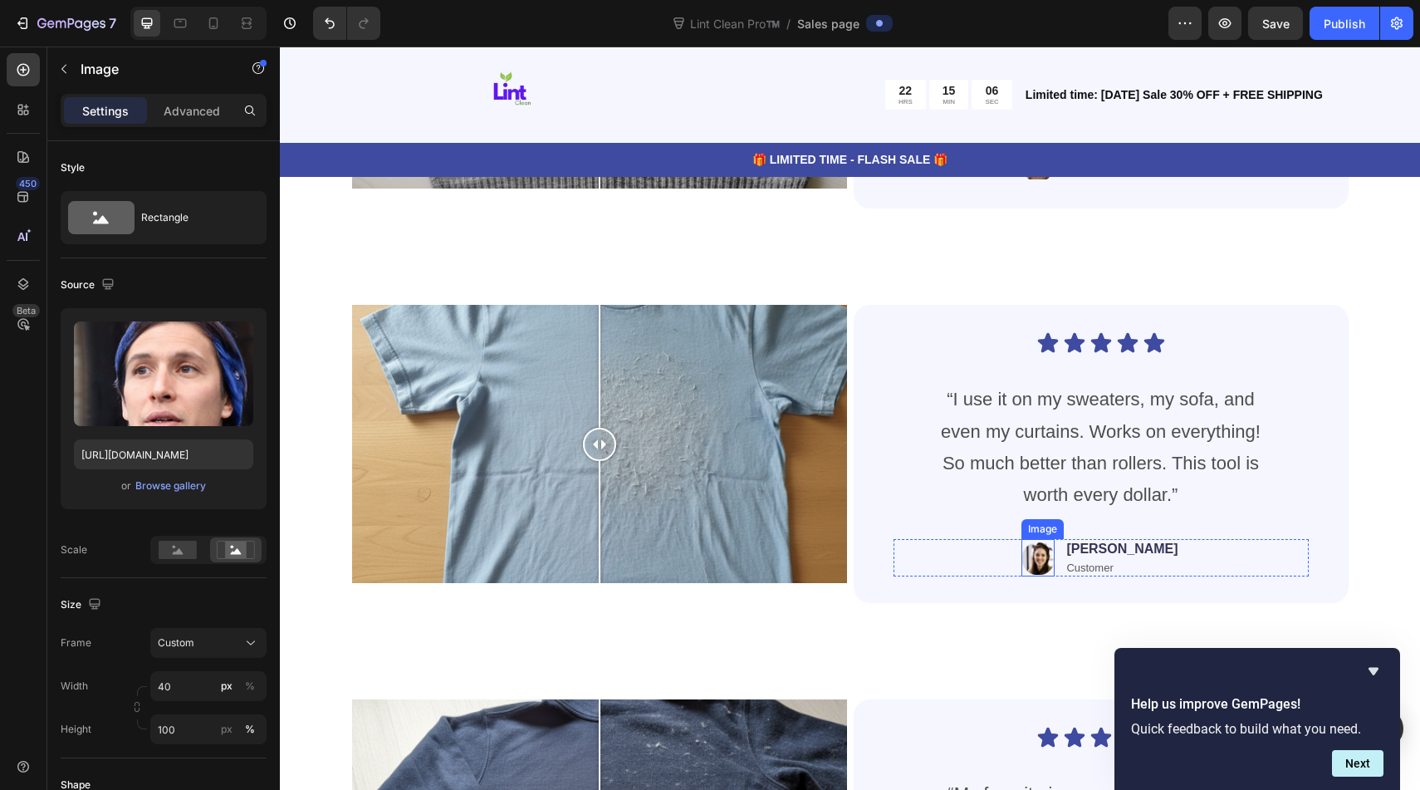
click at [1054, 555] on img at bounding box center [1037, 558] width 33 height 38
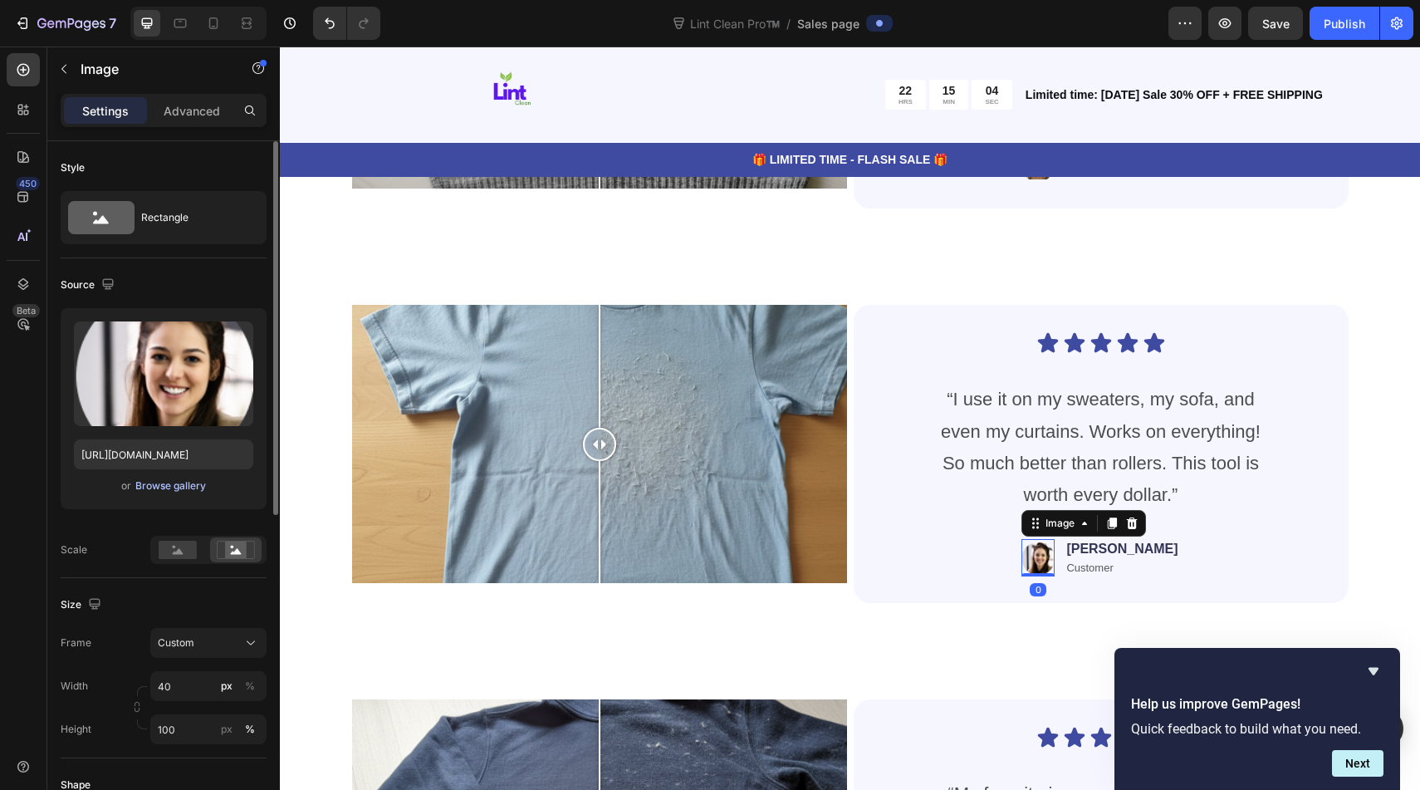
click at [180, 483] on div "Browse gallery" at bounding box center [170, 485] width 71 height 15
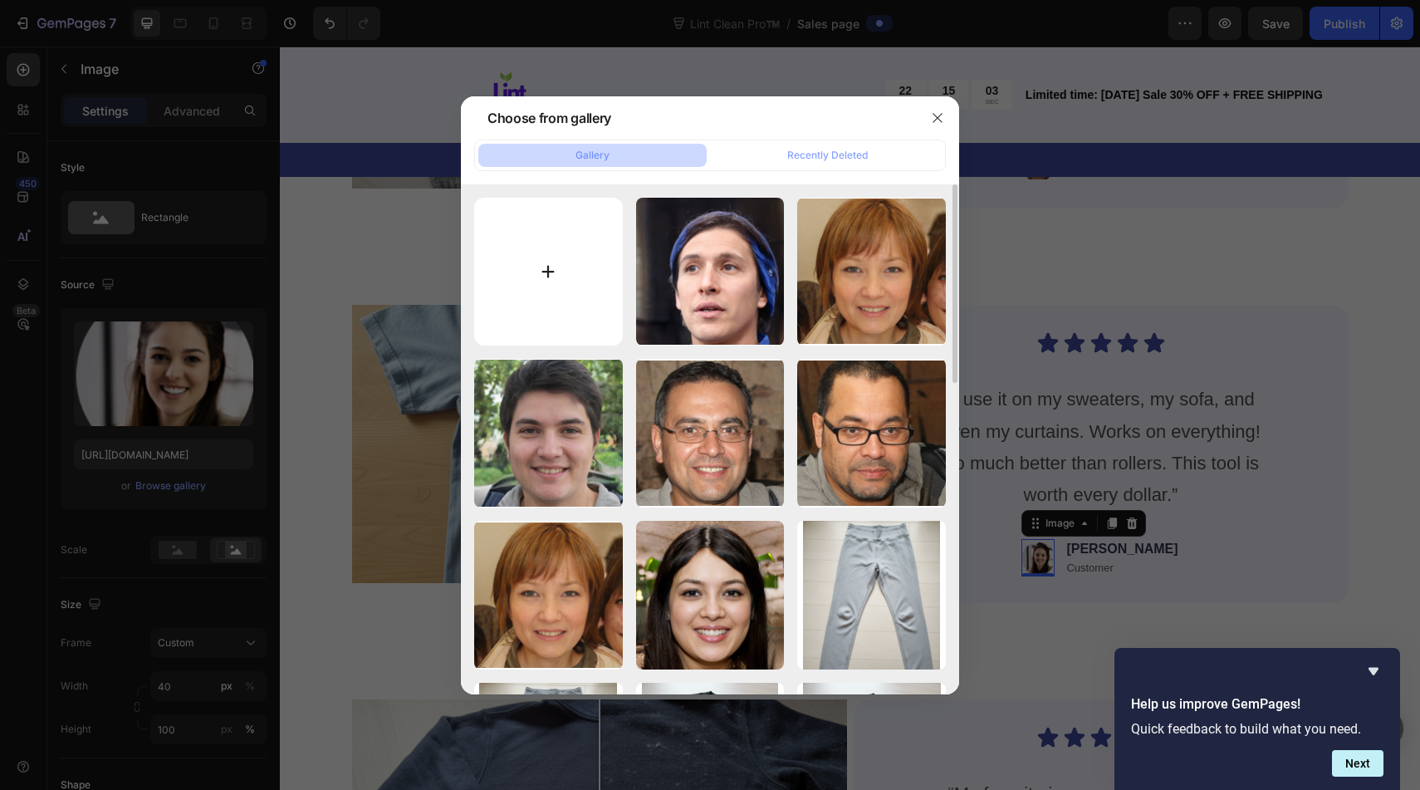
click at [505, 318] on input "file" at bounding box center [548, 272] width 149 height 149
type input "C:\fakepath\Screenshot [DATE] 1.17.42 pm.png"
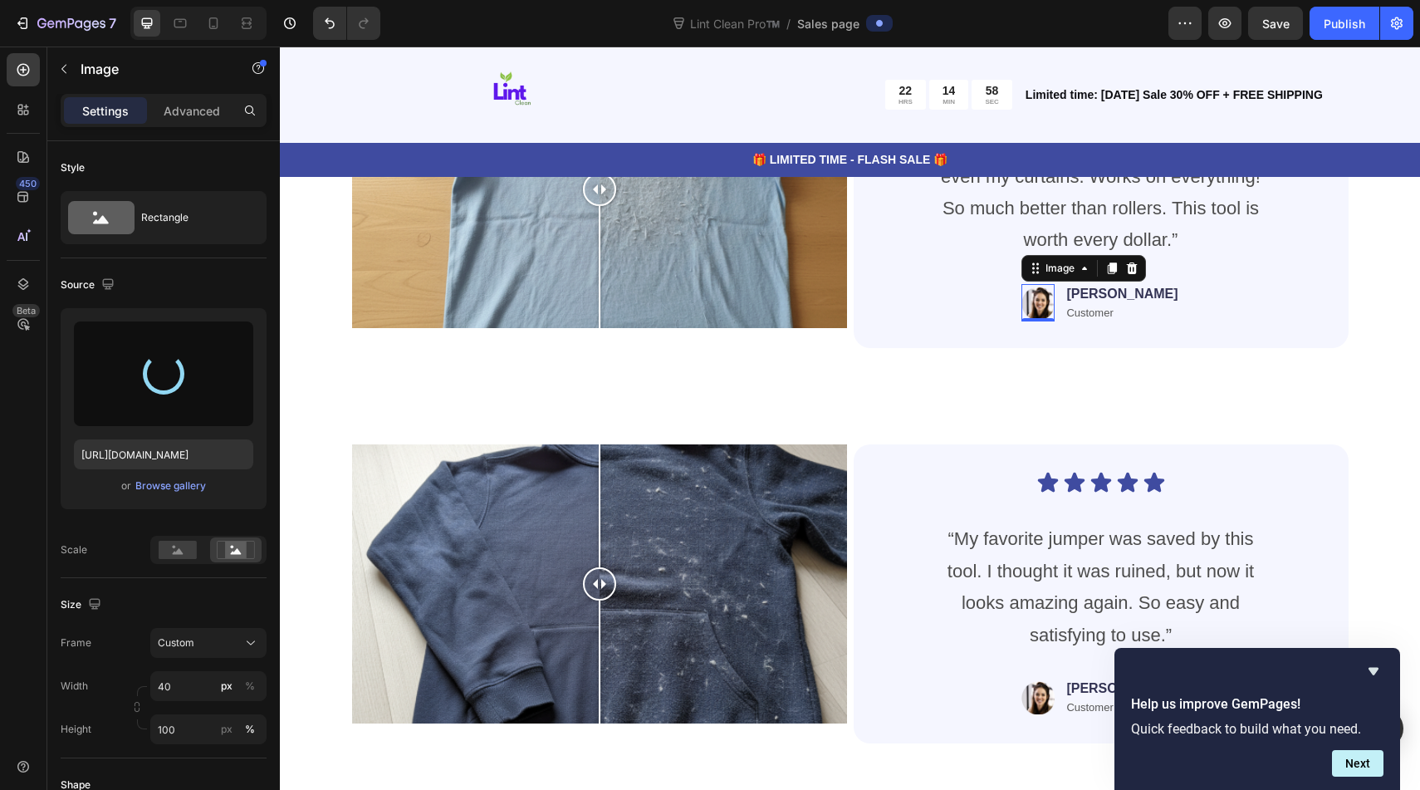
scroll to position [5996, 0]
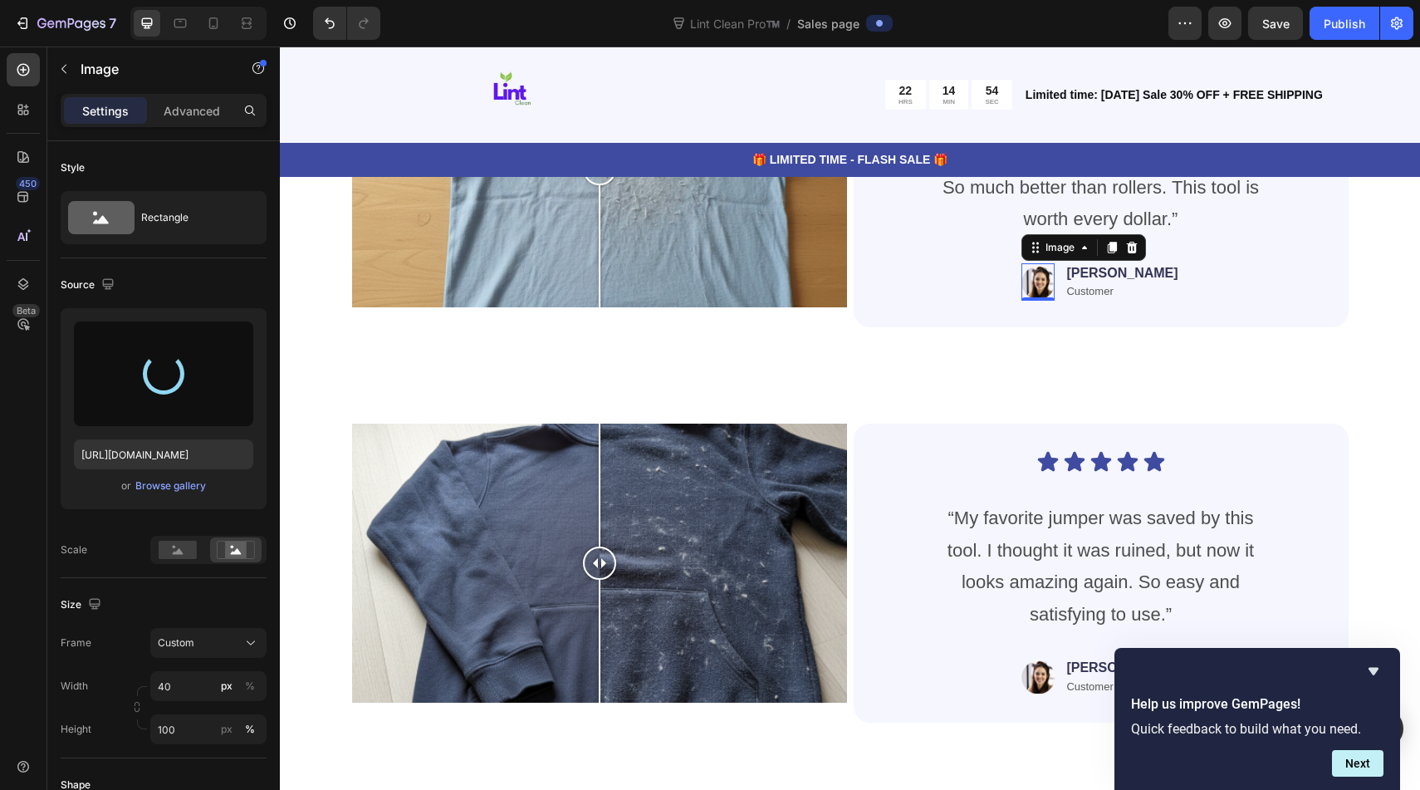
type input "[URL][DOMAIN_NAME]"
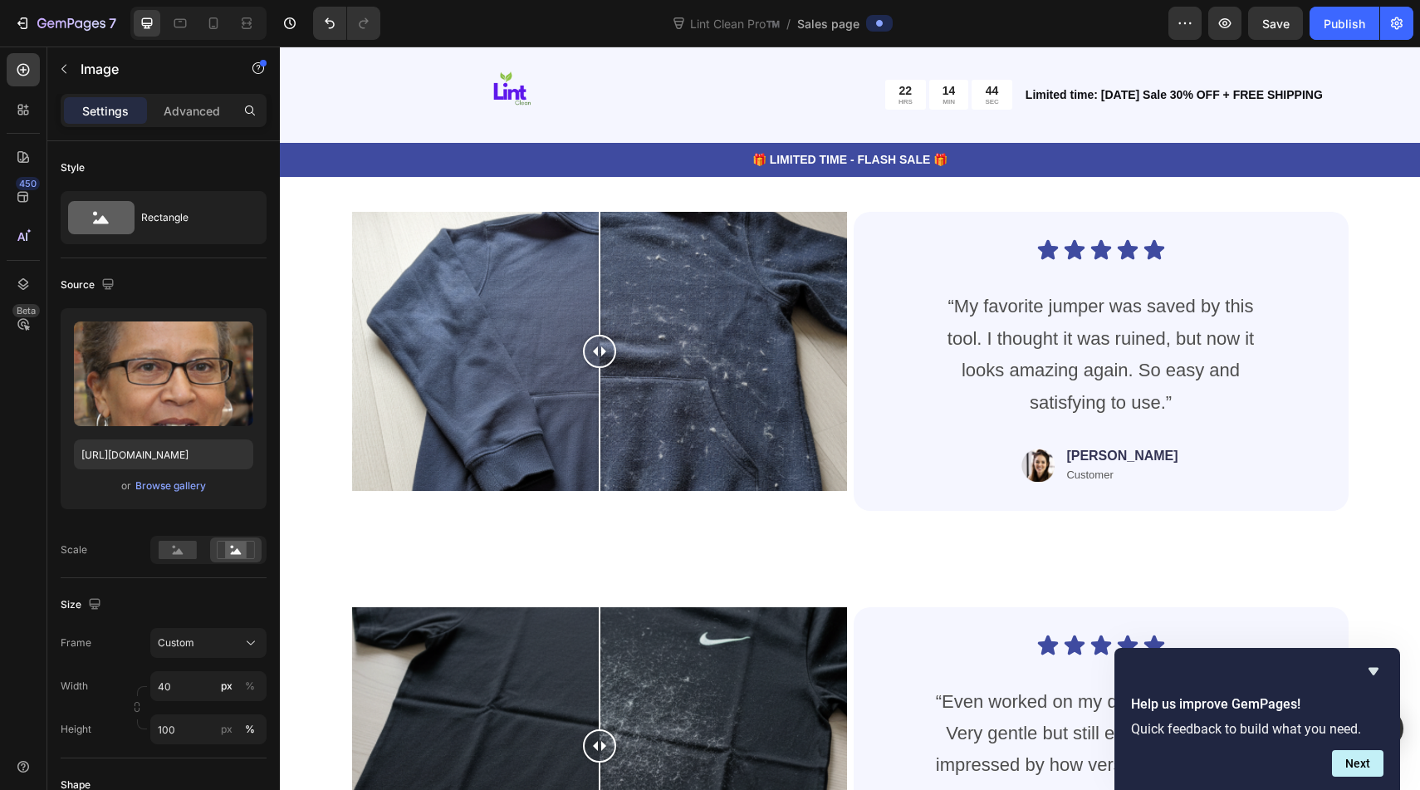
scroll to position [6202, 0]
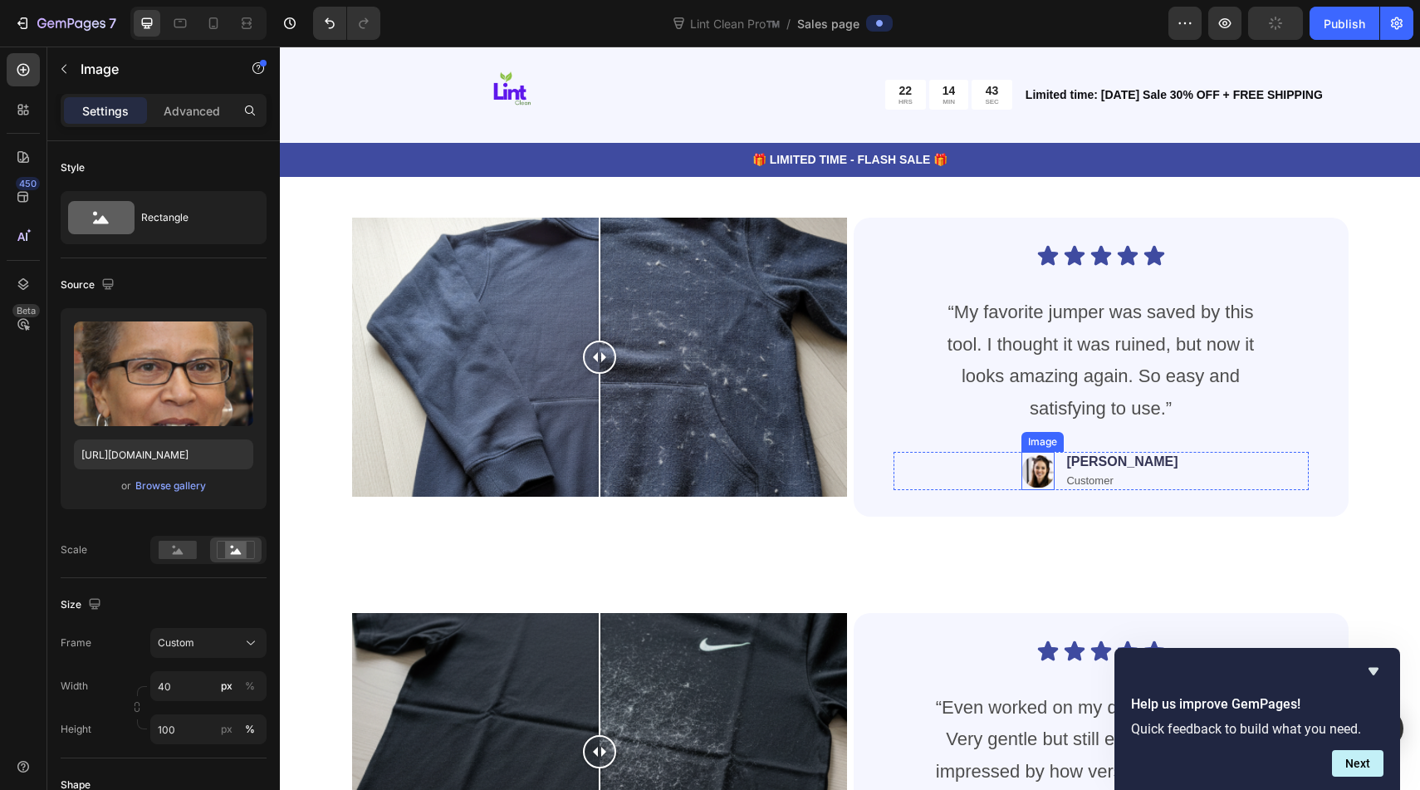
click at [1054, 474] on img at bounding box center [1037, 471] width 33 height 38
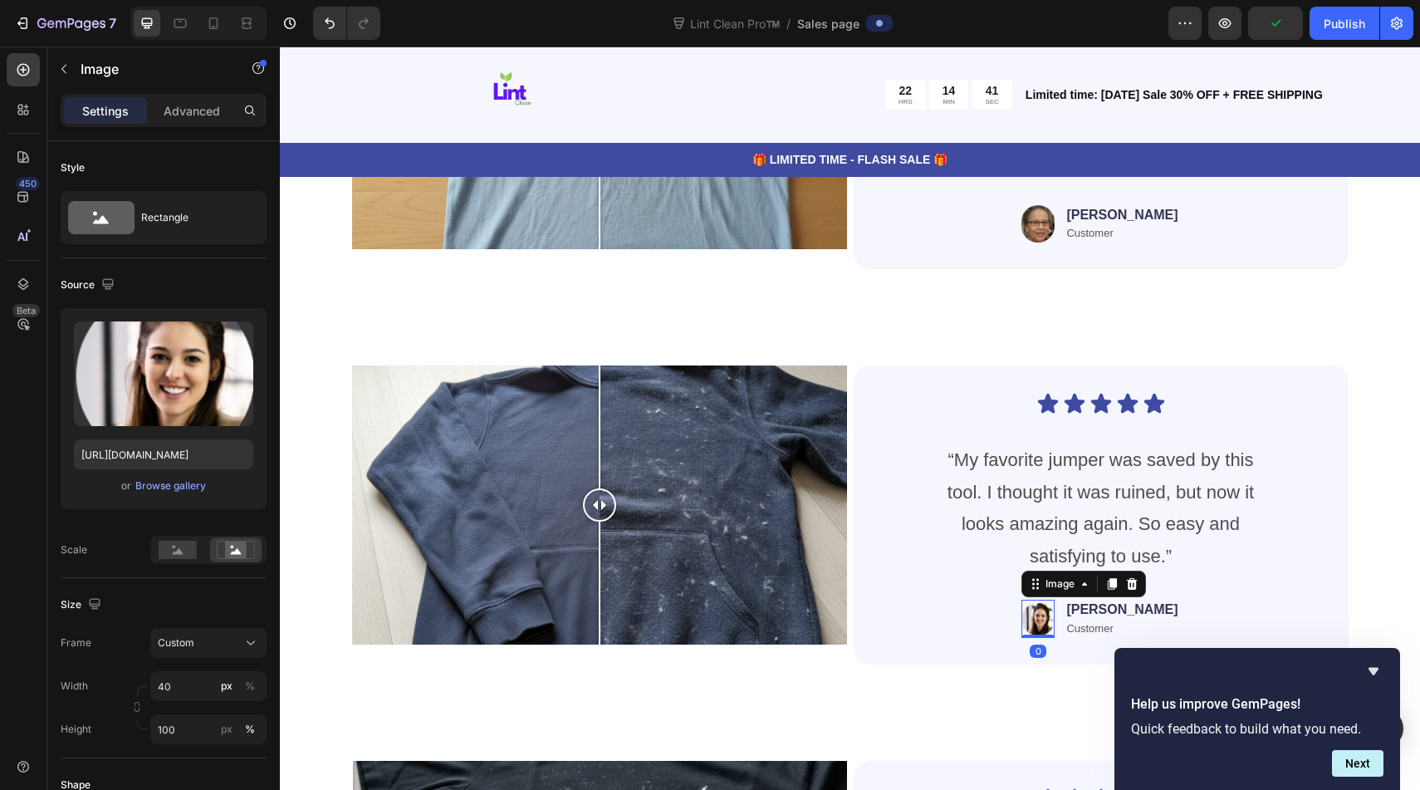
scroll to position [6075, 0]
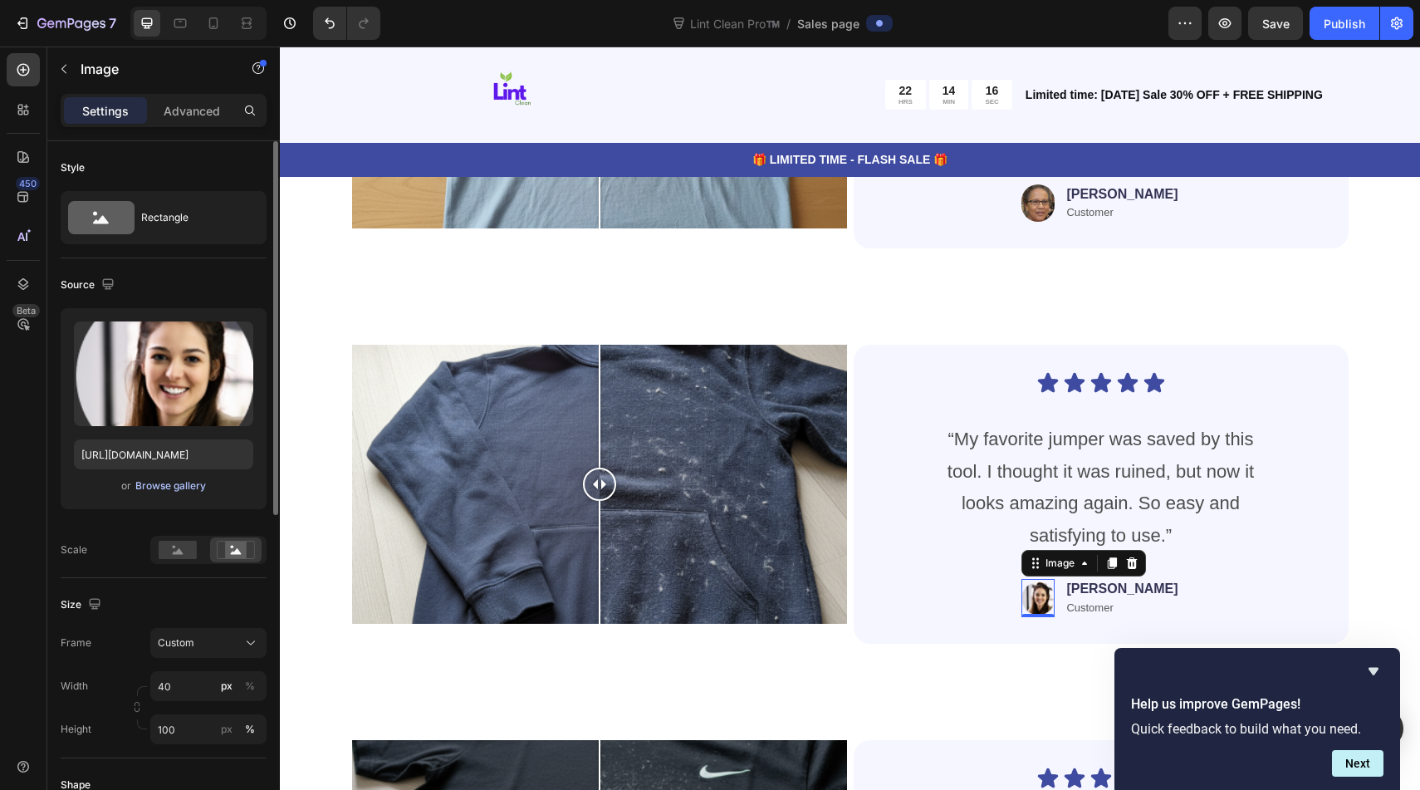
click at [180, 485] on div "Browse gallery" at bounding box center [170, 485] width 71 height 15
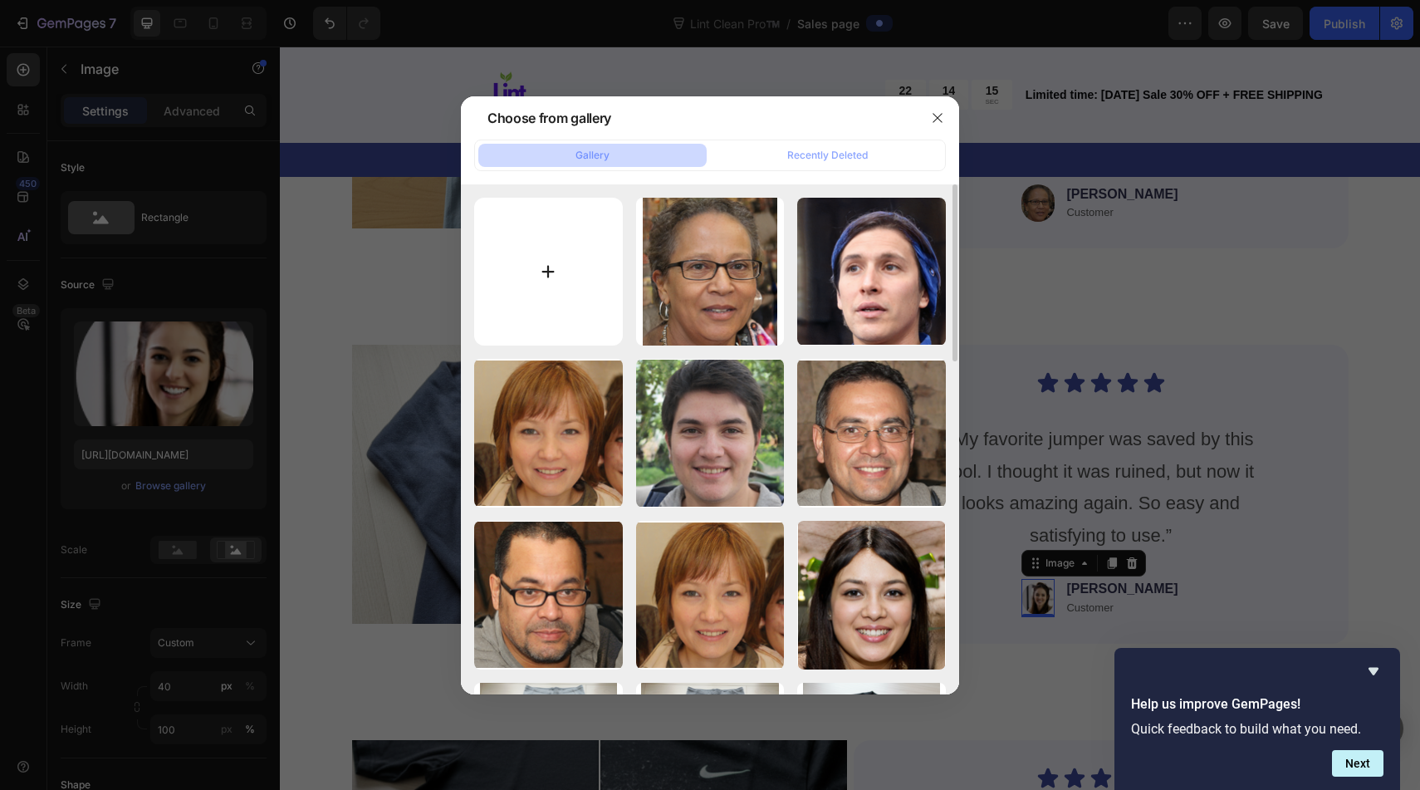
click at [532, 272] on input "file" at bounding box center [548, 272] width 149 height 149
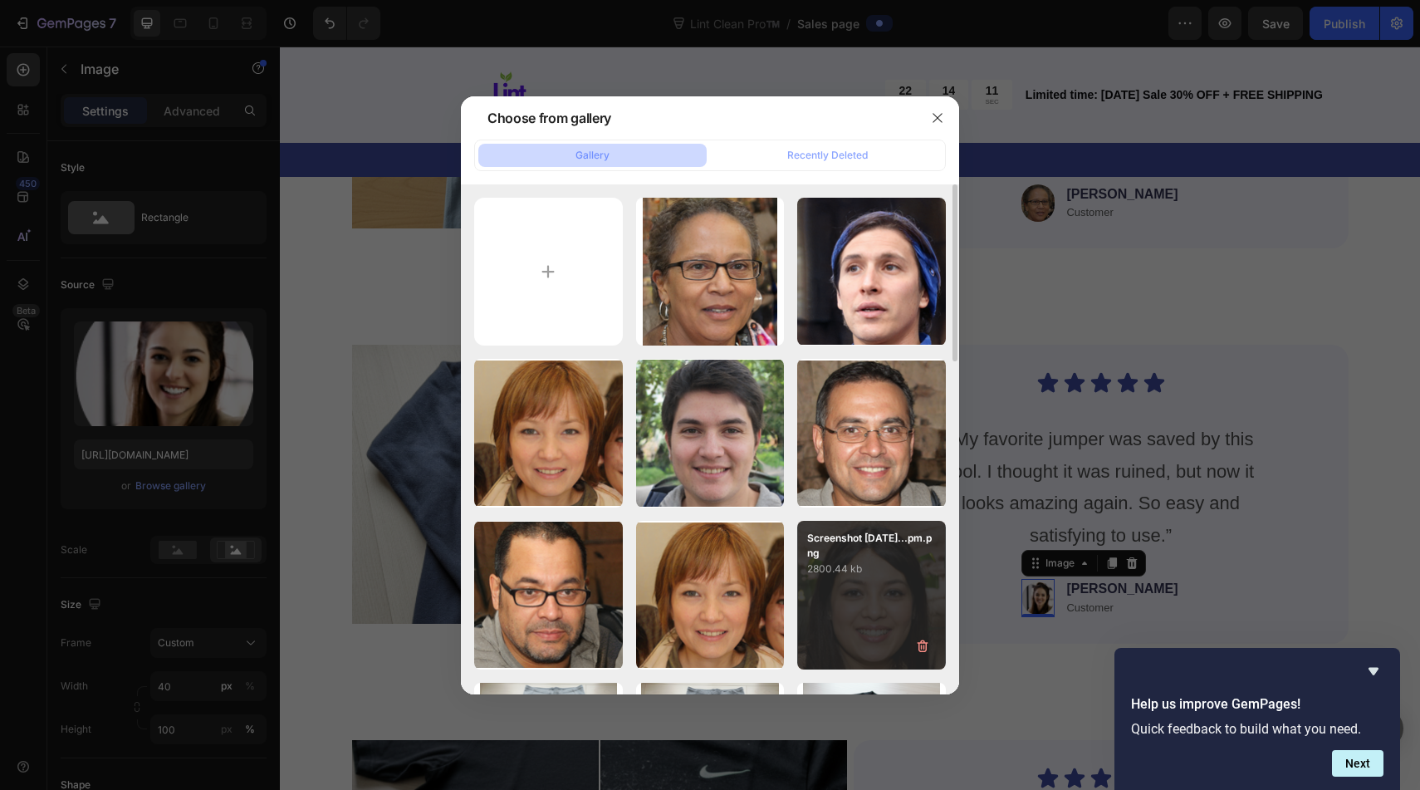
type input "C:\fakepath\Screenshot [DATE] 1.18.33 pm.png"
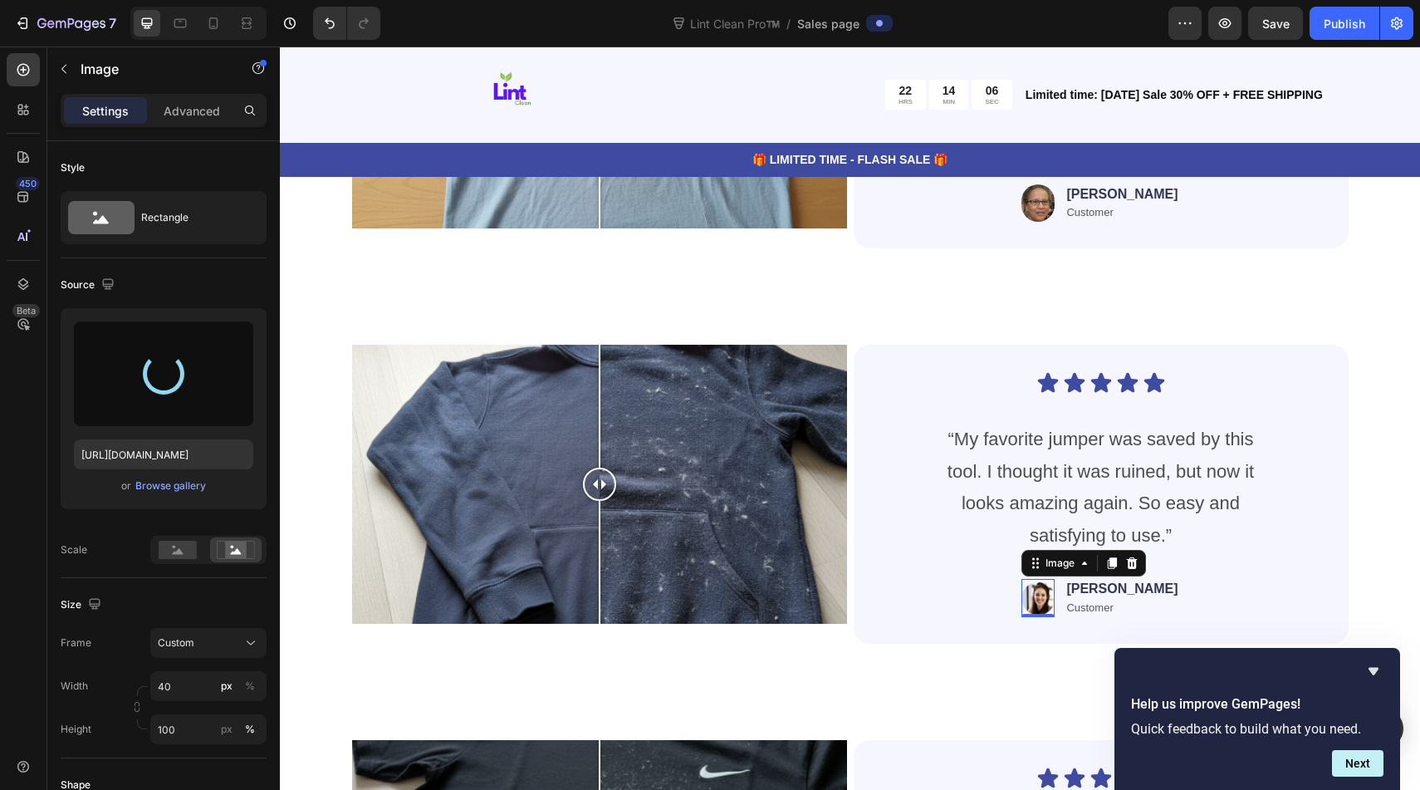
type input "[URL][DOMAIN_NAME]"
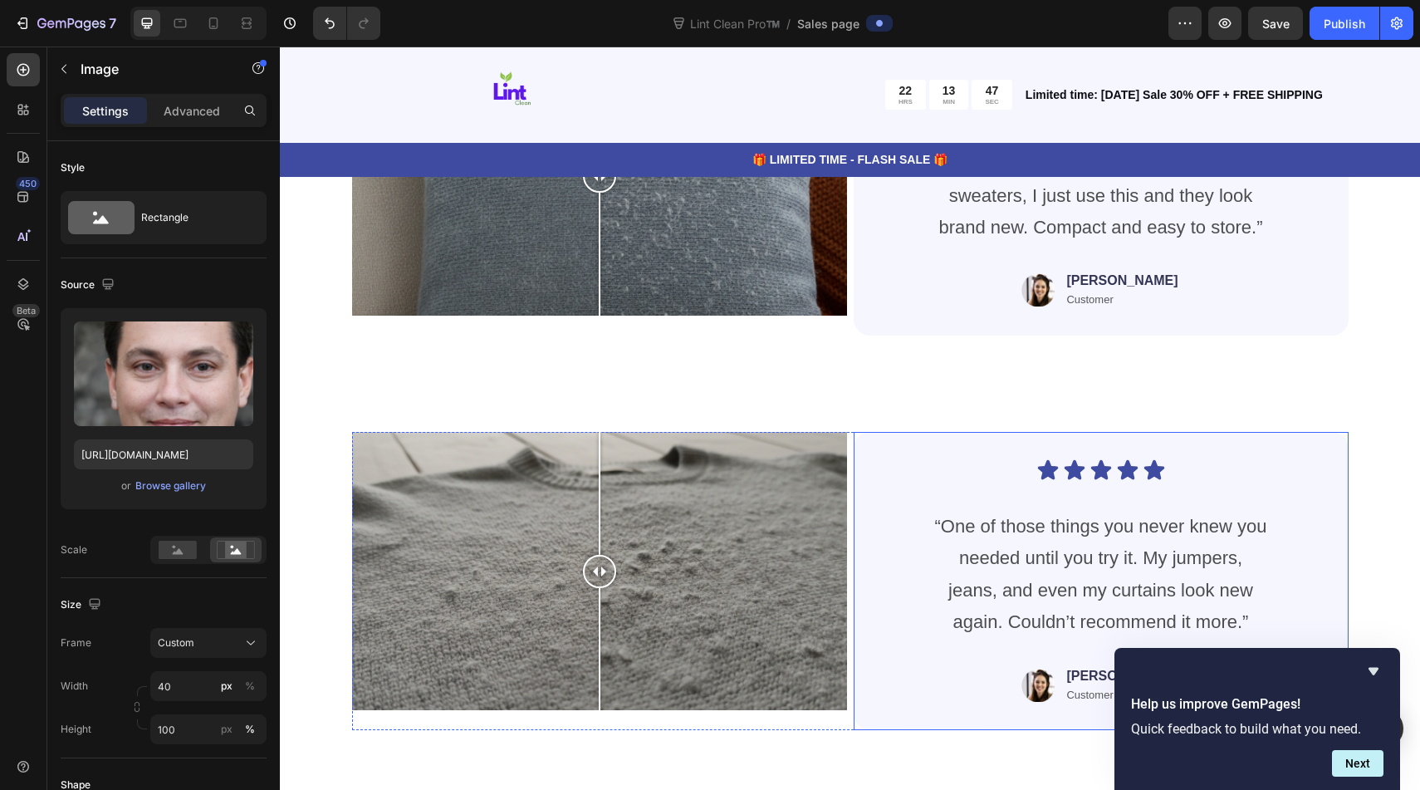
scroll to position [4062, 0]
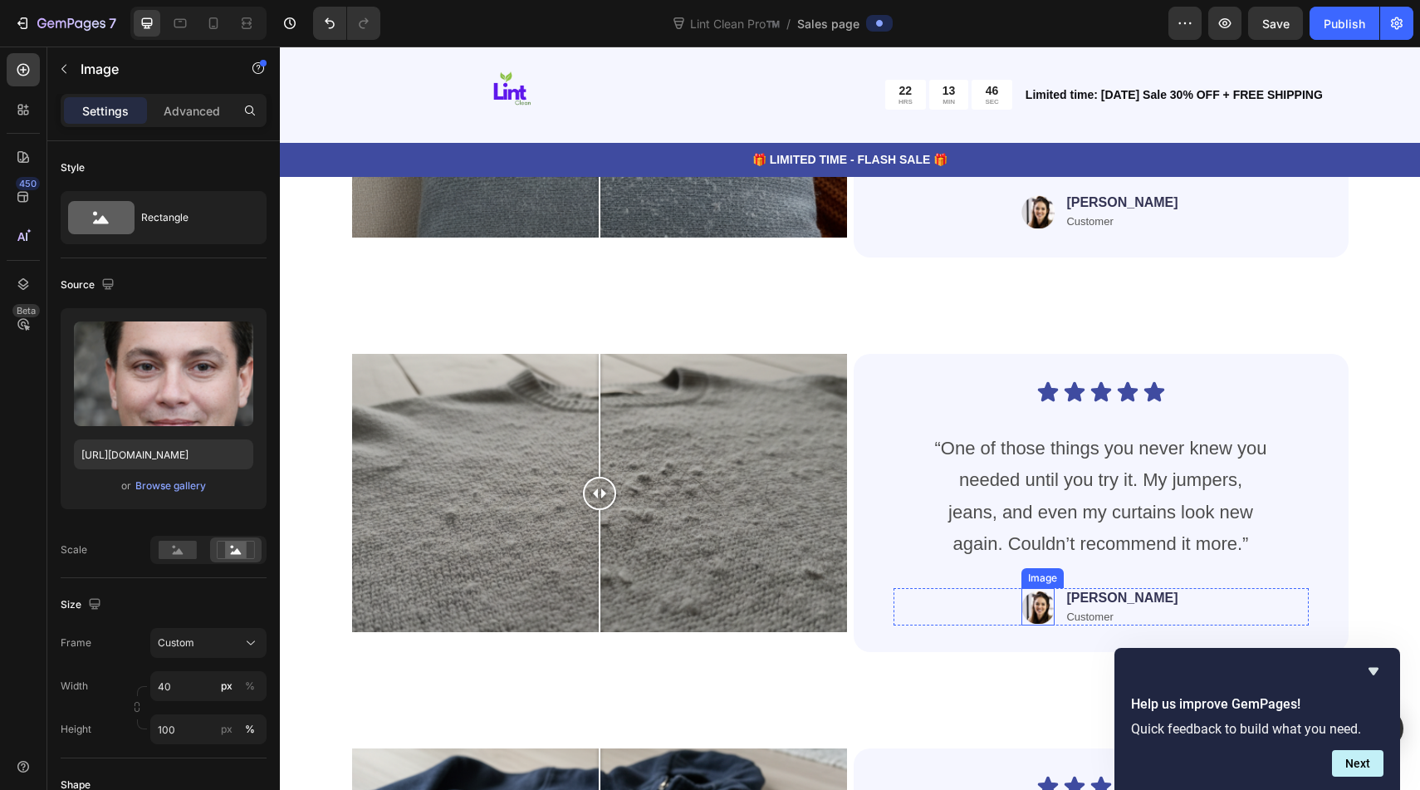
click at [1054, 612] on img at bounding box center [1037, 607] width 33 height 38
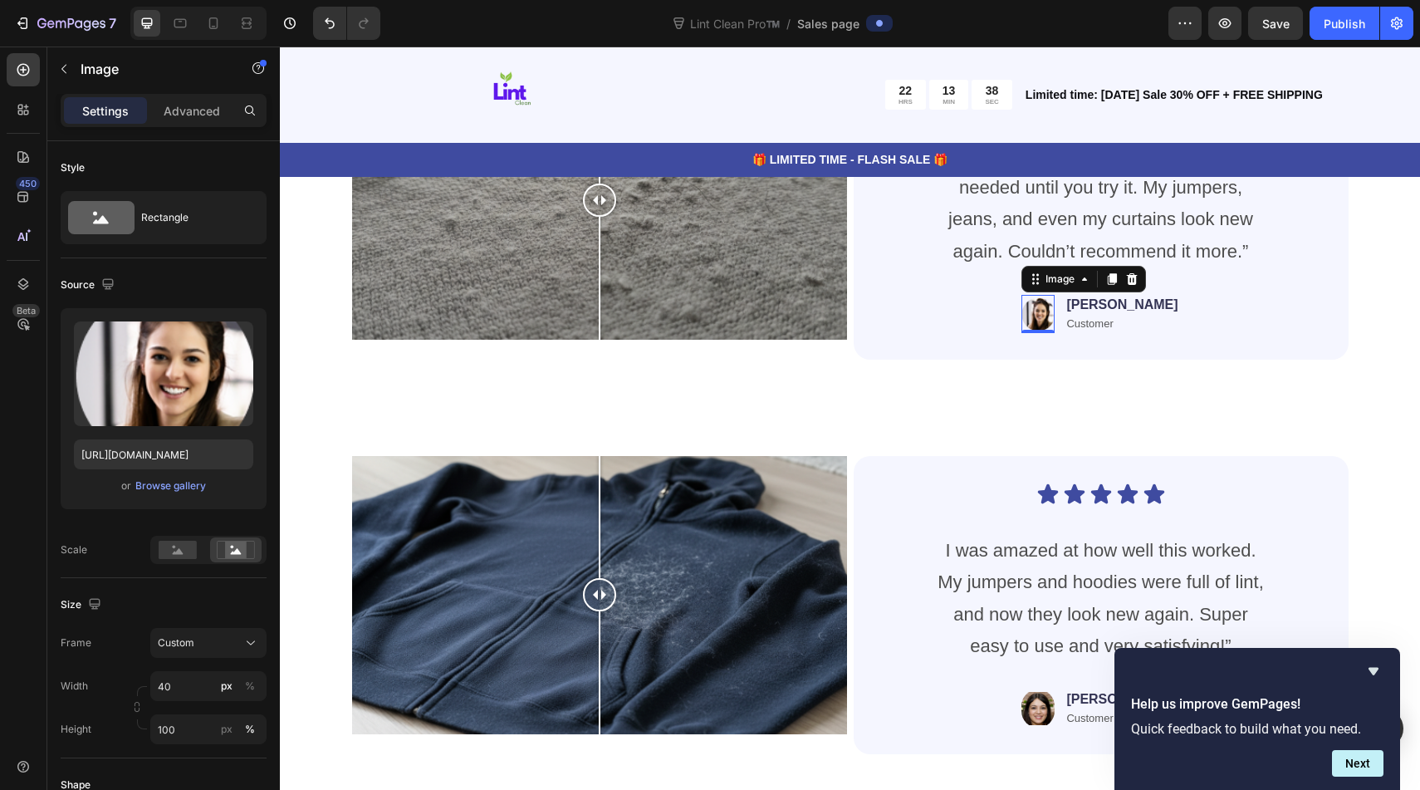
scroll to position [4268, 0]
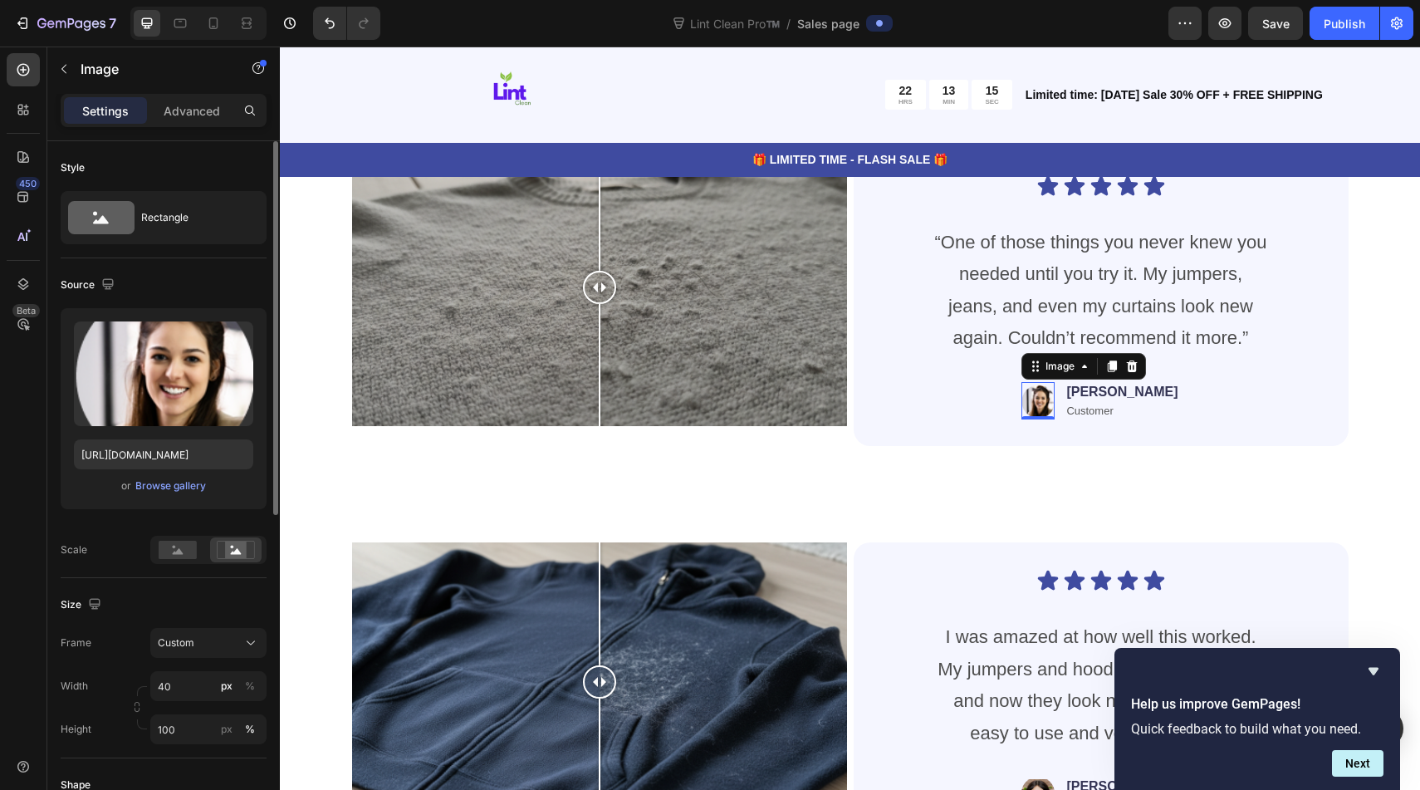
click at [163, 472] on div "Upload Image [URL][DOMAIN_NAME] or Browse gallery" at bounding box center [164, 408] width 206 height 201
click at [175, 491] on div "Browse gallery" at bounding box center [170, 485] width 71 height 15
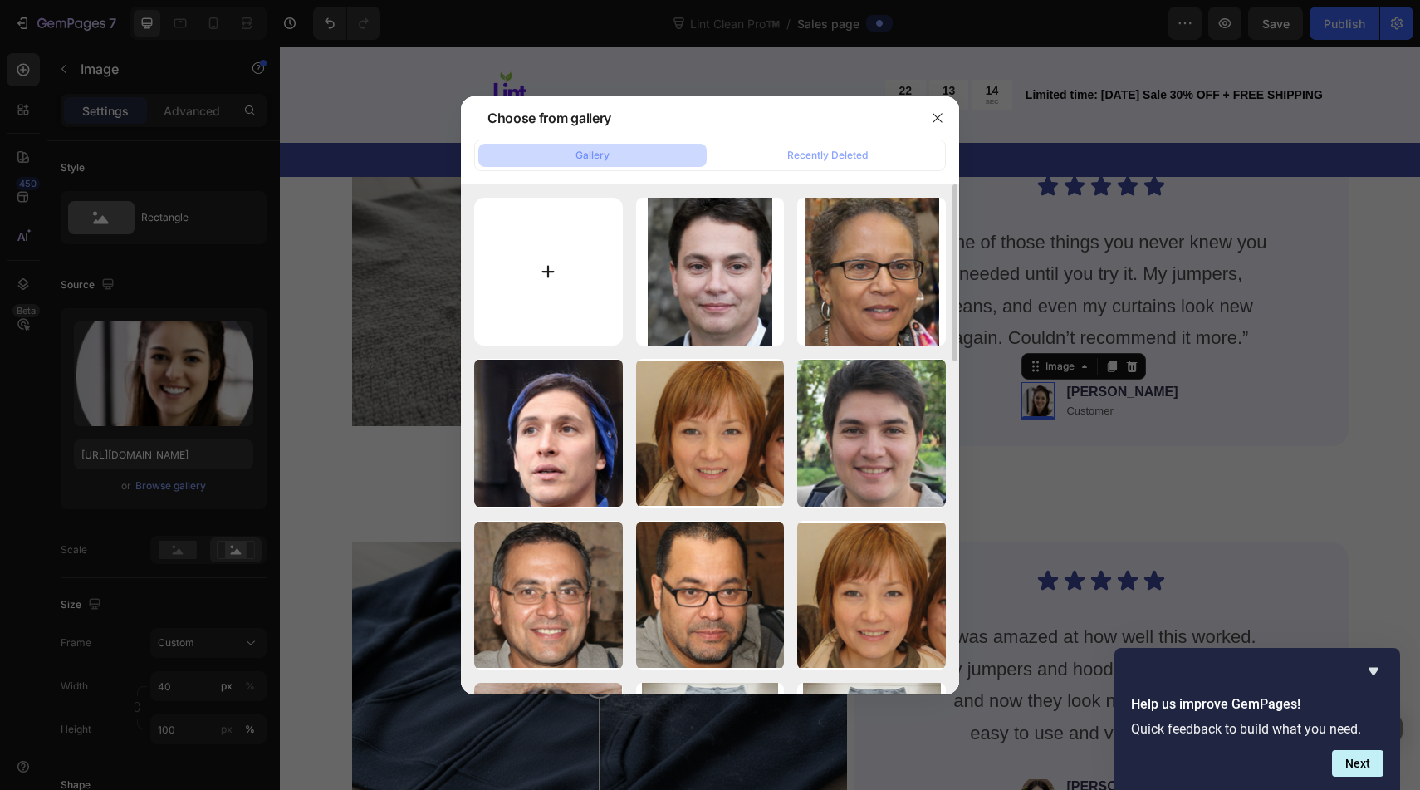
click at [534, 286] on input "file" at bounding box center [548, 272] width 149 height 149
type input "C:\fakepath\Screenshot [DATE] 1.19.33 pm.png"
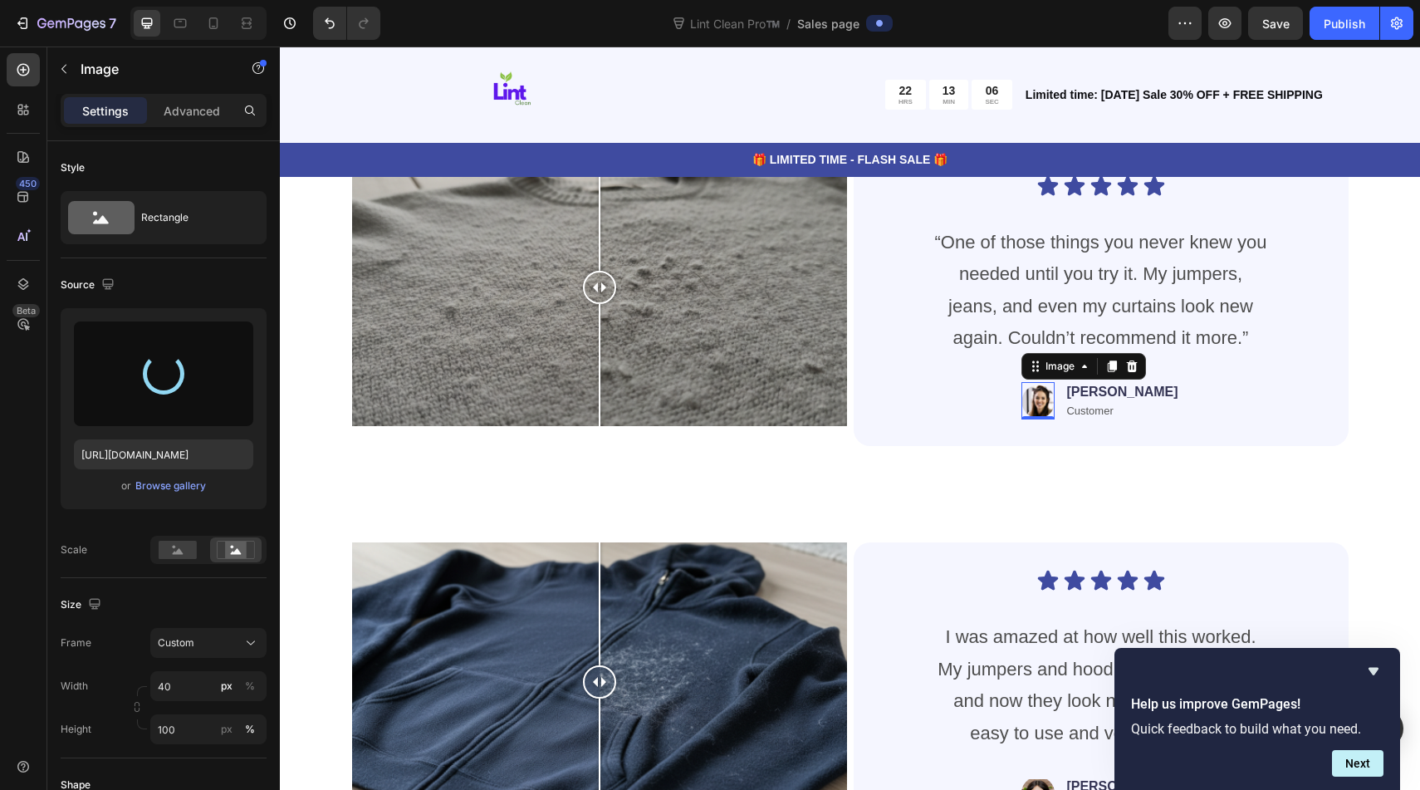
type input "[URL][DOMAIN_NAME]"
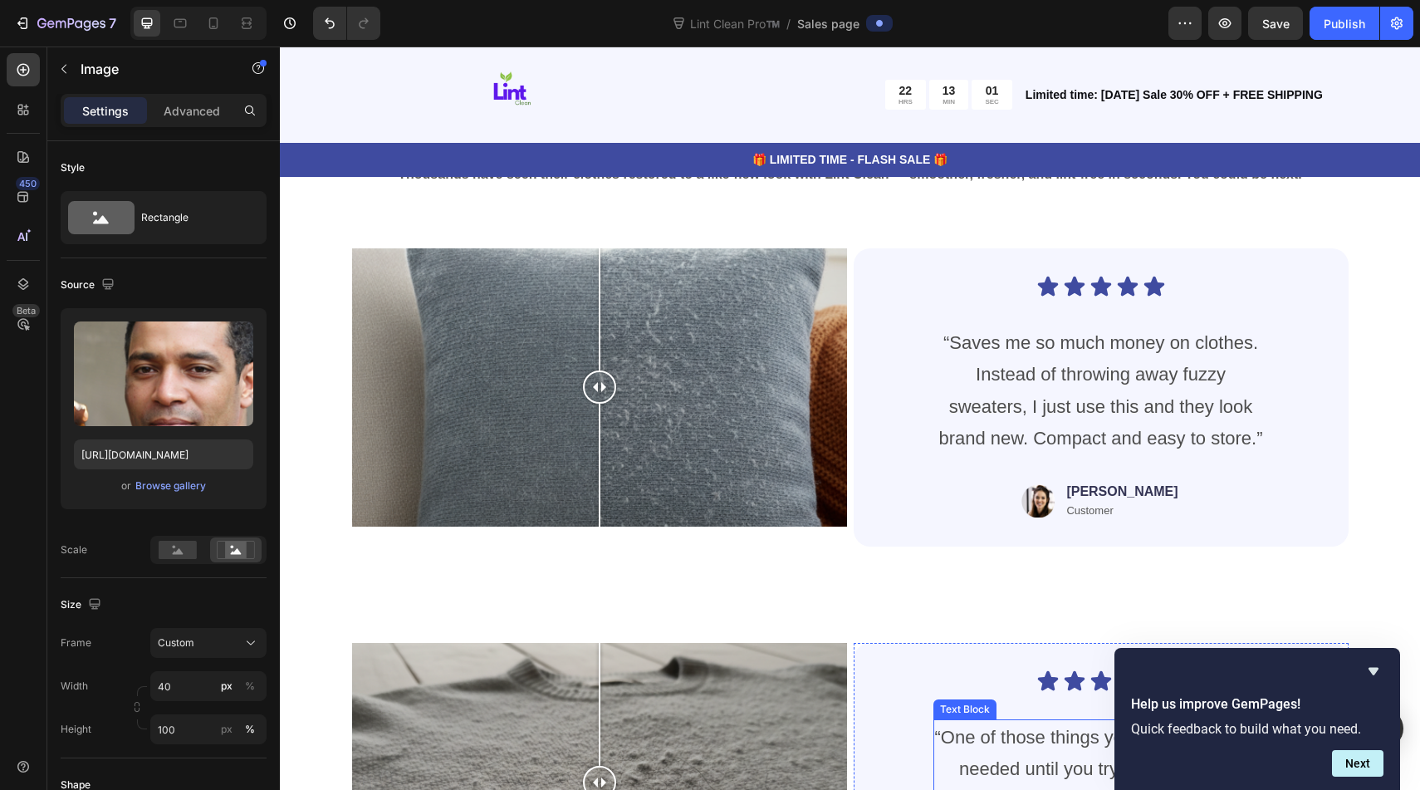
scroll to position [3747, 0]
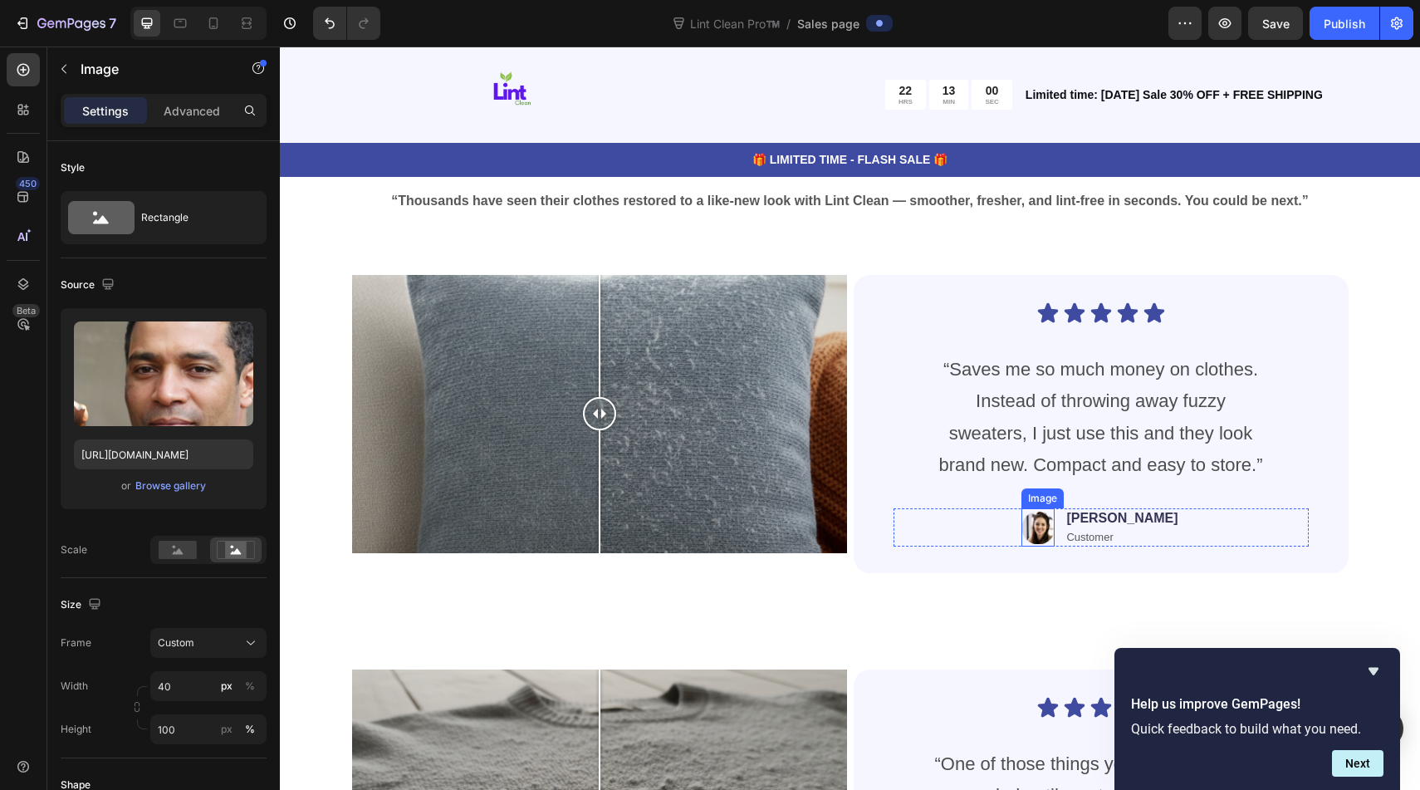
click at [1054, 526] on img at bounding box center [1037, 527] width 33 height 38
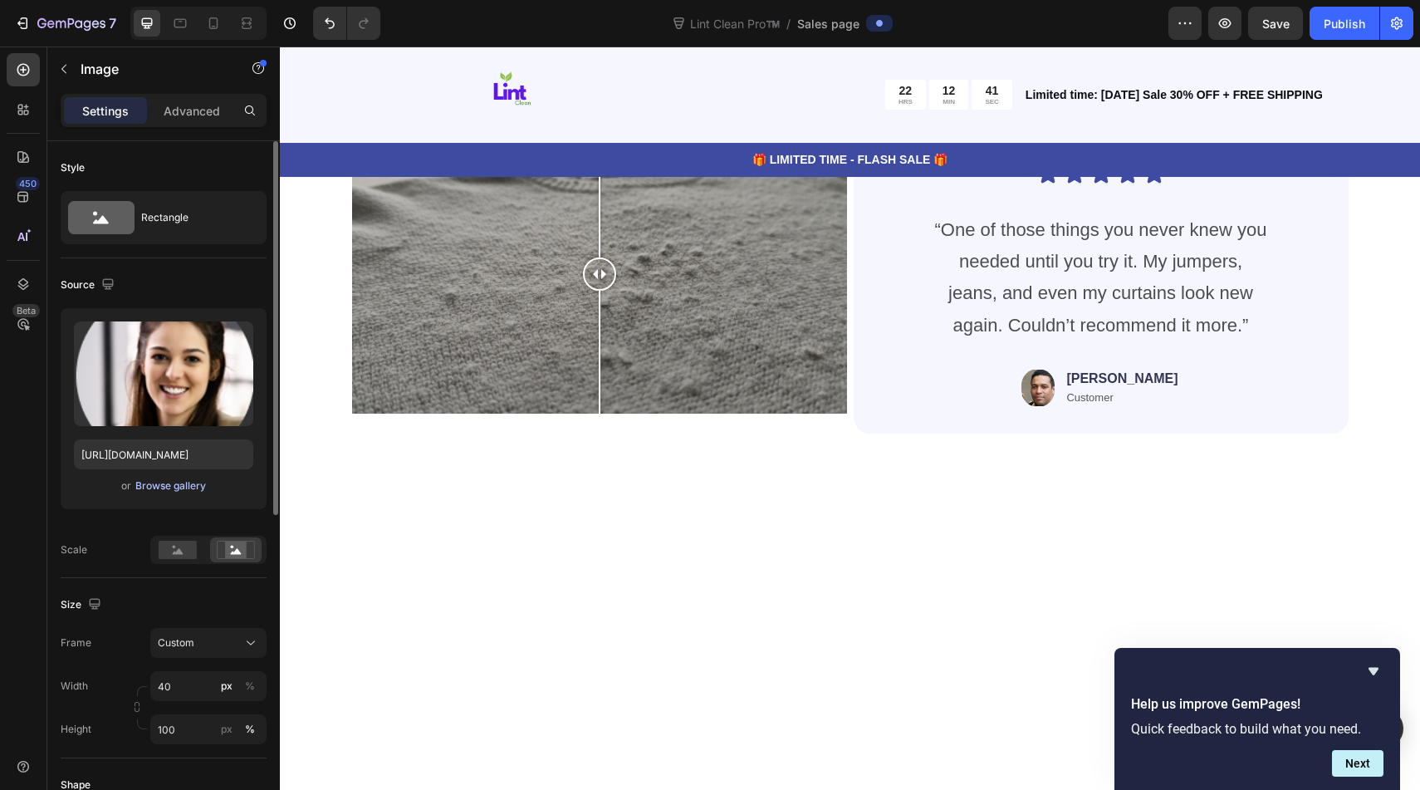
click at [176, 490] on div "Browse gallery" at bounding box center [170, 485] width 71 height 15
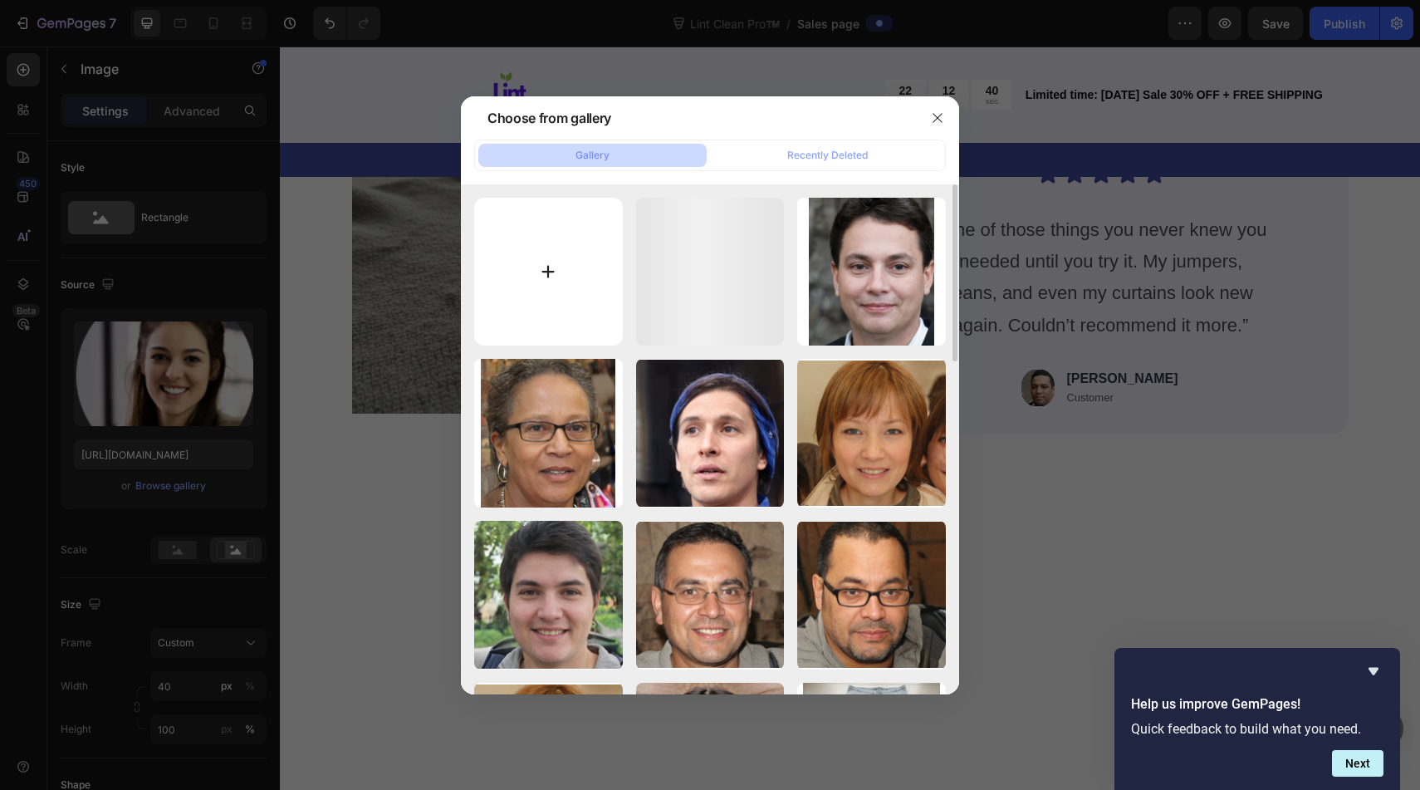
click at [539, 302] on input "file" at bounding box center [548, 272] width 149 height 149
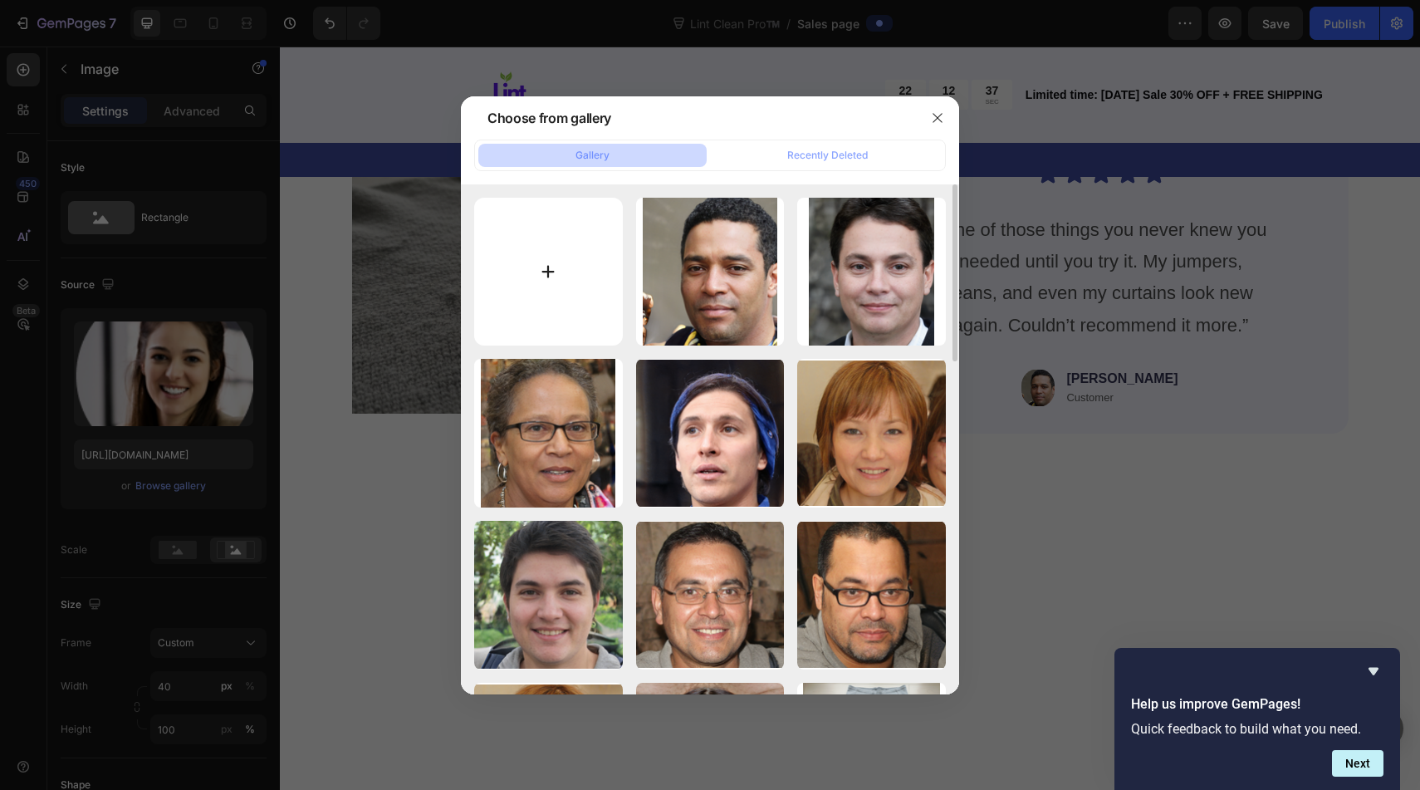
type input "C:\fakepath\Screenshot [DATE] 1.20.08 pm.png"
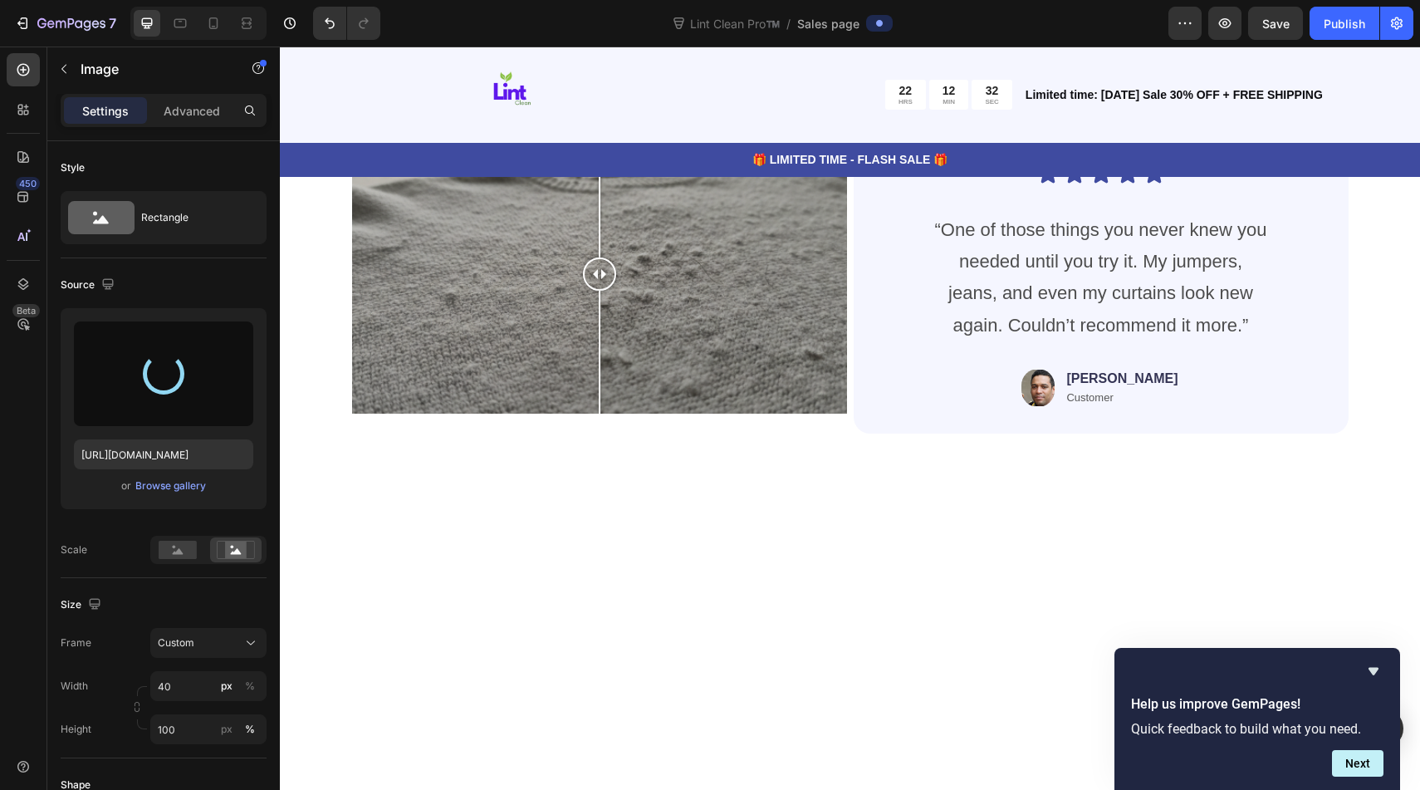
type input "[URL][DOMAIN_NAME]"
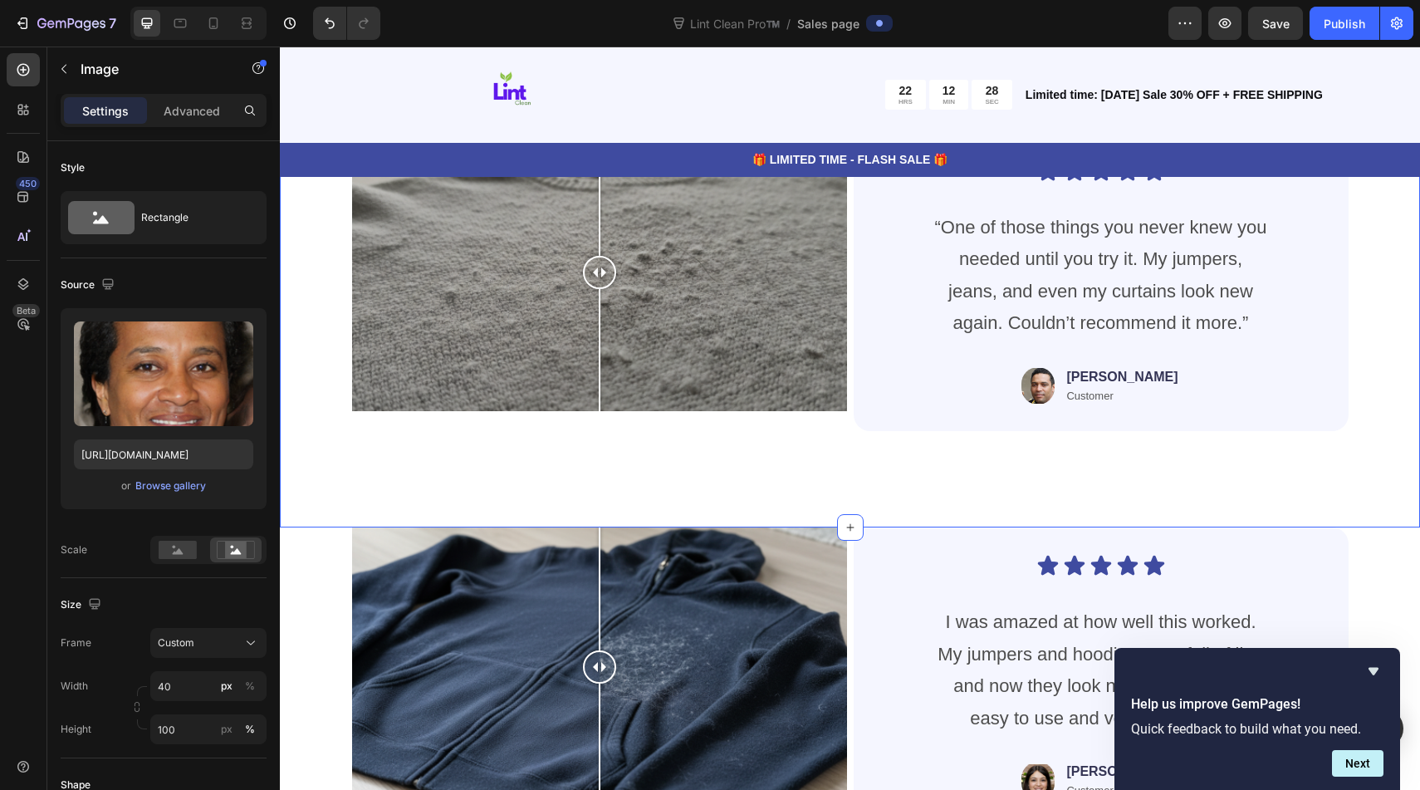
scroll to position [4329, 0]
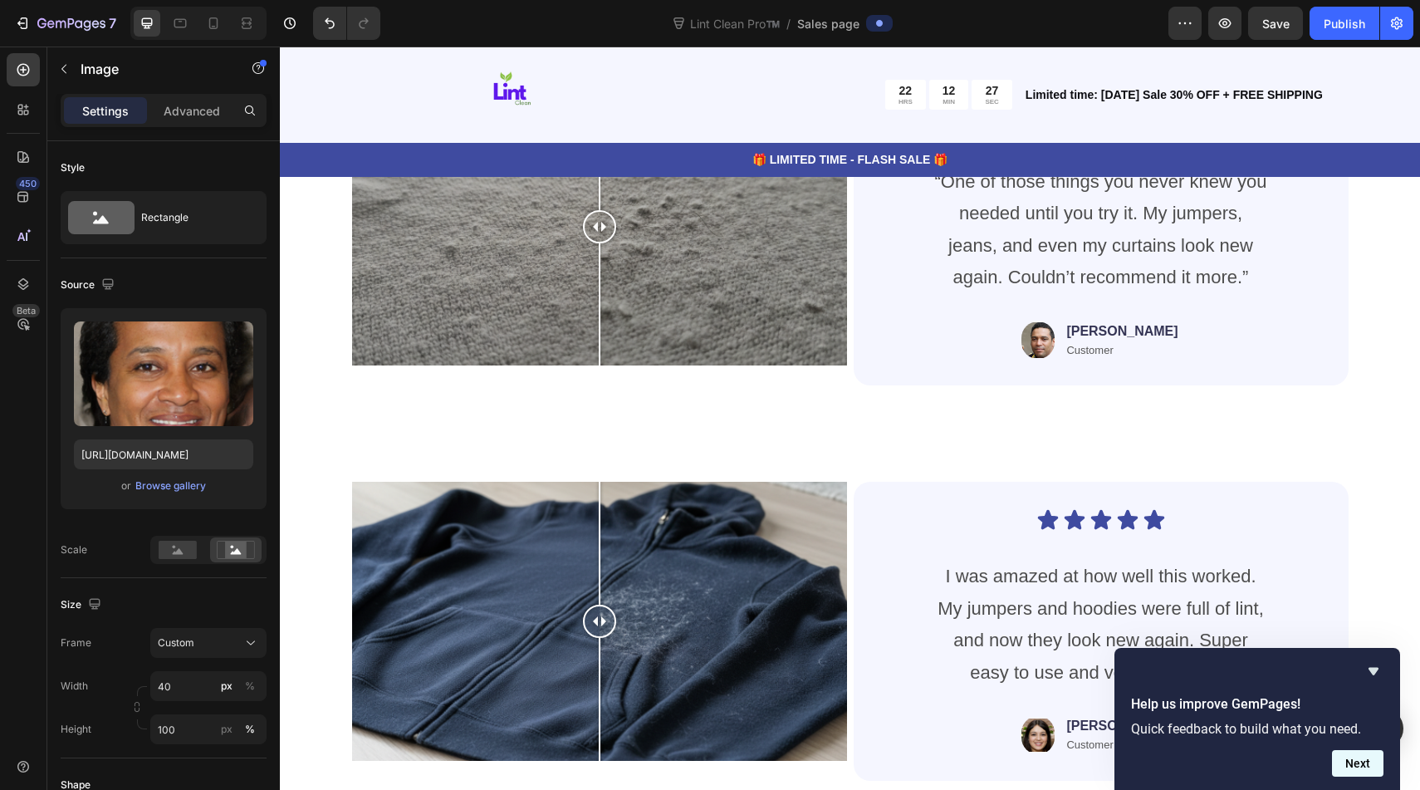
click at [1360, 763] on button "Next" at bounding box center [1357, 763] width 51 height 27
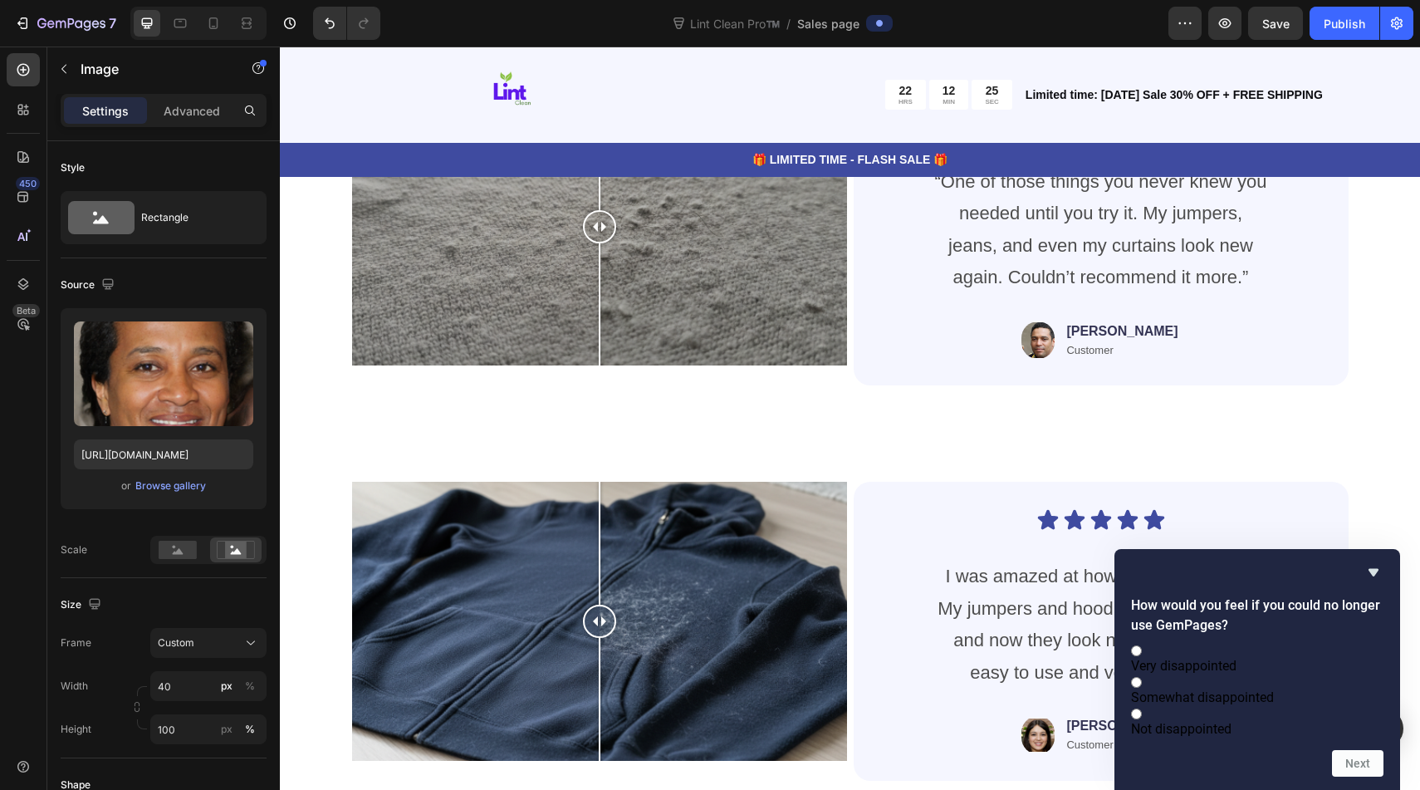
click at [1383, 555] on div "How would you feel if you could no longer use GemPages? Very disappointed Somew…" at bounding box center [1257, 669] width 286 height 241
click at [1313, 687] on label "Somewhat disappointed" at bounding box center [1257, 689] width 252 height 32
click at [1142, 687] on input "Somewhat disappointed" at bounding box center [1136, 682] width 11 height 11
radio input "true"
click at [1371, 747] on form "How would you feel if you could no longer use GemPages? Very disappointed Somew…" at bounding box center [1257, 685] width 286 height 181
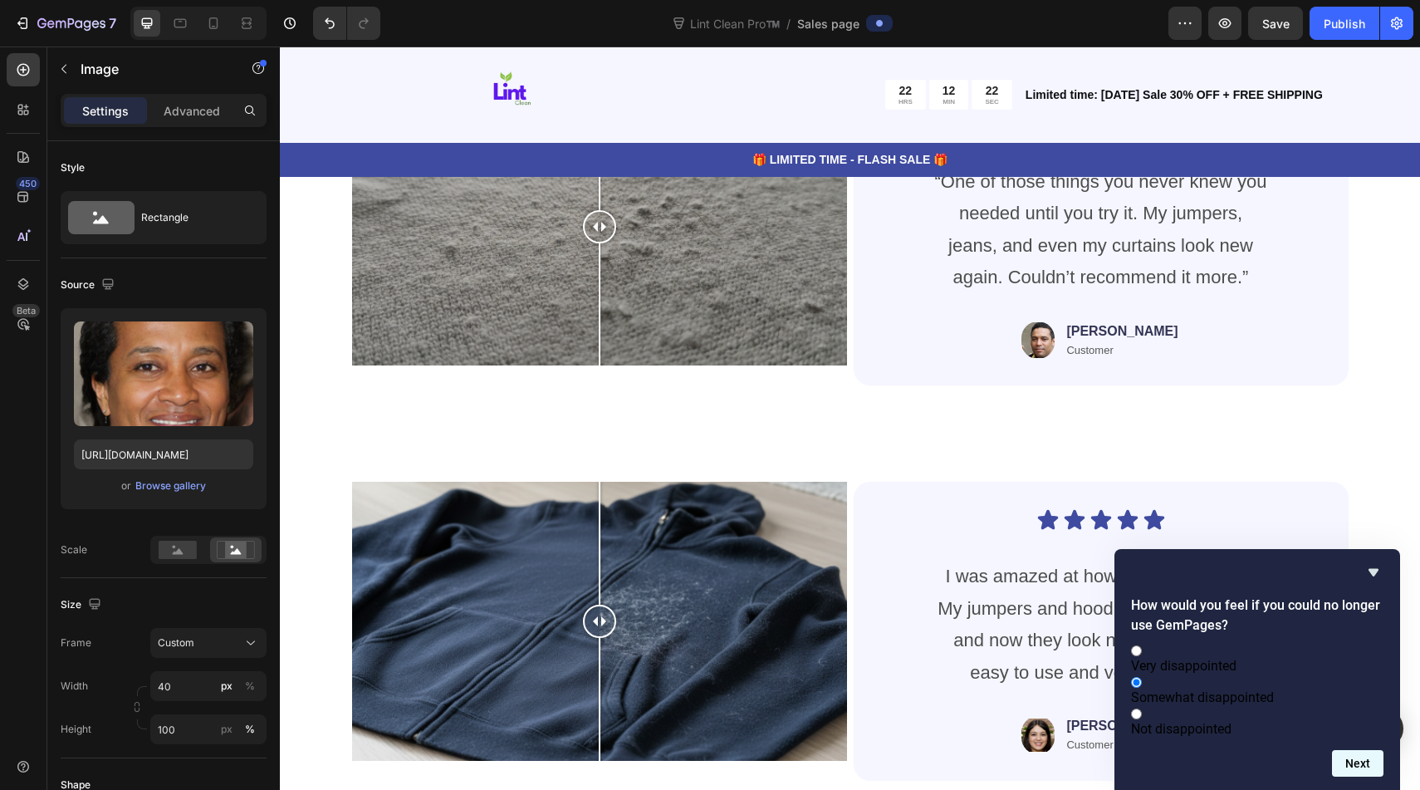
click at [1366, 774] on button "Next" at bounding box center [1357, 763] width 51 height 27
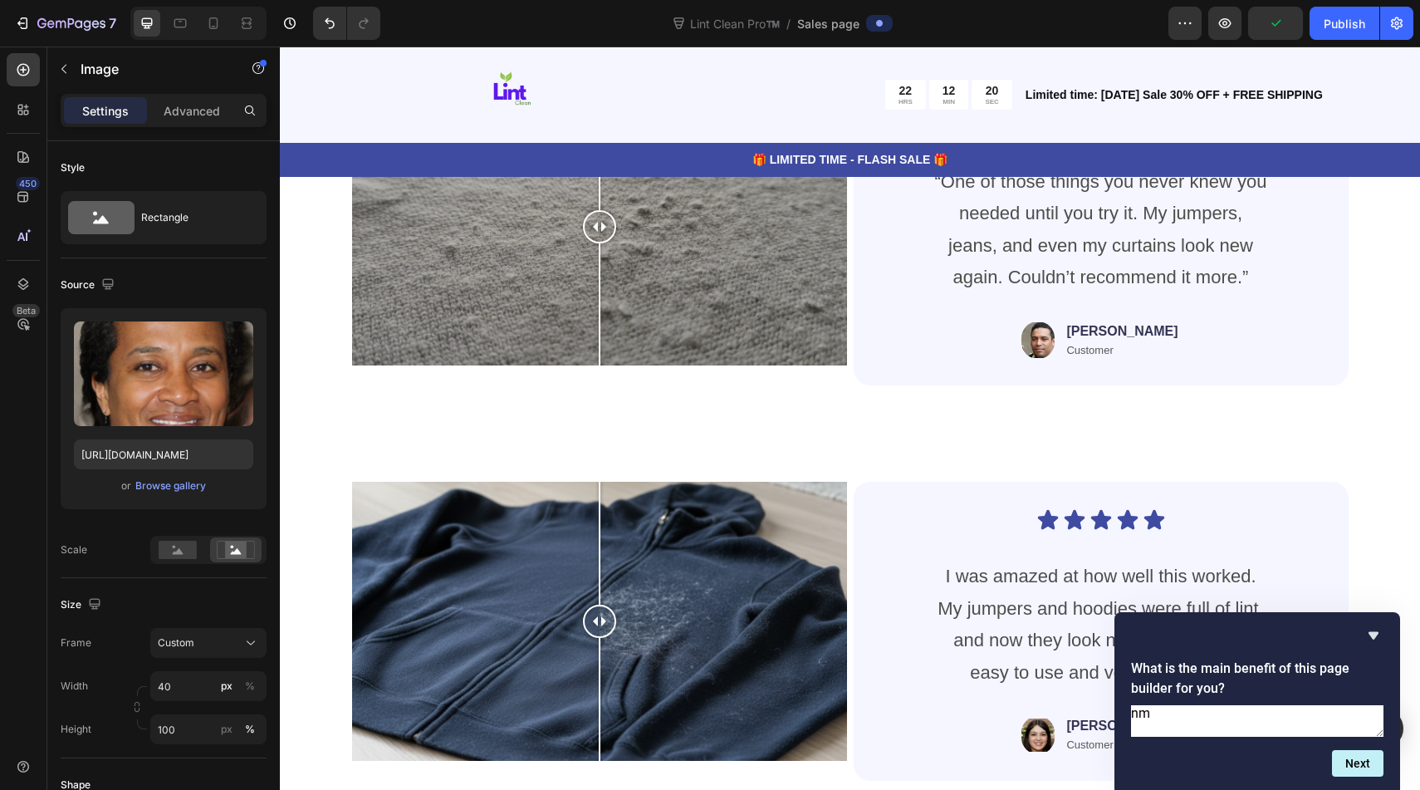
type textarea "nm"
click at [1334, 744] on form "What is the main benefit of this page builder for you? nm Next" at bounding box center [1257, 717] width 286 height 118
click at [1344, 767] on button "Next" at bounding box center [1357, 763] width 51 height 27
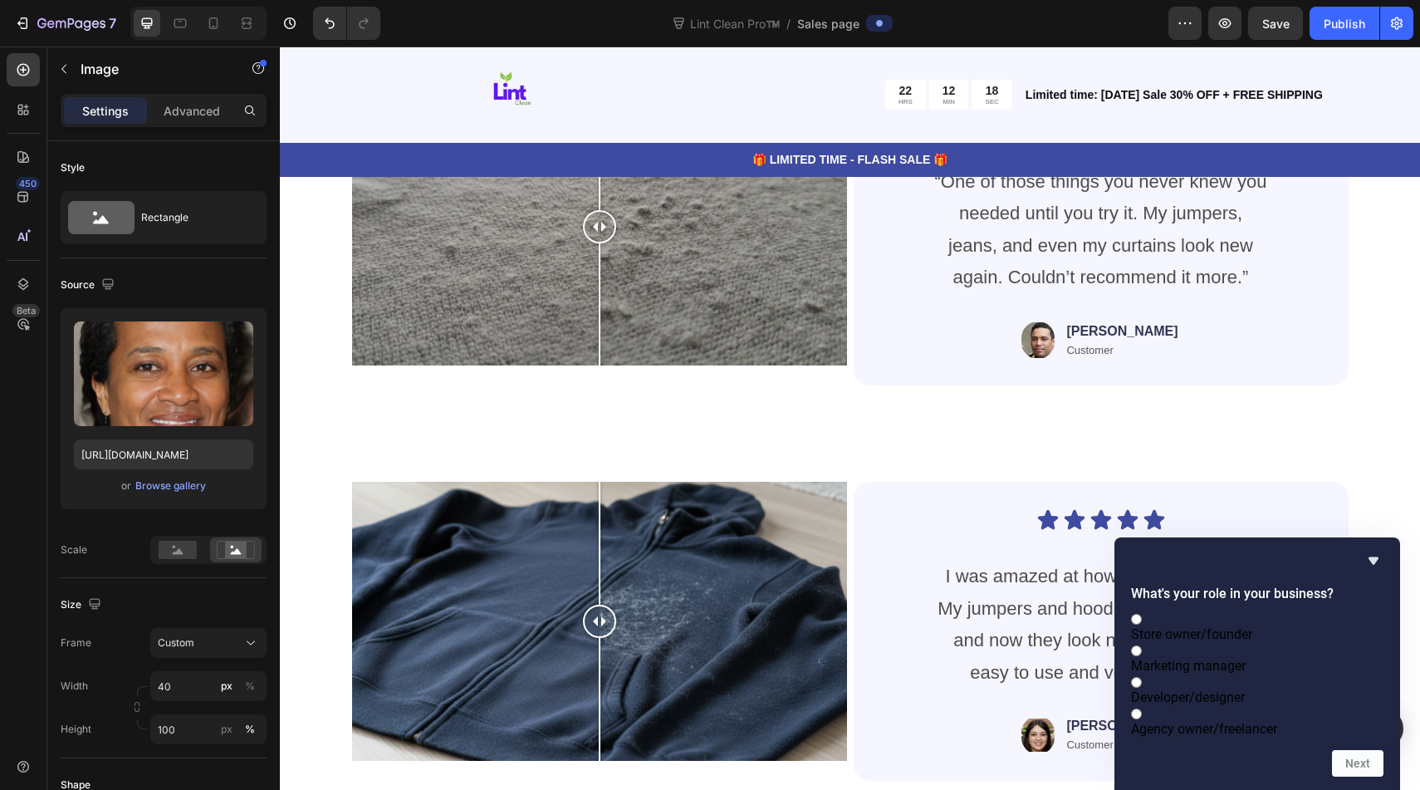
click at [1258, 661] on div "Store owner/founder Marketing manager Developer/designer Agency owner/freelancer" at bounding box center [1257, 673] width 252 height 126
click at [1286, 684] on label "Developer/designer" at bounding box center [1257, 689] width 252 height 32
click at [1142, 684] on input "Developer/designer" at bounding box center [1136, 682] width 11 height 11
radio input "true"
click at [1337, 756] on button "Next" at bounding box center [1357, 763] width 51 height 27
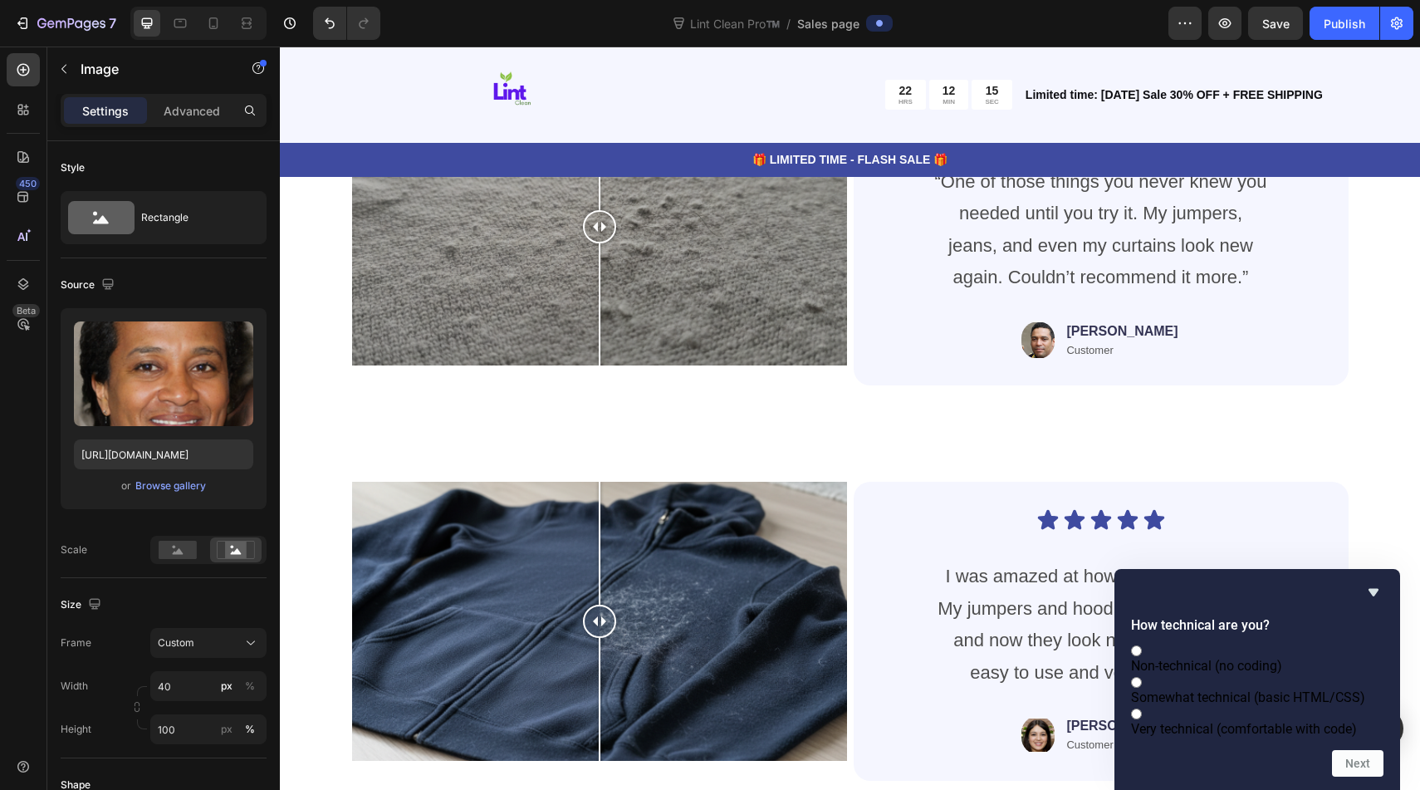
click at [1225, 705] on label "Very technical (comfortable with code)" at bounding box center [1257, 721] width 252 height 32
click at [1142, 708] on input "Very technical (comfortable with code)" at bounding box center [1136, 713] width 11 height 11
radio input "true"
click at [1342, 762] on button "Next" at bounding box center [1357, 763] width 51 height 27
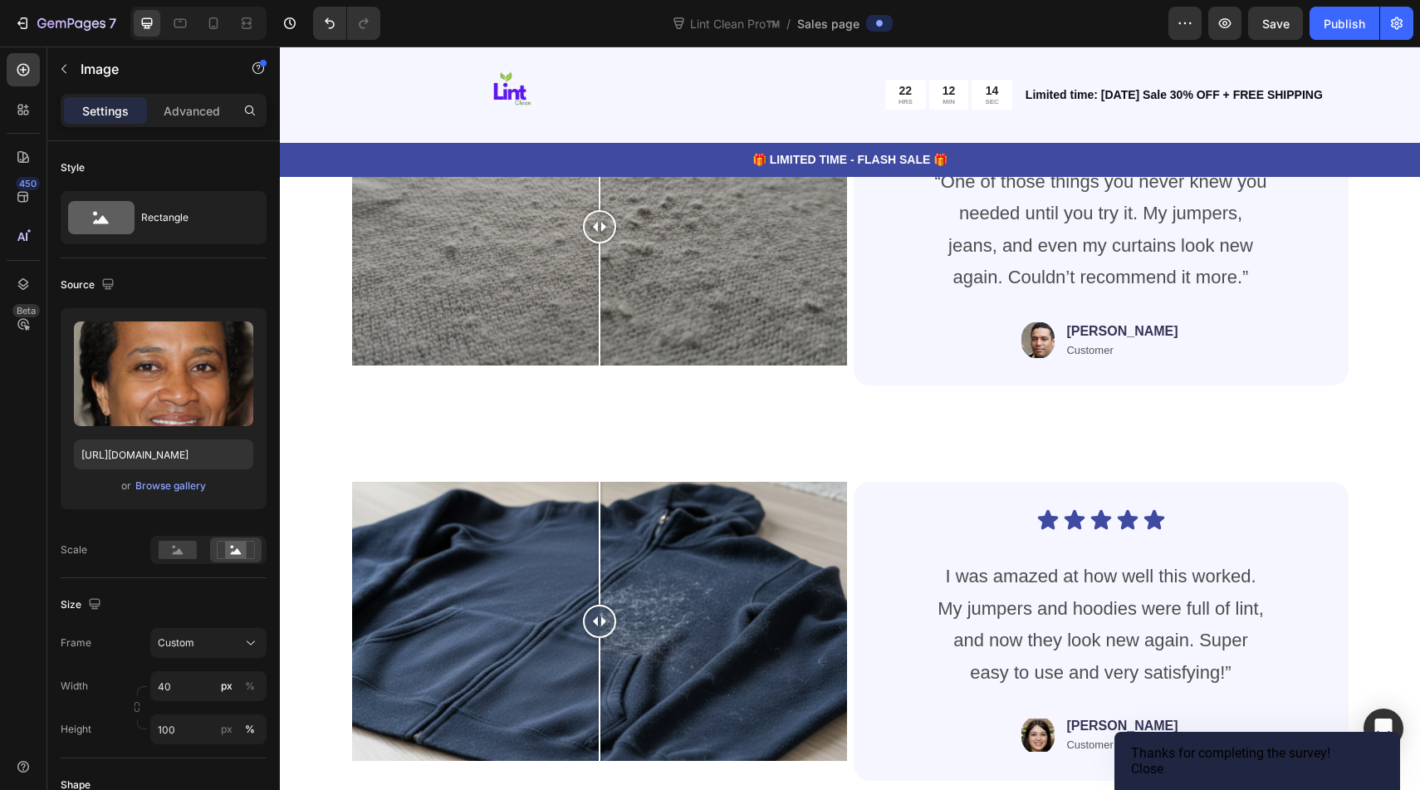
click at [1163, 762] on button "Close" at bounding box center [1147, 768] width 32 height 16
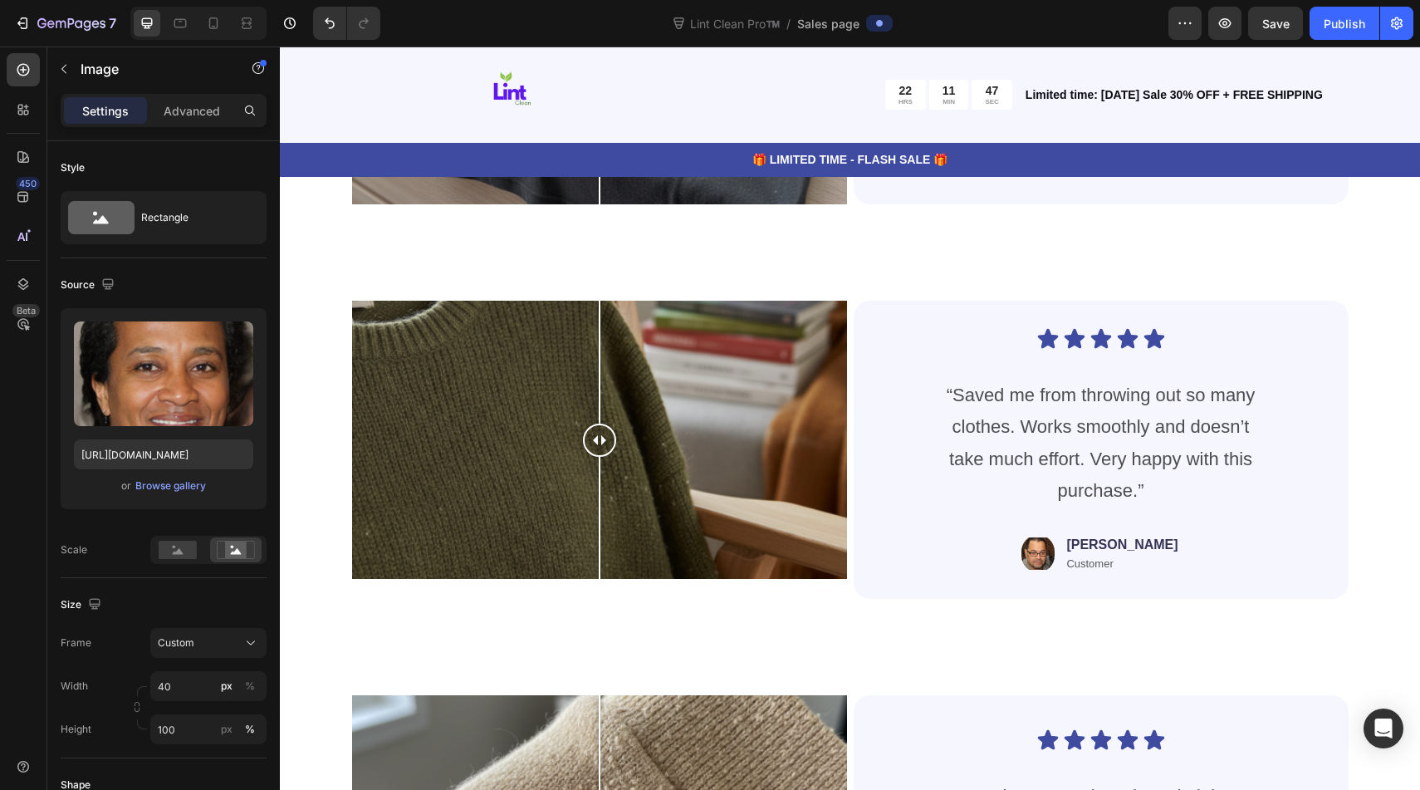
scroll to position [7685, 0]
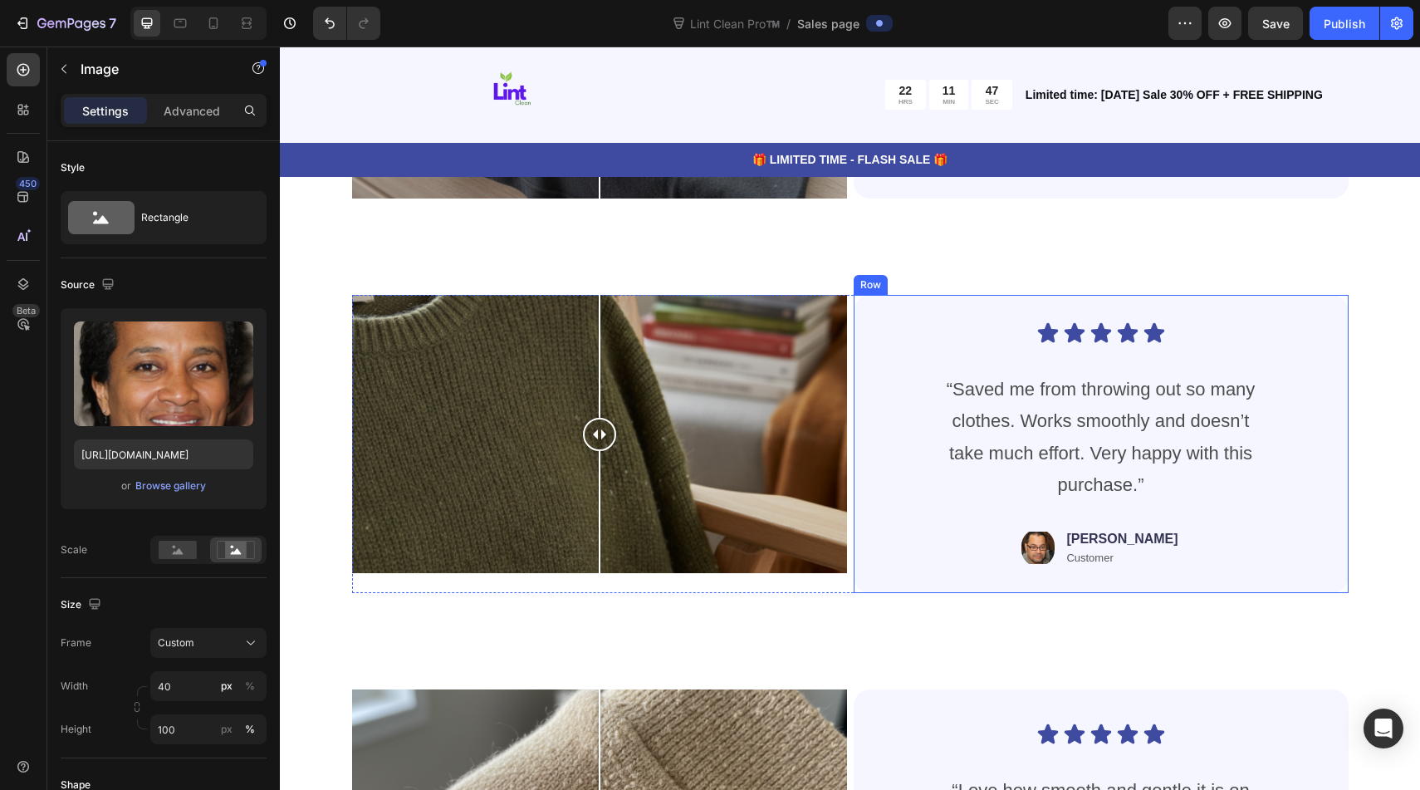
click at [1054, 535] on img at bounding box center [1037, 548] width 33 height 38
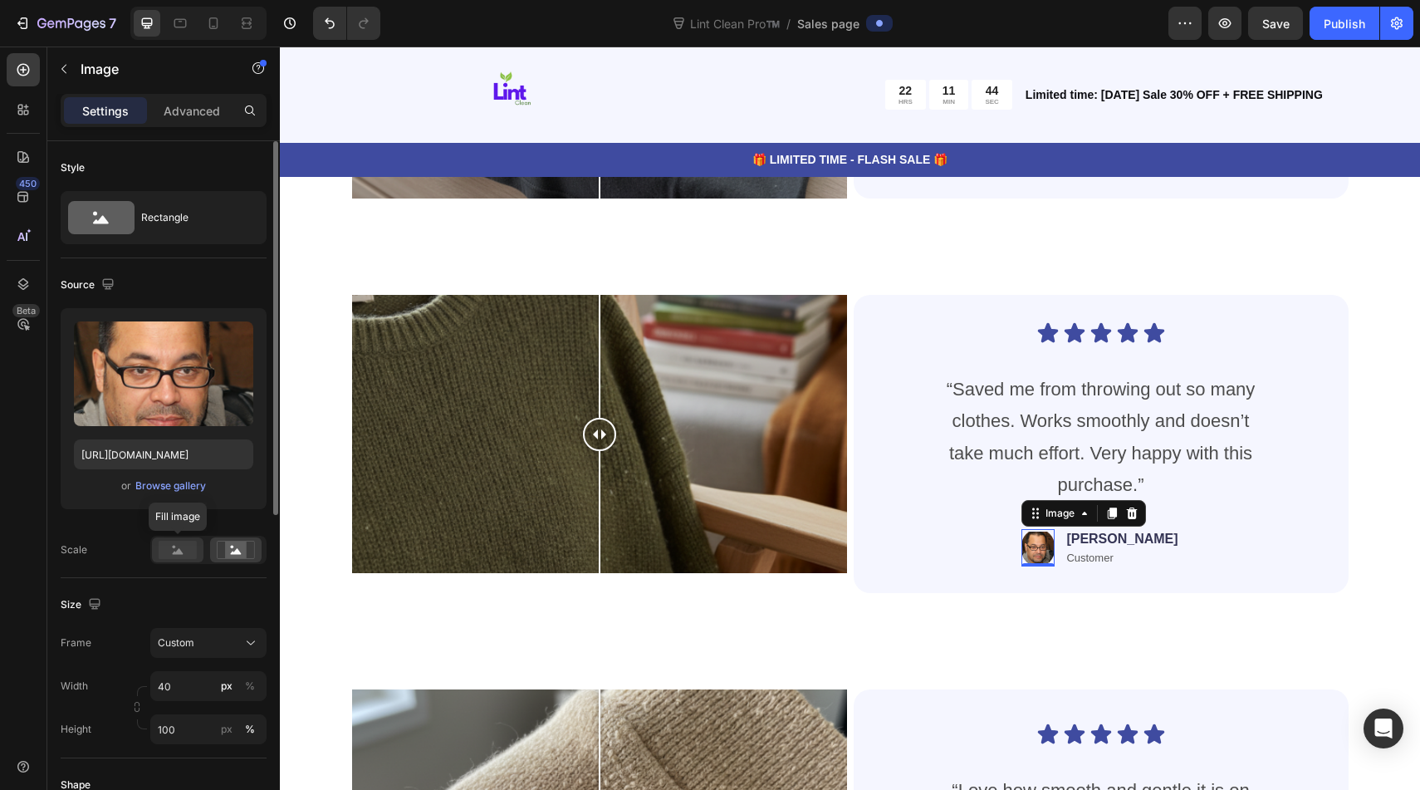
click at [180, 546] on rect at bounding box center [178, 549] width 38 height 18
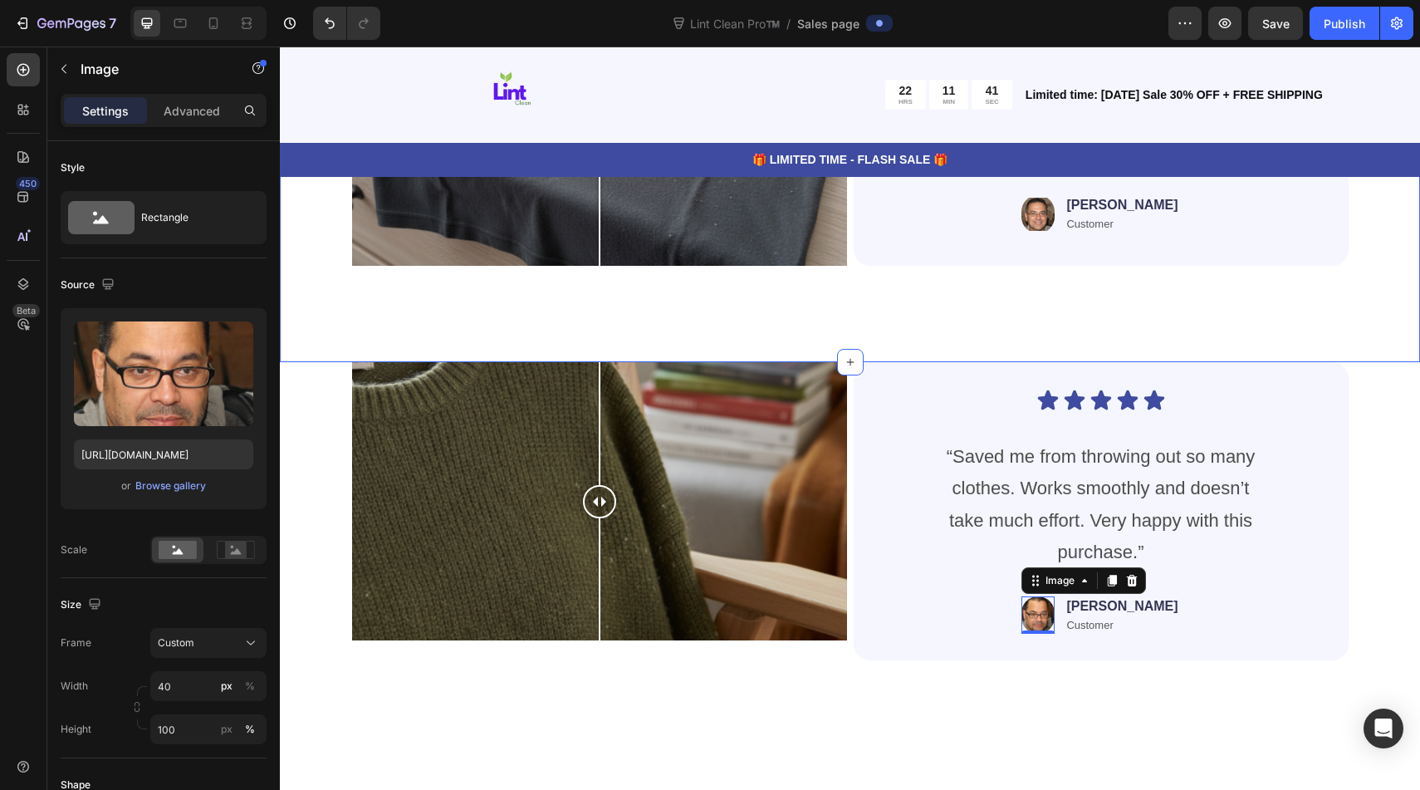
scroll to position [7385, 0]
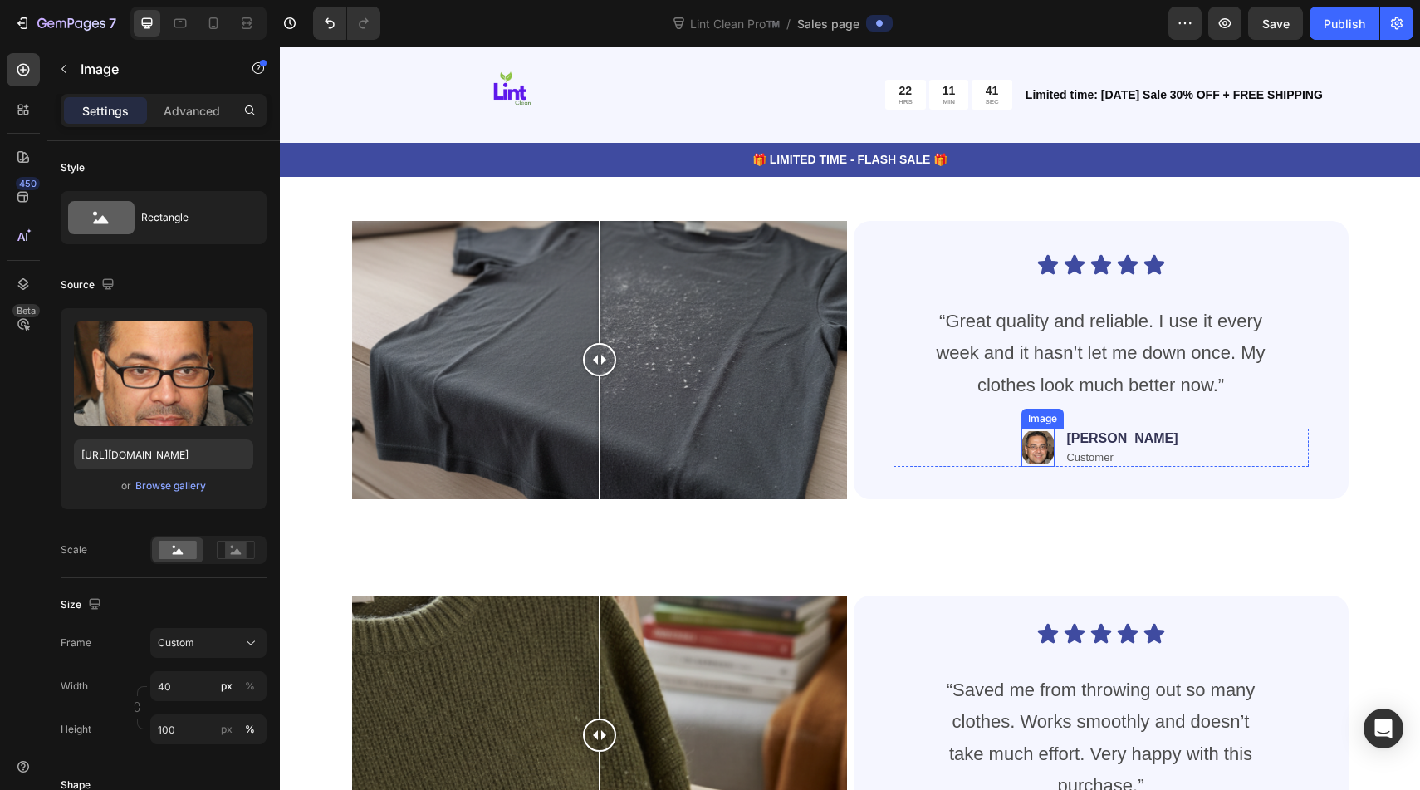
click at [1054, 455] on img at bounding box center [1037, 447] width 33 height 38
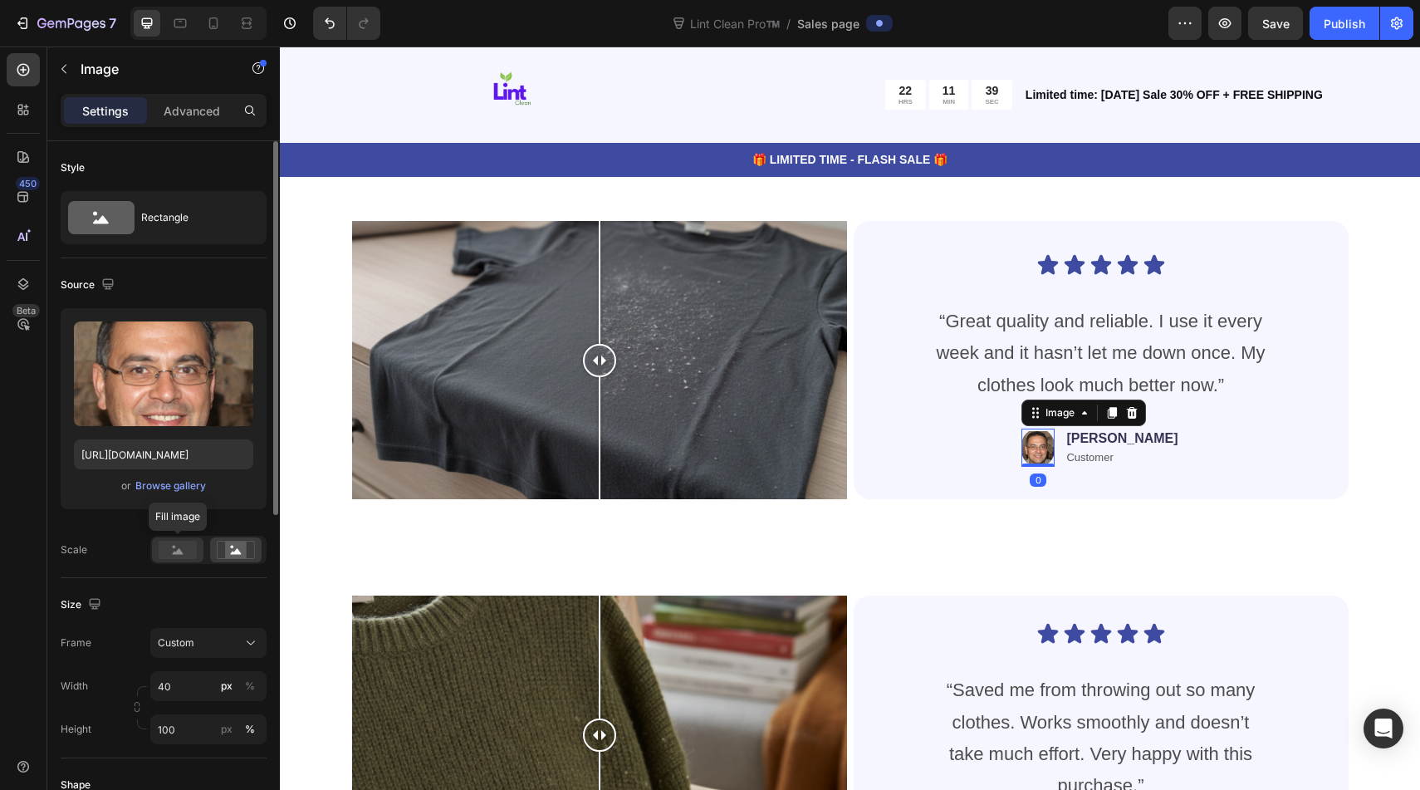
click at [172, 556] on rect at bounding box center [178, 549] width 38 height 18
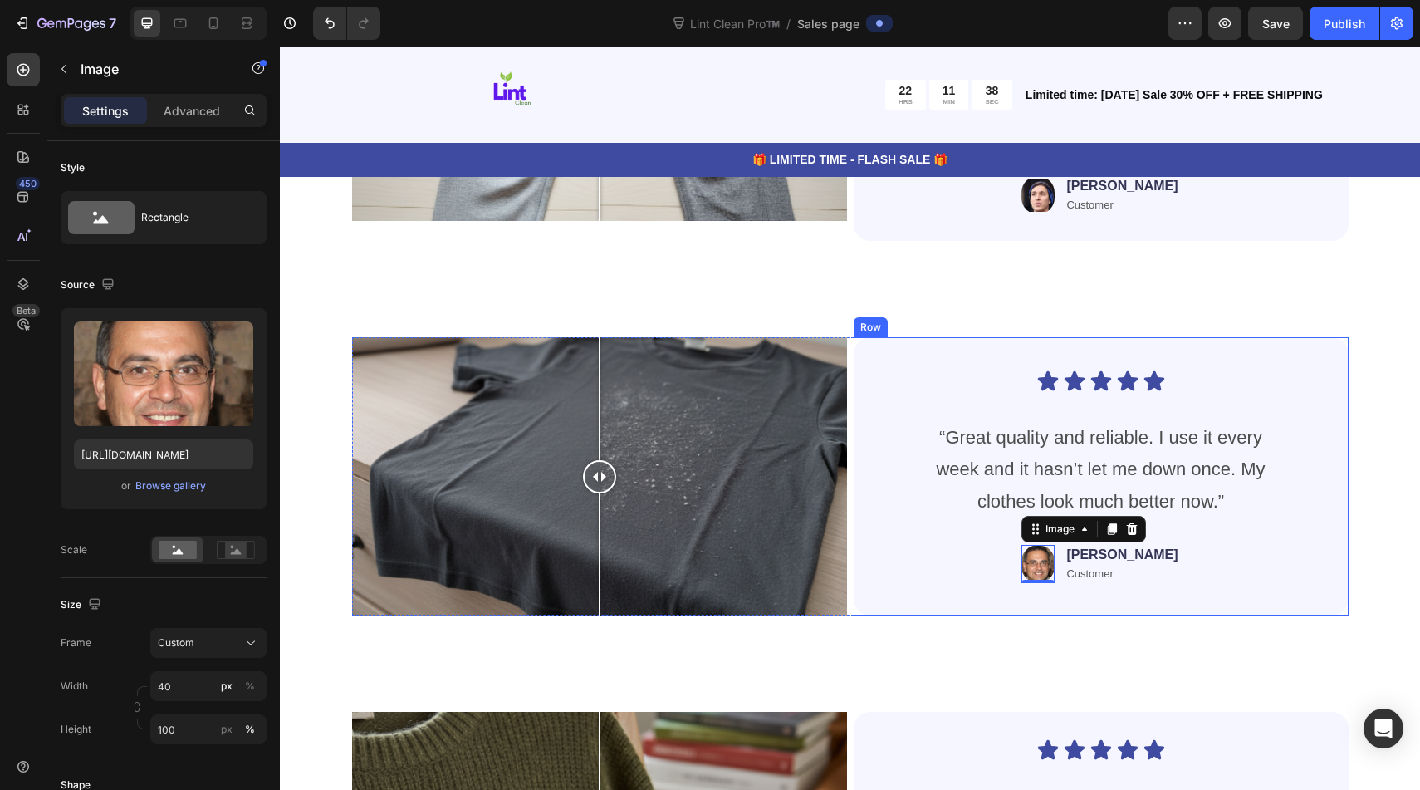
scroll to position [6930, 0]
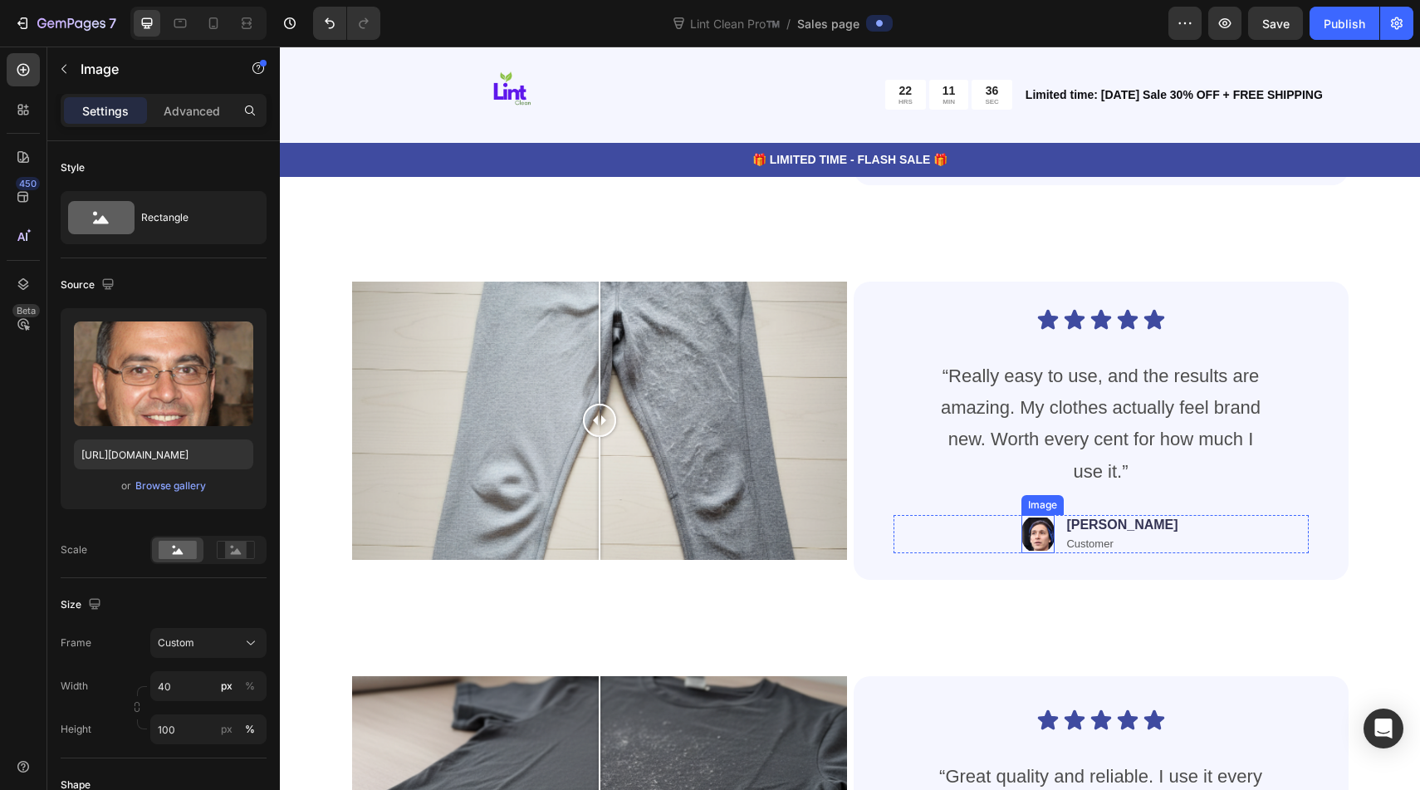
click at [1054, 537] on img at bounding box center [1037, 534] width 33 height 38
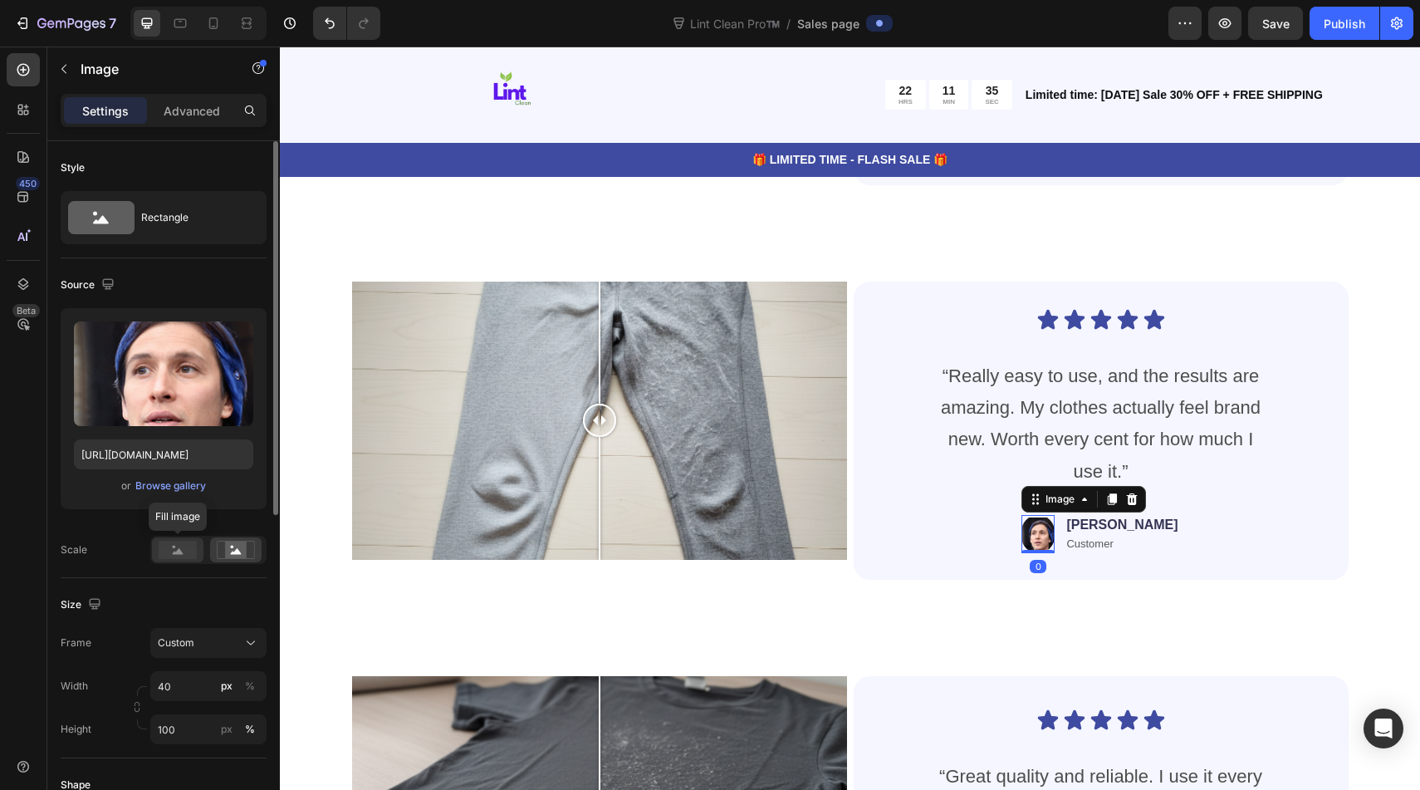
click at [164, 550] on rect at bounding box center [178, 549] width 38 height 18
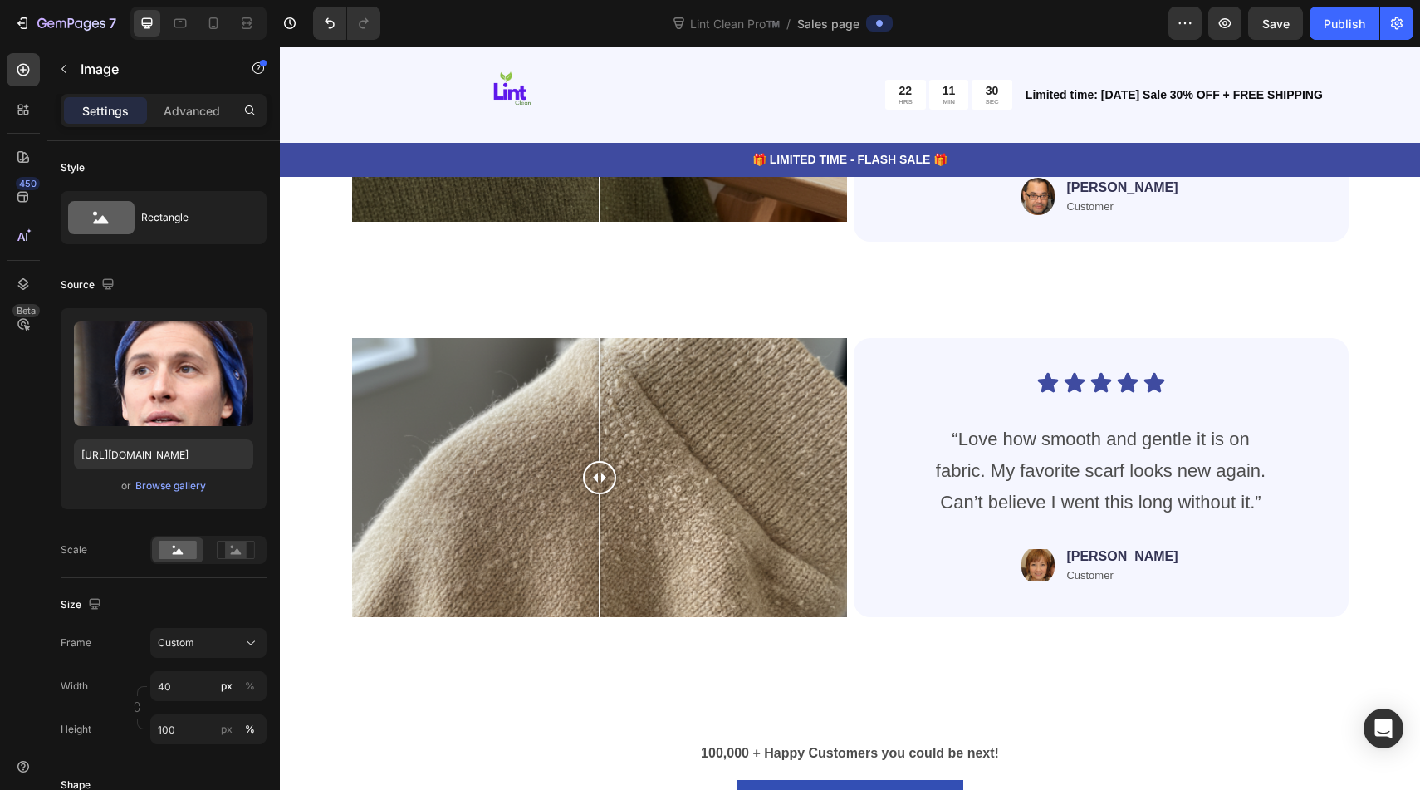
scroll to position [8056, 0]
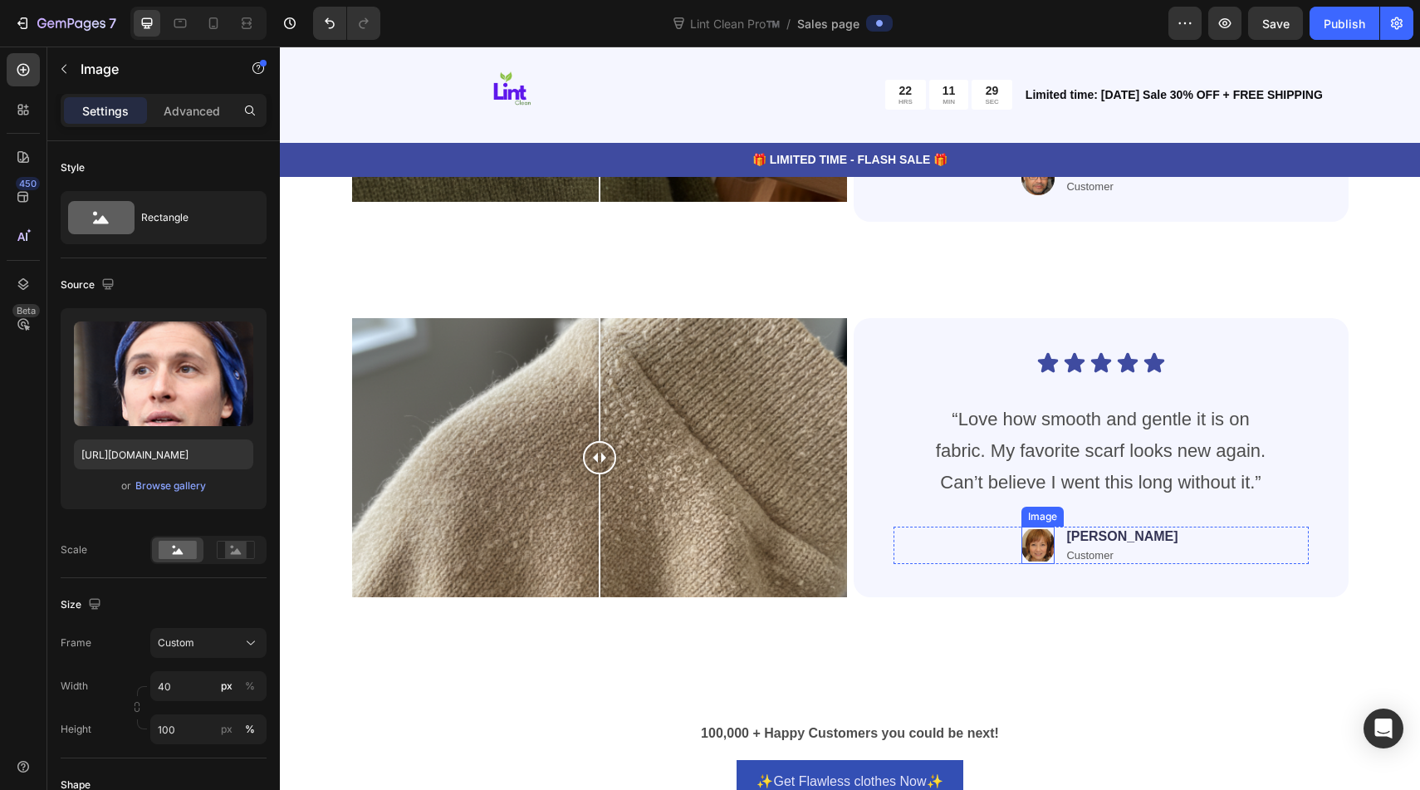
click at [1054, 551] on img at bounding box center [1037, 545] width 33 height 38
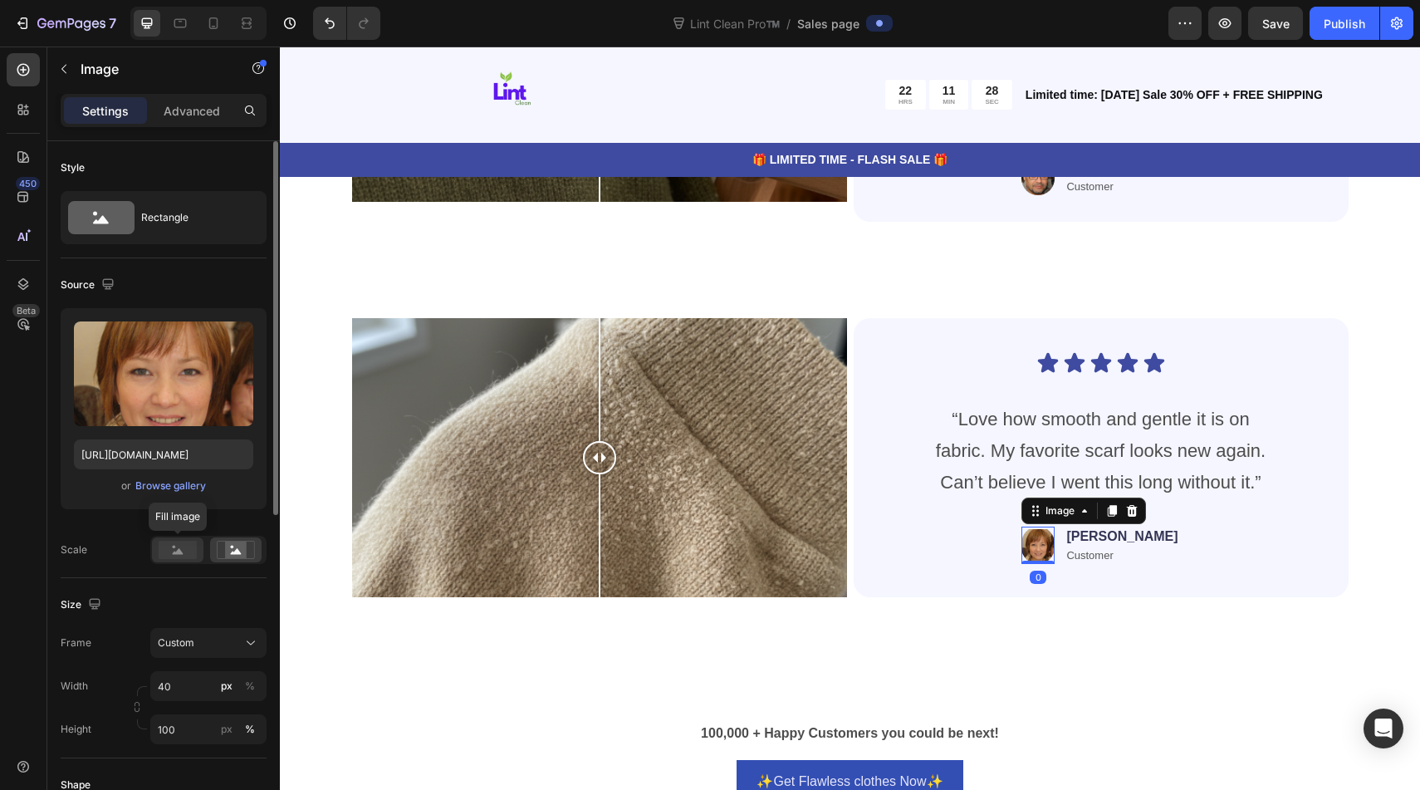
click at [162, 552] on rect at bounding box center [178, 549] width 38 height 18
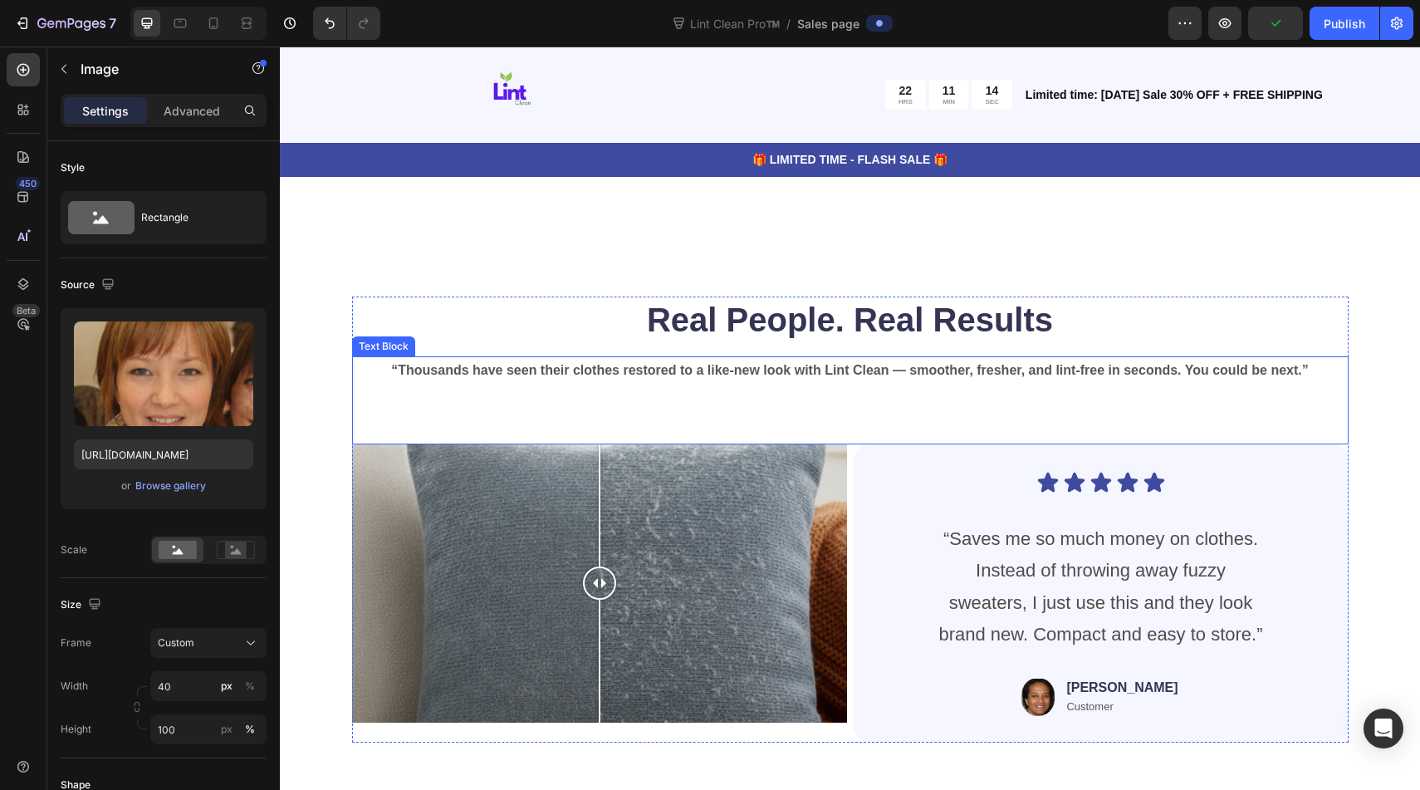
scroll to position [3718, 0]
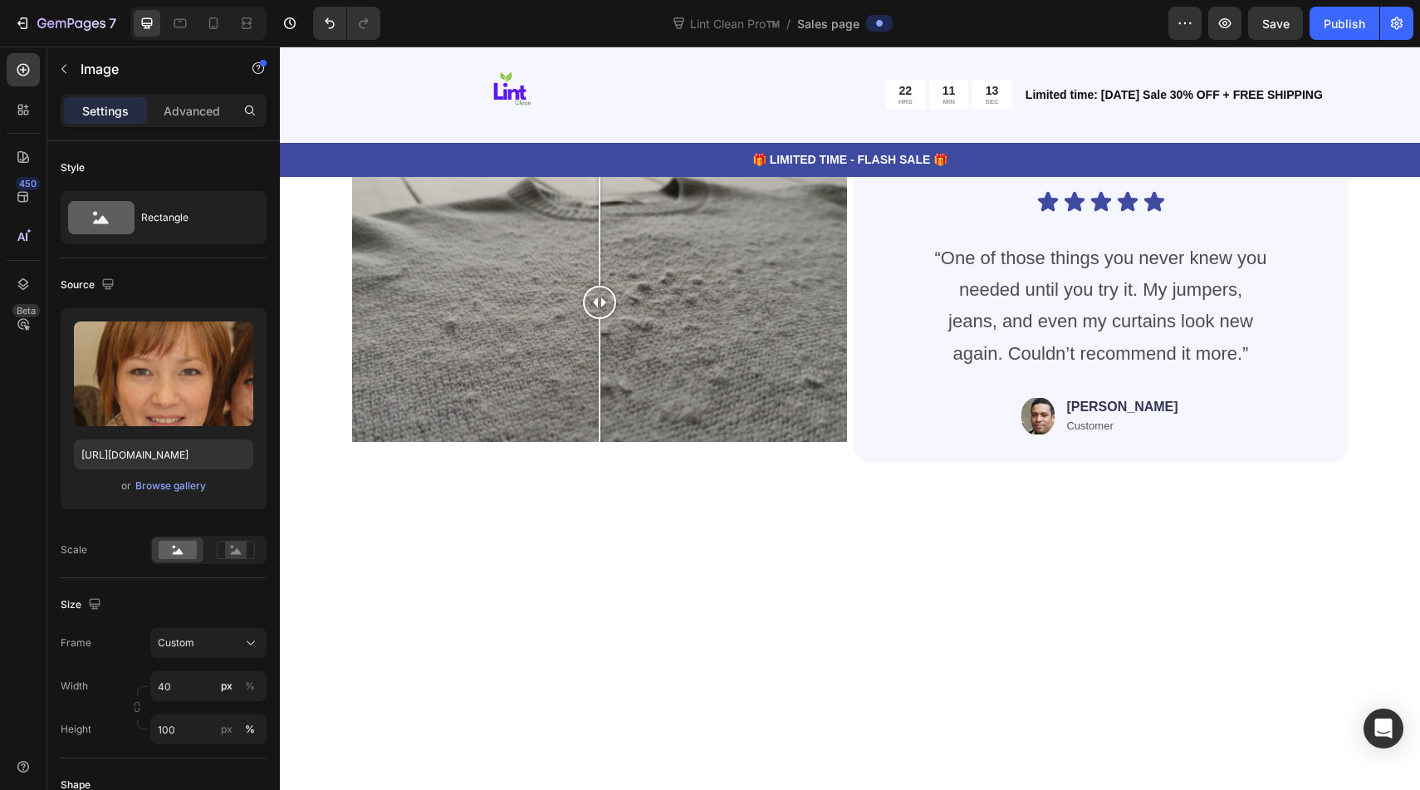
click at [1124, 21] on div "Text Block" at bounding box center [1096, 13] width 56 height 15
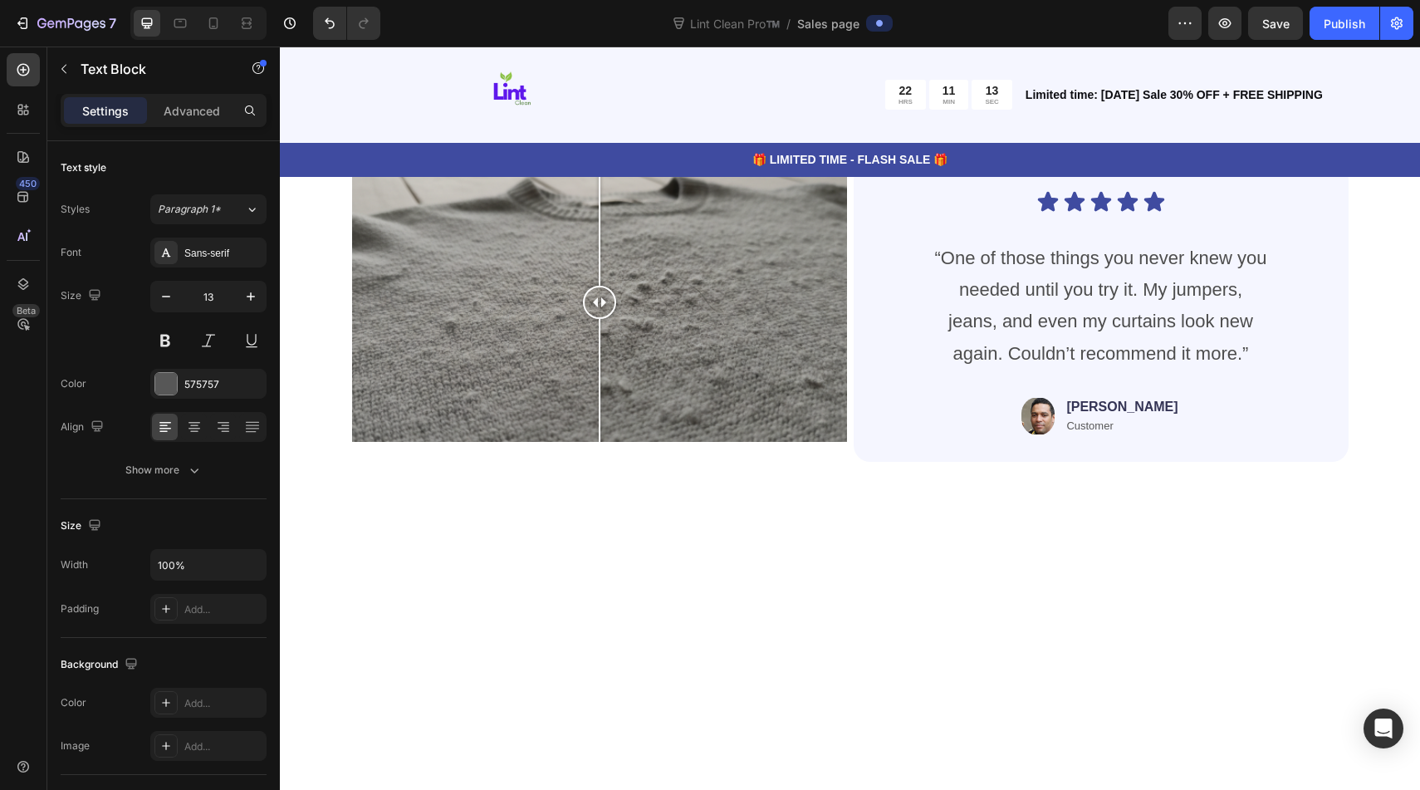
click at [1137, 17] on div "Text Block" at bounding box center [1113, 8] width 90 height 20
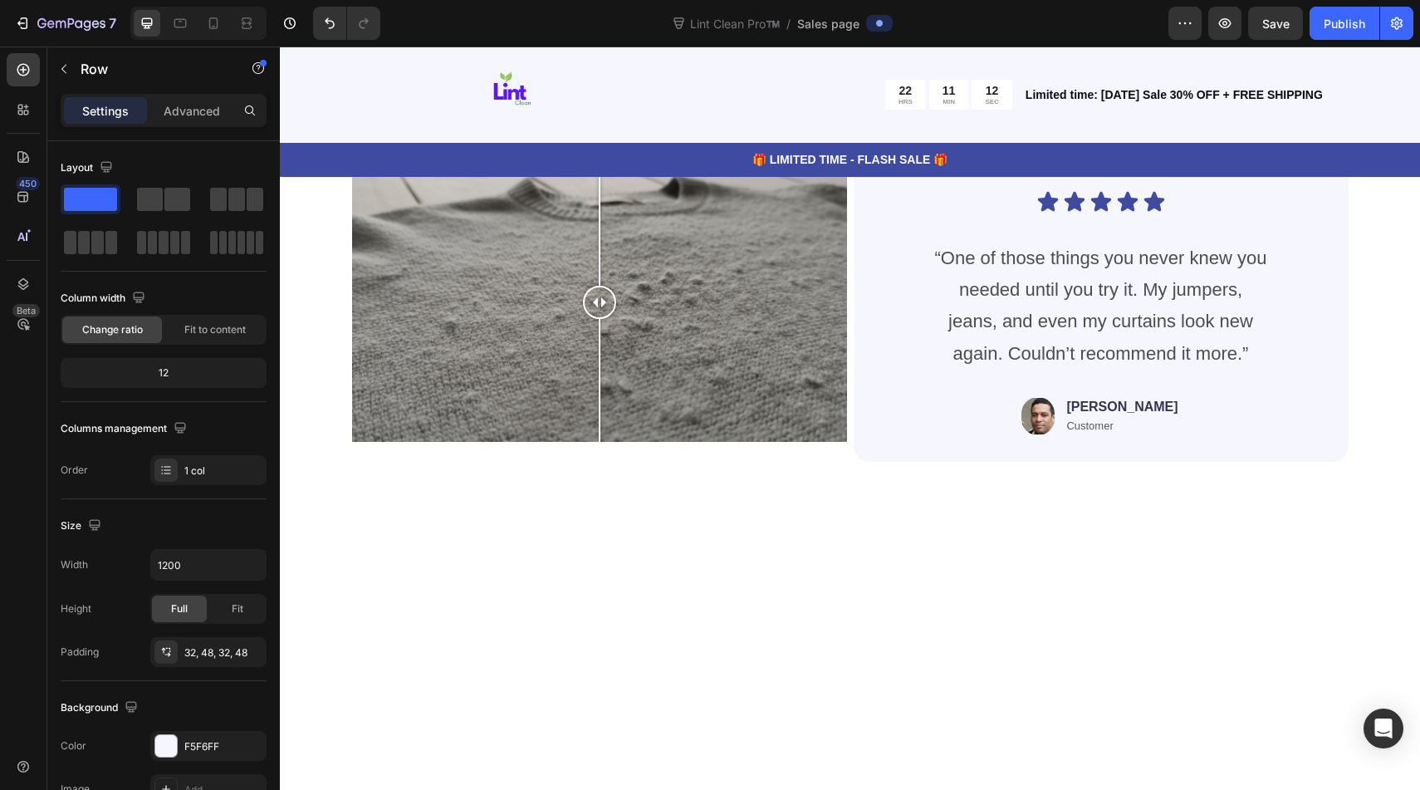
click at [1133, 39] on p "Customer" at bounding box center [1121, 32] width 111 height 14
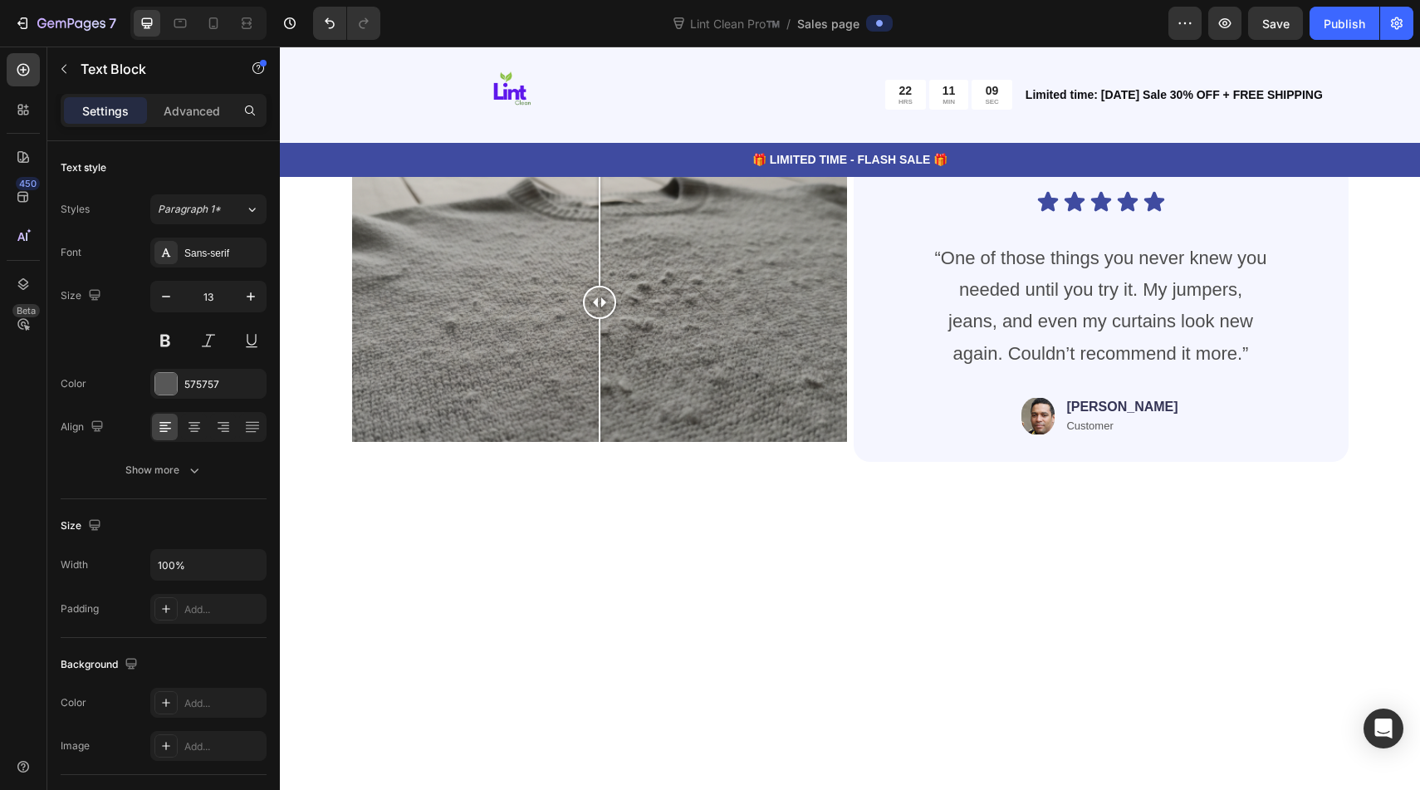
click at [1202, 14] on icon at bounding box center [1195, 7] width 13 height 13
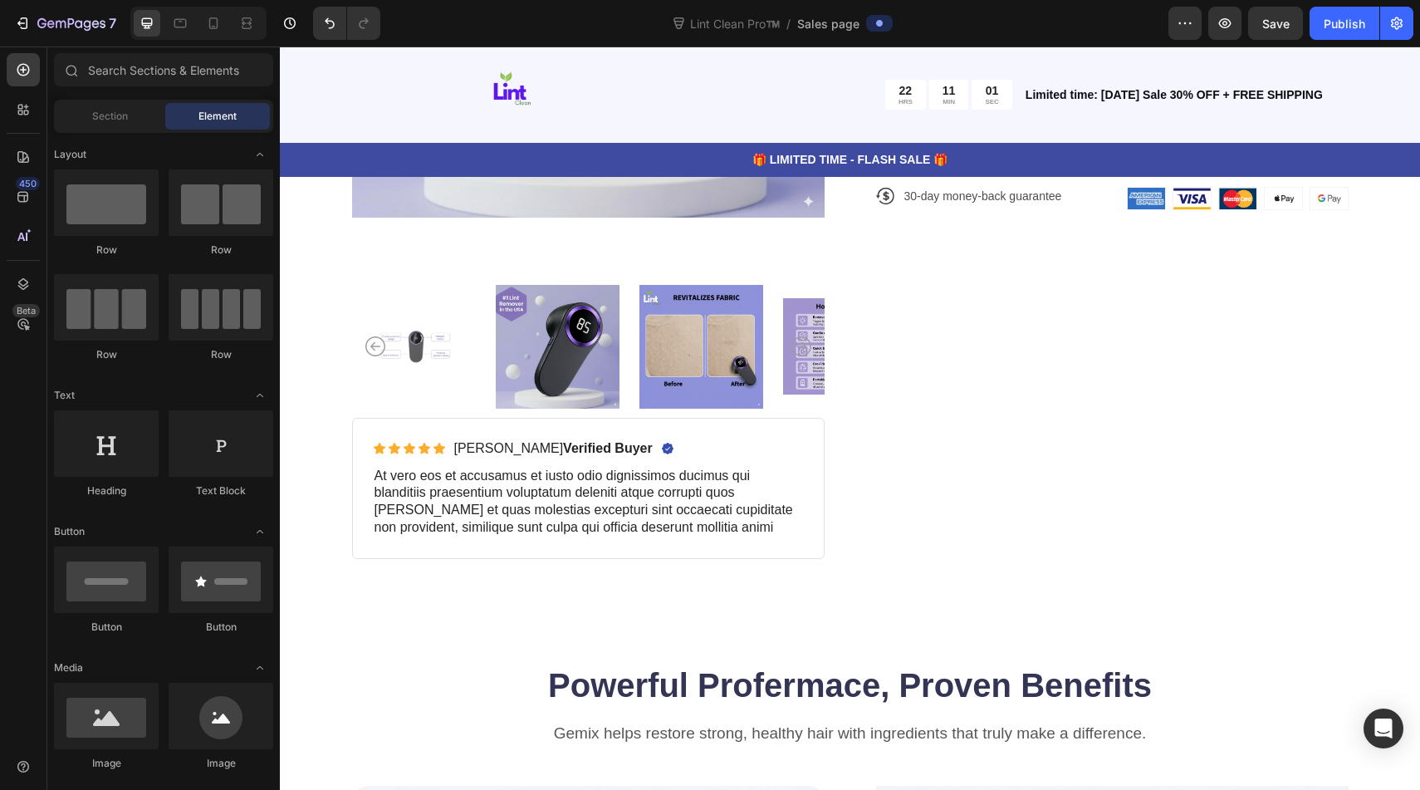
scroll to position [585, 0]
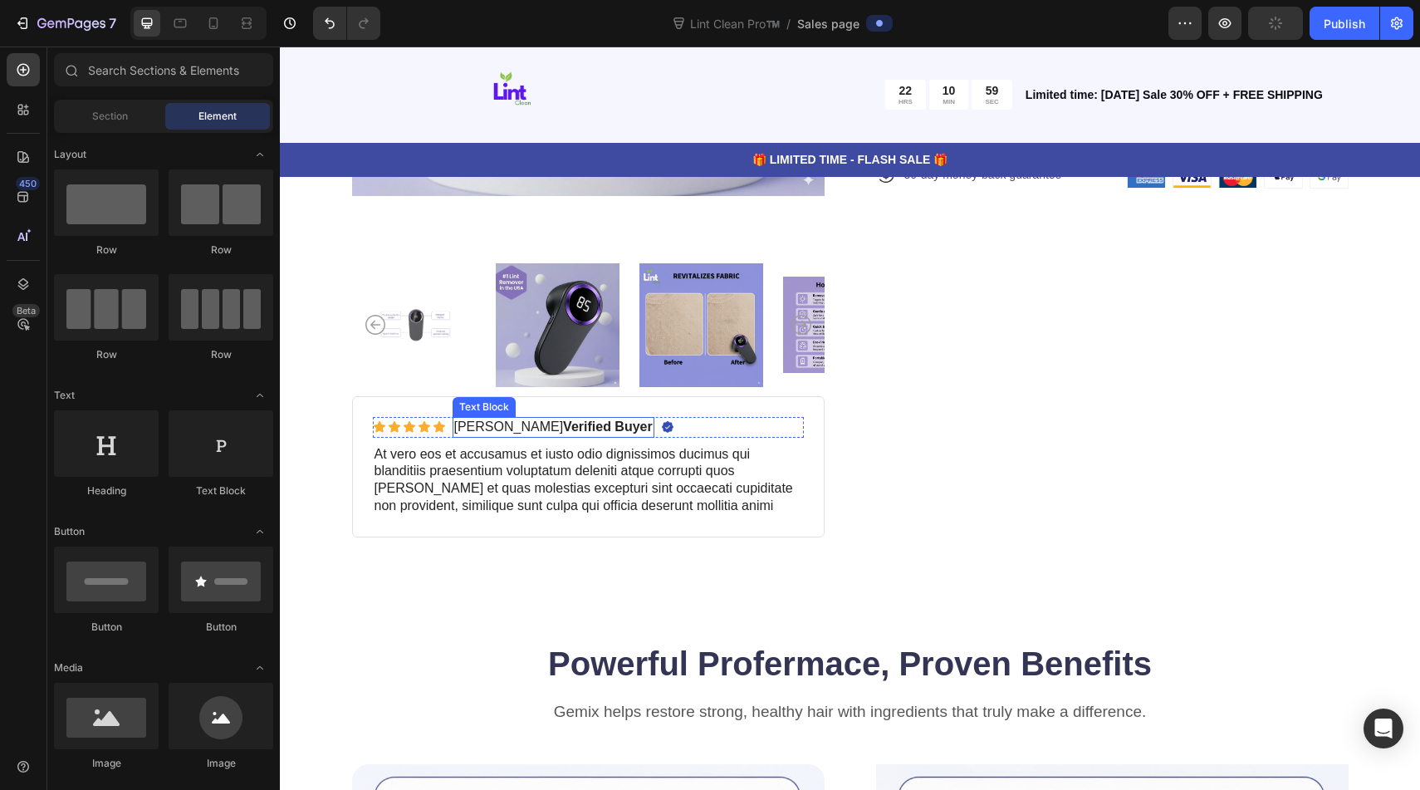
click at [563, 427] on strong "Verified Buyer" at bounding box center [608, 426] width 90 height 14
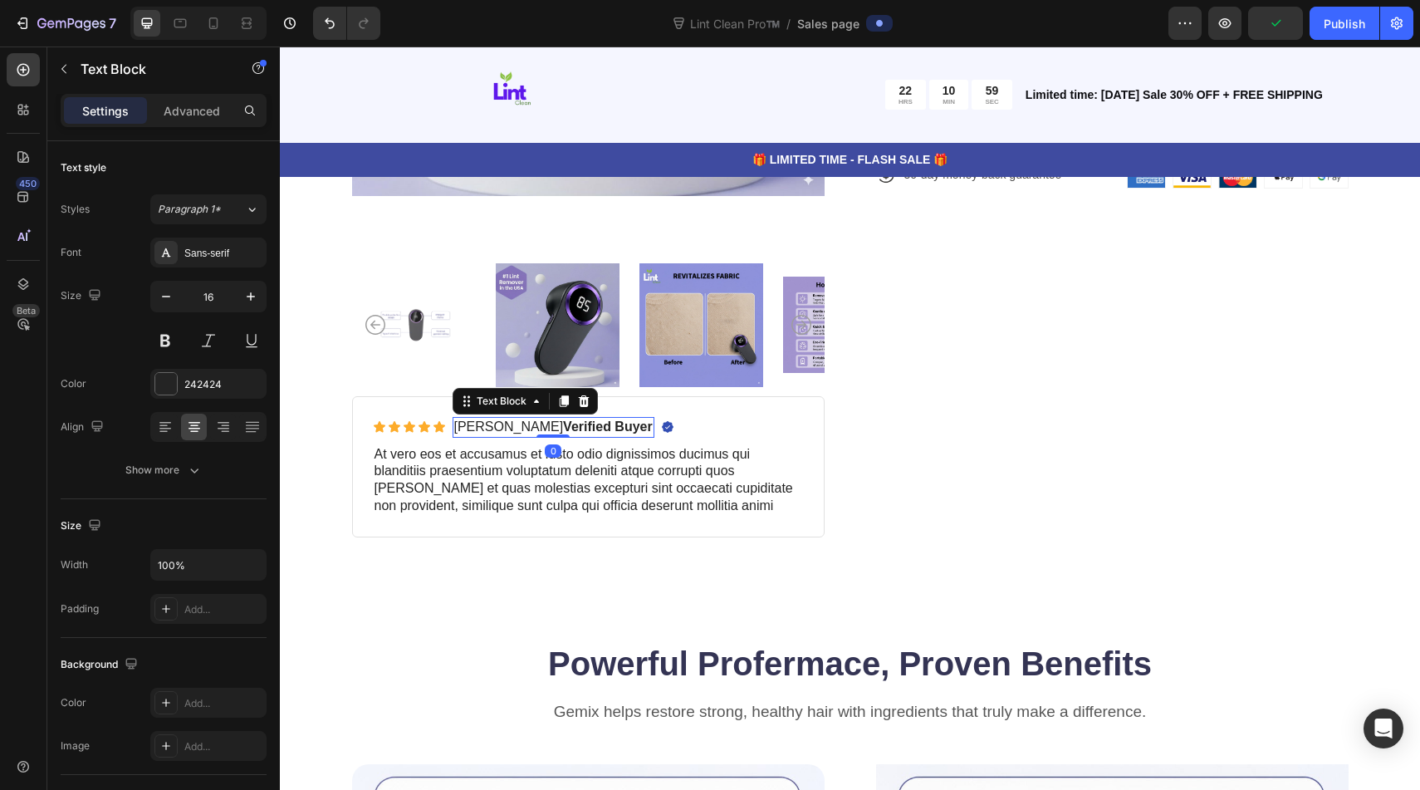
click at [563, 426] on strong "Verified Buyer" at bounding box center [608, 426] width 90 height 14
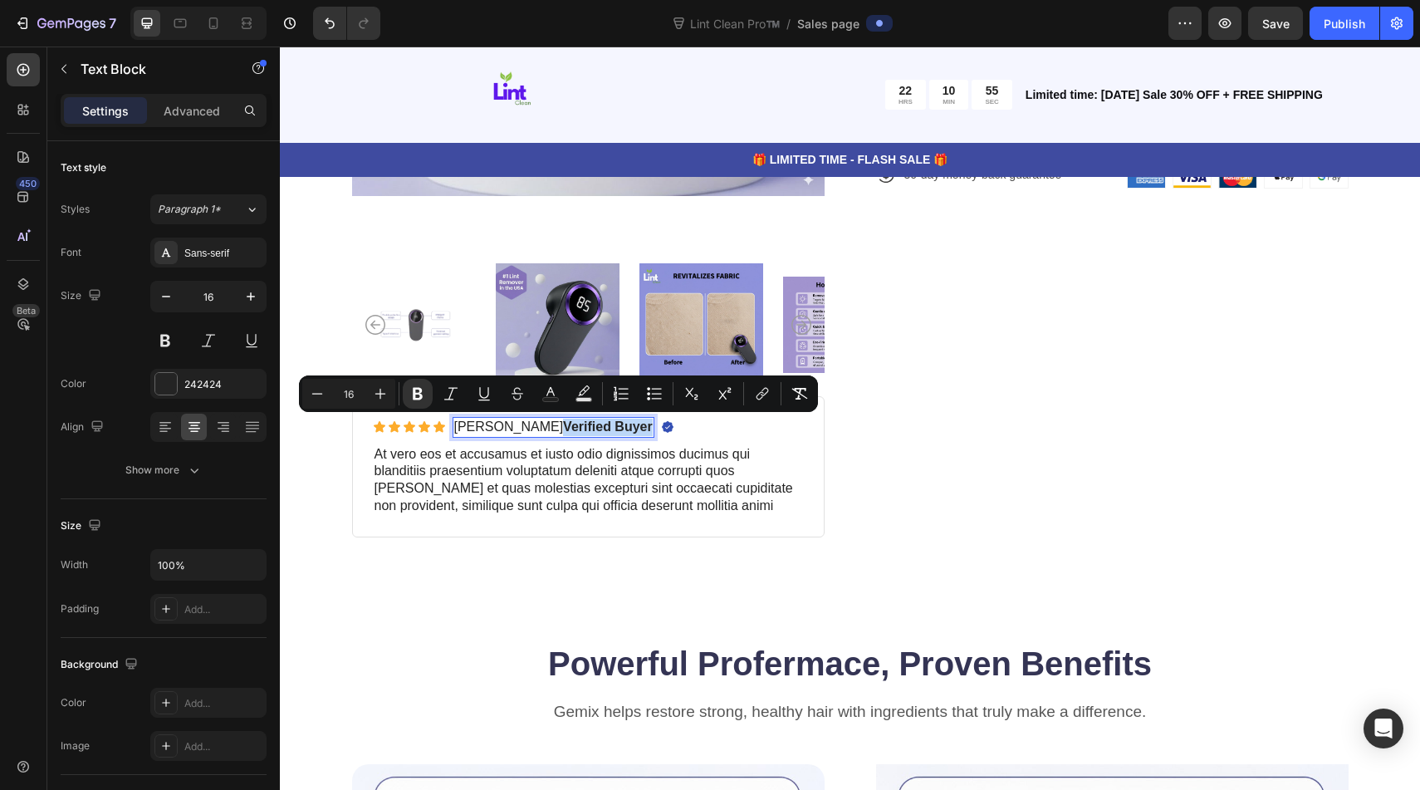
drag, startPoint x: 516, startPoint y: 423, endPoint x: 603, endPoint y: 430, distance: 87.4
click at [603, 429] on strong "Verified Buyer" at bounding box center [608, 426] width 90 height 14
copy strong "Verified Buyer"
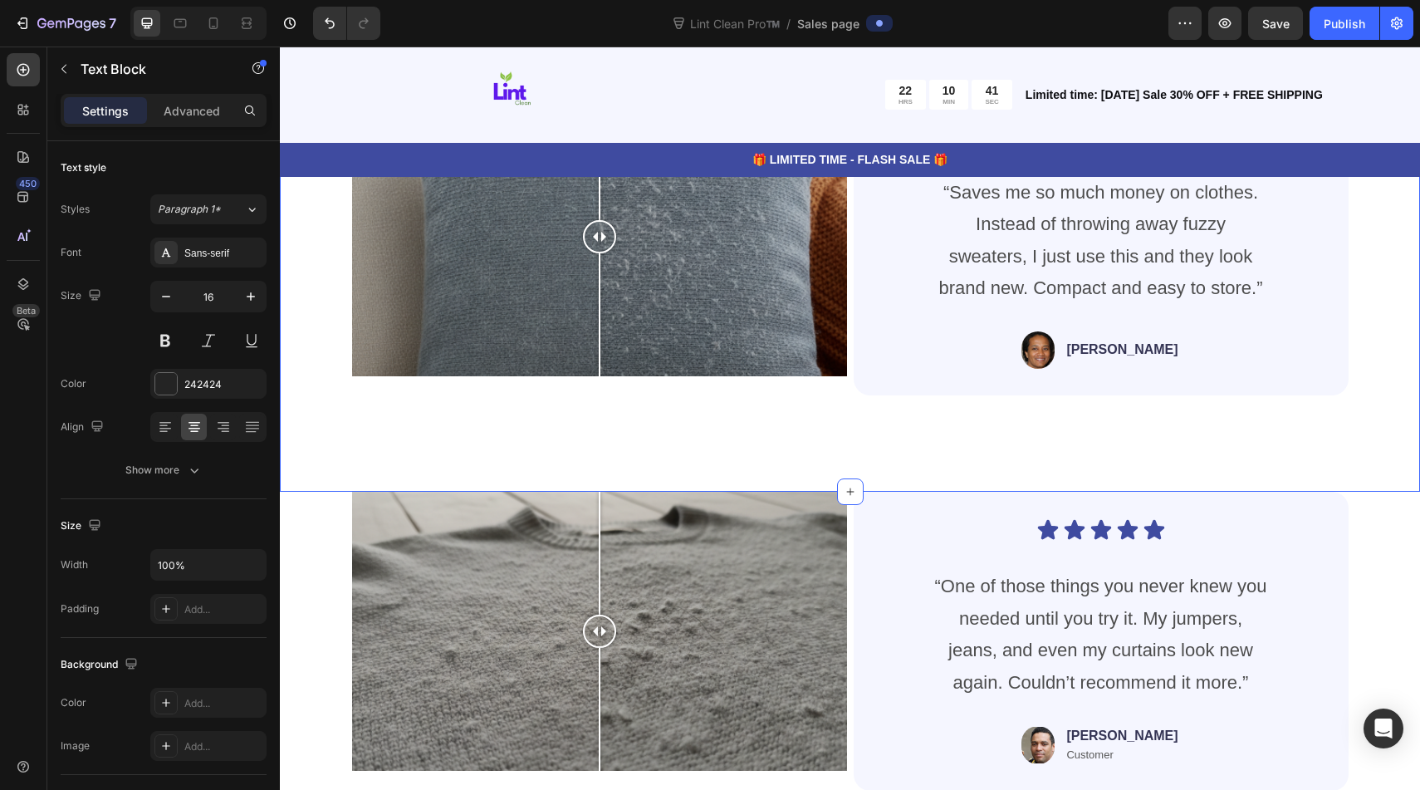
scroll to position [4073, 0]
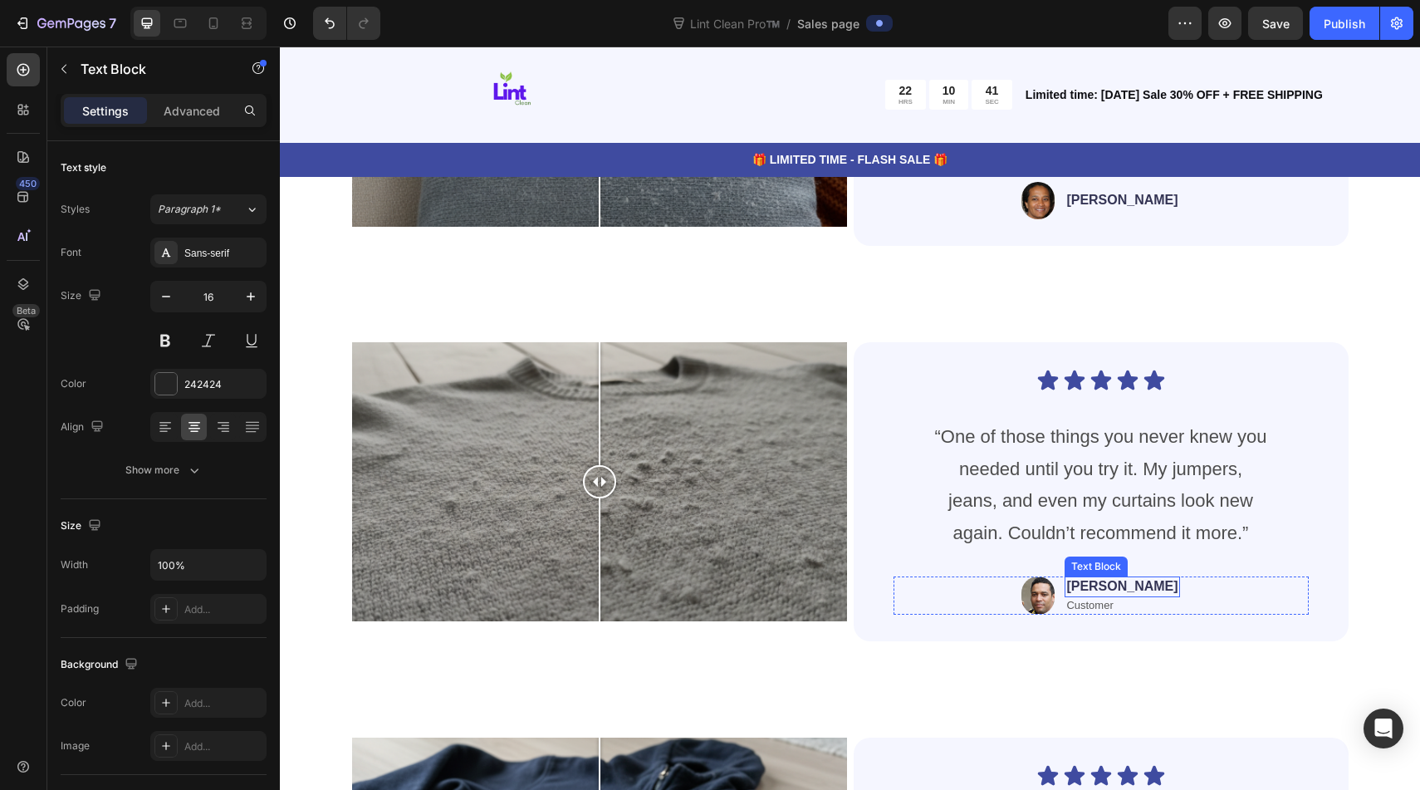
click at [1113, 601] on p "Customer" at bounding box center [1121, 606] width 111 height 14
click at [1138, 609] on strong "Verified Buyer" at bounding box center [1102, 605] width 72 height 12
click at [1128, 606] on strong "Verified Buyer" at bounding box center [1102, 605] width 72 height 12
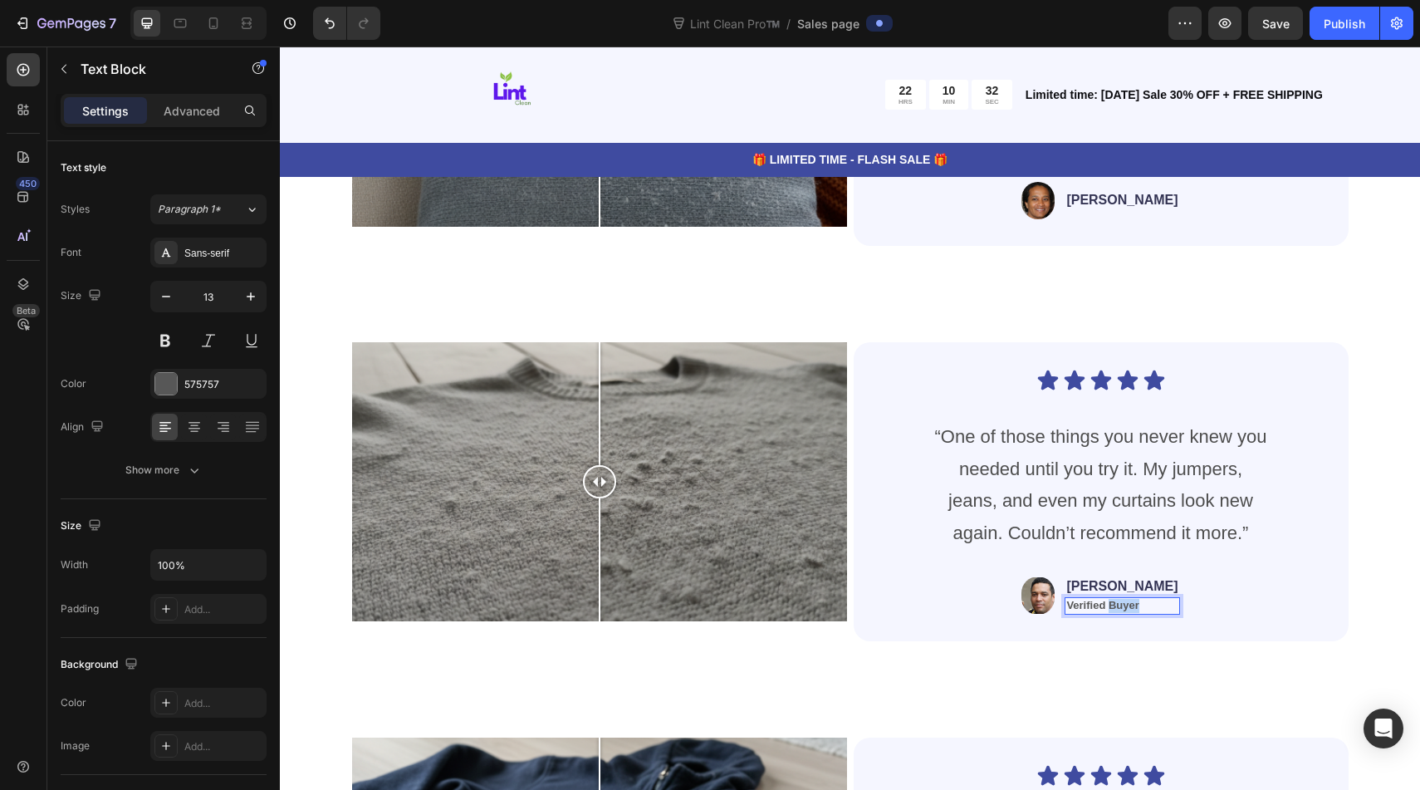
click at [1128, 606] on strong "Verified Buyer" at bounding box center [1102, 605] width 72 height 12
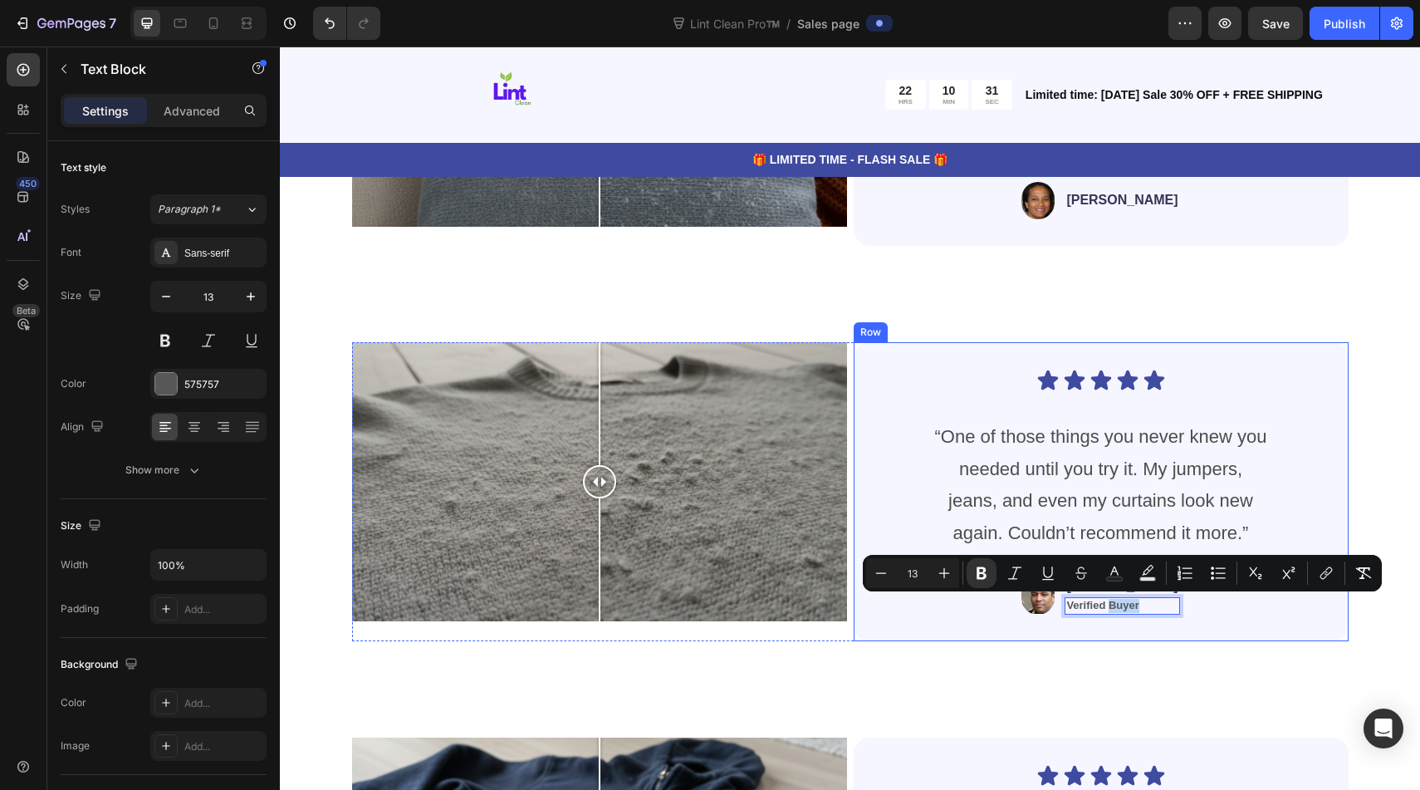
click at [1236, 619] on div "Icon Icon Icon Icon Icon Icon List “One of those things you never knew you need…" at bounding box center [1100, 491] width 495 height 298
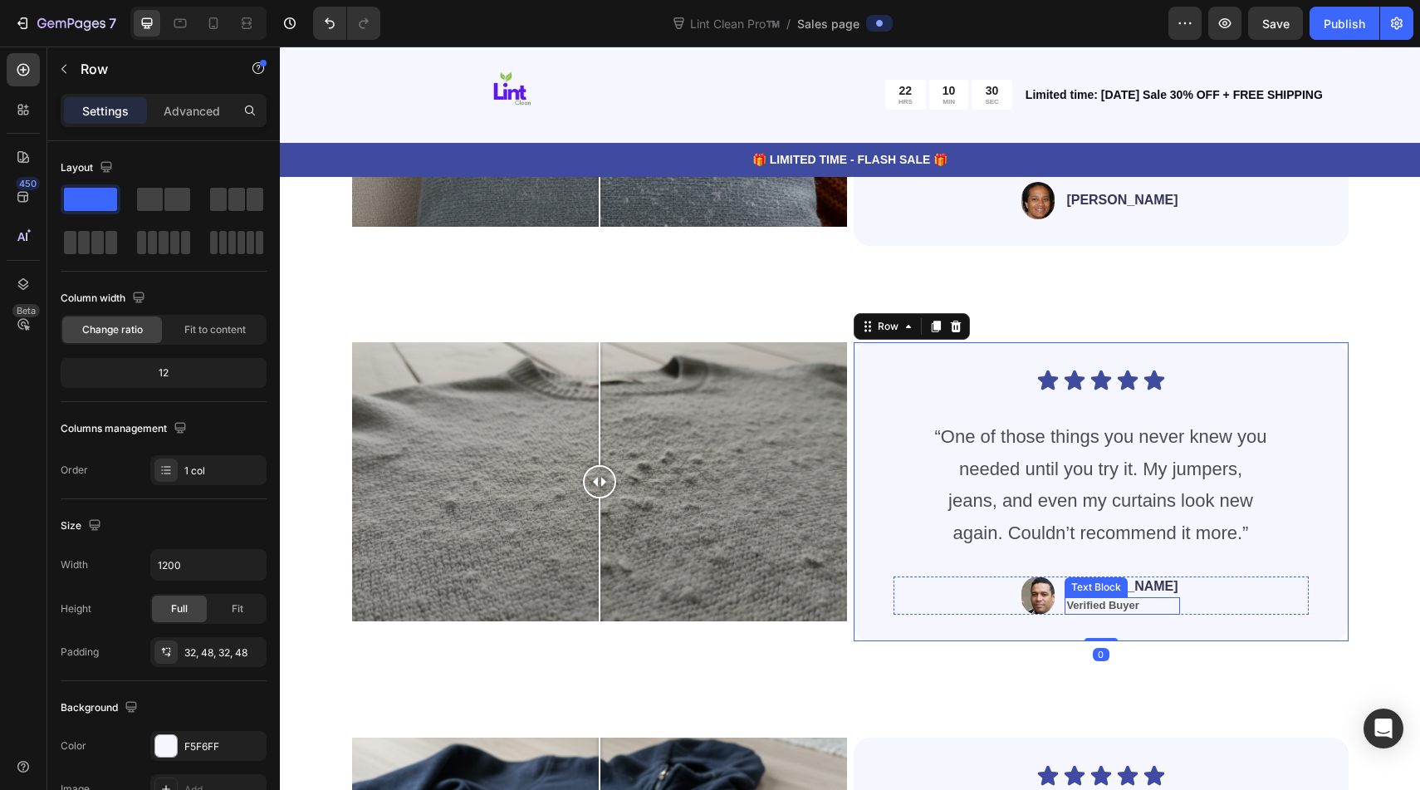
click at [1138, 601] on strong "Verified Buyer" at bounding box center [1102, 605] width 72 height 12
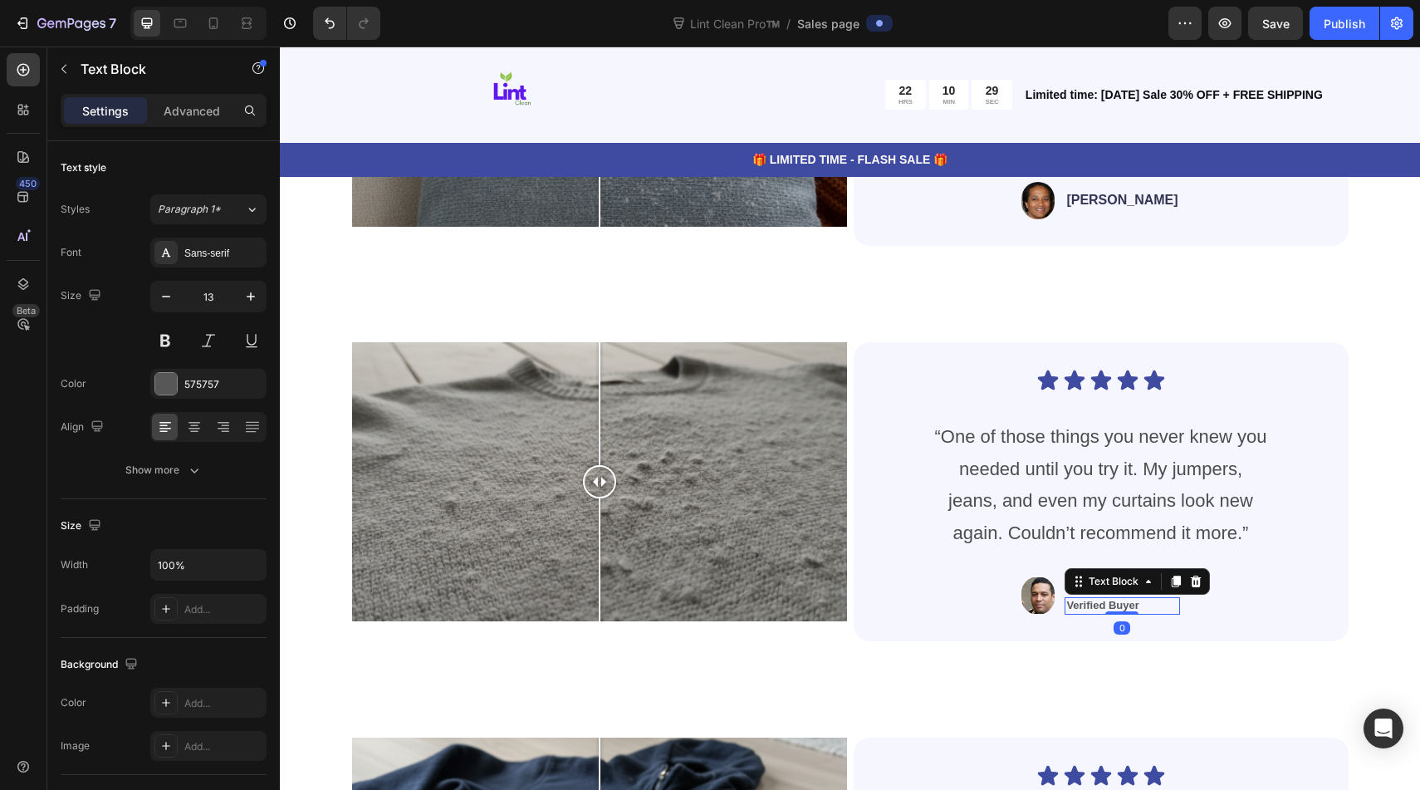
drag, startPoint x: 1195, startPoint y: 584, endPoint x: 1166, endPoint y: 612, distance: 41.1
click at [1181, 584] on icon at bounding box center [1175, 581] width 9 height 12
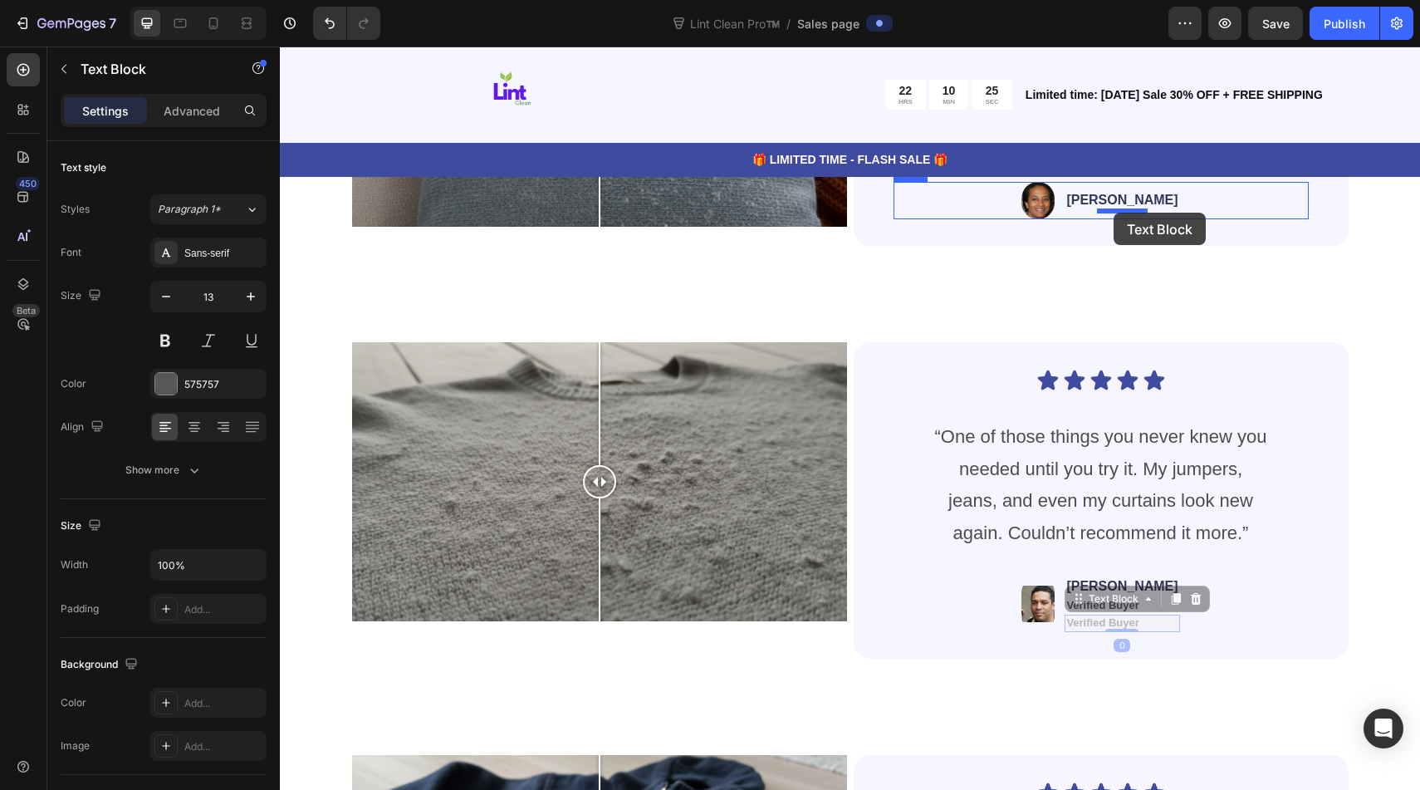
drag, startPoint x: 1146, startPoint y: 619, endPoint x: 1113, endPoint y: 213, distance: 408.1
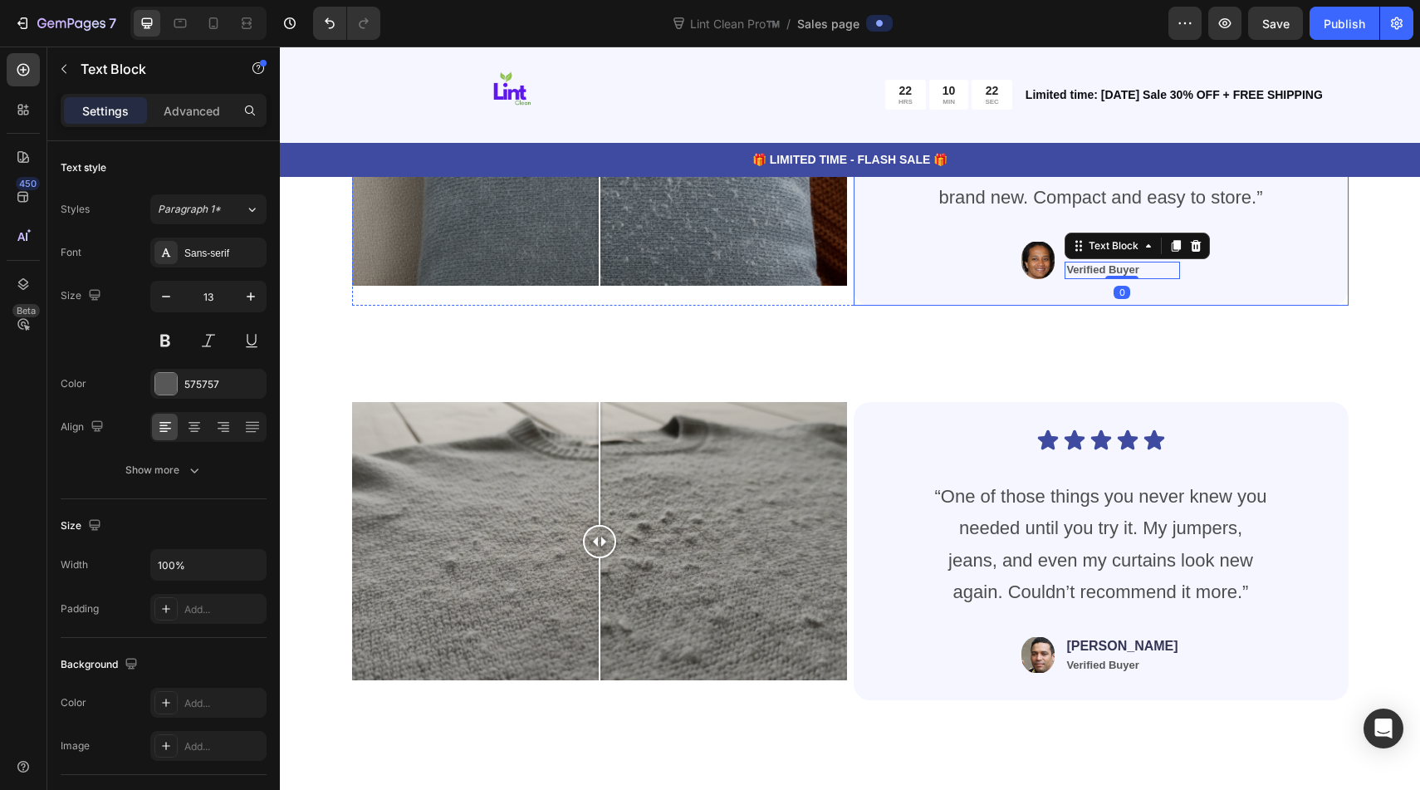
scroll to position [4011, 0]
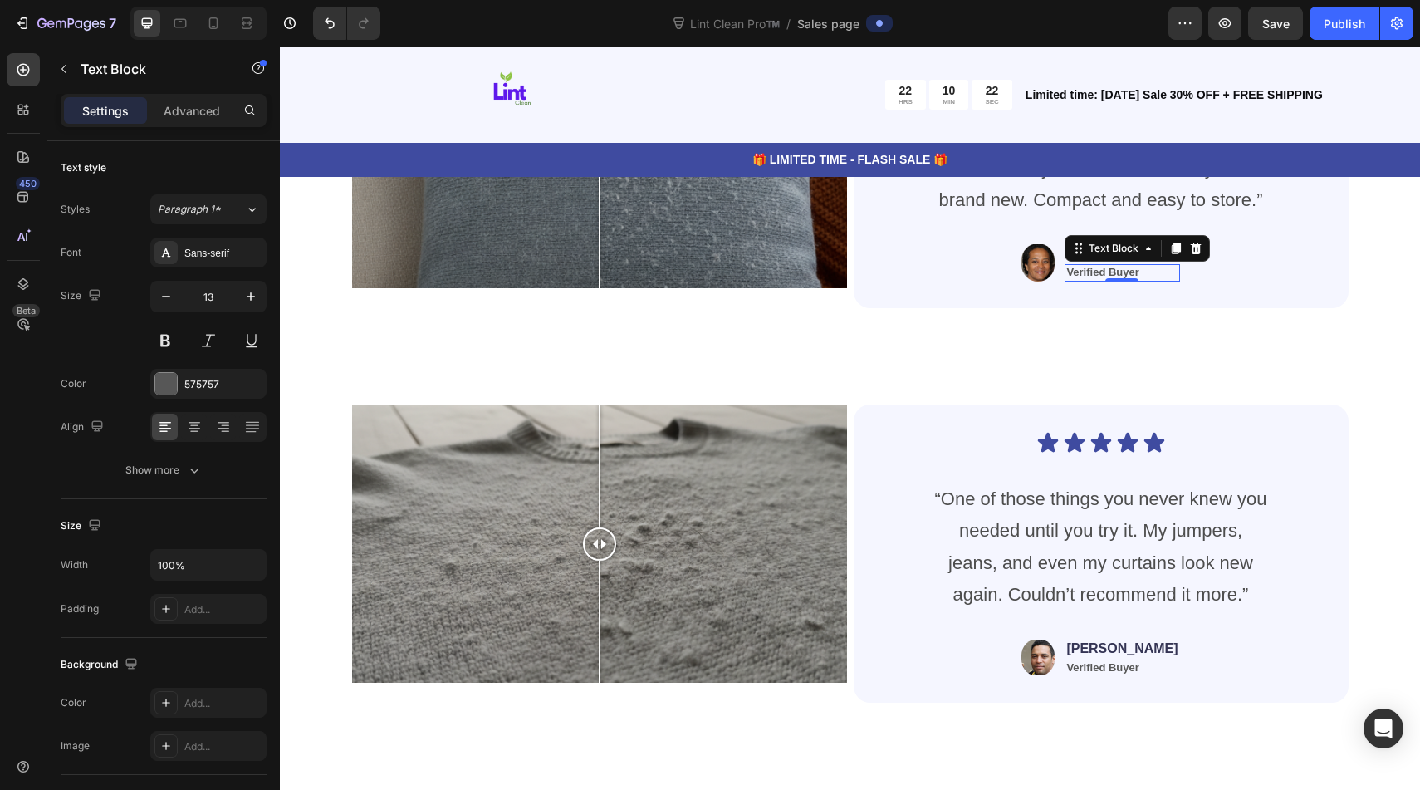
click at [1138, 275] on strong "Verified Buyer" at bounding box center [1102, 272] width 72 height 12
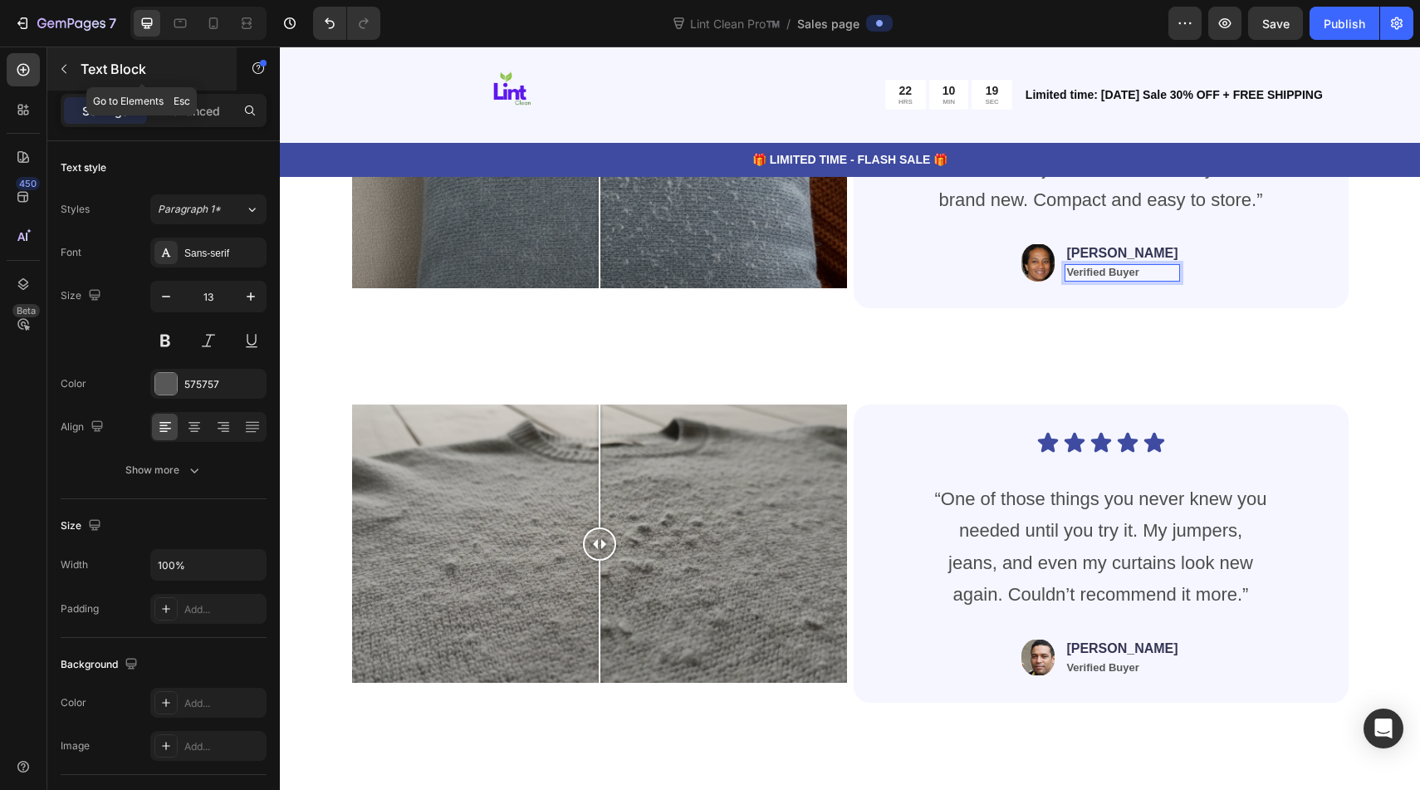
click at [68, 61] on button "button" at bounding box center [64, 69] width 27 height 27
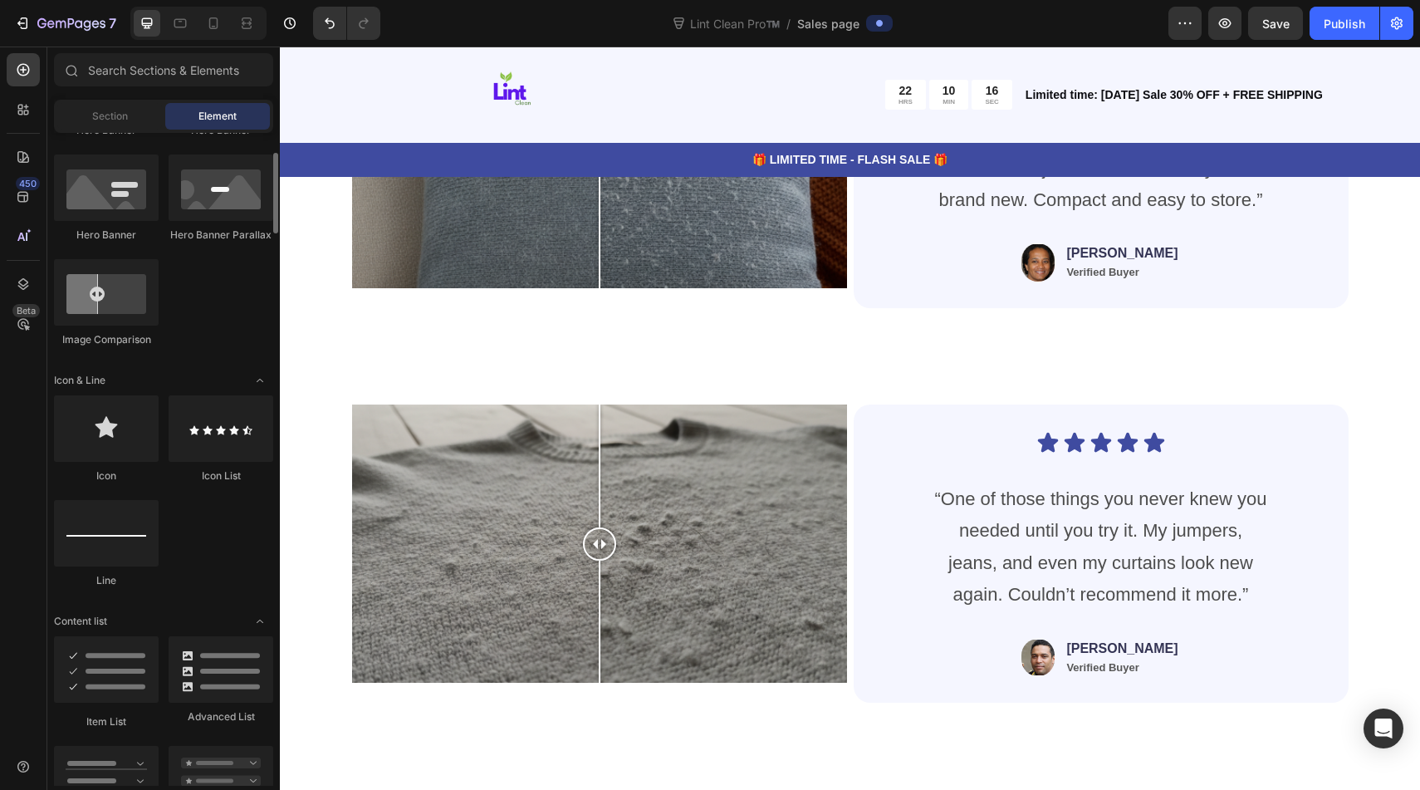
scroll to position [893, 0]
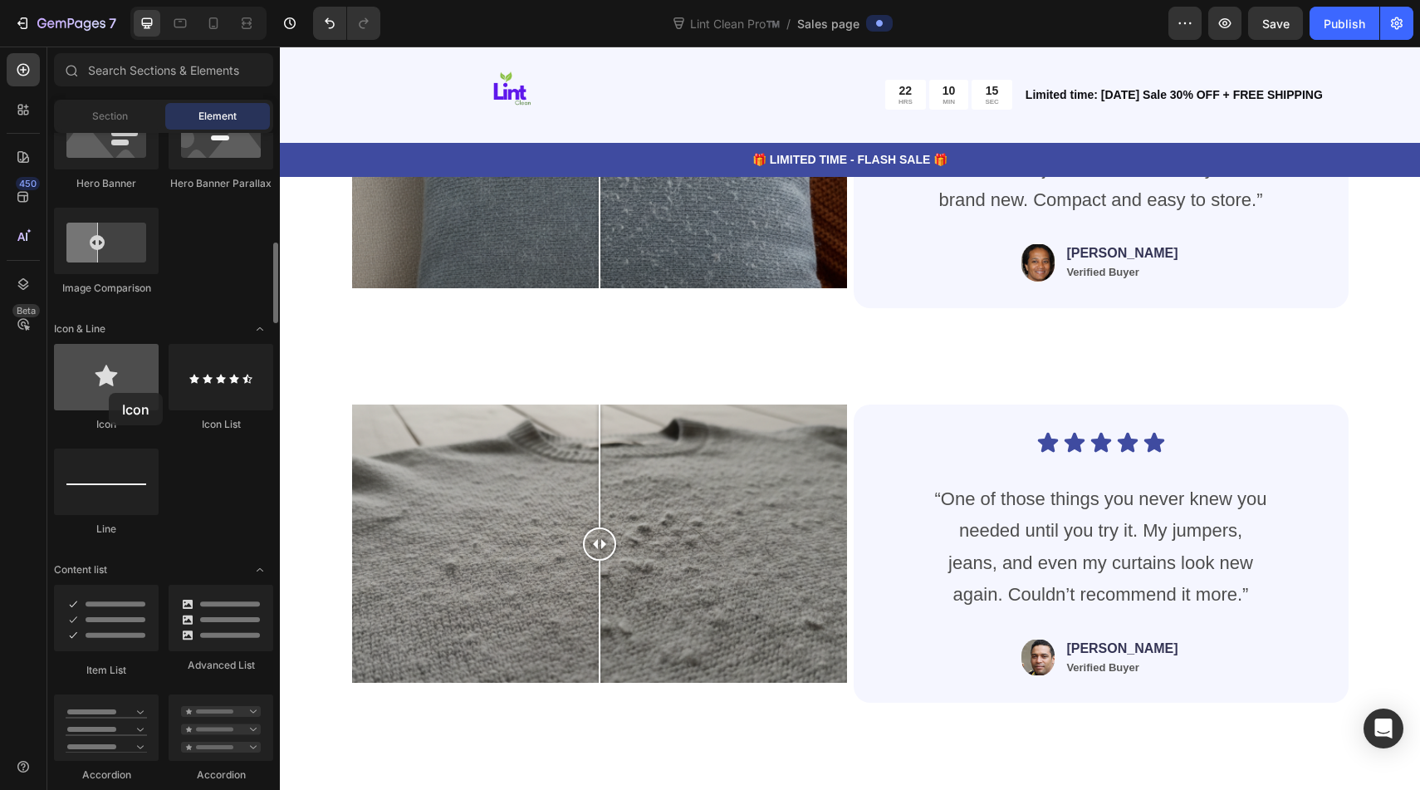
click at [109, 393] on div at bounding box center [106, 377] width 105 height 66
click at [86, 388] on div at bounding box center [106, 377] width 105 height 66
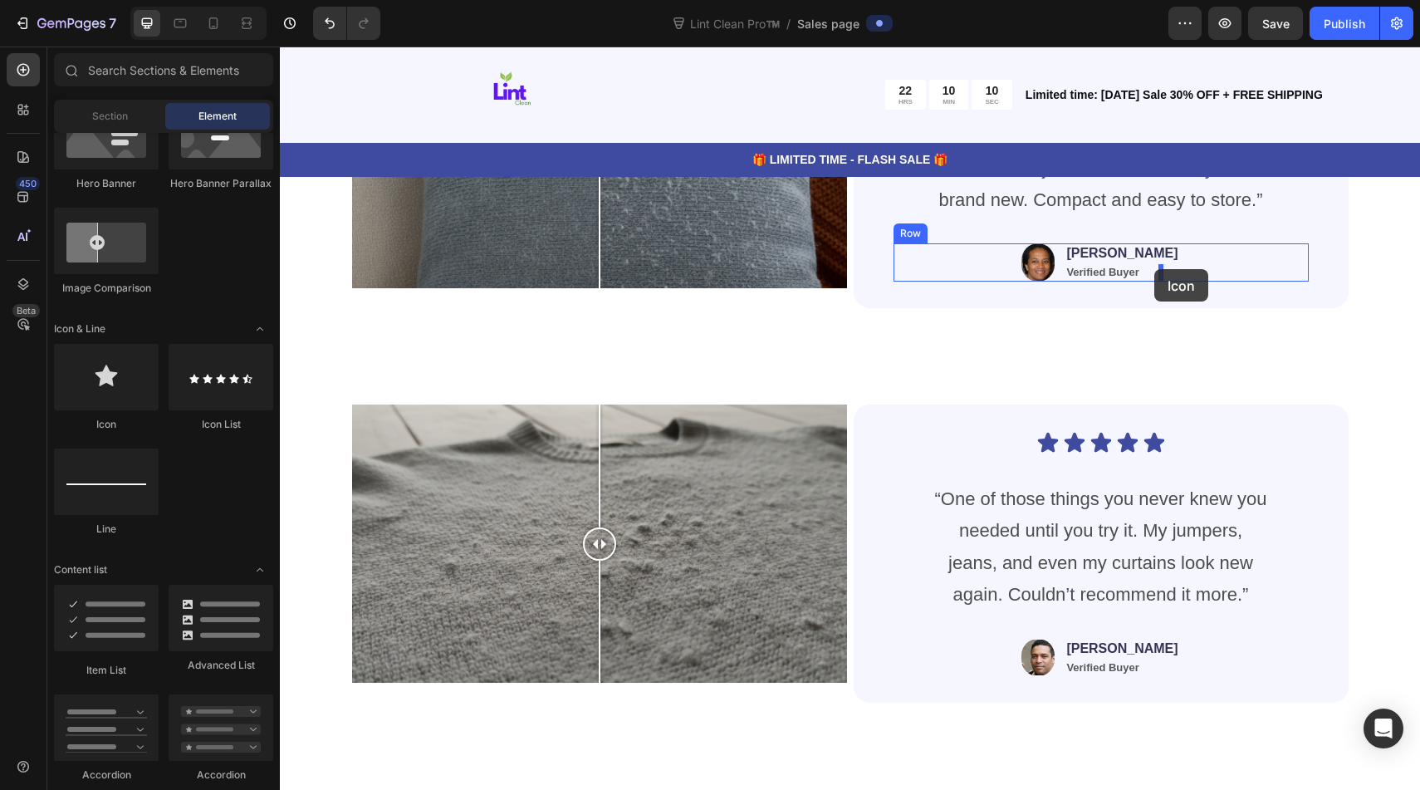
drag, startPoint x: 366, startPoint y: 434, endPoint x: 1154, endPoint y: 269, distance: 805.0
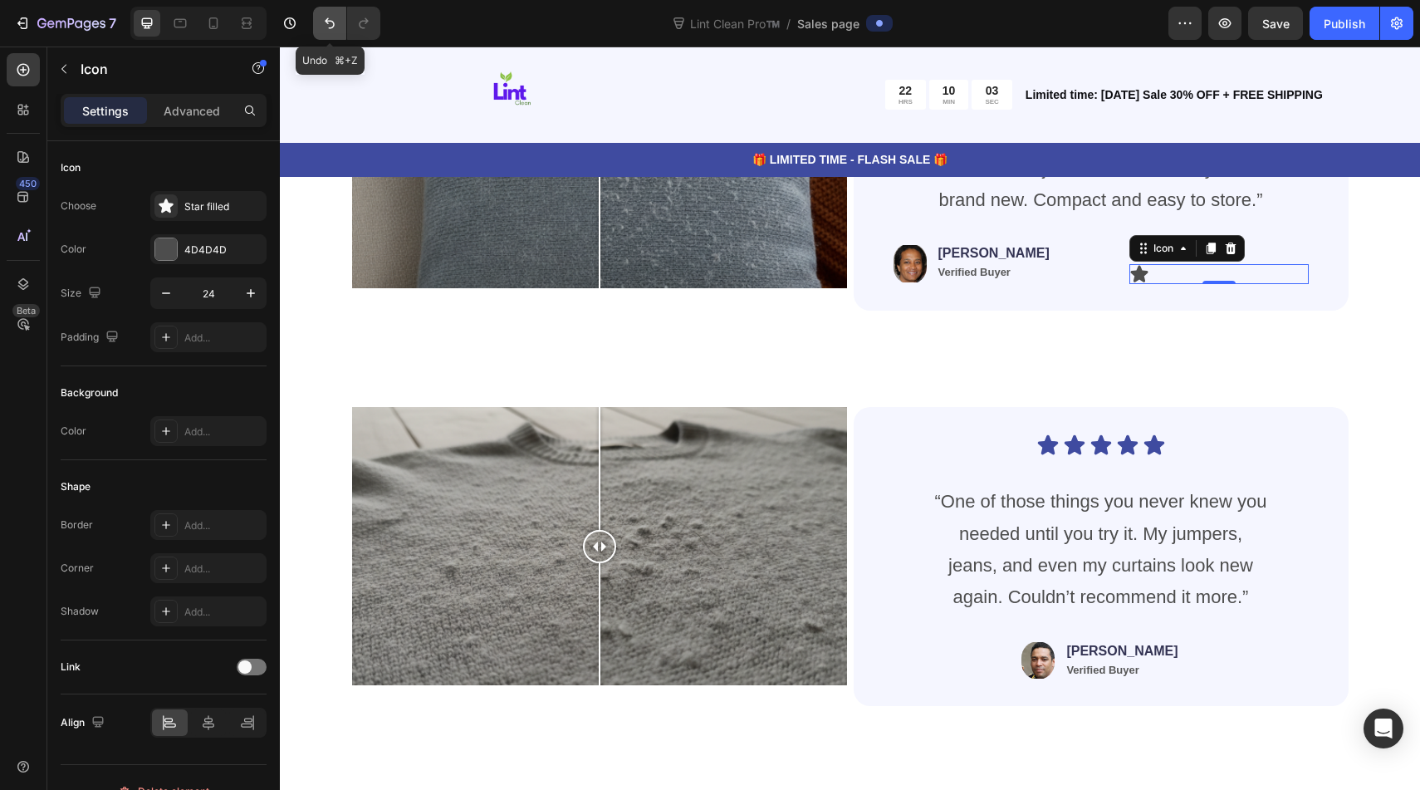
click at [334, 30] on icon "Undo/Redo" at bounding box center [329, 23] width 17 height 17
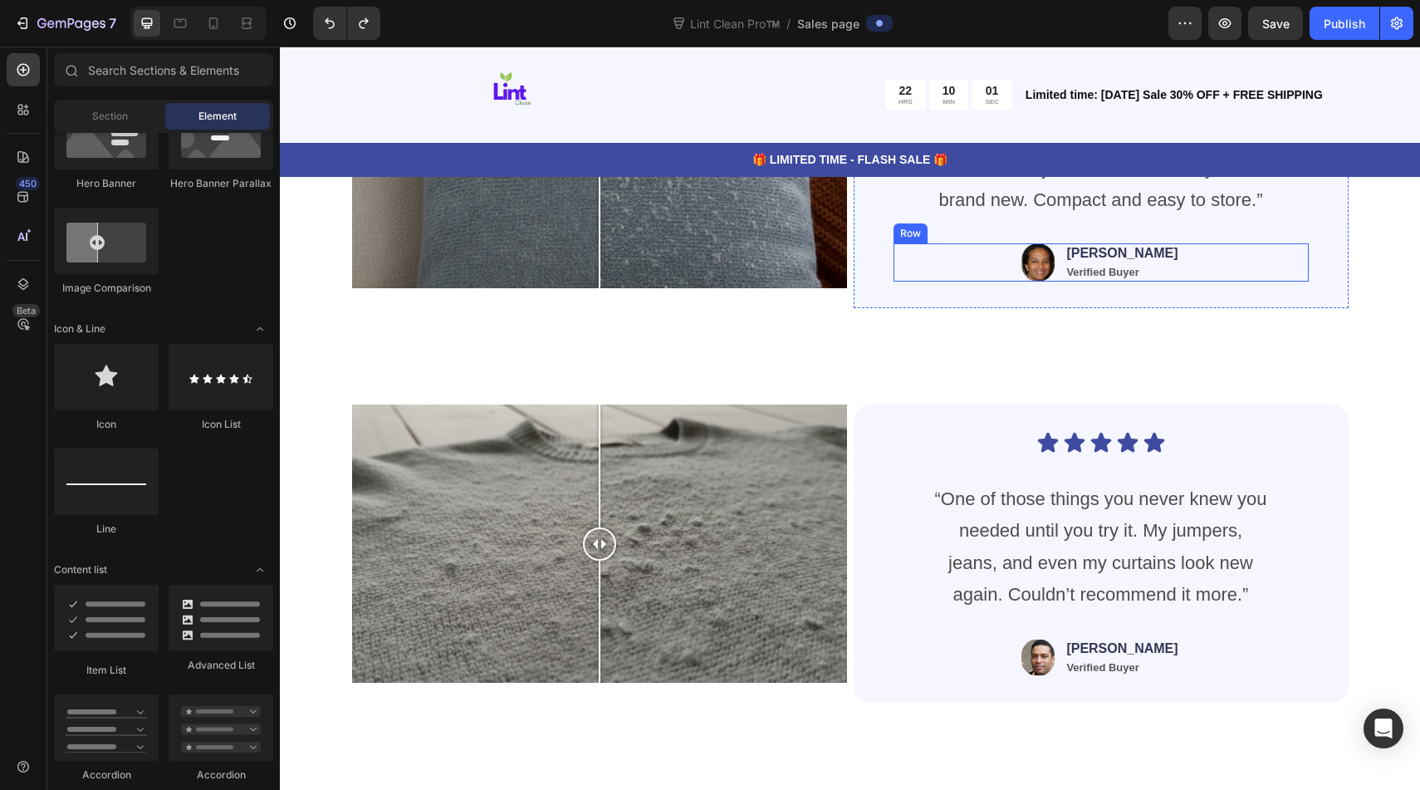
click at [1169, 271] on div "Image [PERSON_NAME] Text Block Verified Buyer Text Block Row" at bounding box center [1100, 262] width 415 height 38
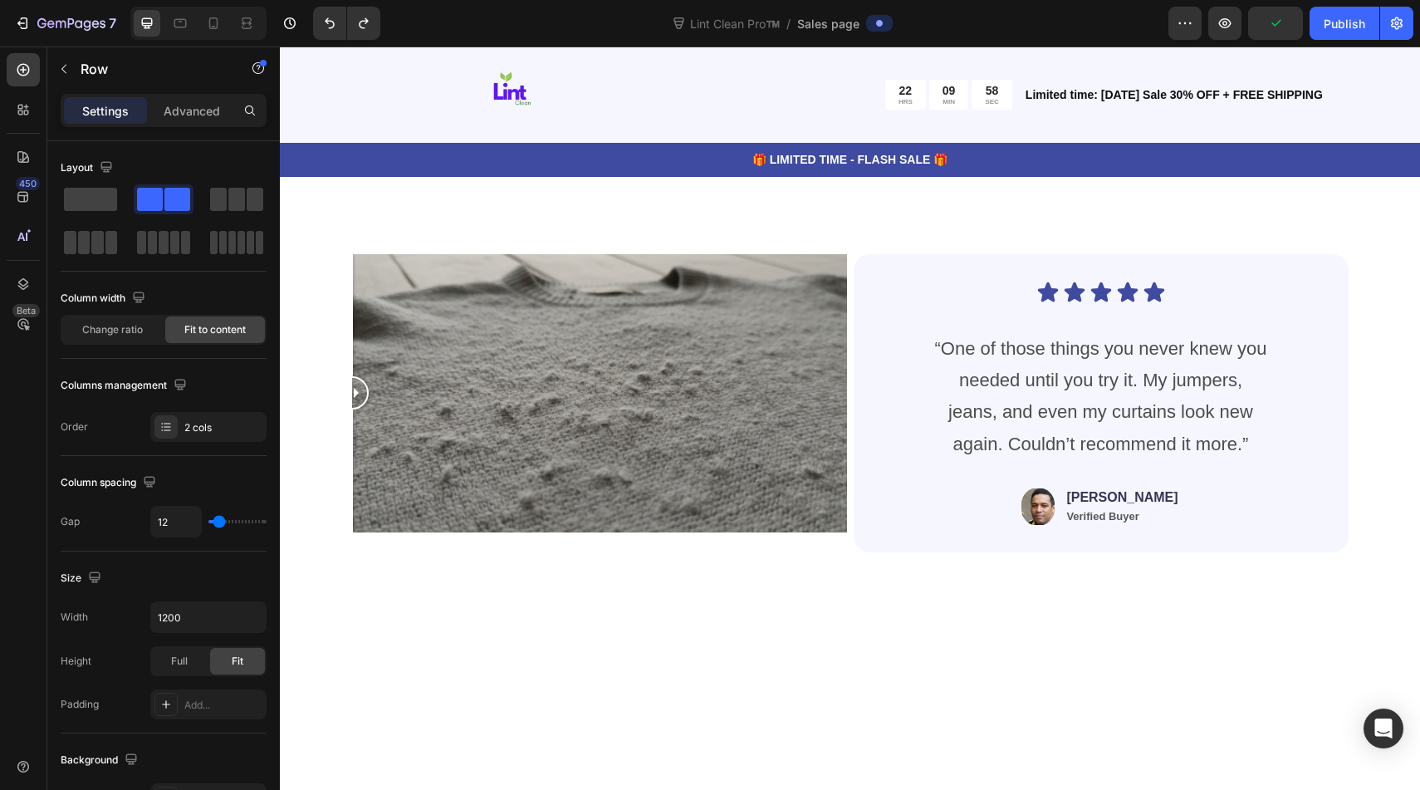
scroll to position [3783, 0]
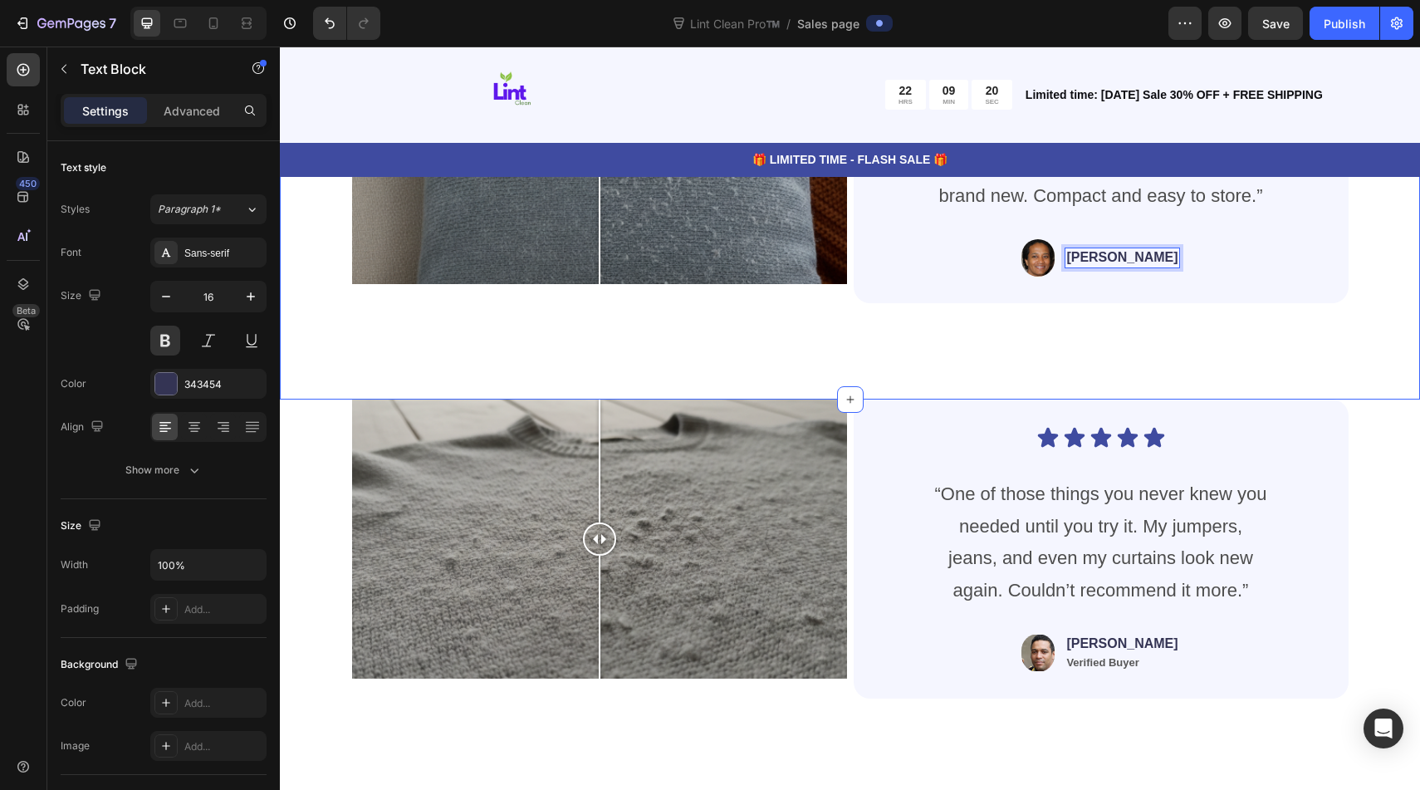
scroll to position [4089, 0]
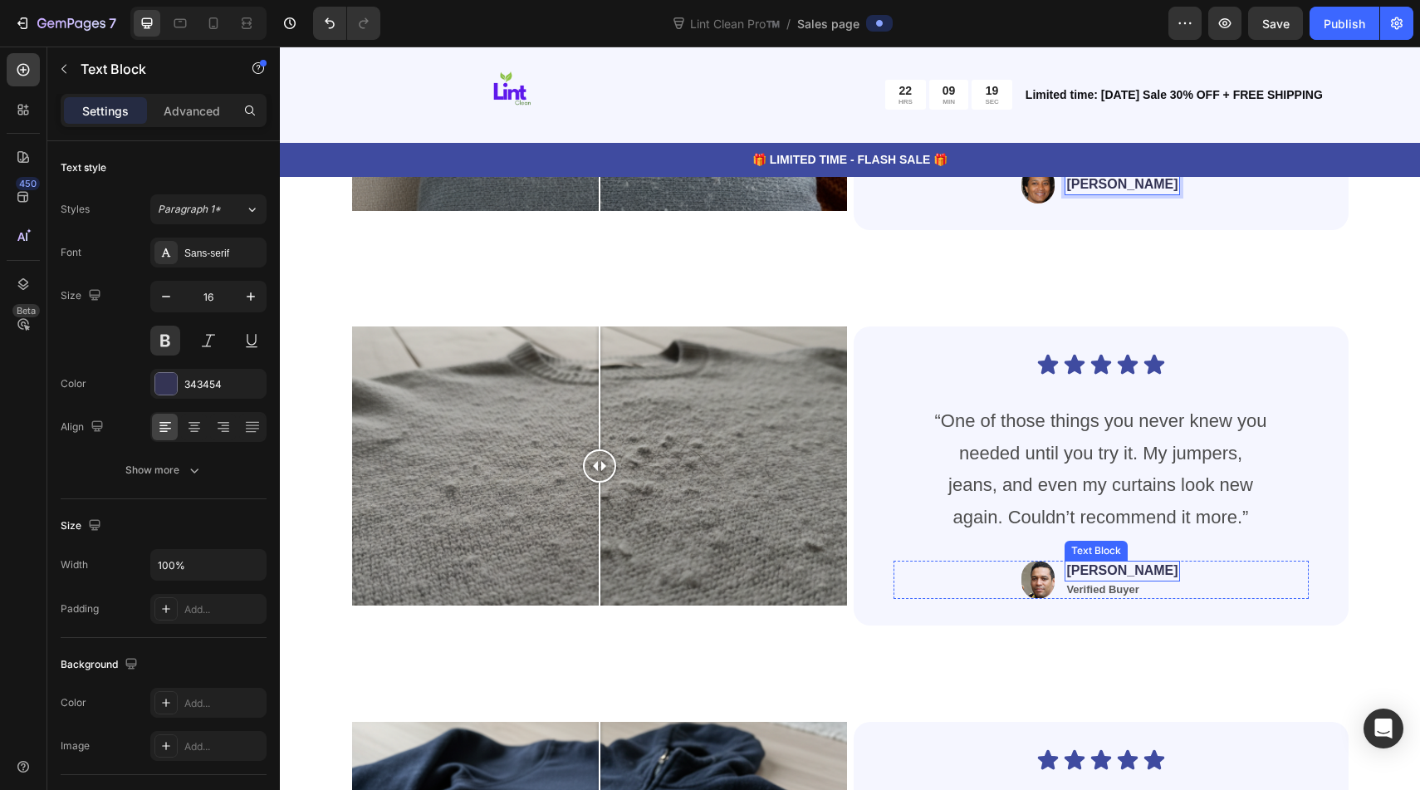
click at [1120, 572] on p "[PERSON_NAME]" at bounding box center [1121, 570] width 111 height 17
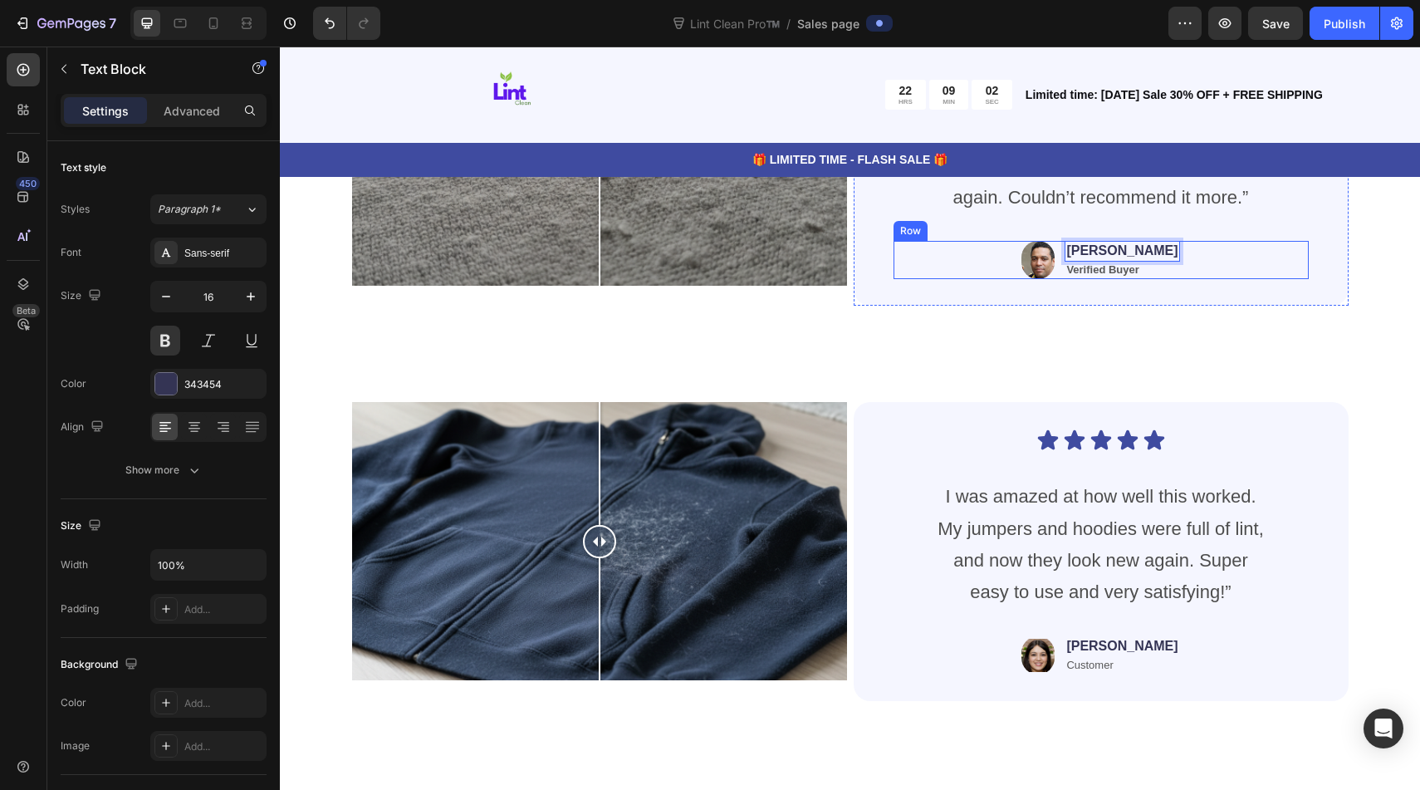
scroll to position [4438, 0]
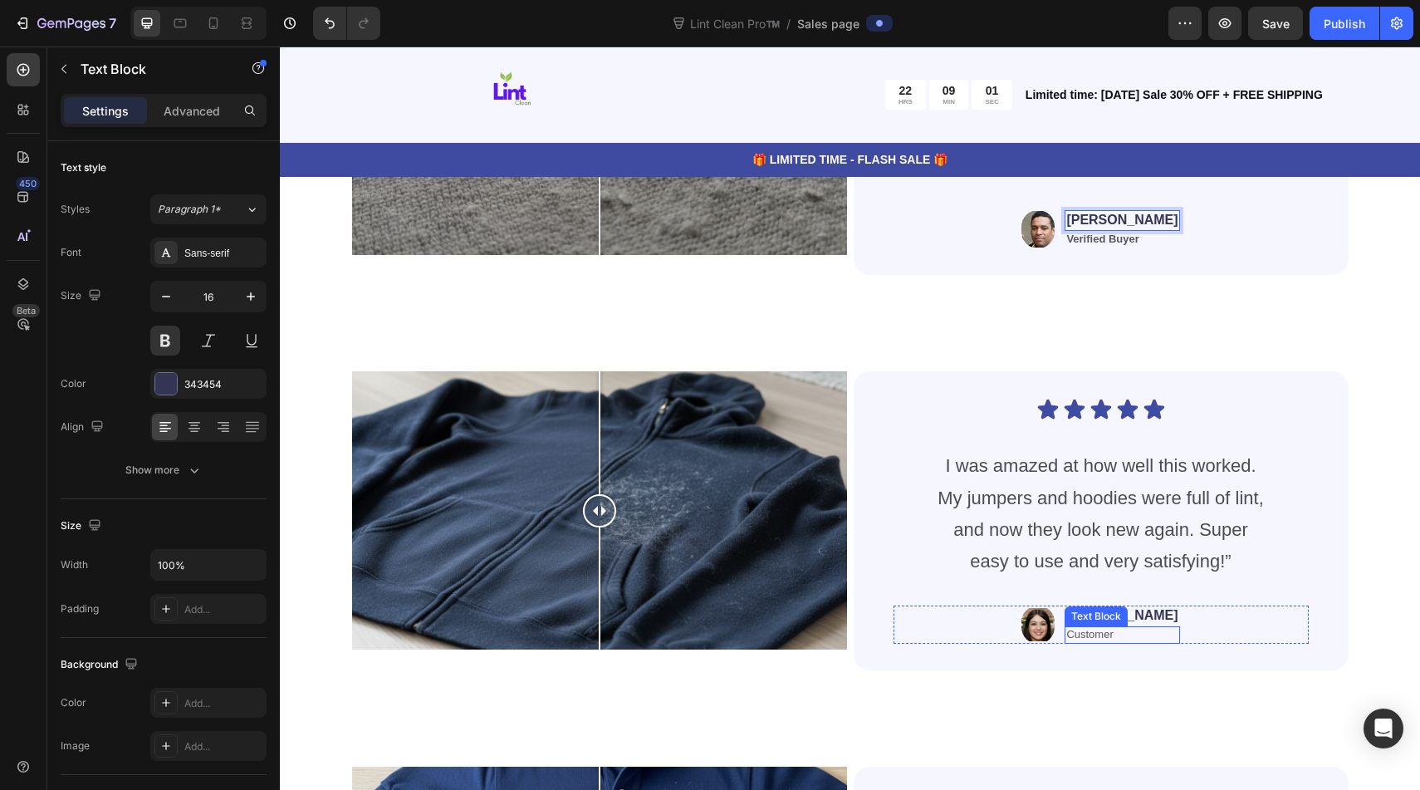
click at [1124, 616] on div "Text Block" at bounding box center [1096, 616] width 56 height 15
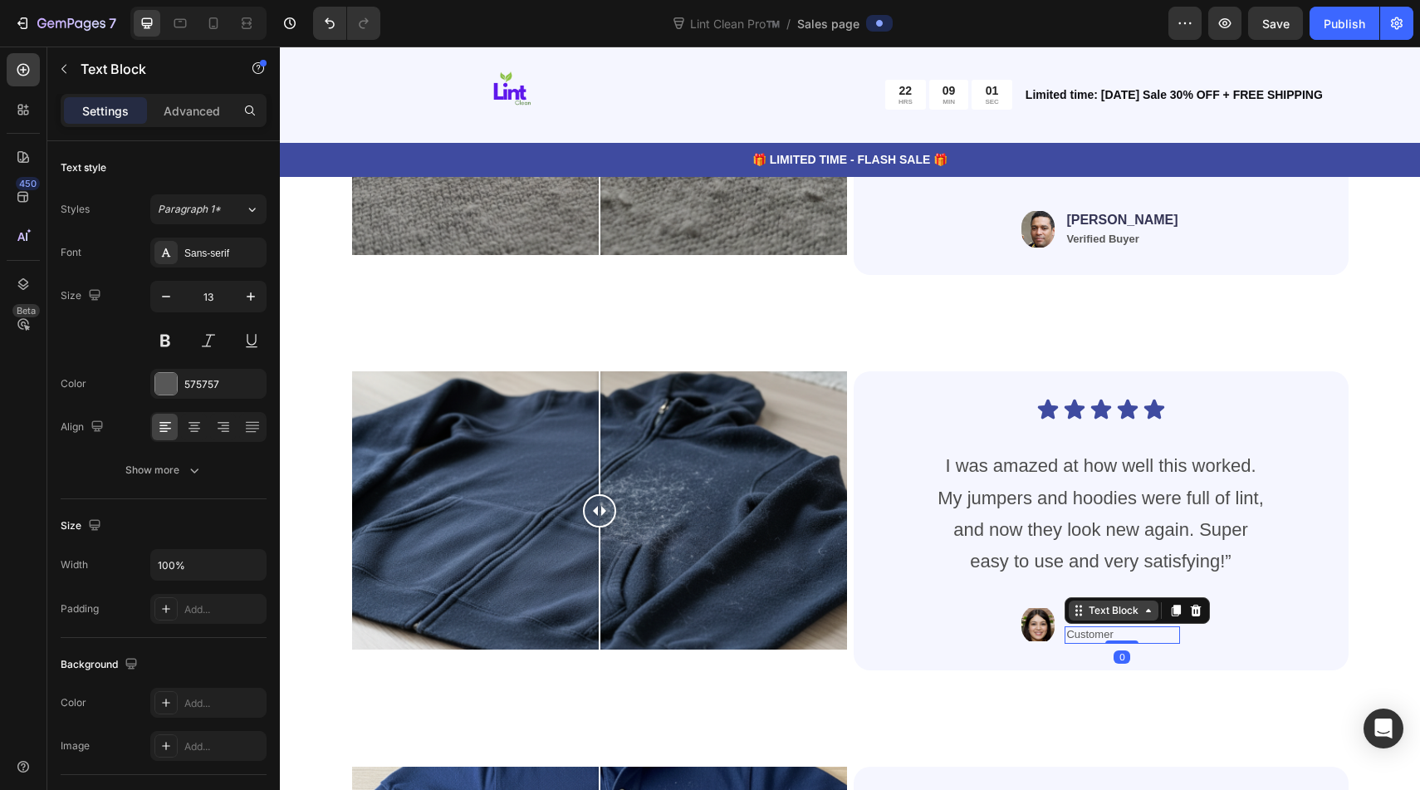
click at [1142, 616] on div "Text Block" at bounding box center [1113, 610] width 56 height 15
click at [1235, 635] on div "Image [PERSON_NAME] Text Block Customer Text Block Row 2 cols Row 1 col Row 2 c…" at bounding box center [1100, 624] width 415 height 38
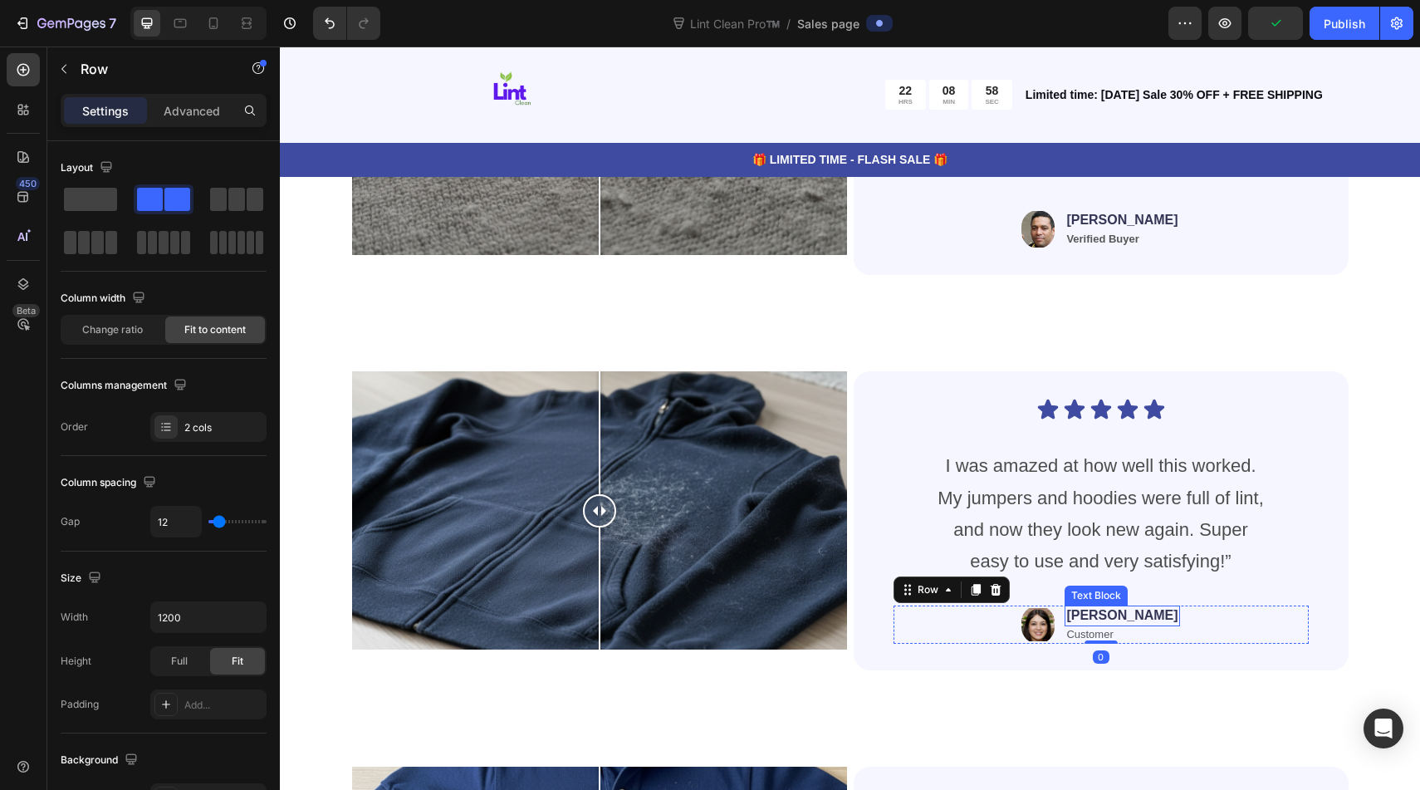
click at [1125, 609] on p "[PERSON_NAME]" at bounding box center [1121, 615] width 111 height 17
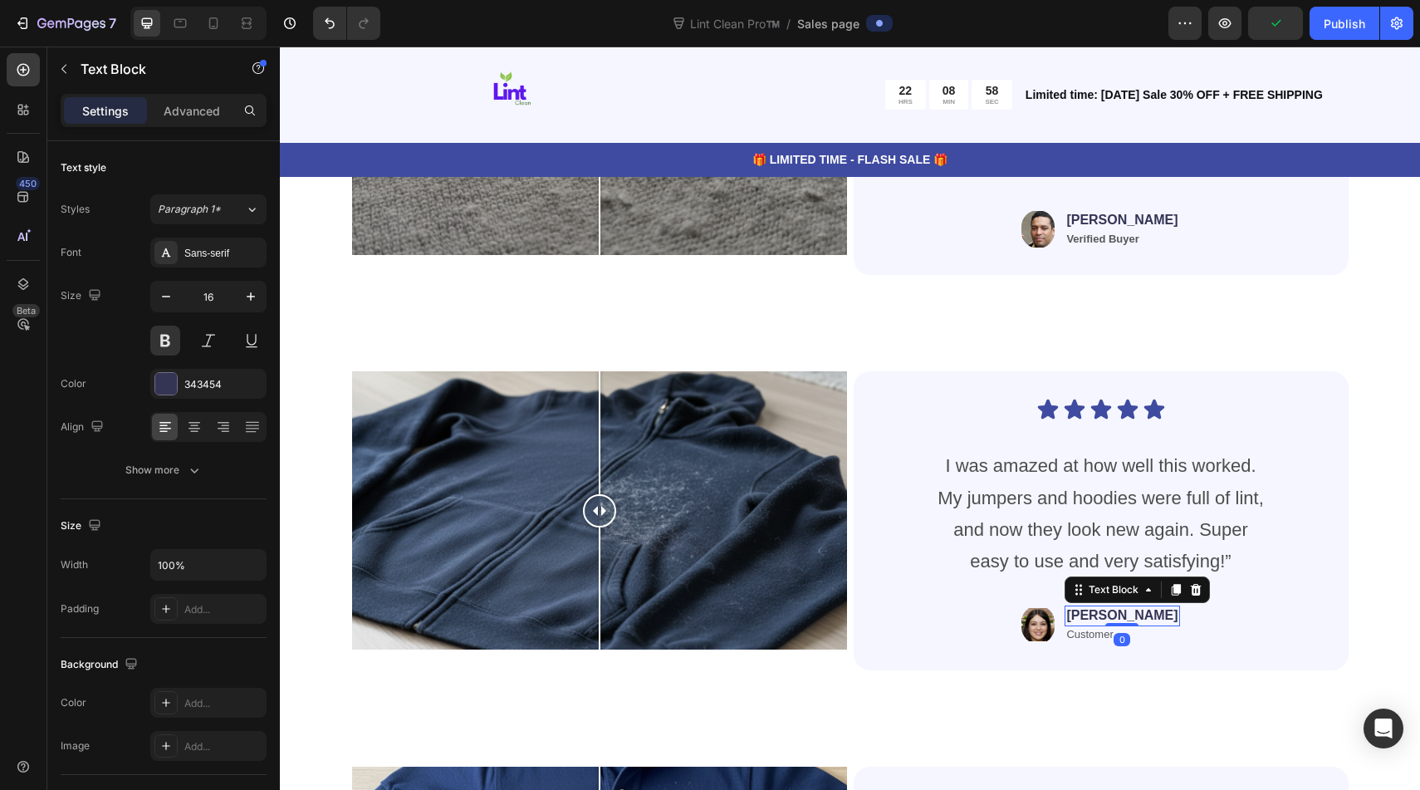
click at [1125, 609] on p "[PERSON_NAME]" at bounding box center [1121, 615] width 111 height 17
click at [1054, 636] on img at bounding box center [1037, 624] width 33 height 38
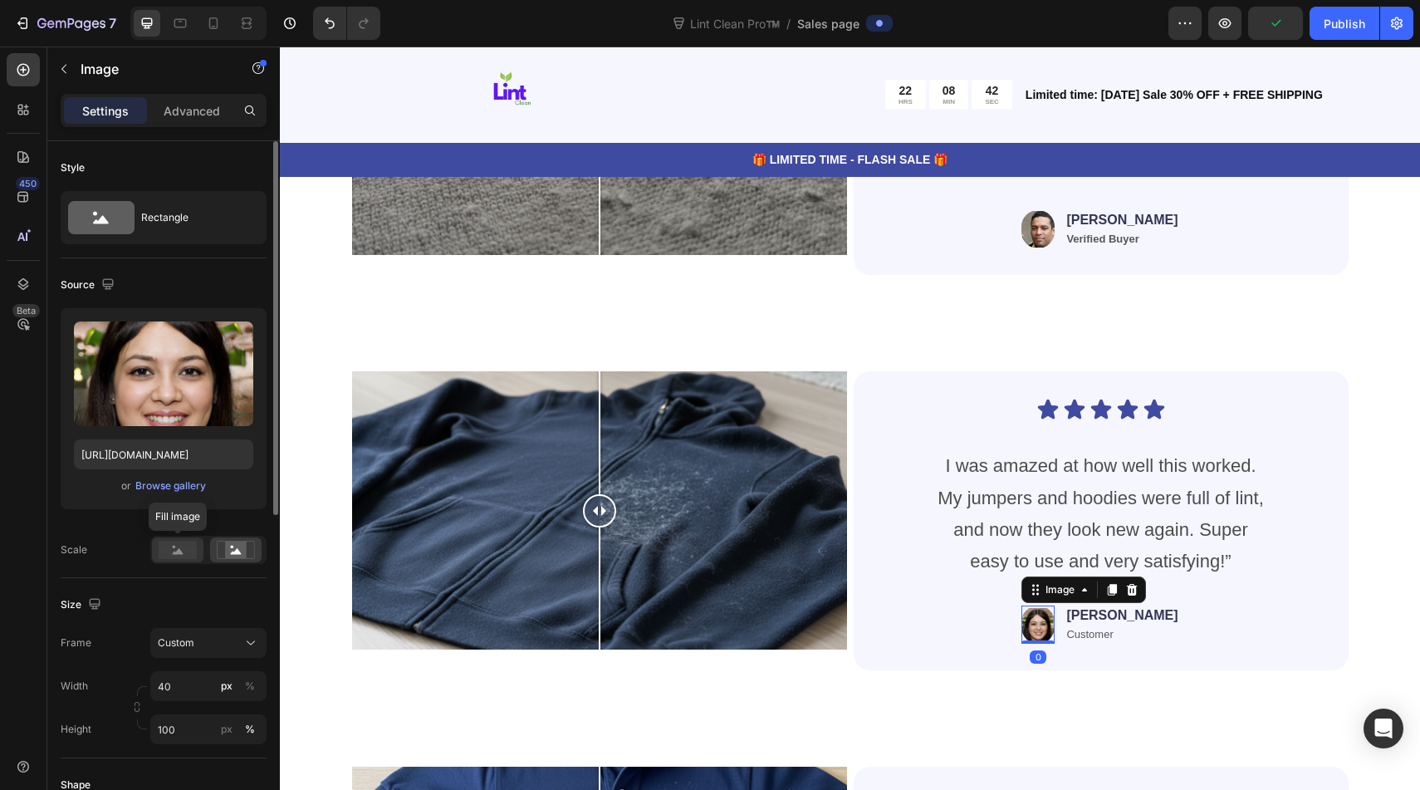
click at [183, 555] on rect at bounding box center [178, 549] width 38 height 18
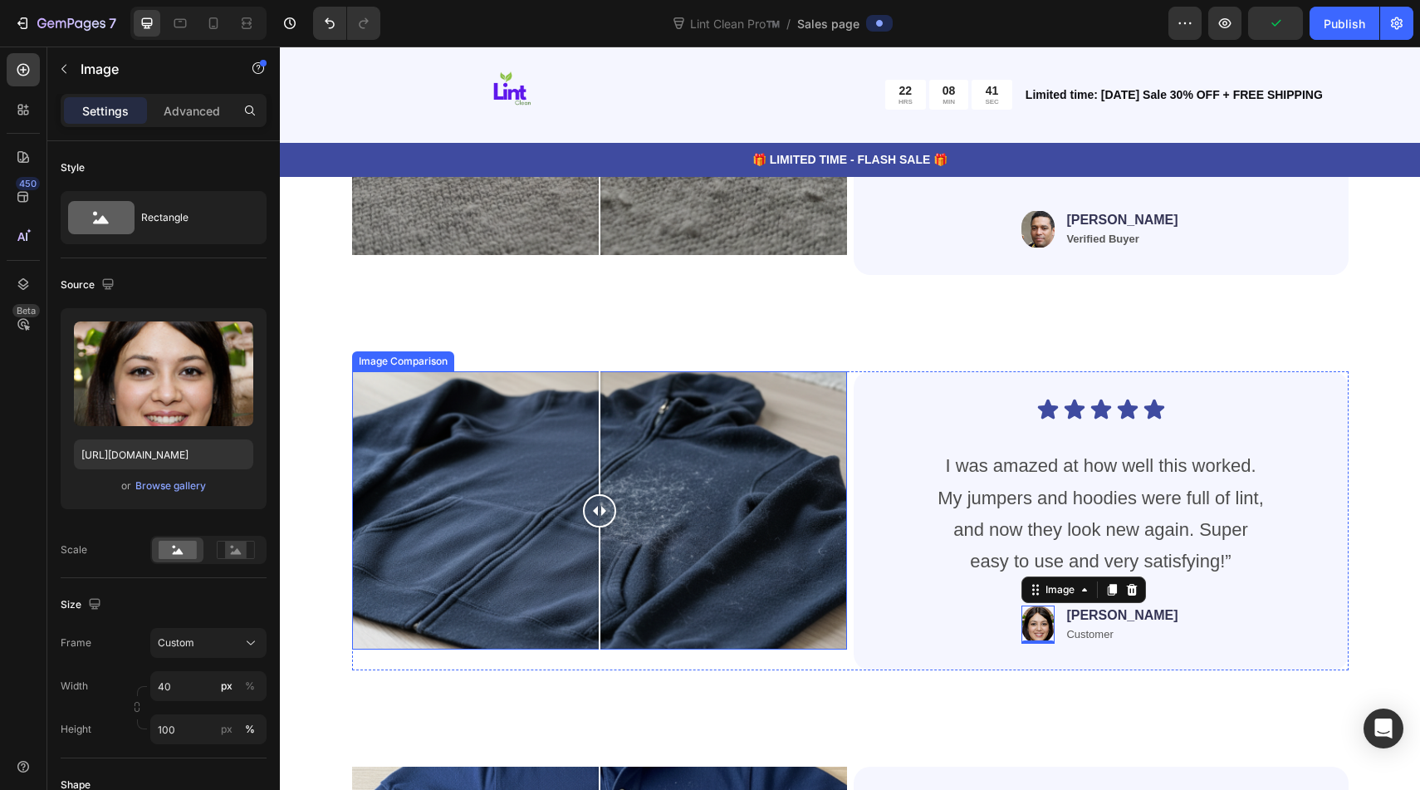
scroll to position [4905, 0]
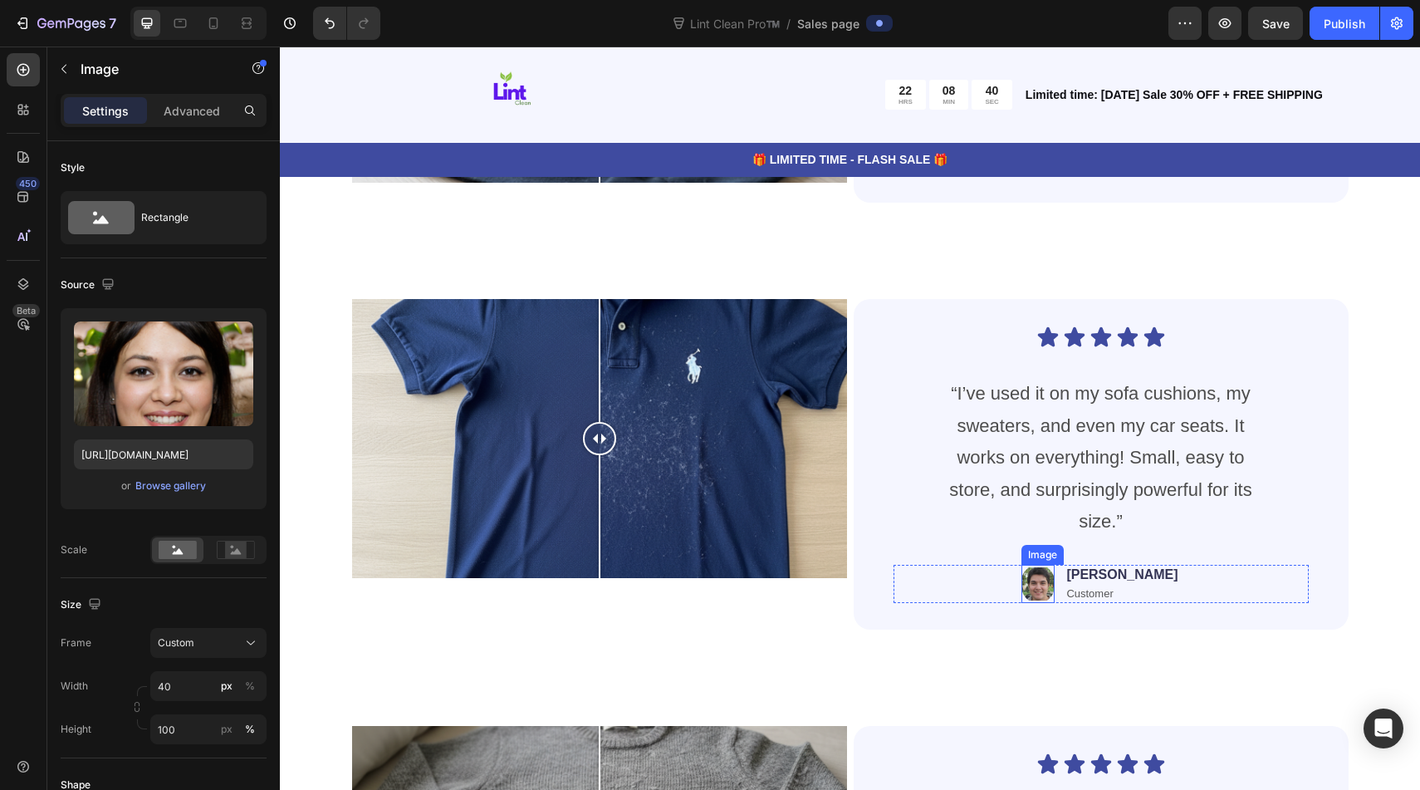
click at [1054, 588] on img at bounding box center [1037, 584] width 33 height 38
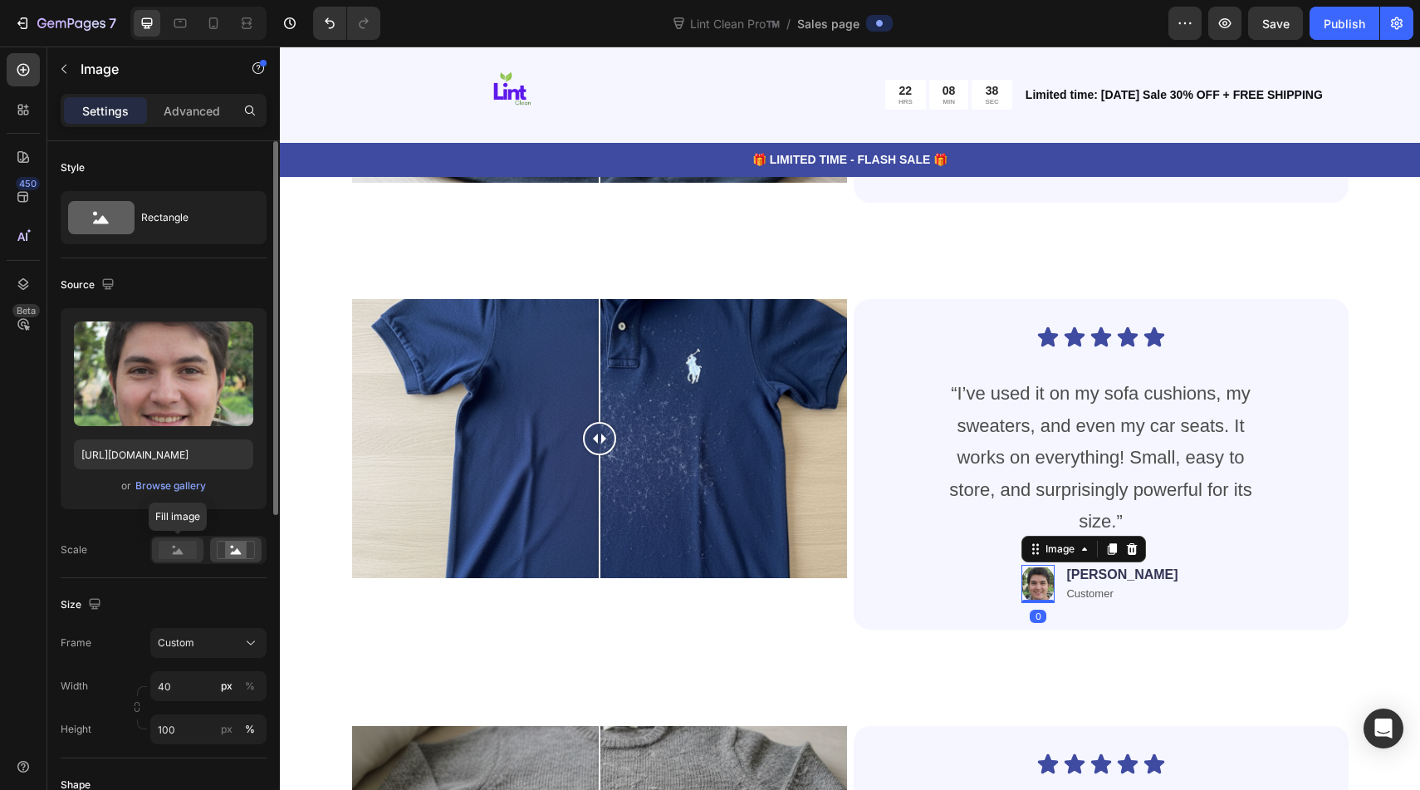
click at [183, 546] on rect at bounding box center [178, 549] width 38 height 18
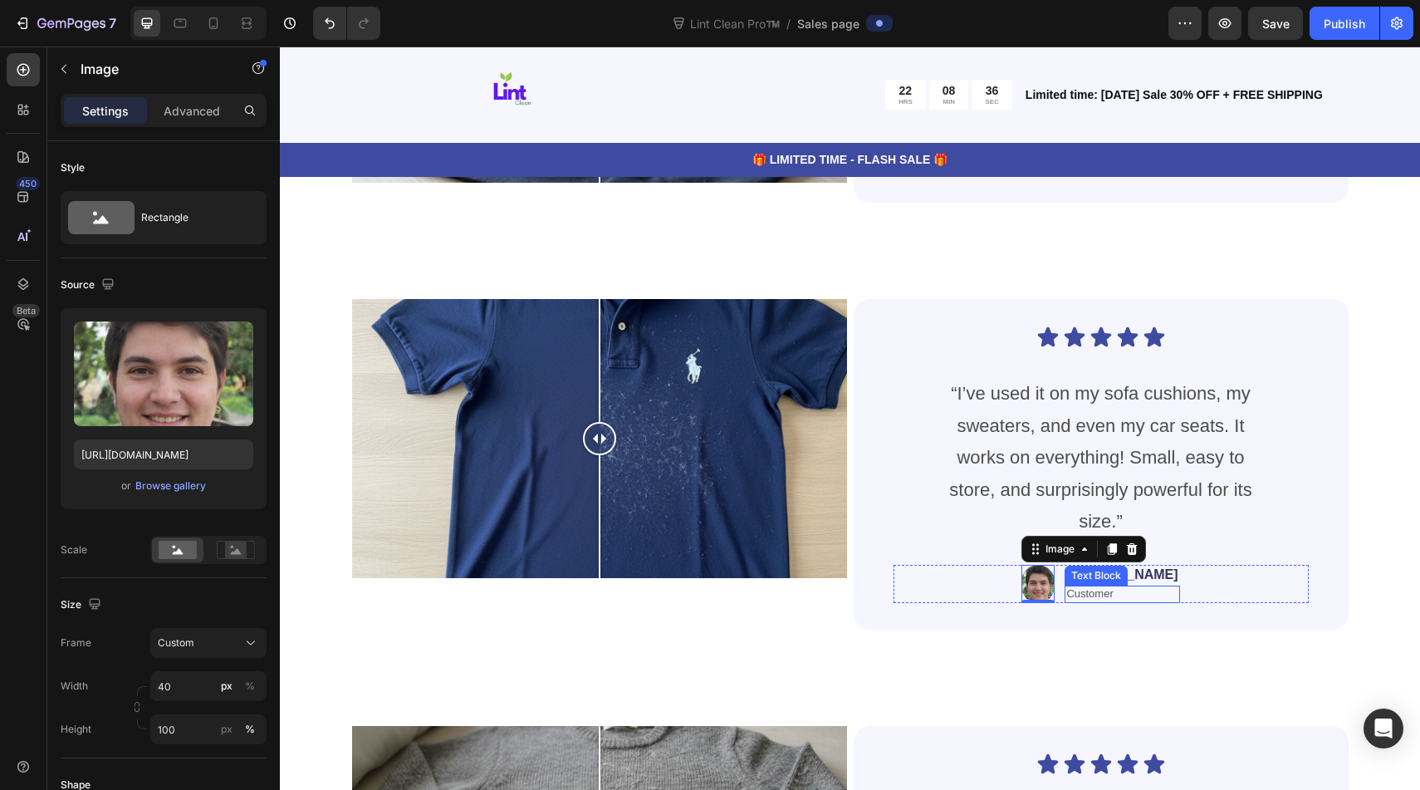
click at [1127, 579] on div "Text Block" at bounding box center [1095, 575] width 63 height 20
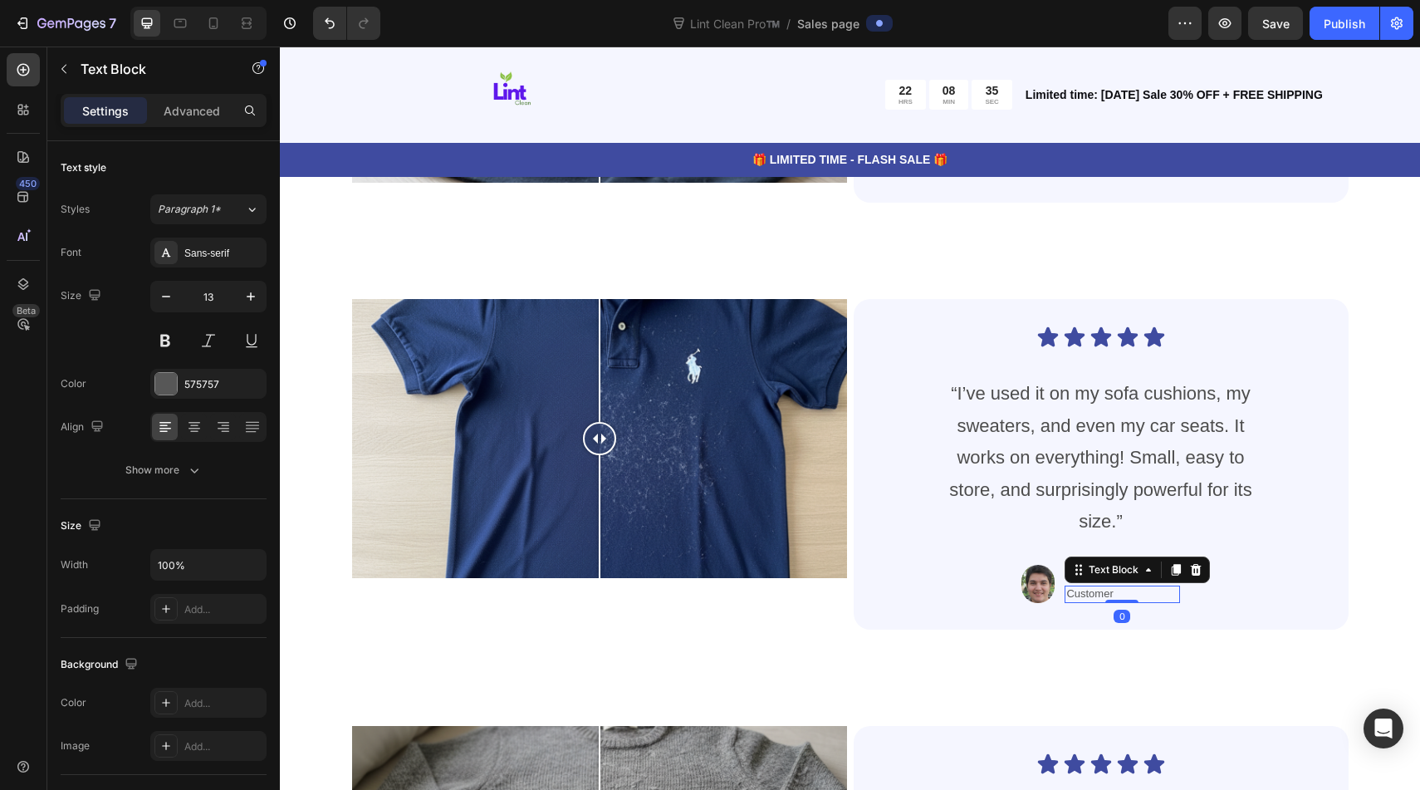
click at [1154, 596] on div "Image [PERSON_NAME] Text Block Customer Text Block 0 Row" at bounding box center [1100, 584] width 415 height 38
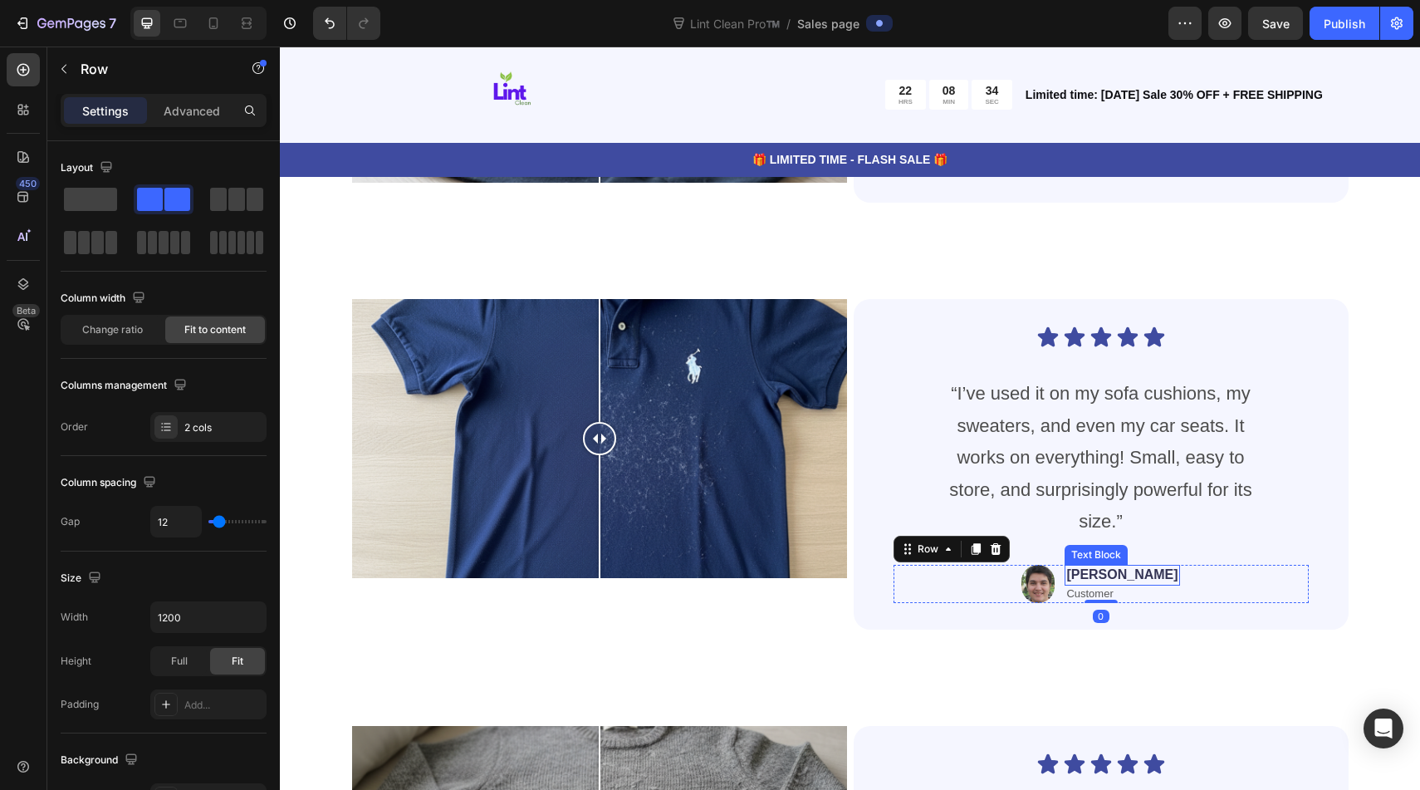
click at [1136, 575] on p "[PERSON_NAME]" at bounding box center [1121, 574] width 111 height 17
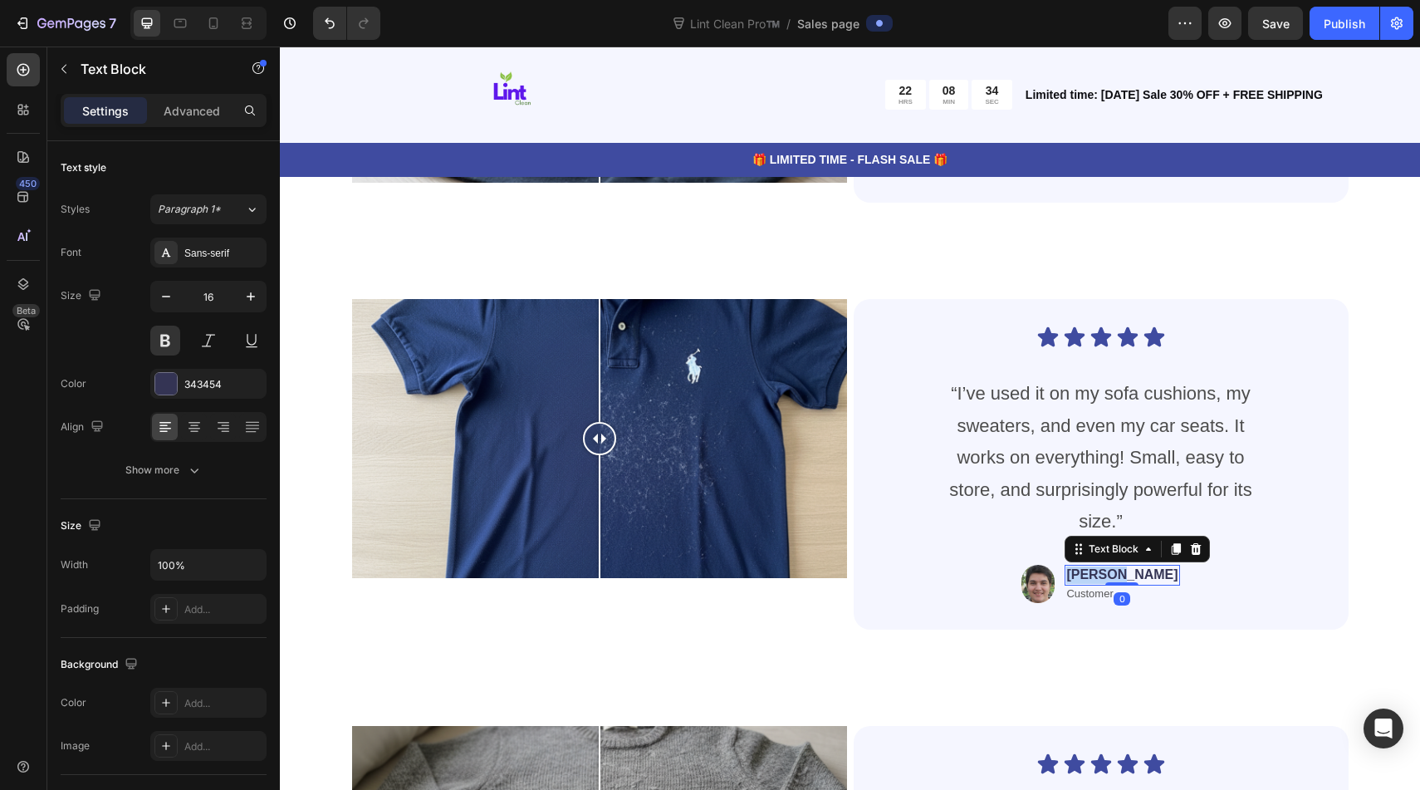
click at [1136, 578] on p "[PERSON_NAME]" at bounding box center [1121, 574] width 111 height 17
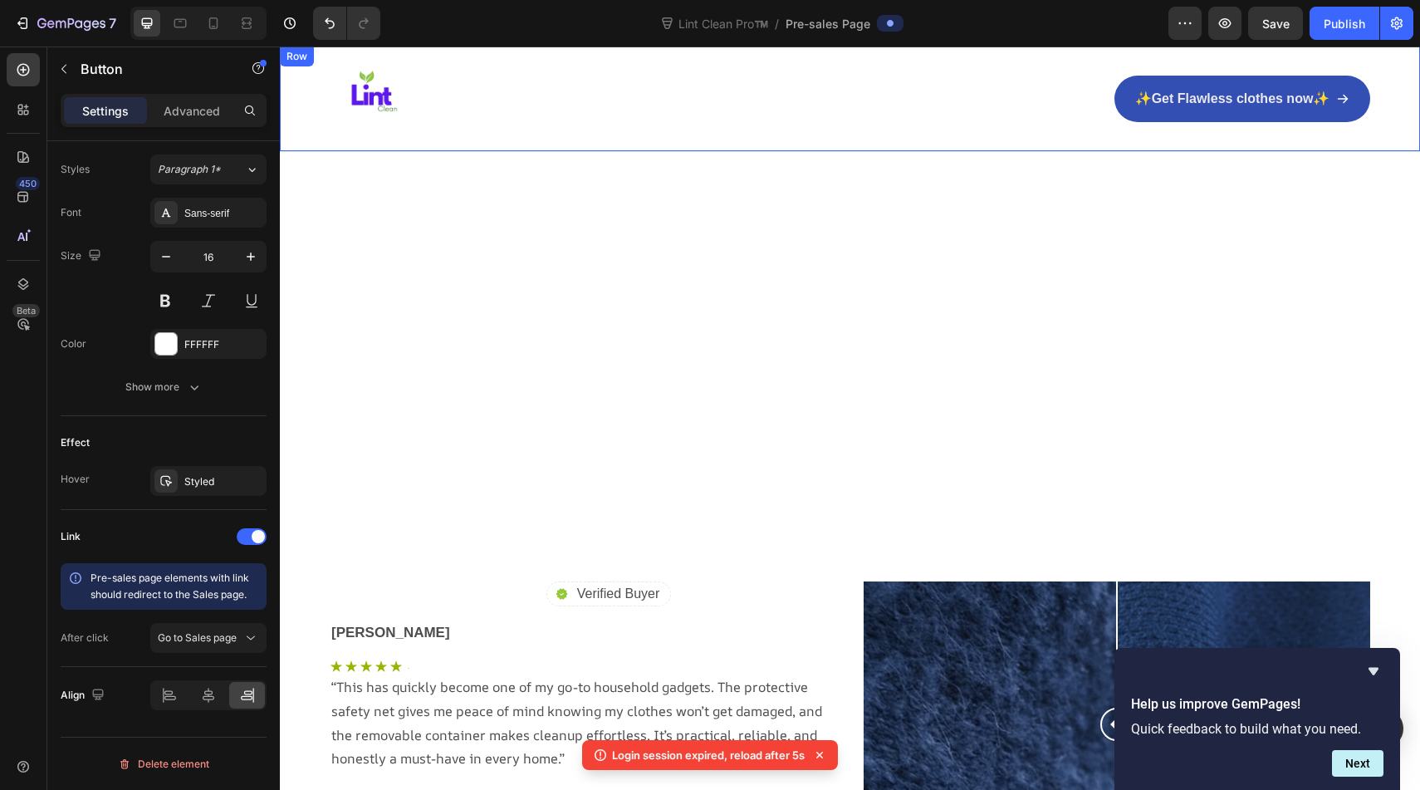
scroll to position [5307, 0]
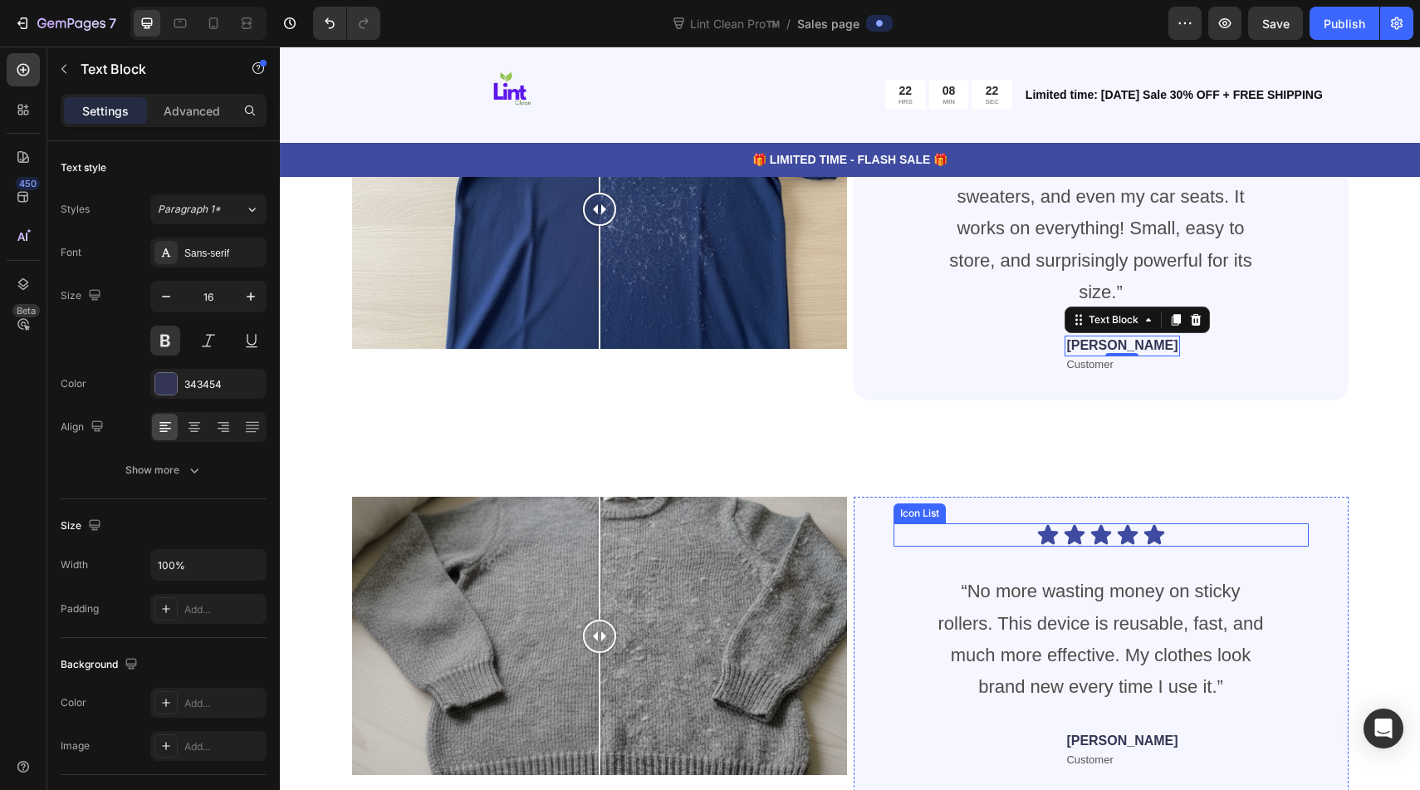
scroll to position [5165, 0]
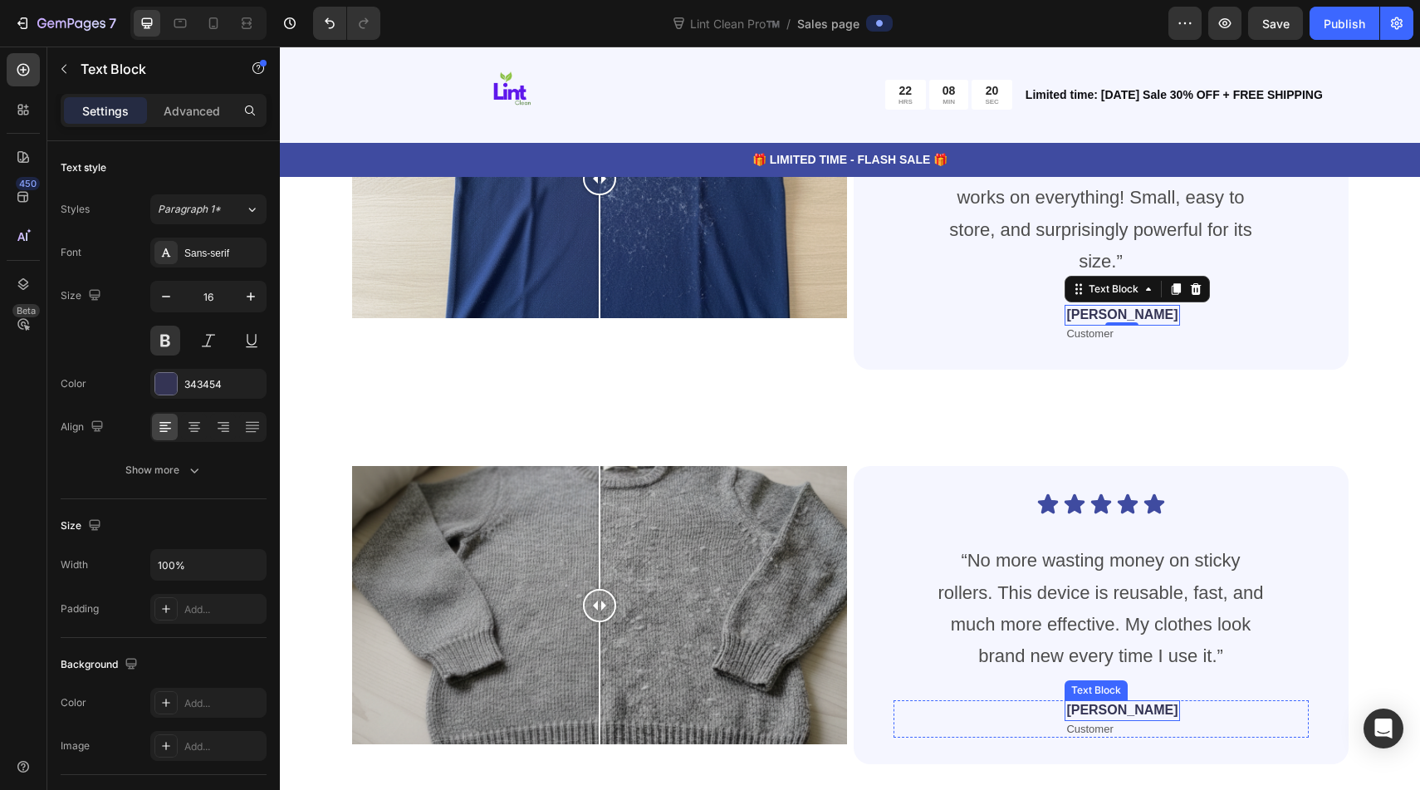
click at [1107, 709] on p "Jessica" at bounding box center [1121, 710] width 111 height 17
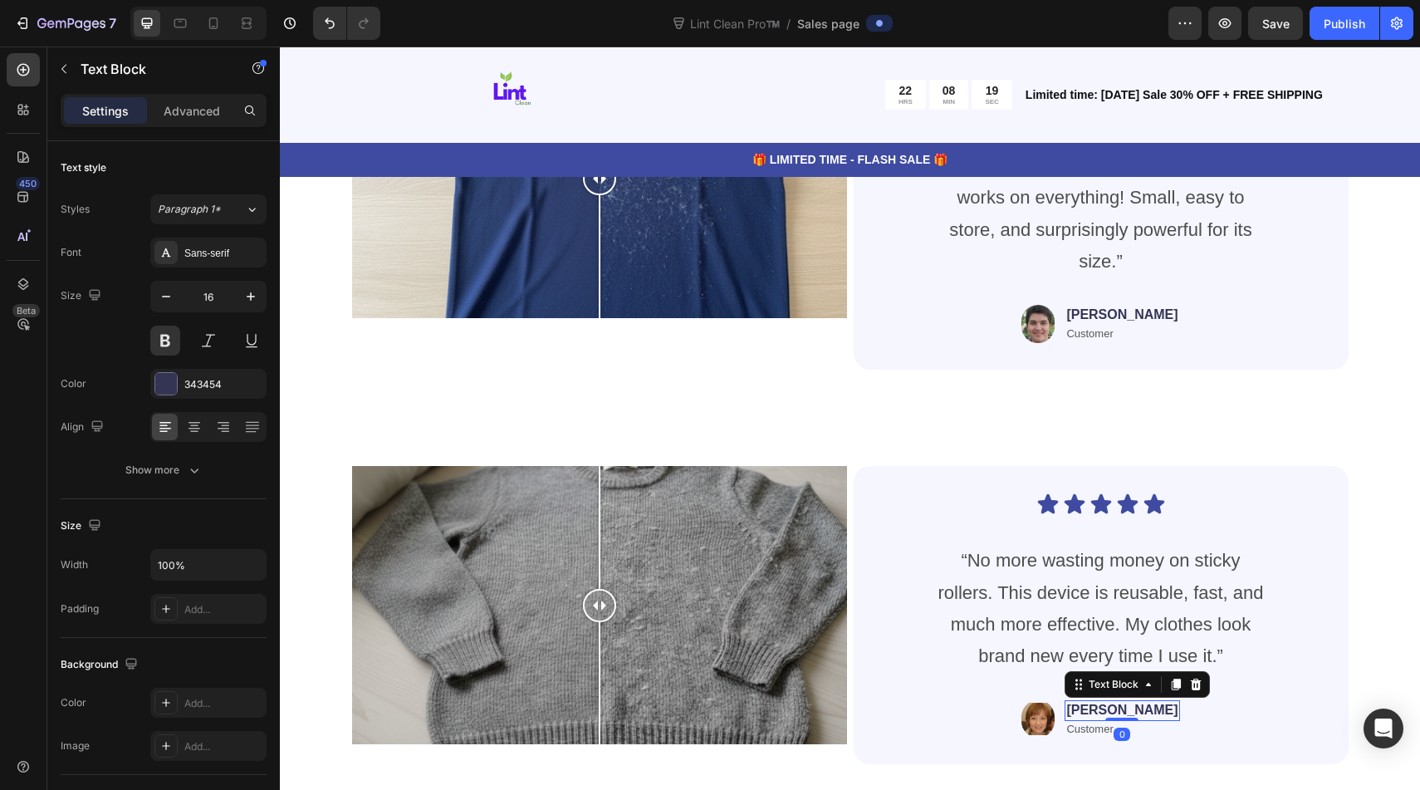
click at [1107, 709] on p "[PERSON_NAME]" at bounding box center [1121, 710] width 111 height 17
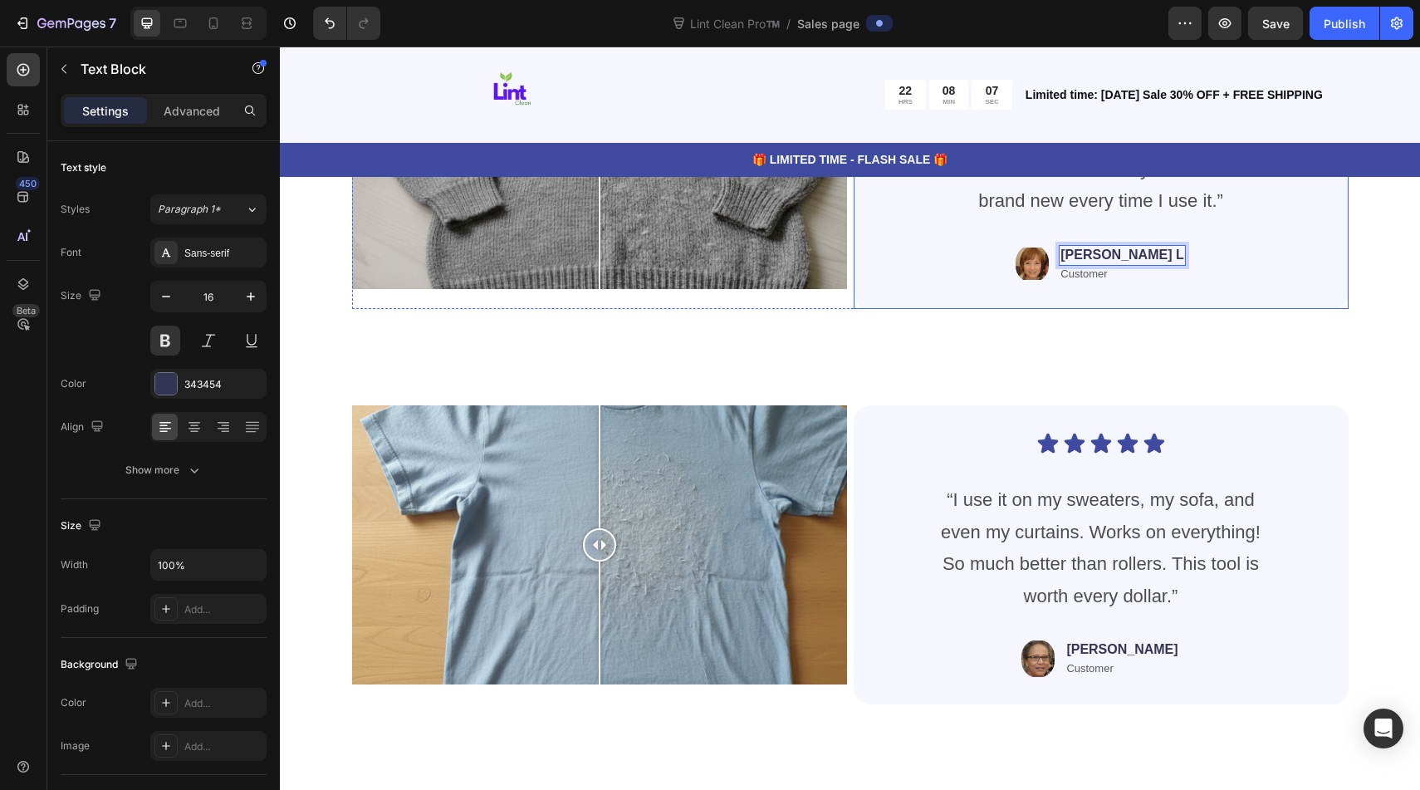
scroll to position [5621, 0]
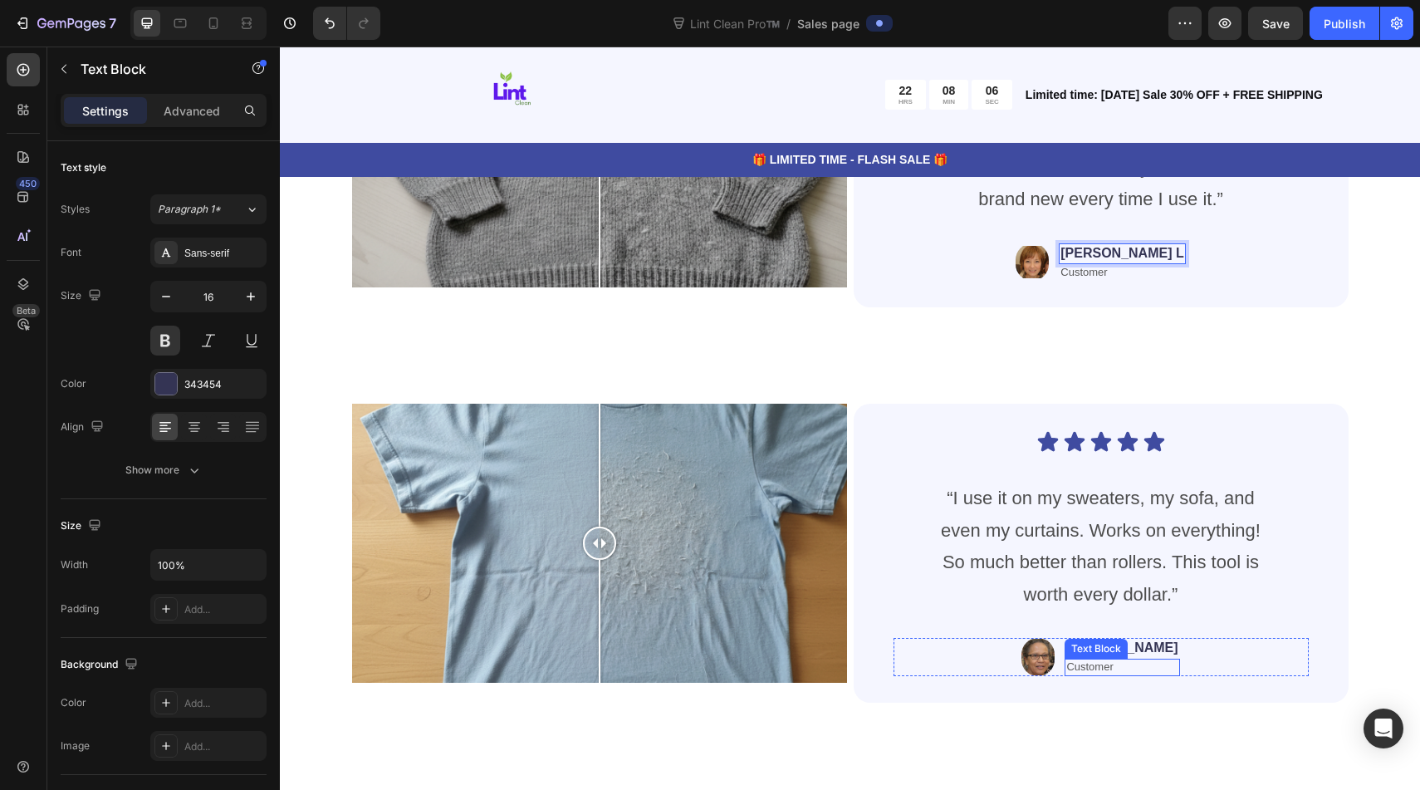
click at [1118, 648] on div "Text Block" at bounding box center [1096, 648] width 56 height 15
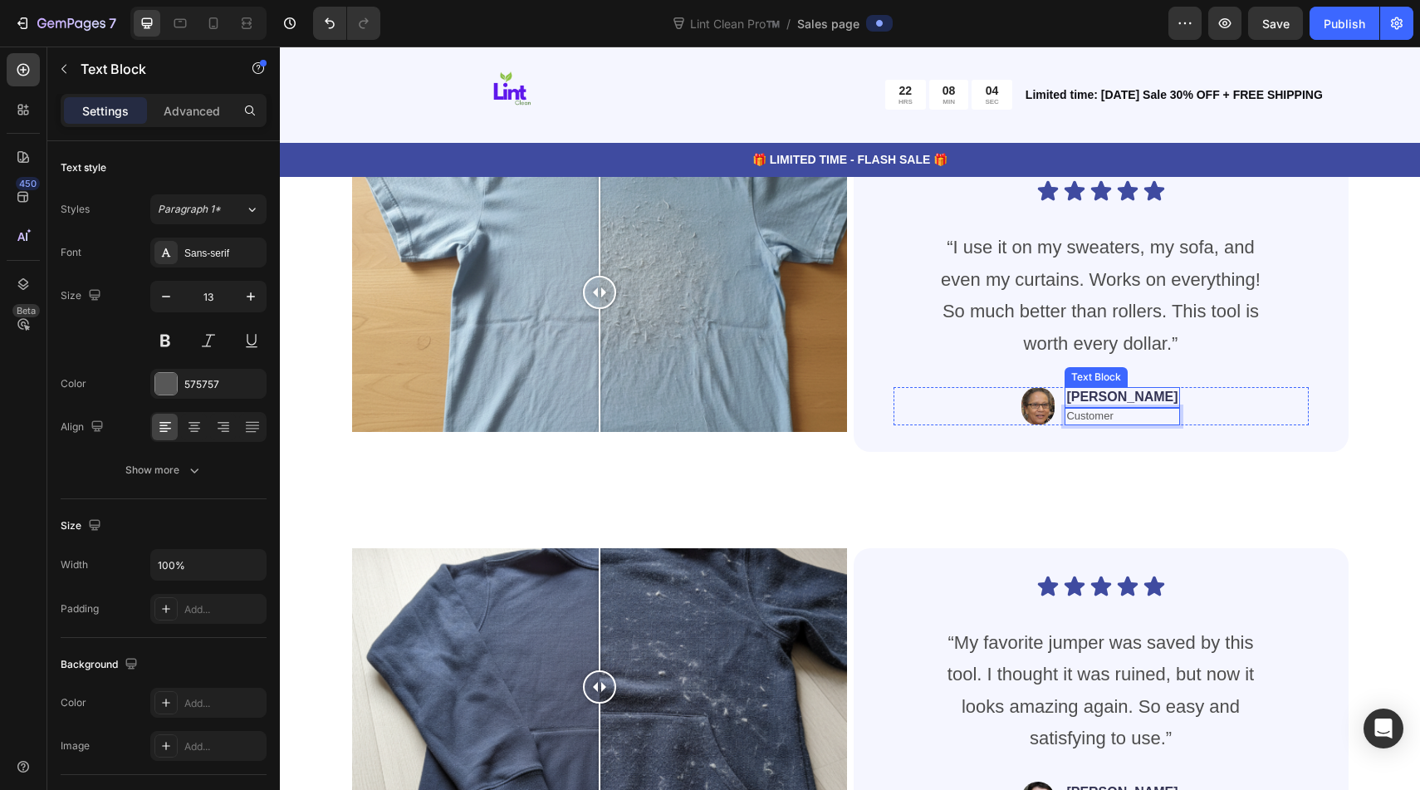
click at [1140, 394] on p "[PERSON_NAME]" at bounding box center [1121, 397] width 111 height 17
click at [1054, 398] on img at bounding box center [1037, 406] width 33 height 38
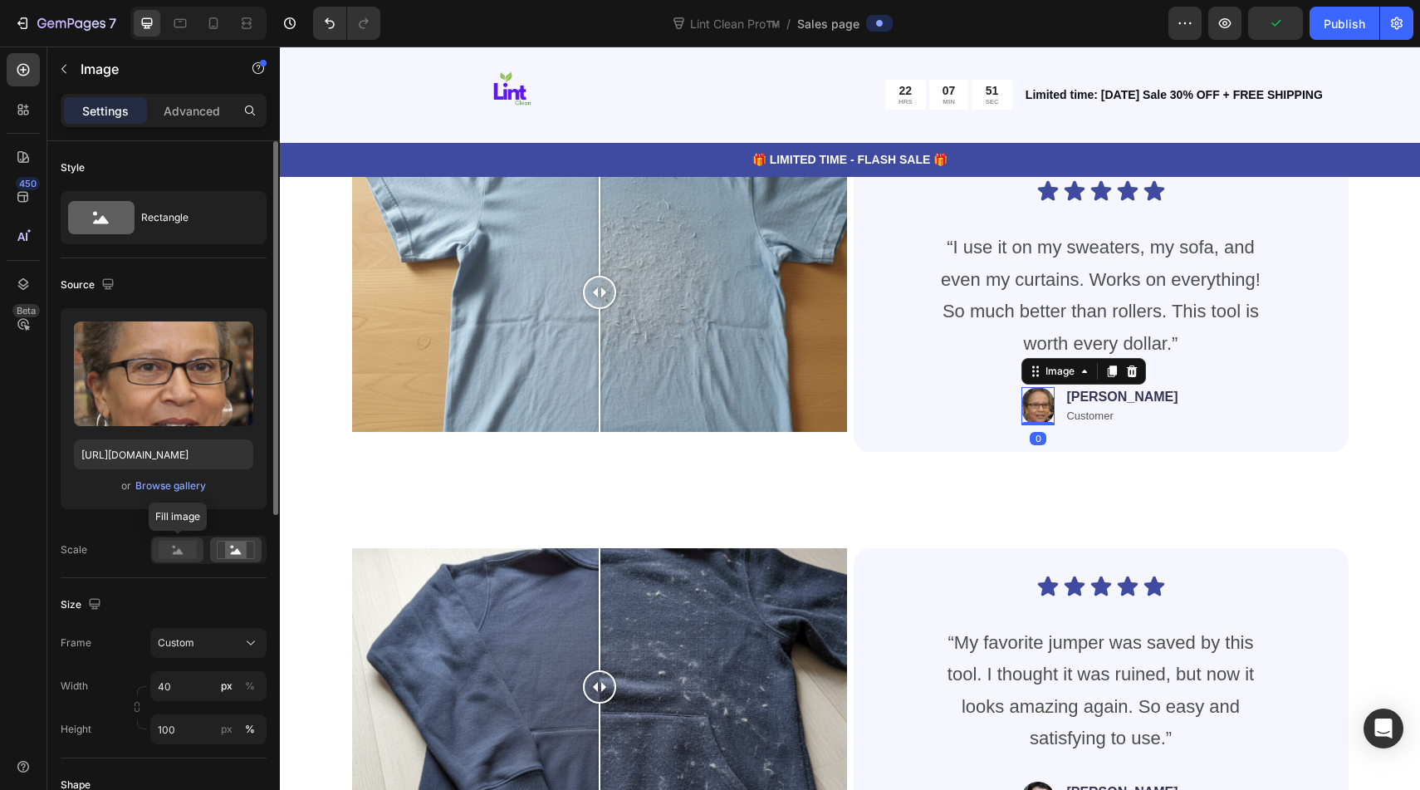
click at [185, 547] on rect at bounding box center [178, 549] width 38 height 18
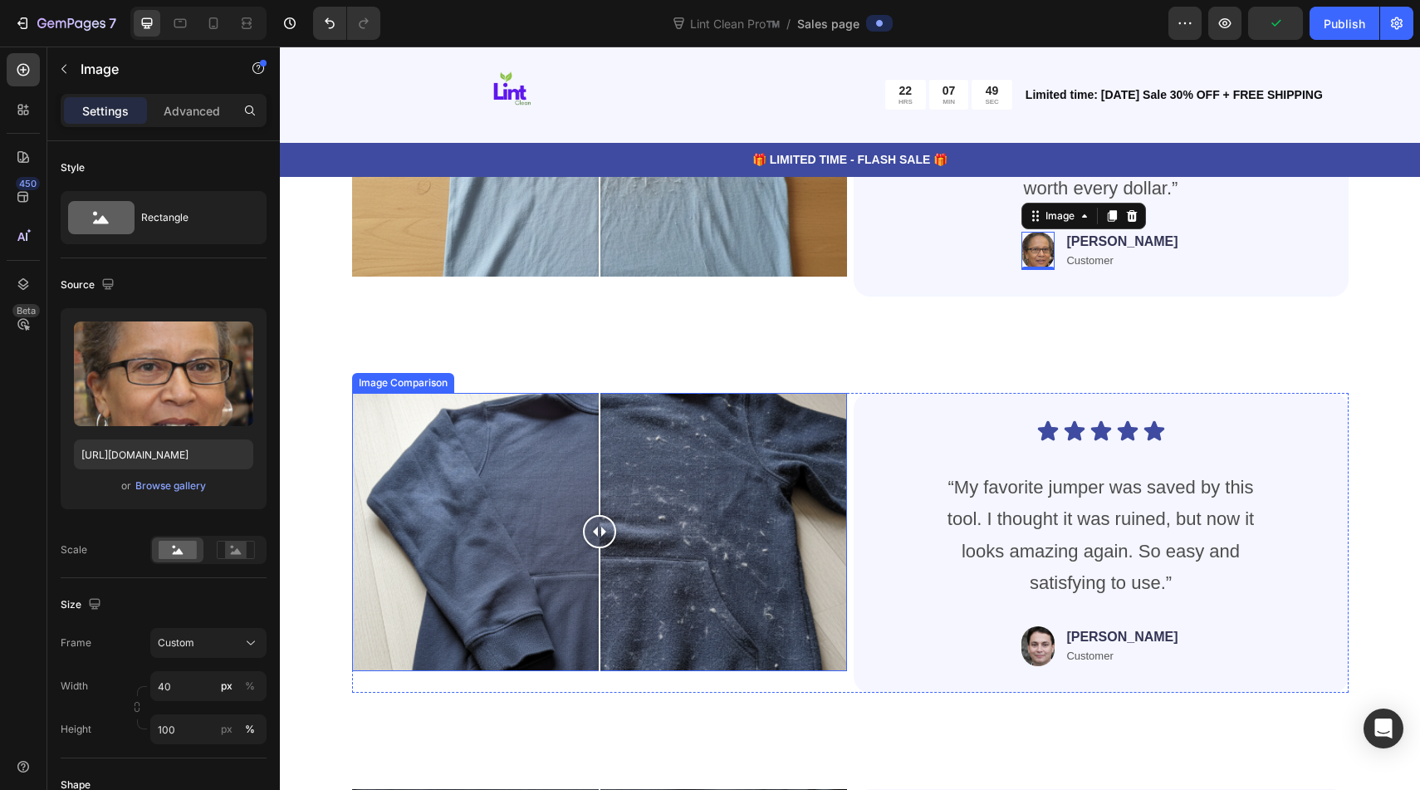
scroll to position [6180, 0]
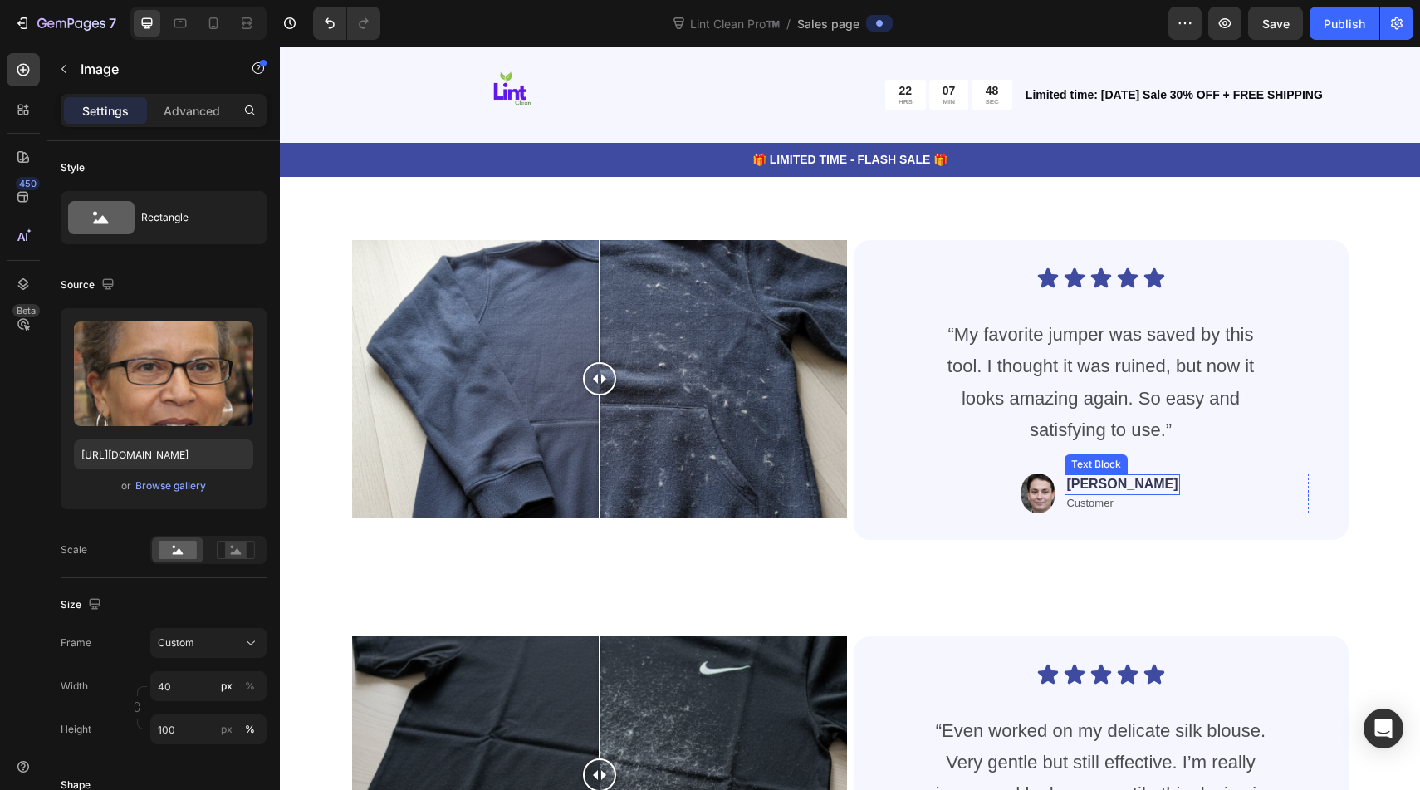
click at [1131, 480] on p "[PERSON_NAME]" at bounding box center [1121, 484] width 111 height 17
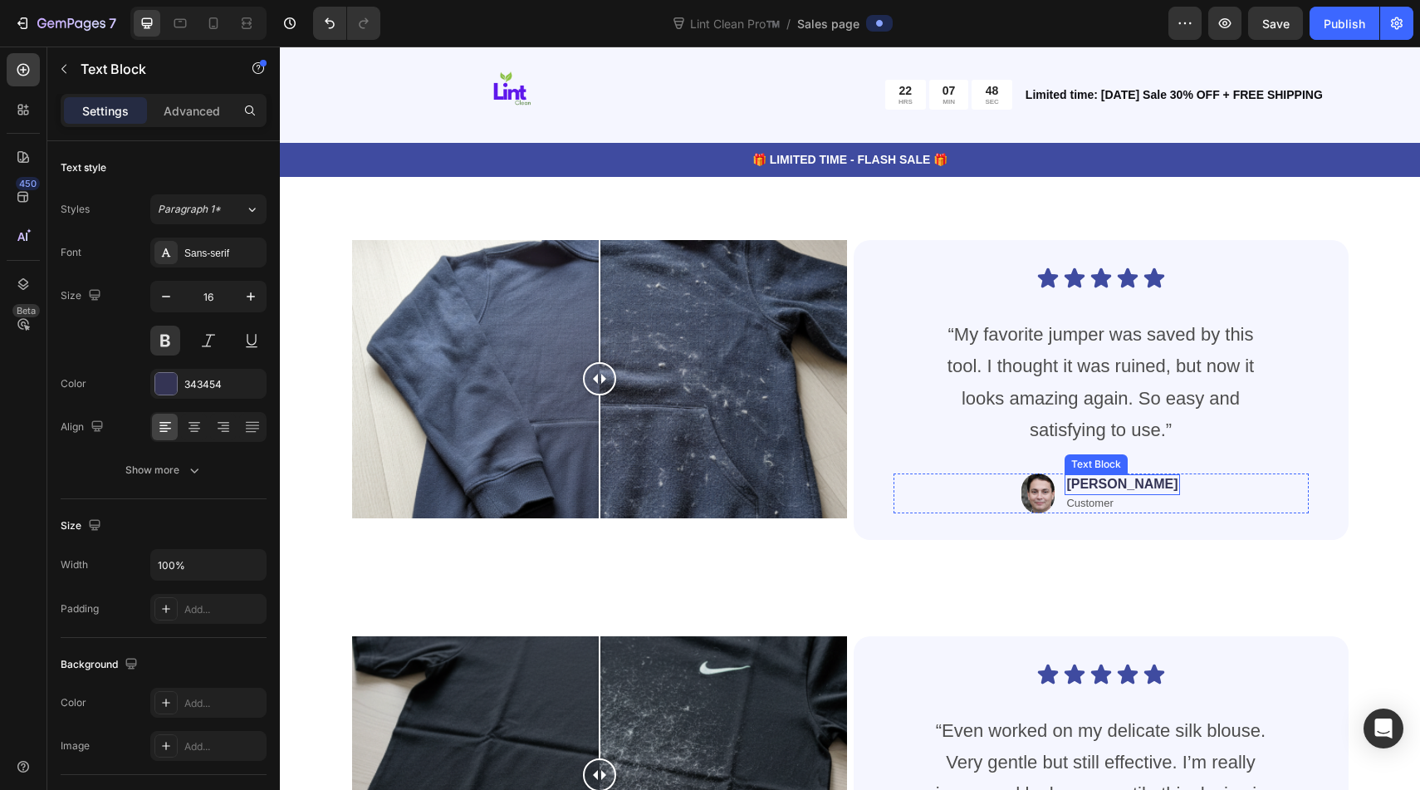
click at [1131, 480] on p "[PERSON_NAME]" at bounding box center [1121, 484] width 111 height 17
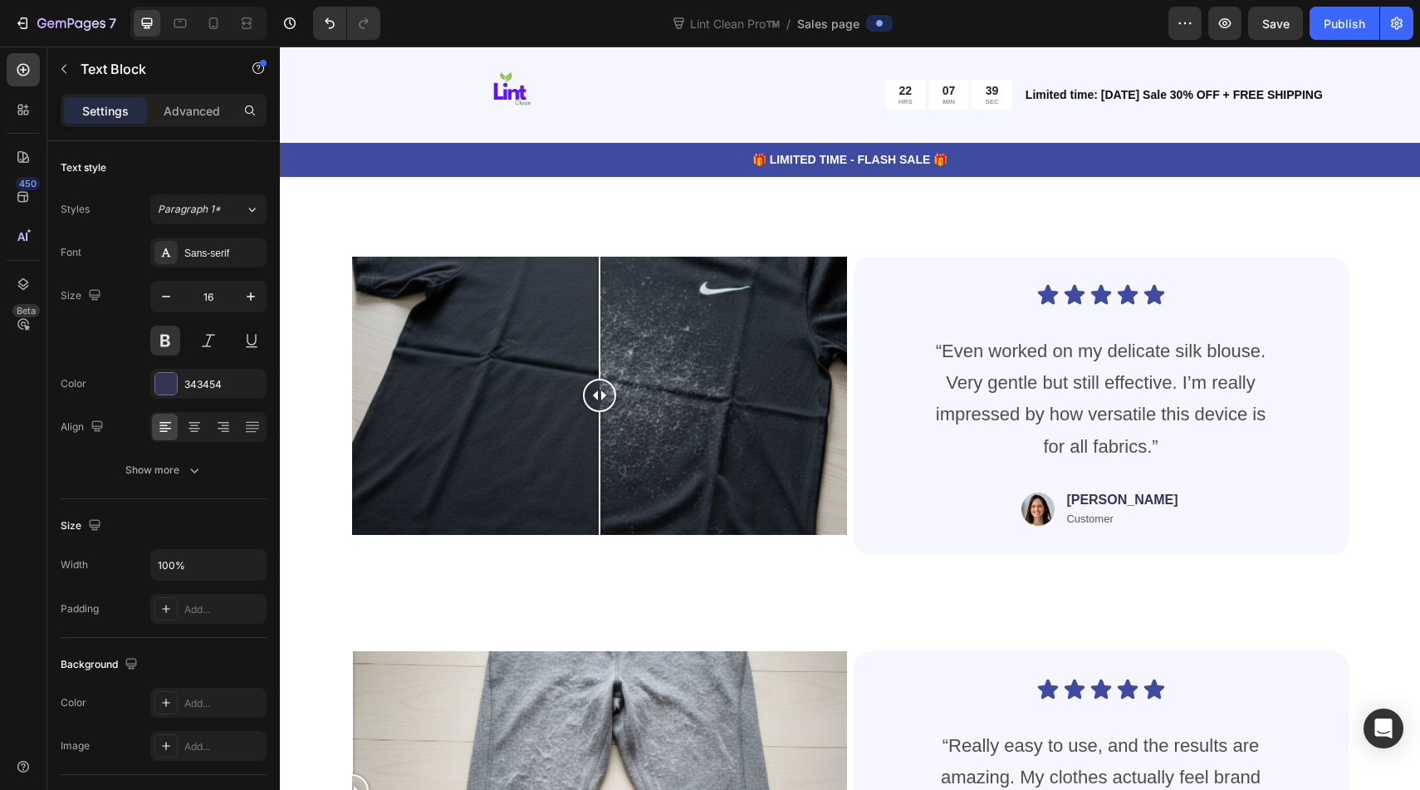
scroll to position [6568, 0]
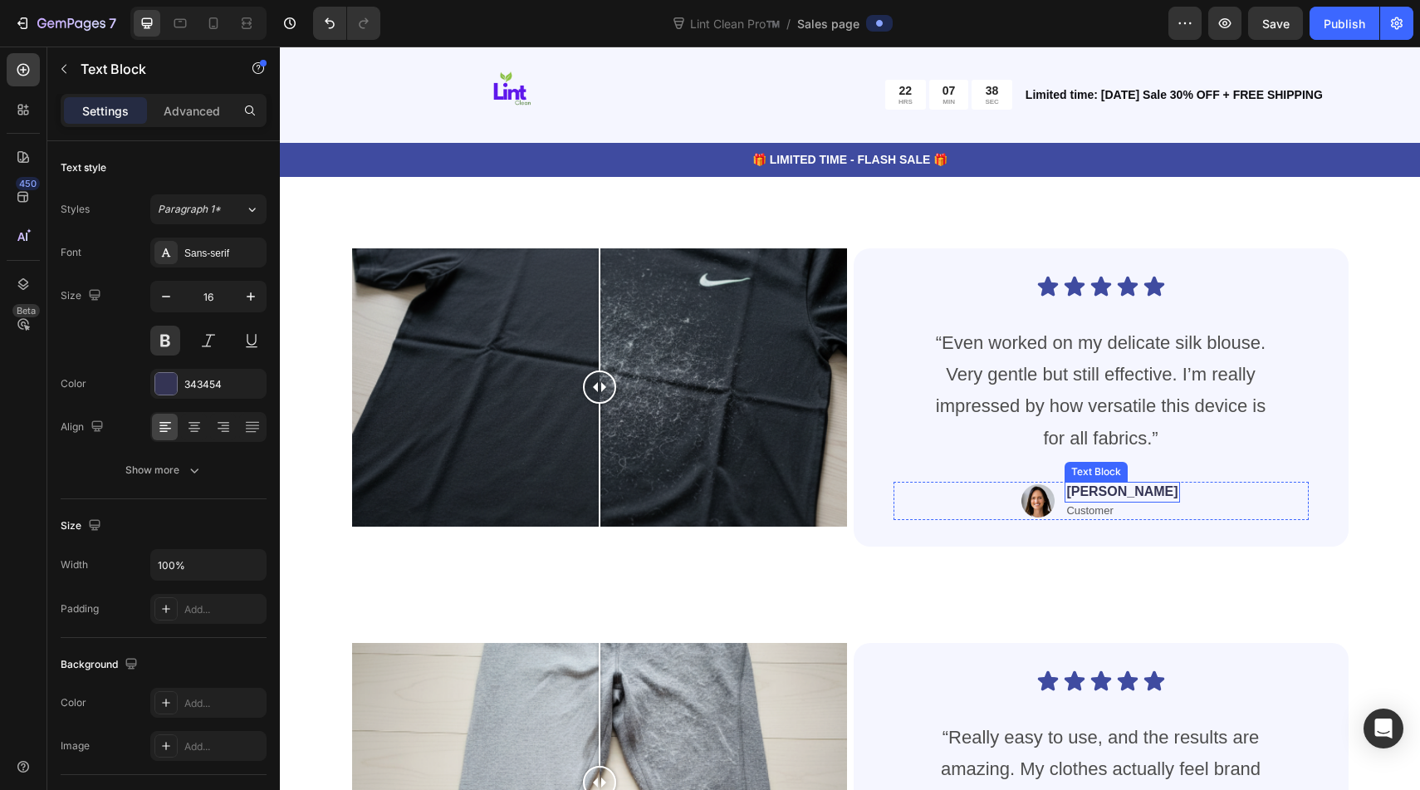
click at [1125, 486] on p "[PERSON_NAME]" at bounding box center [1121, 491] width 111 height 17
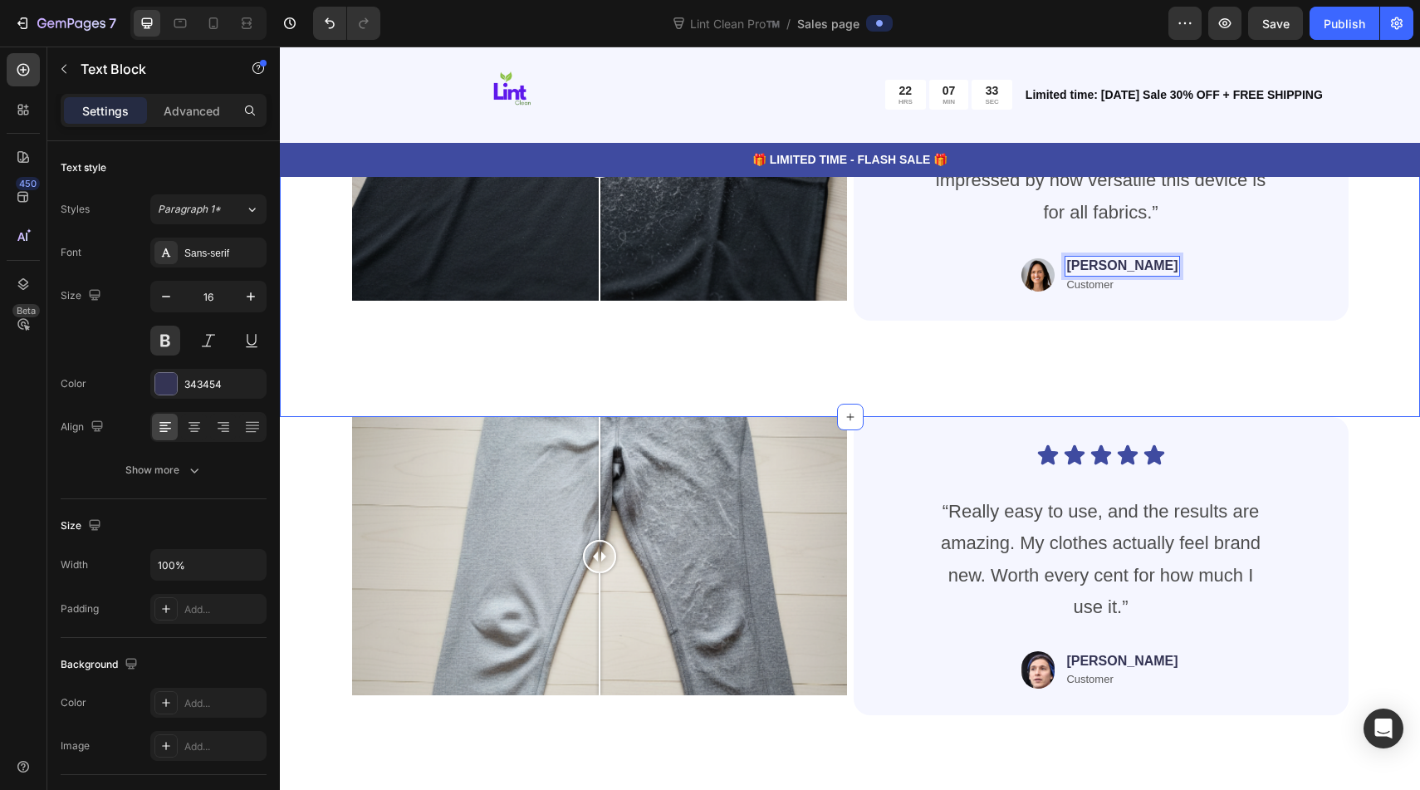
scroll to position [6885, 0]
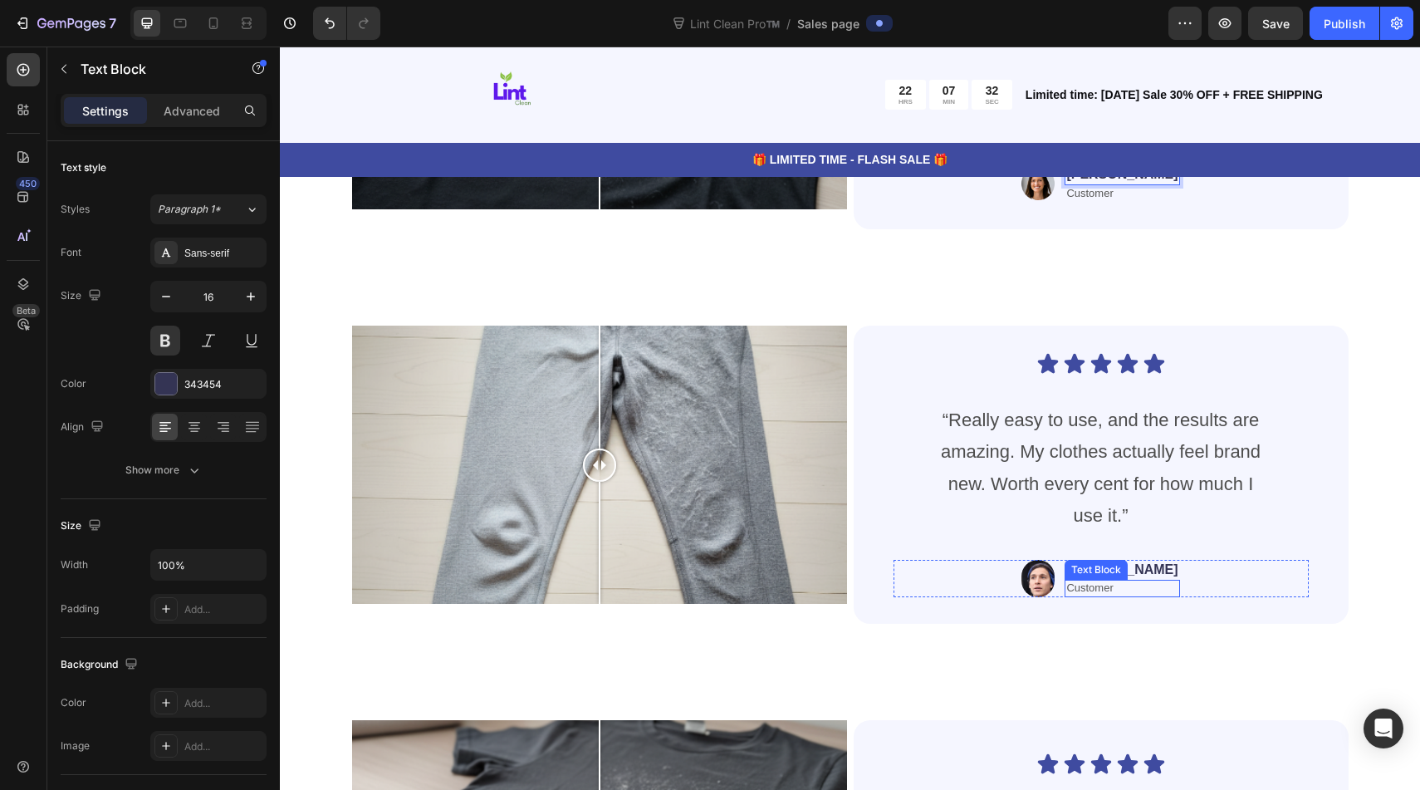
click at [1110, 573] on div "Text Block" at bounding box center [1096, 569] width 56 height 15
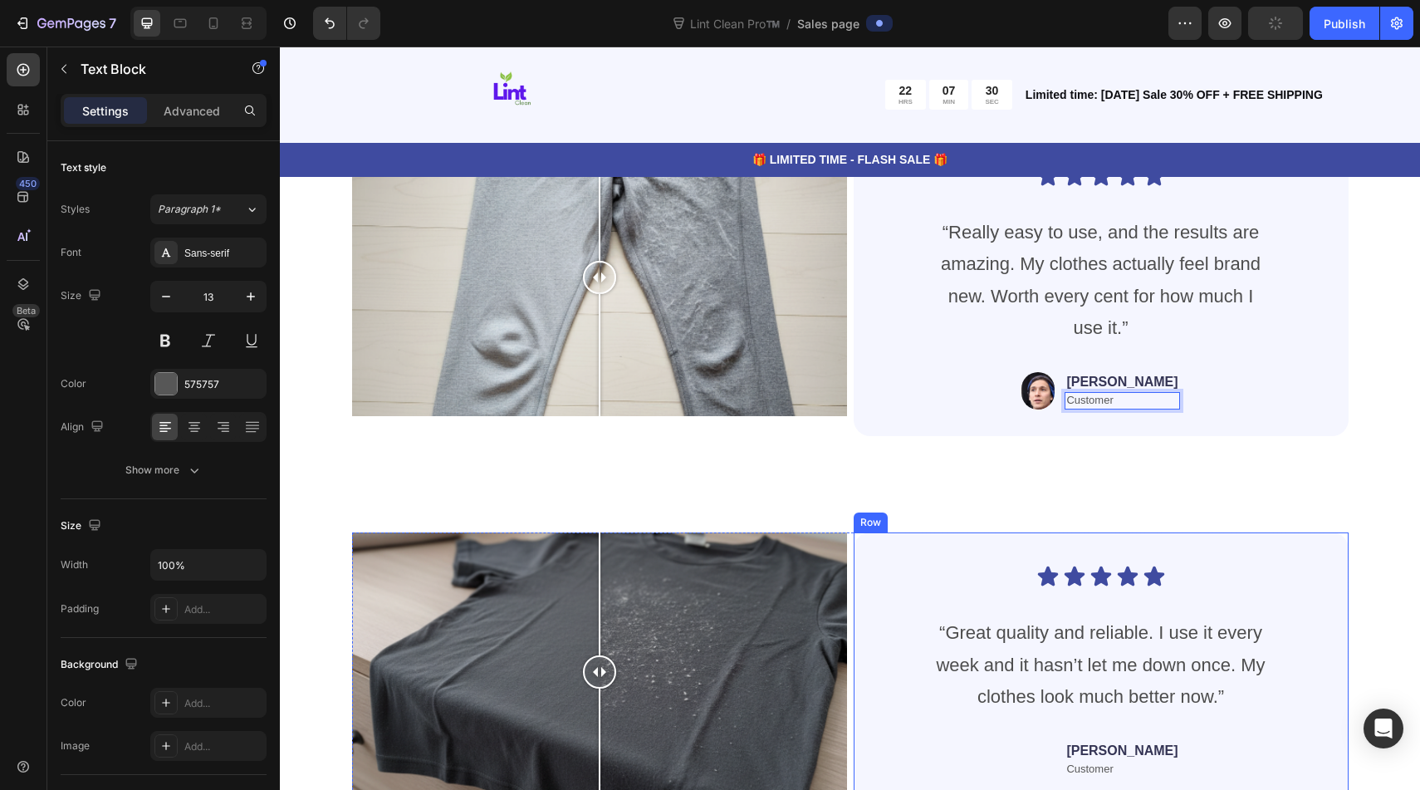
scroll to position [7082, 0]
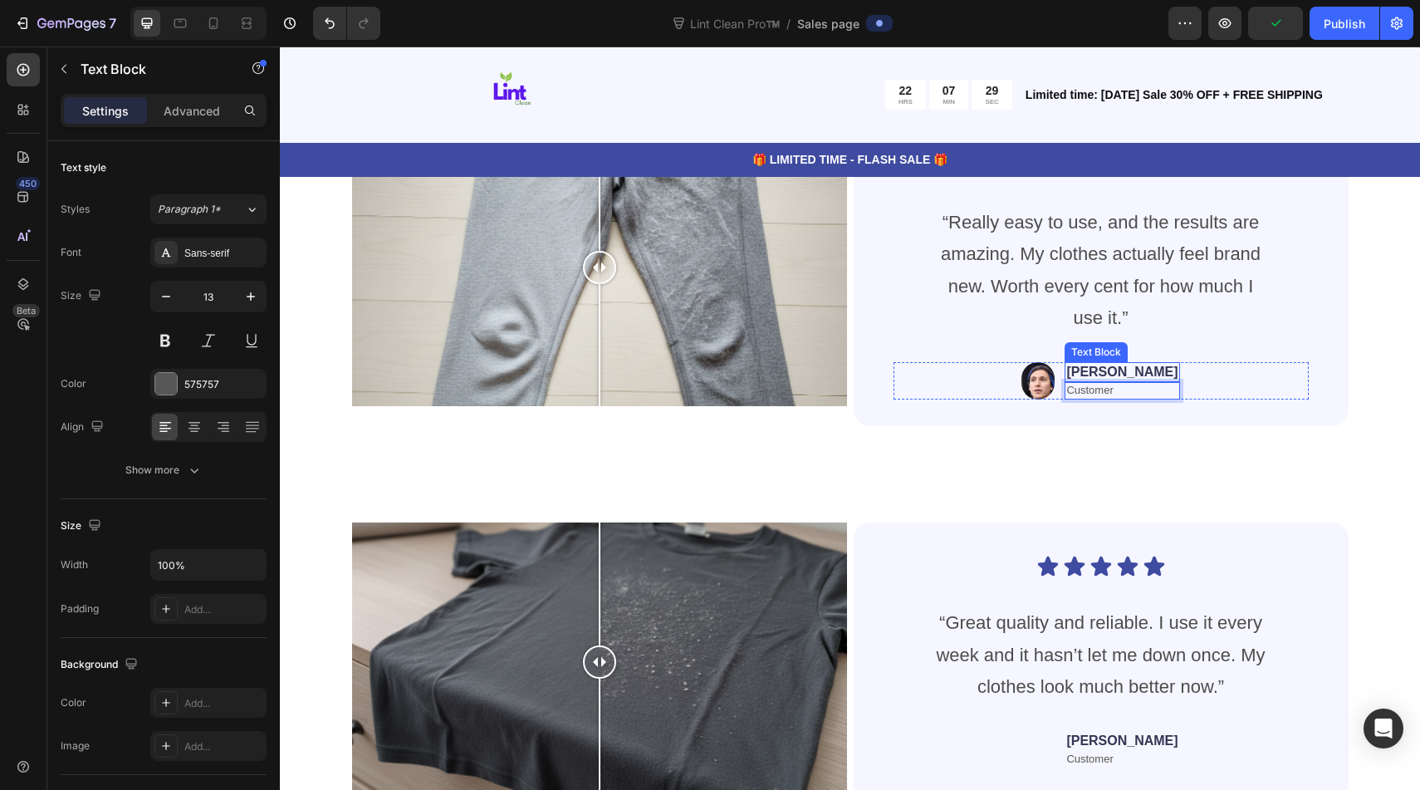
click at [1133, 374] on p "[PERSON_NAME]" at bounding box center [1121, 372] width 111 height 17
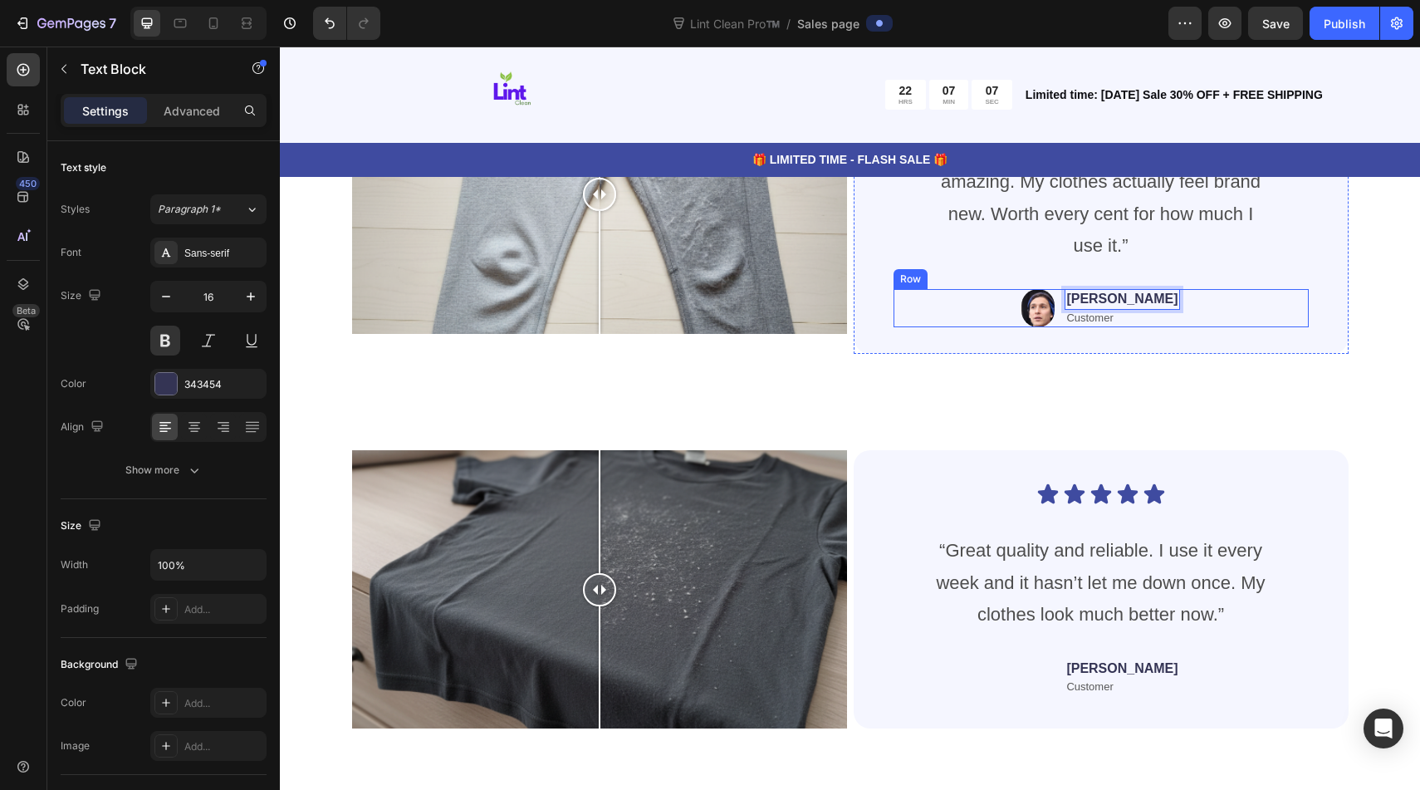
scroll to position [7541, 0]
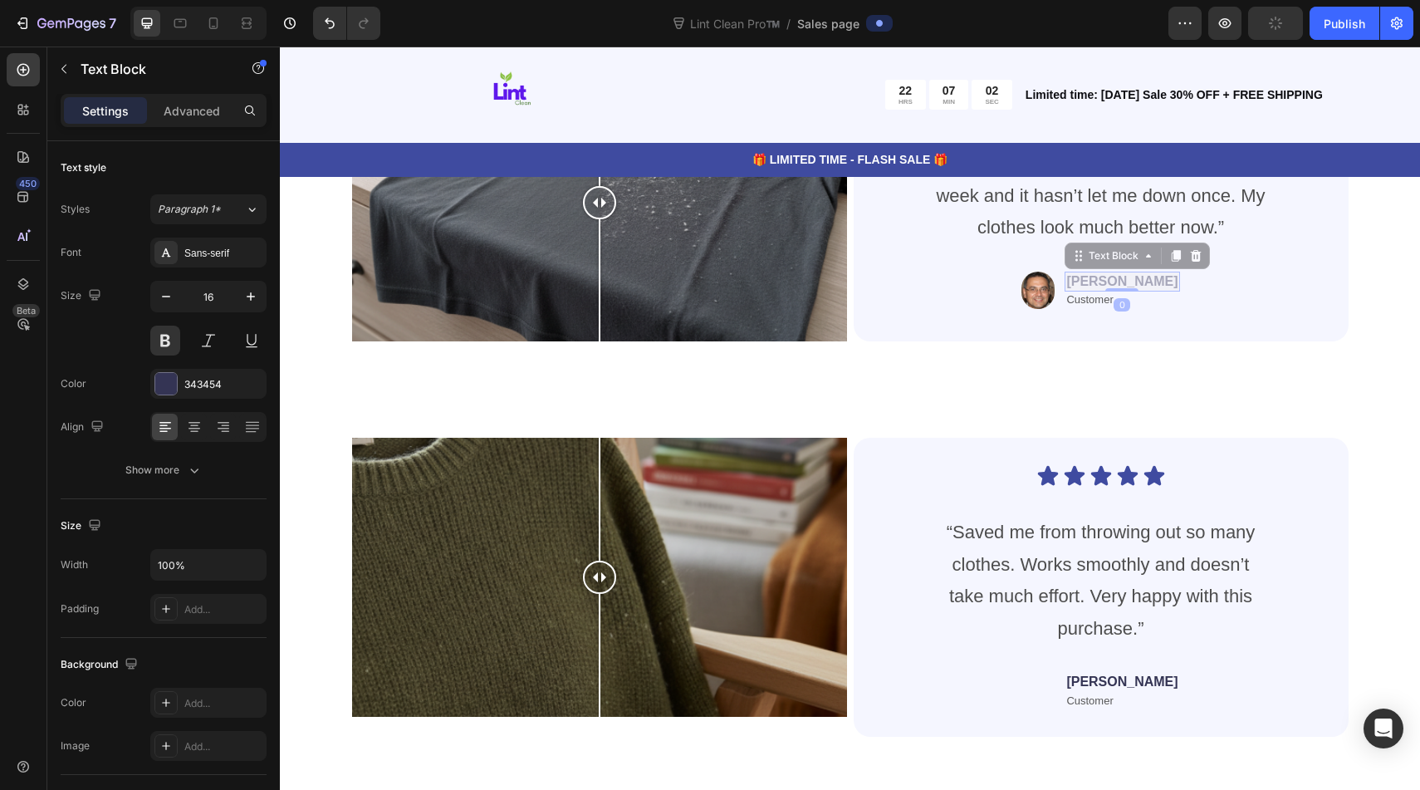
click at [280, 46] on p "[PERSON_NAME]" at bounding box center [280, 46] width 0 height 0
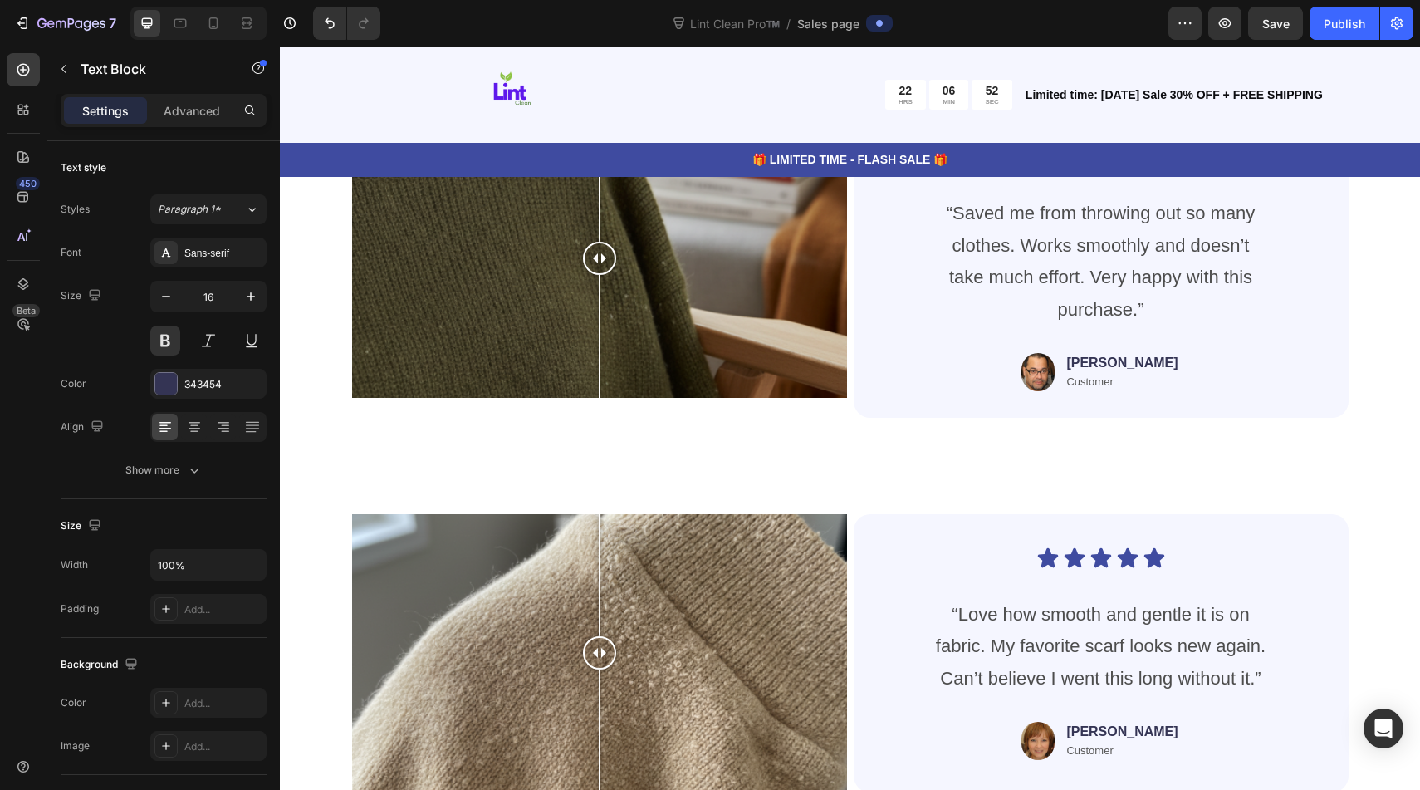
scroll to position [7868, 0]
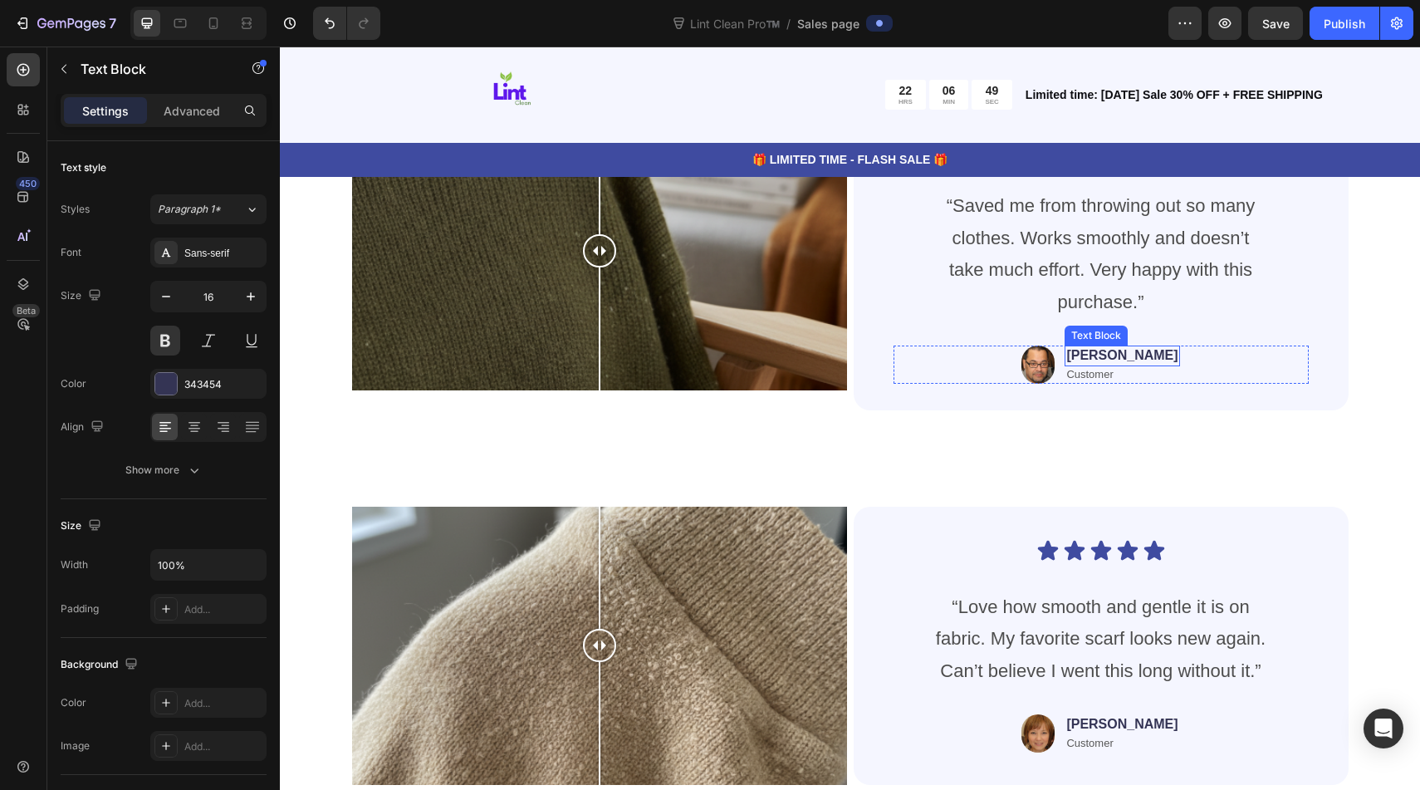
click at [1130, 352] on p "[PERSON_NAME]" at bounding box center [1121, 355] width 111 height 17
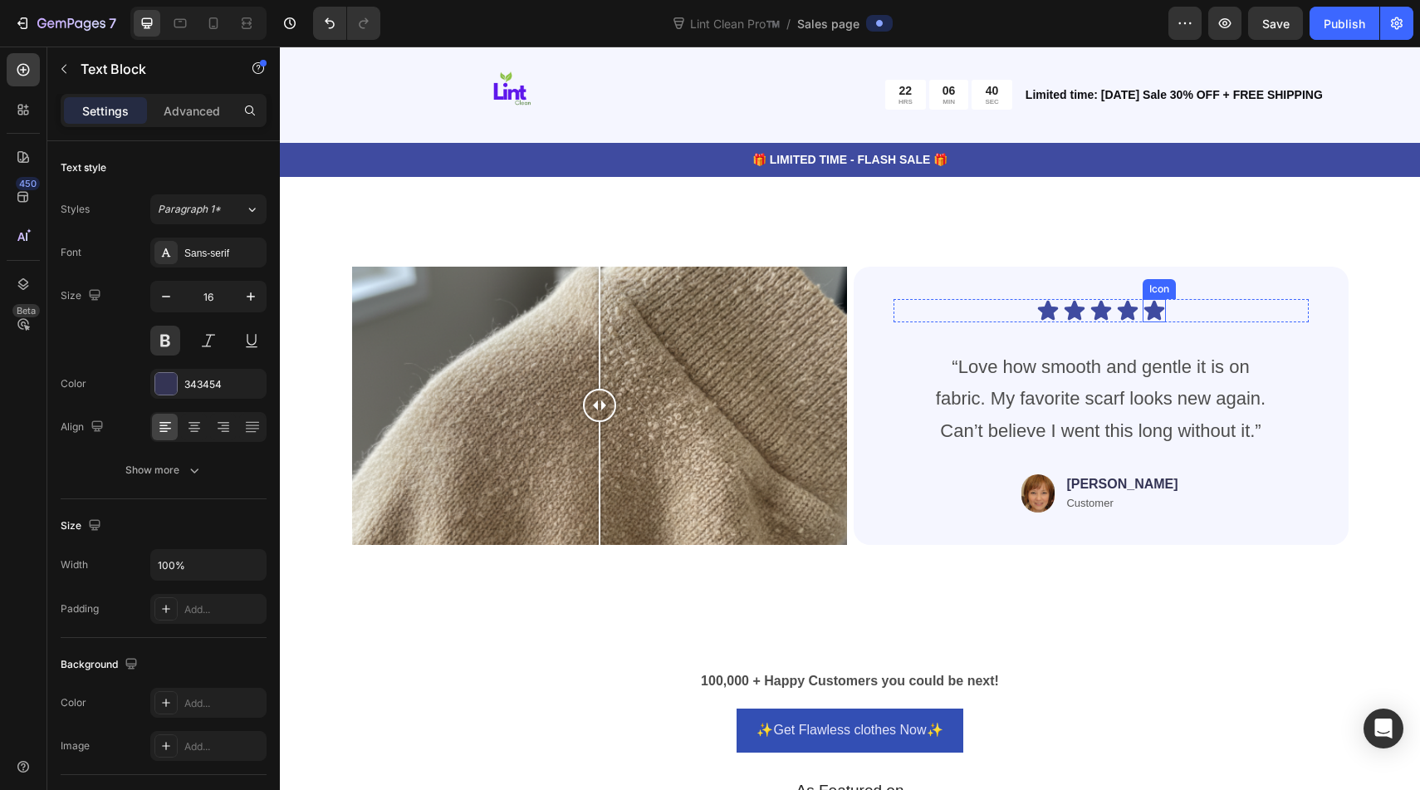
scroll to position [8182, 0]
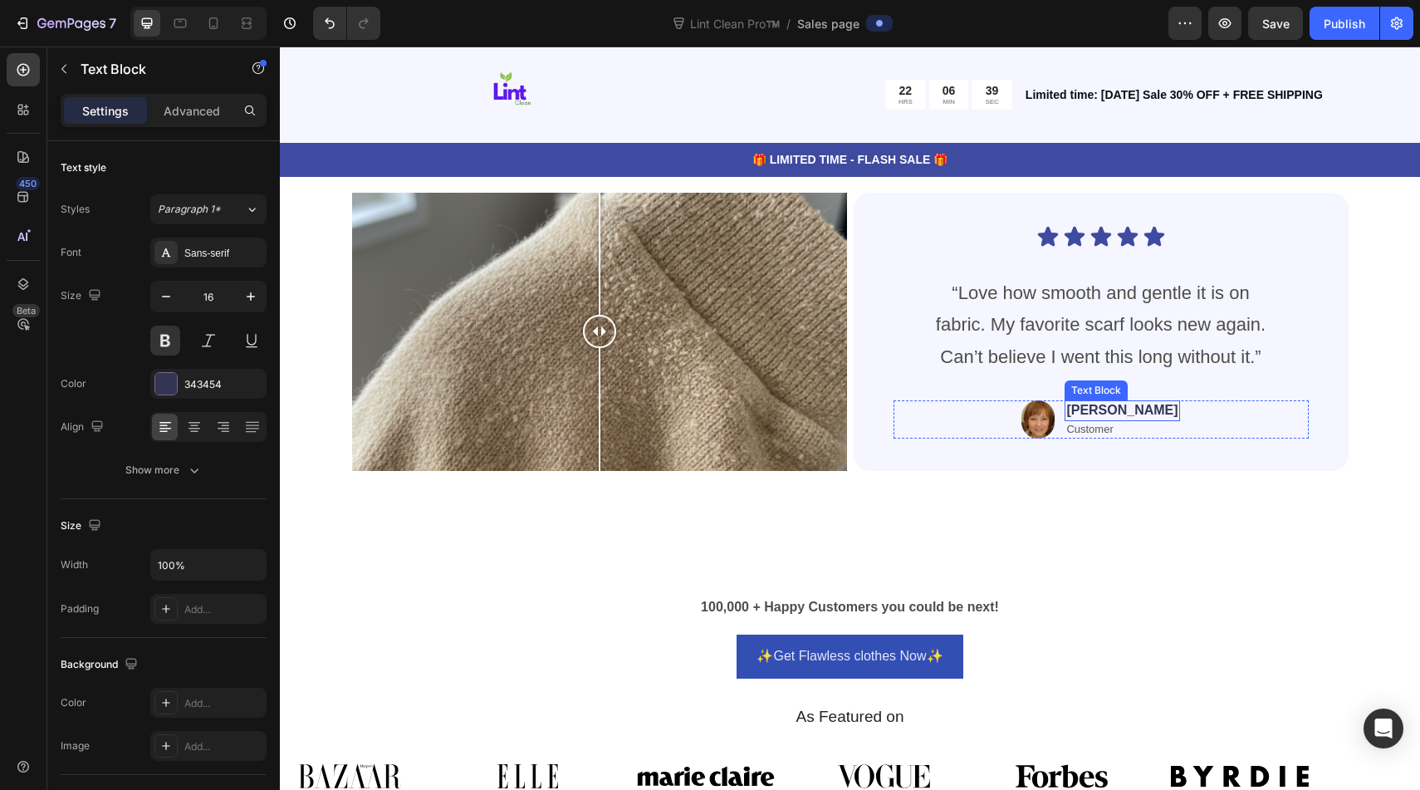
click at [1124, 409] on p "[PERSON_NAME]" at bounding box center [1121, 410] width 111 height 17
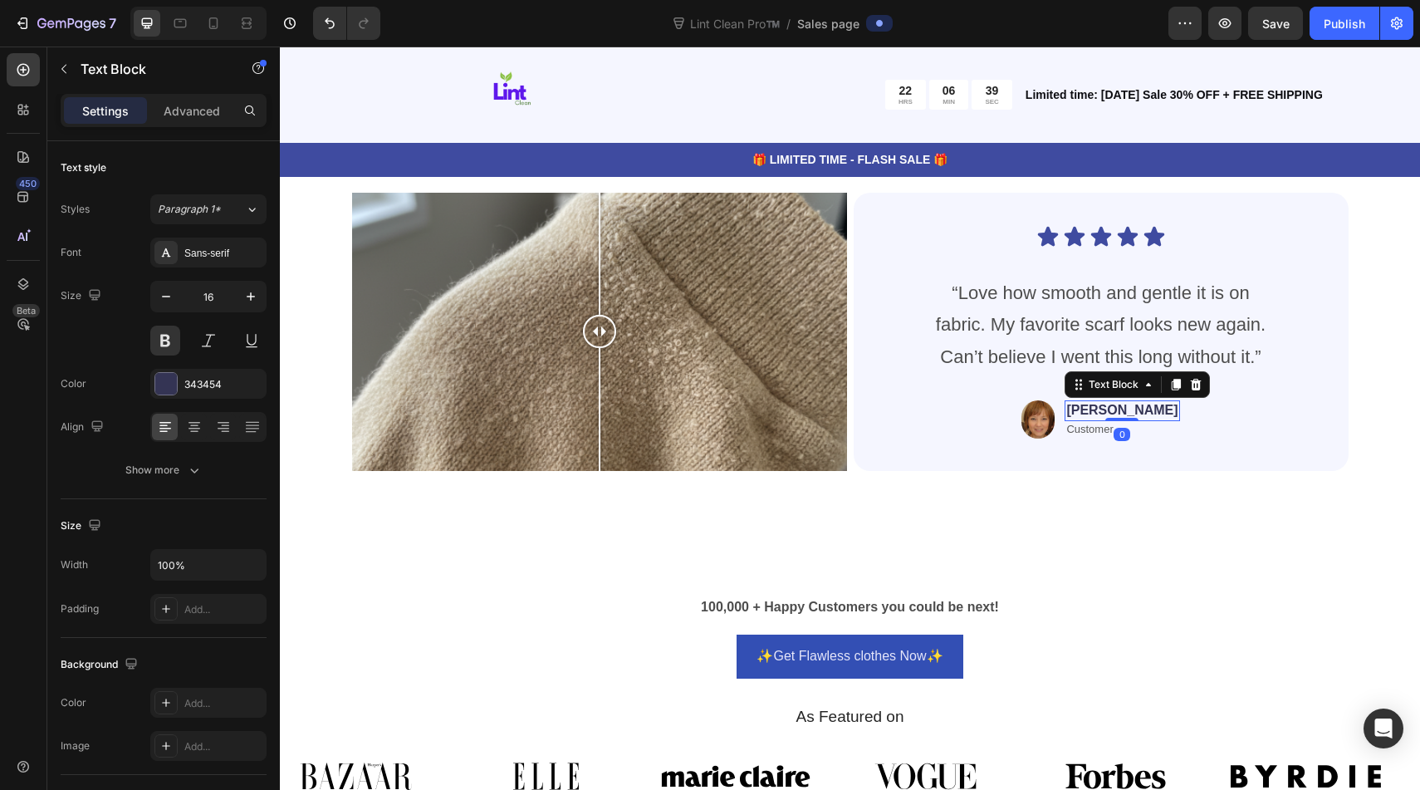
click at [1124, 409] on p "[PERSON_NAME]" at bounding box center [1121, 410] width 111 height 17
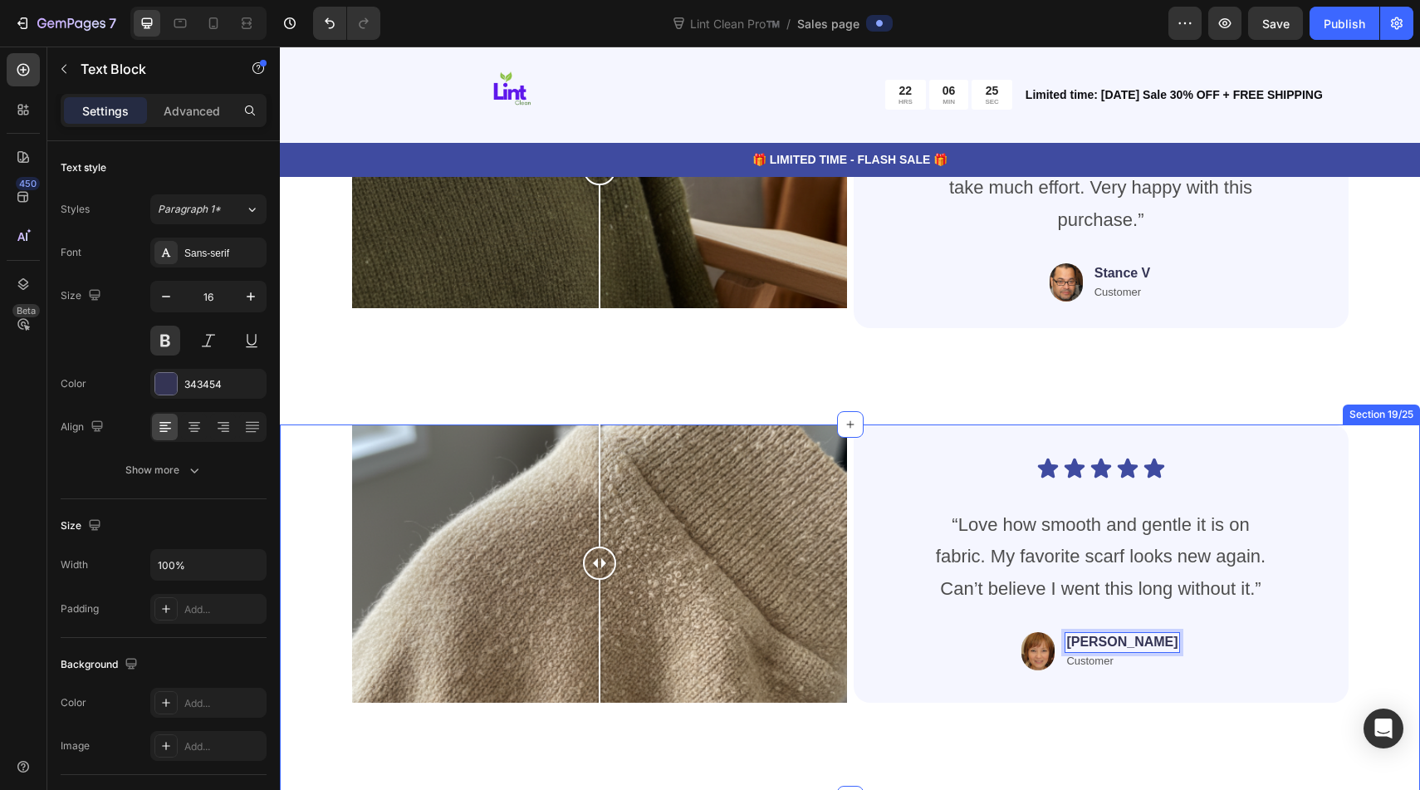
scroll to position [7942, 0]
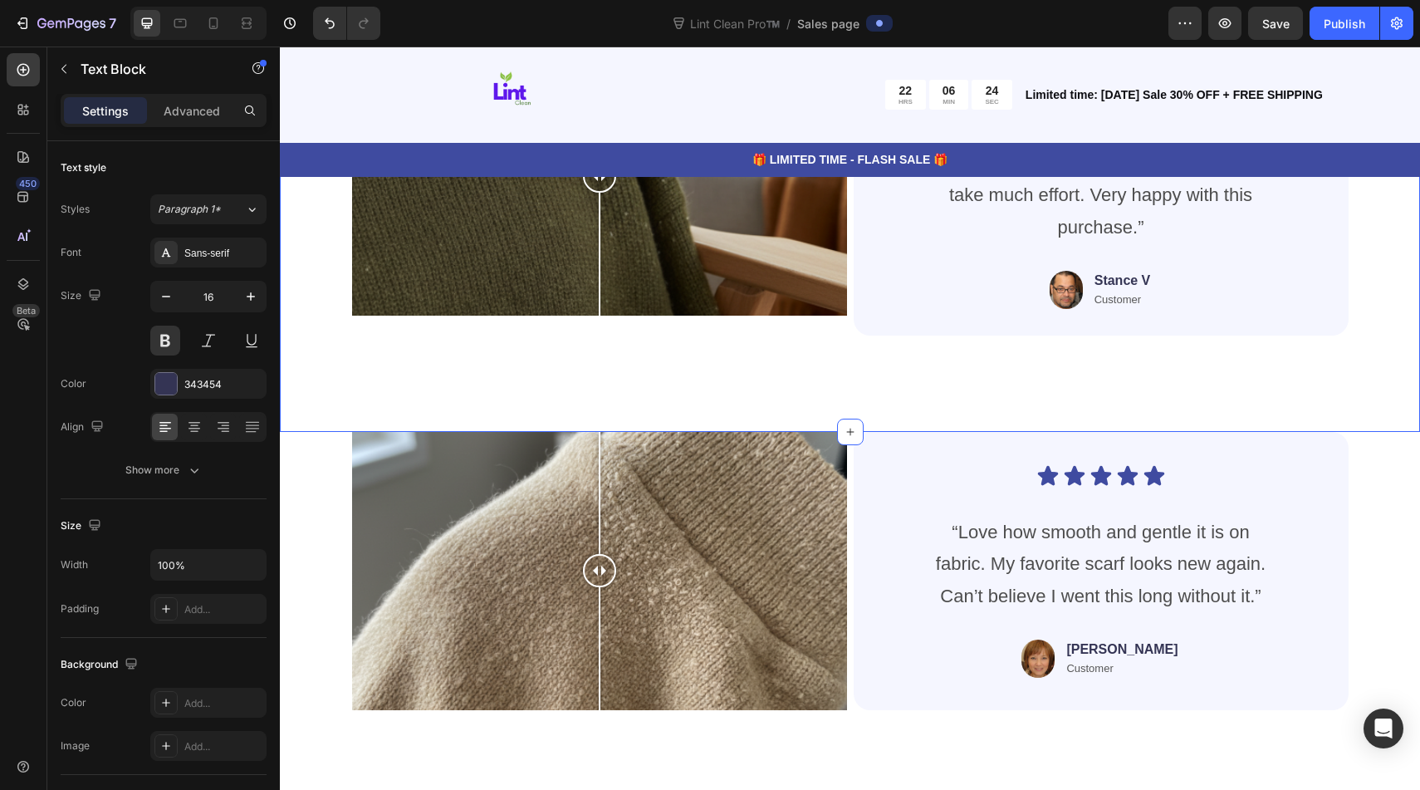
click at [1032, 401] on div "Image Comparison Icon Icon Icon Icon Icon Icon List “Saved me from throwing out…" at bounding box center [850, 234] width 1140 height 394
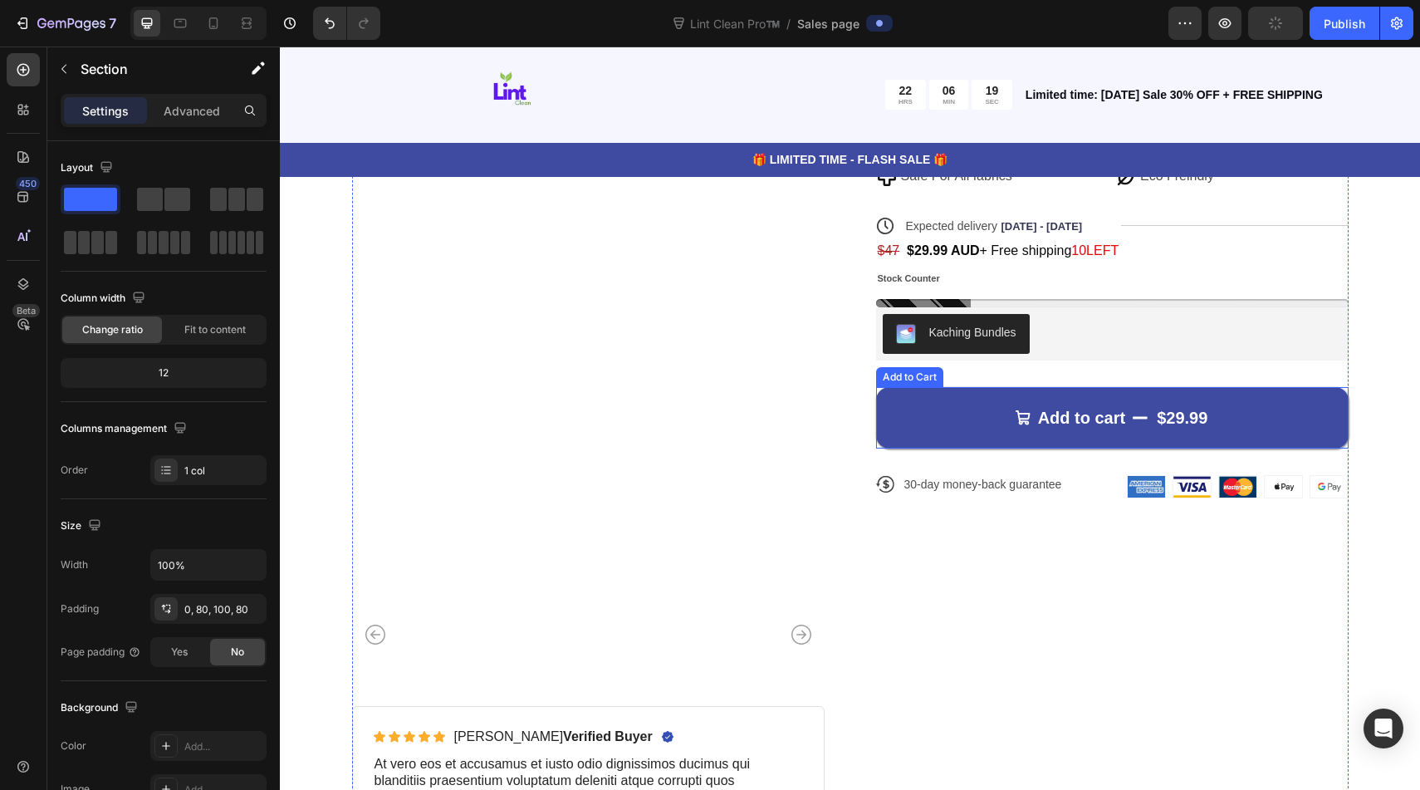
scroll to position [0, 0]
